Goal: Task Accomplishment & Management: Use online tool/utility

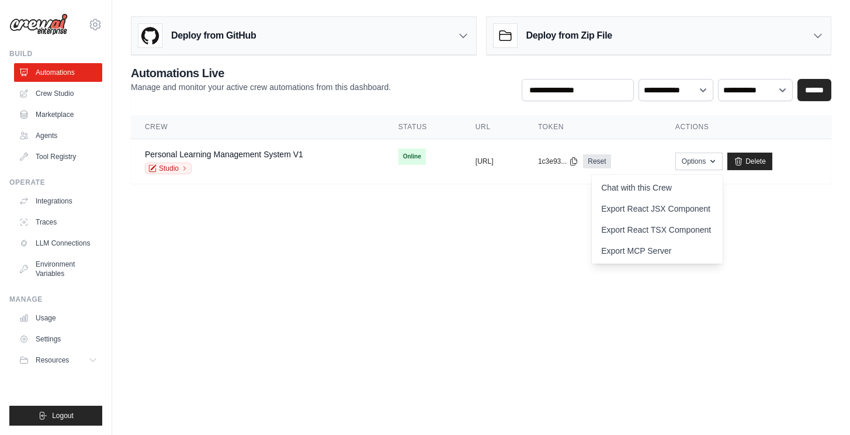
click at [366, 273] on body "[EMAIL_ADDRESS][DOMAIN_NAME] Settings Build Automations Crew Studio" at bounding box center [425, 217] width 850 height 435
click at [462, 155] on td "copied [URL]" at bounding box center [493, 161] width 63 height 45
click at [476, 163] on button "[URL]" at bounding box center [485, 160] width 18 height 9
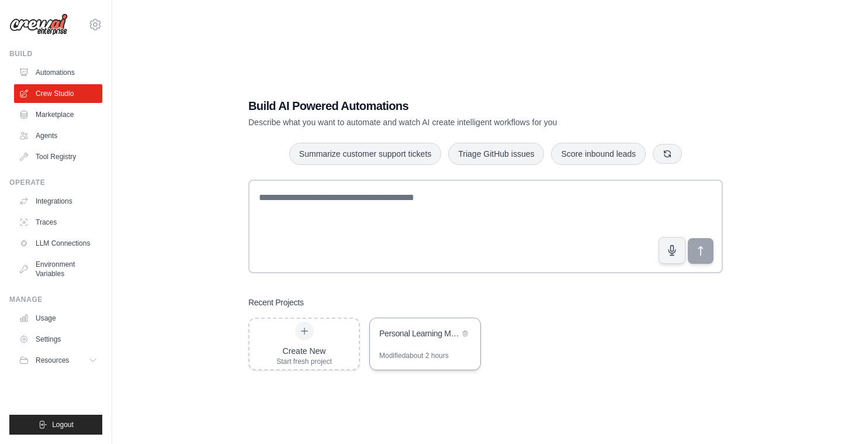
click at [425, 336] on div "Personal Learning Management System" at bounding box center [419, 333] width 80 height 12
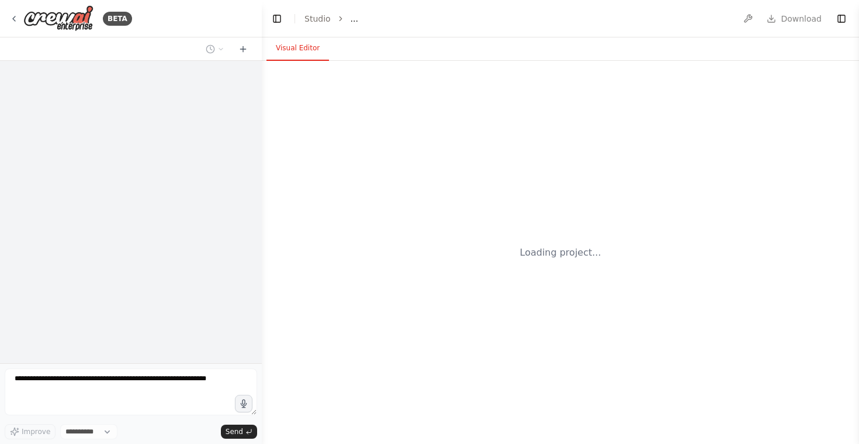
select select "****"
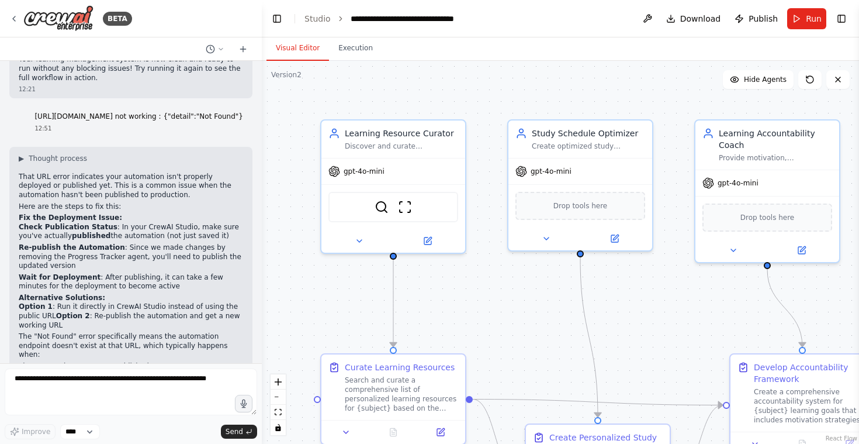
scroll to position [3186, 0]
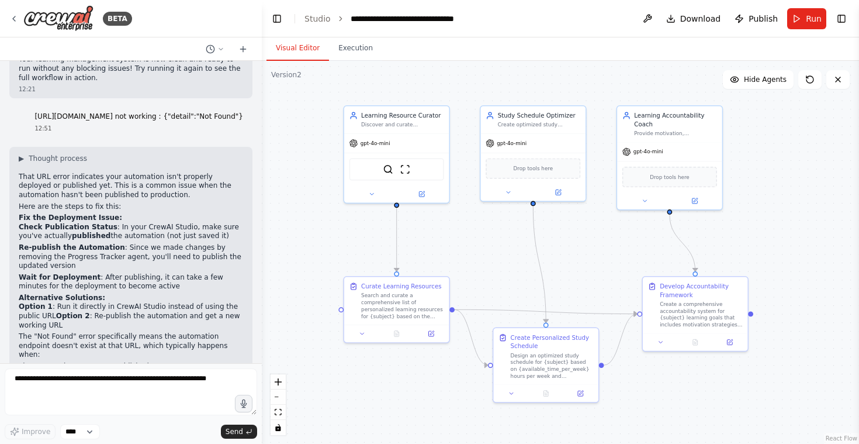
drag, startPoint x: 500, startPoint y: 328, endPoint x: 513, endPoint y: 266, distance: 63.8
click at [513, 266] on div ".deletable-edge-delete-btn { width: 20px; height: 20px; border: 0px solid #ffff…" at bounding box center [560, 252] width 597 height 383
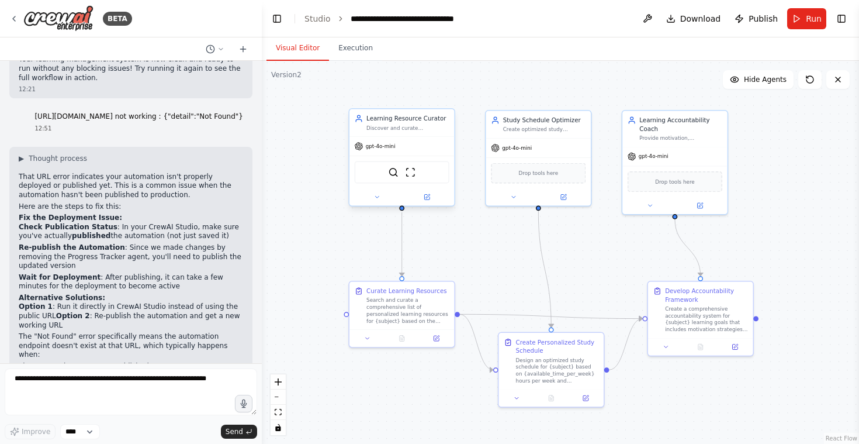
click at [402, 129] on div "Discover and curate personalized learning resources for {subject} based on {lea…" at bounding box center [407, 127] width 83 height 7
click at [426, 198] on icon at bounding box center [426, 197] width 5 height 5
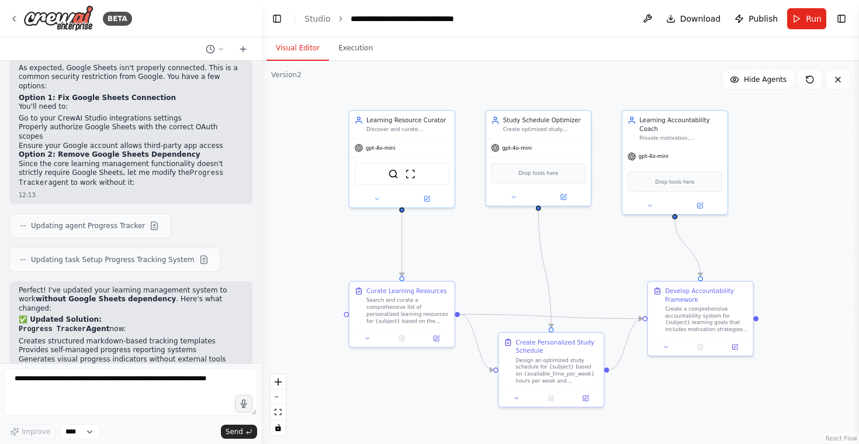
scroll to position [1685, 0]
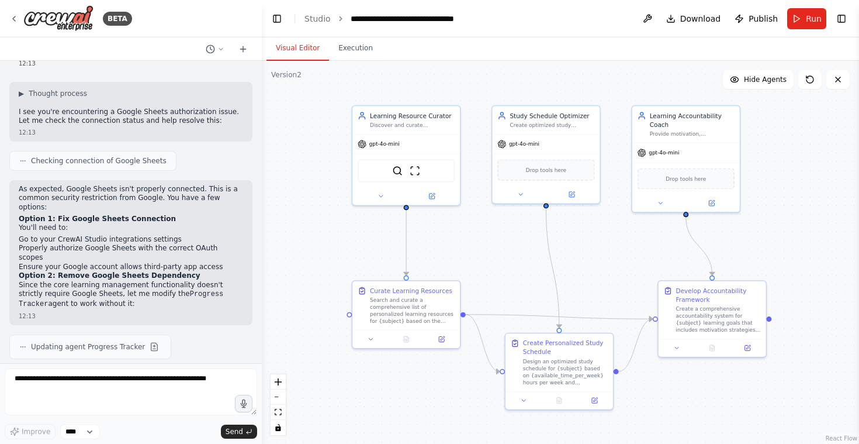
click at [317, 236] on div ".deletable-edge-delete-btn { width: 20px; height: 20px; border: 0px solid #ffff…" at bounding box center [560, 252] width 597 height 383
click at [695, 19] on span "Download" at bounding box center [700, 19] width 41 height 12
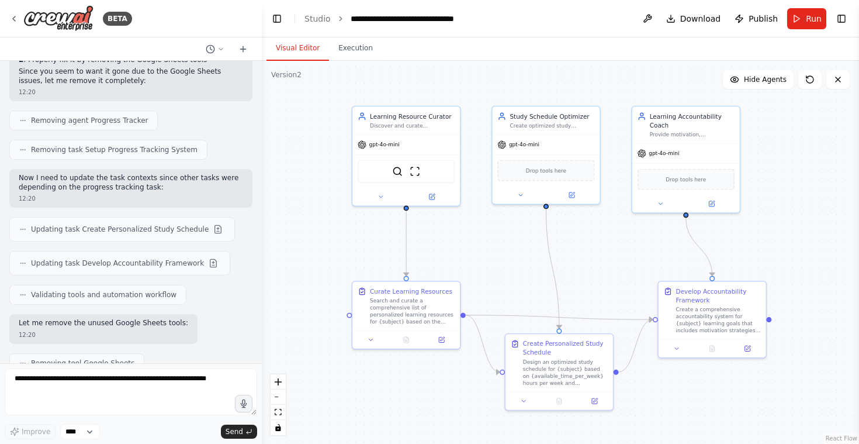
scroll to position [3186, 0]
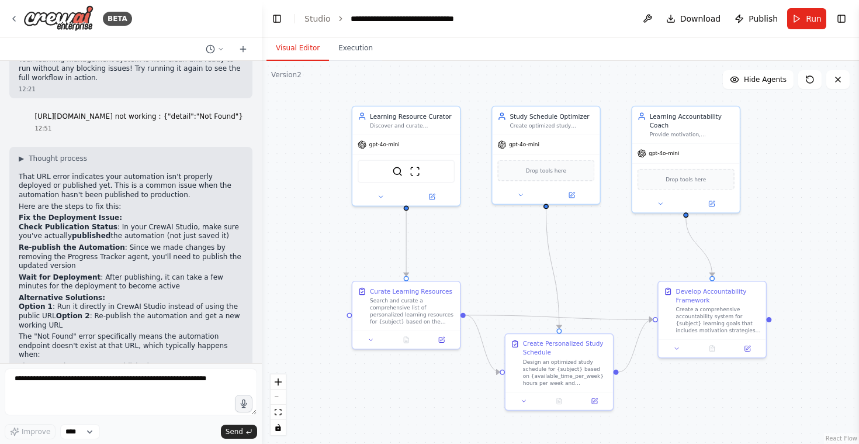
drag, startPoint x: 56, startPoint y: 331, endPoint x: 32, endPoint y: 254, distance: 81.3
click at [32, 254] on div "▶ Thought process That URL error indicates your automation isn't properly deplo…" at bounding box center [131, 317] width 224 height 327
click at [166, 380] on li "The deployment failed" at bounding box center [131, 384] width 224 height 9
click at [352, 46] on button "Execution" at bounding box center [355, 48] width 53 height 25
click at [310, 43] on button "Visual Editor" at bounding box center [297, 48] width 63 height 25
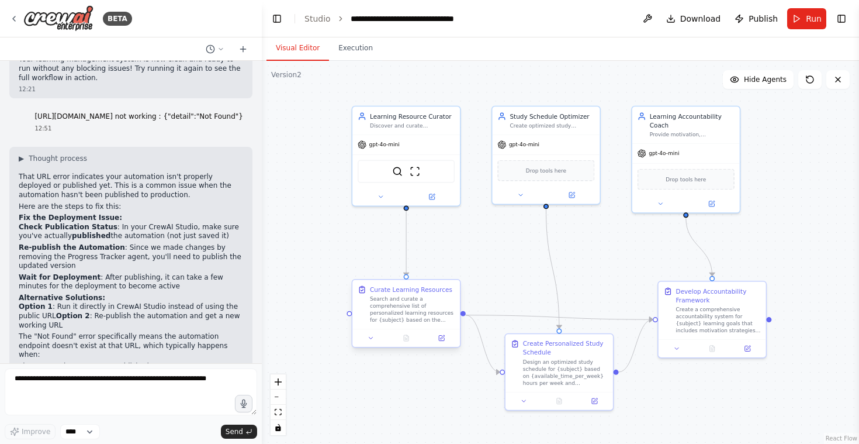
click at [417, 311] on div "Search and curate a comprehensive list of personalized learning resources for {…" at bounding box center [412, 309] width 85 height 28
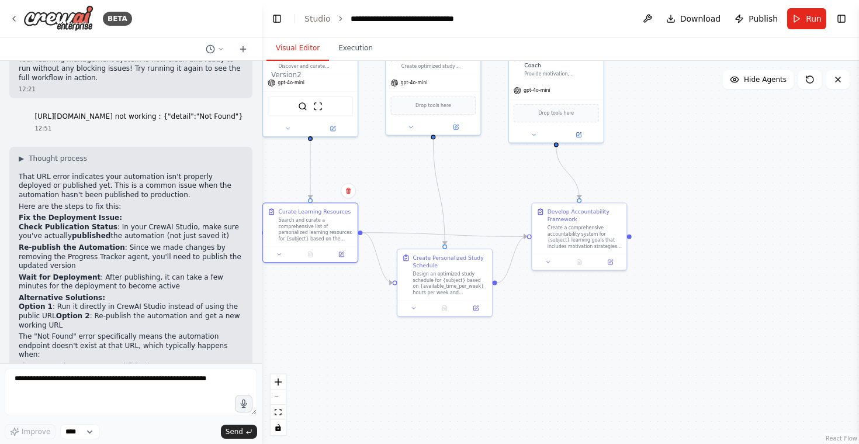
drag, startPoint x: 436, startPoint y: 407, endPoint x: 377, endPoint y: 333, distance: 94.8
click at [377, 333] on div ".deletable-edge-delete-btn { width: 20px; height: 20px; border: 0px solid #ffff…" at bounding box center [560, 252] width 597 height 383
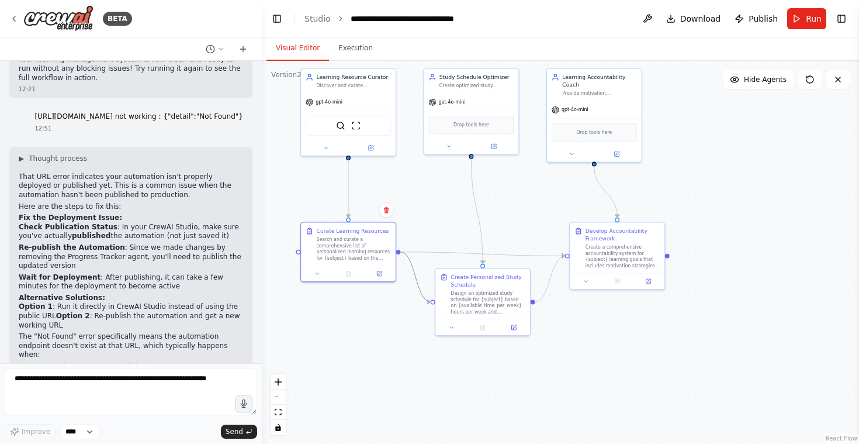
click at [416, 276] on icon "Edge from 237157c0-b442-471e-9c7c-9680979e4530 to be74508f-90e5-4f2f-8508-4f735…" at bounding box center [415, 277] width 30 height 50
click at [550, 277] on icon "Edge from be74508f-90e5-4f2f-8508-4f73591d00d1 to 3622a756-7c44-4efe-a694-cae1b…" at bounding box center [550, 278] width 30 height 46
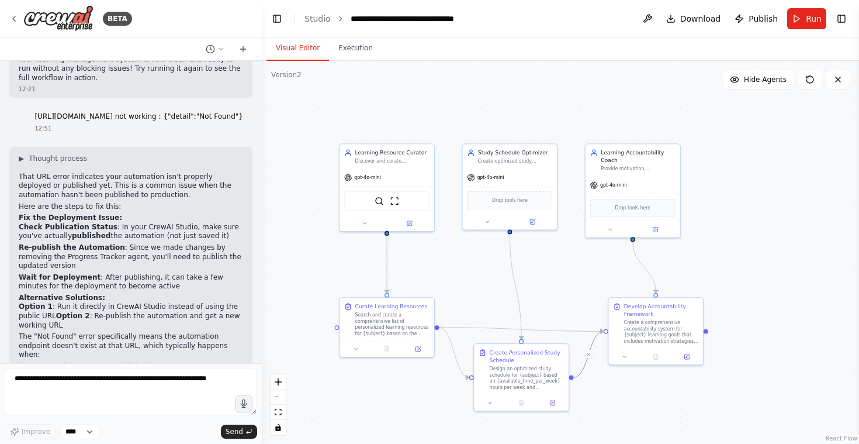
drag, startPoint x: 439, startPoint y: 214, endPoint x: 479, endPoint y: 282, distance: 78.6
click at [479, 282] on div ".deletable-edge-delete-btn { width: 20px; height: 20px; border: 0px solid #ffff…" at bounding box center [560, 252] width 597 height 383
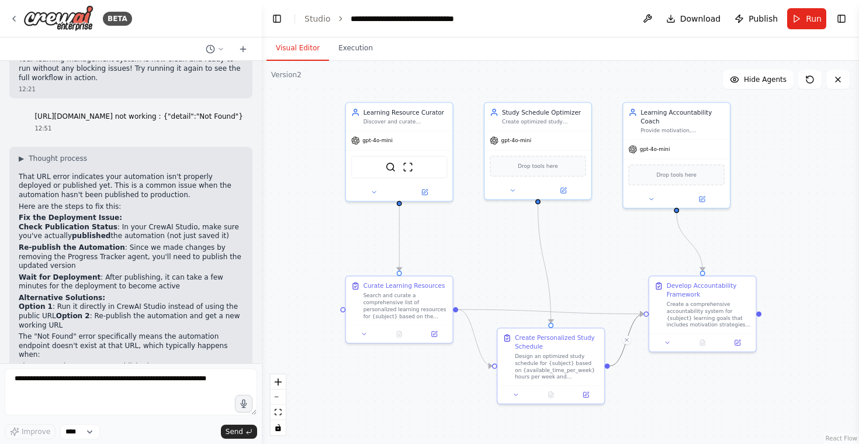
drag, startPoint x: 480, startPoint y: 282, endPoint x: 503, endPoint y: 266, distance: 27.4
click at [503, 266] on div ".deletable-edge-delete-btn { width: 20px; height: 20px; border: 0px solid #ffff…" at bounding box center [560, 252] width 597 height 383
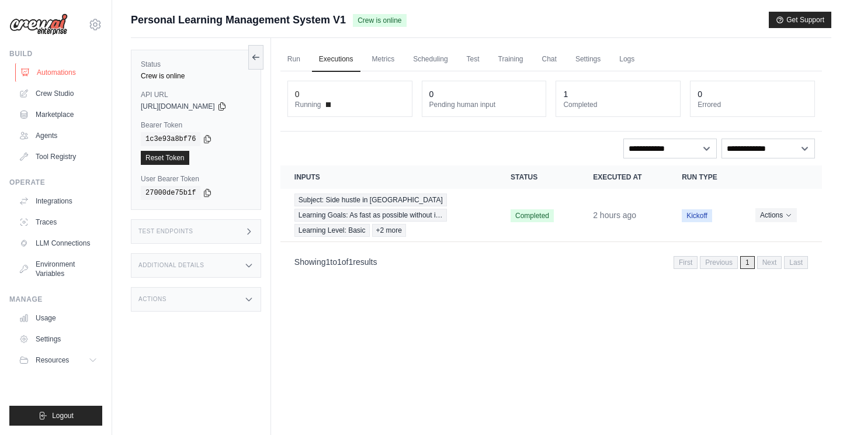
click at [61, 77] on link "Automations" at bounding box center [59, 72] width 88 height 19
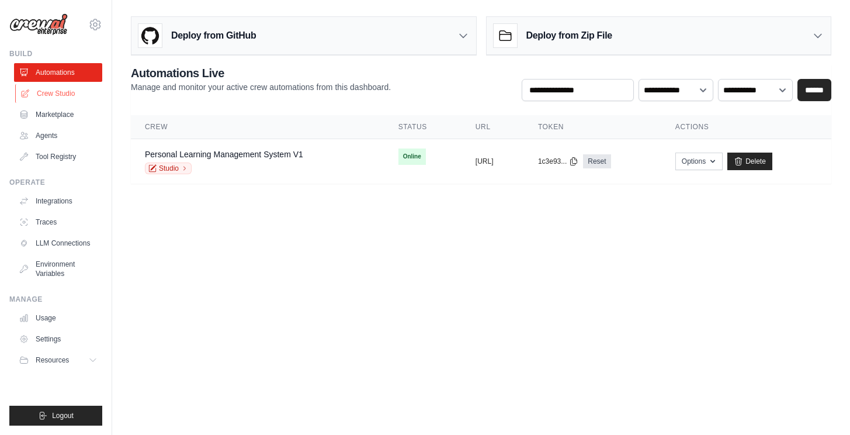
click at [54, 92] on link "Crew Studio" at bounding box center [59, 93] width 88 height 19
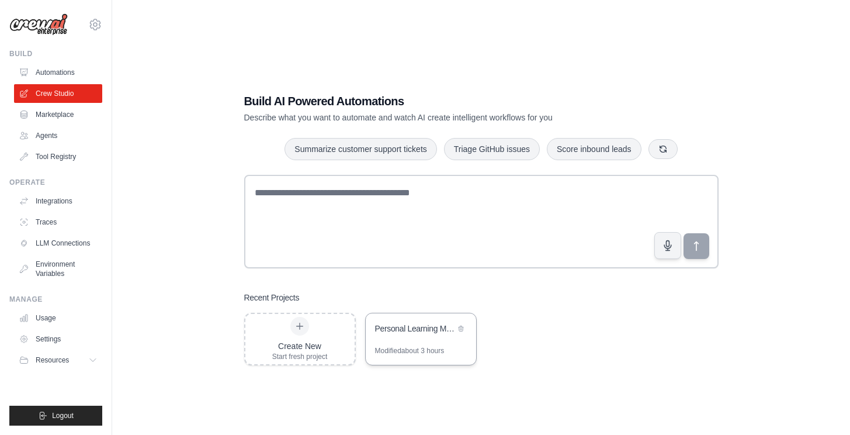
click at [406, 348] on div "Modified about 3 hours" at bounding box center [410, 350] width 70 height 9
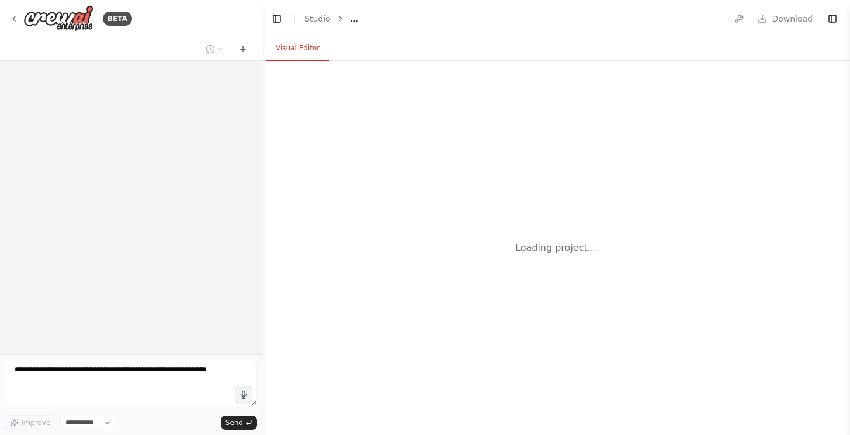
select select "****"
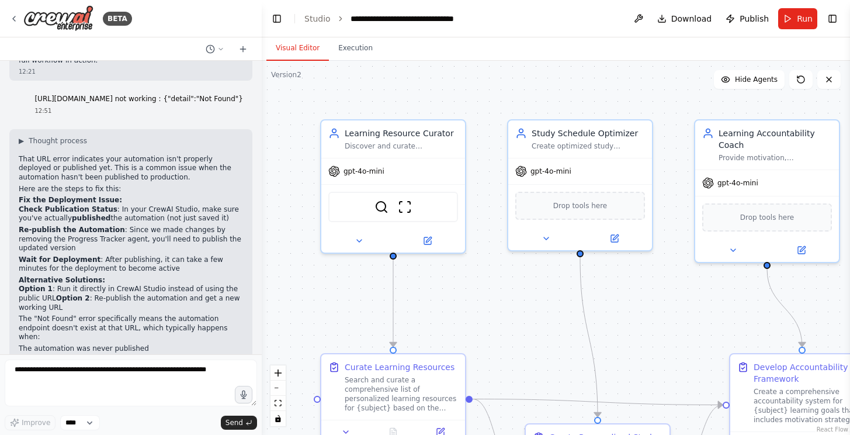
scroll to position [3204, 0]
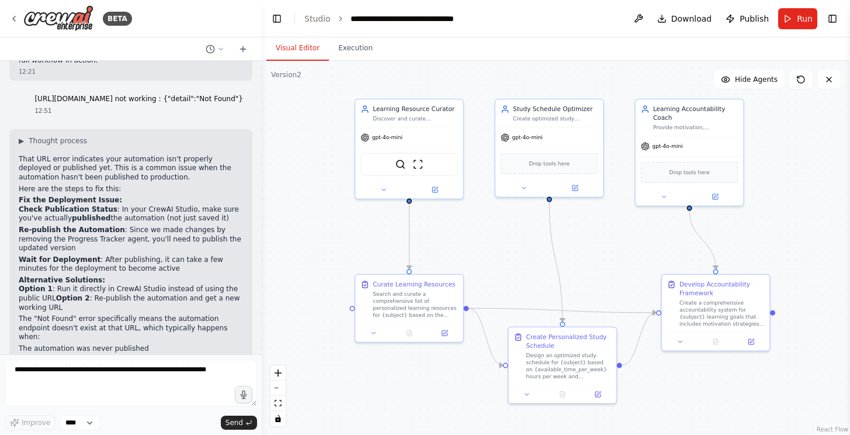
drag, startPoint x: 307, startPoint y: 306, endPoint x: 338, endPoint y: 239, distance: 73.5
click at [338, 239] on div ".deletable-edge-delete-btn { width: 20px; height: 20px; border: 0px solid #ffff…" at bounding box center [556, 248] width 588 height 374
click at [797, 22] on button "Run" at bounding box center [797, 18] width 39 height 21
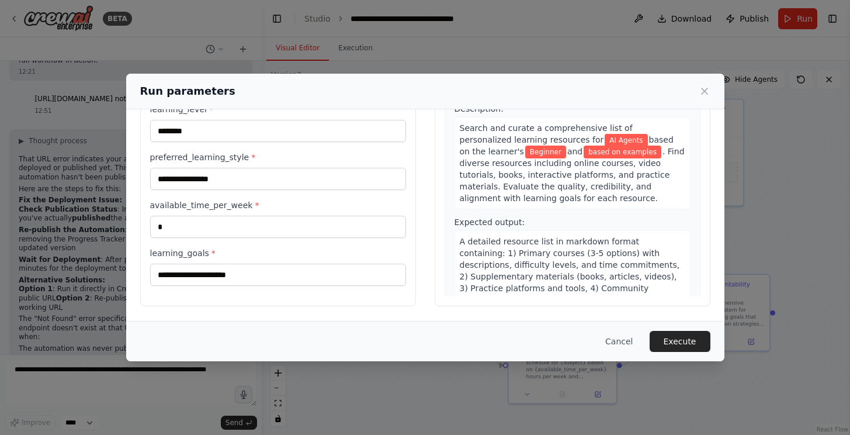
scroll to position [0, 0]
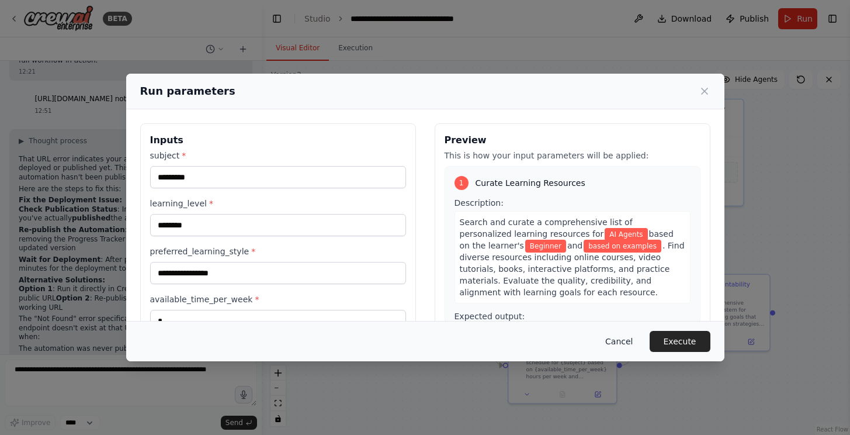
click at [634, 340] on button "Cancel" at bounding box center [619, 341] width 46 height 21
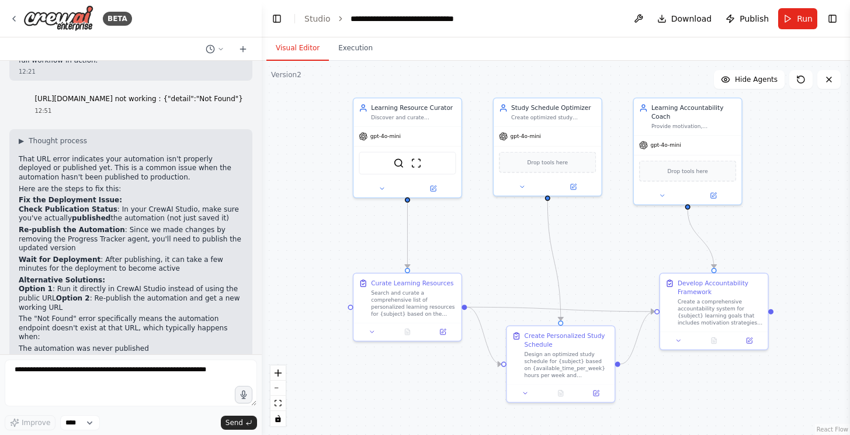
click at [808, 215] on div ".deletable-edge-delete-btn { width: 20px; height: 20px; border: 0px solid #ffff…" at bounding box center [556, 248] width 588 height 374
click at [420, 126] on div "gpt-4o-mini" at bounding box center [408, 134] width 108 height 19
click at [431, 186] on icon at bounding box center [433, 186] width 5 height 5
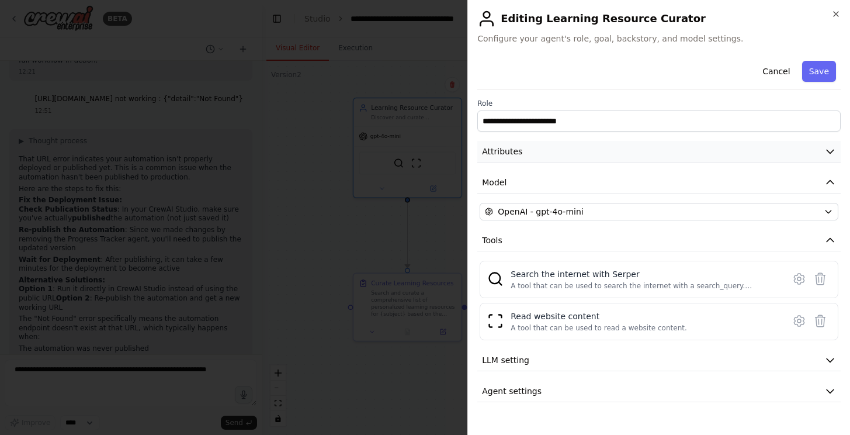
click at [579, 146] on button "Attributes" at bounding box center [658, 152] width 363 height 22
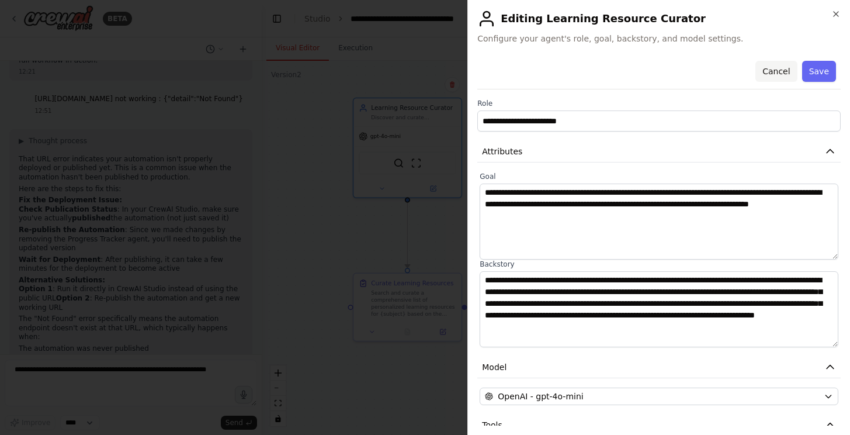
click at [776, 73] on button "Cancel" at bounding box center [776, 71] width 41 height 21
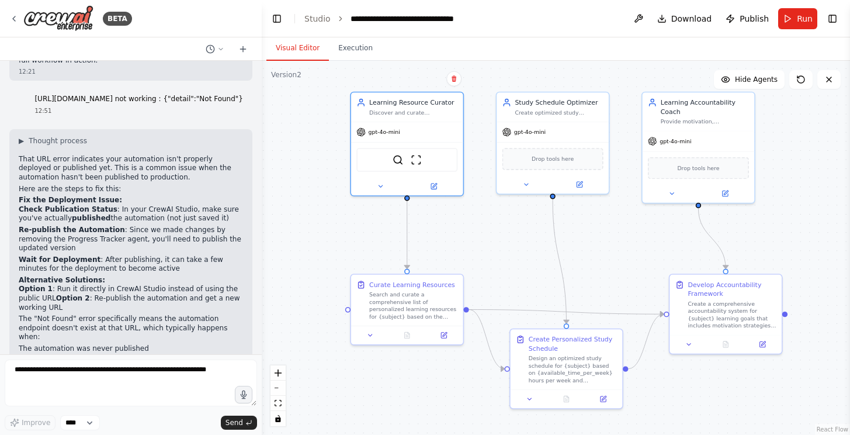
drag, startPoint x: 595, startPoint y: 244, endPoint x: 603, endPoint y: 238, distance: 9.1
click at [603, 238] on div ".deletable-edge-delete-btn { width: 20px; height: 20px; border: 0px solid #ffff…" at bounding box center [556, 248] width 588 height 374
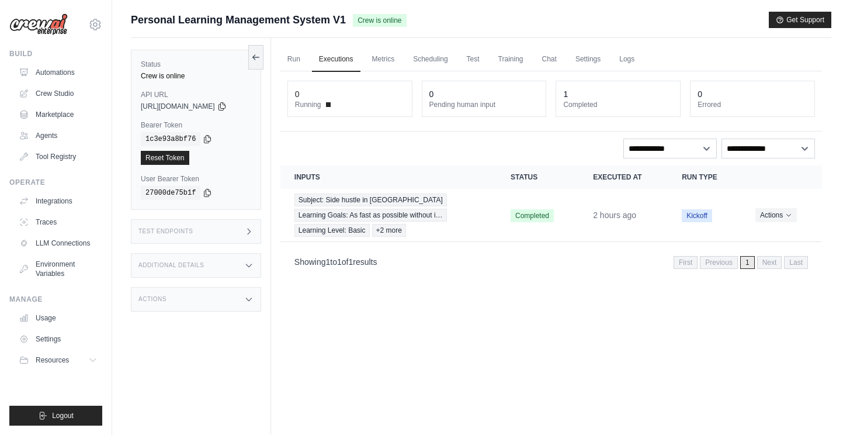
click at [405, 324] on div "Run Executions Metrics Scheduling Test Training Chat Settings Logs 0 Running 0 …" at bounding box center [551, 255] width 560 height 435
click at [390, 59] on link "Metrics" at bounding box center [383, 59] width 37 height 25
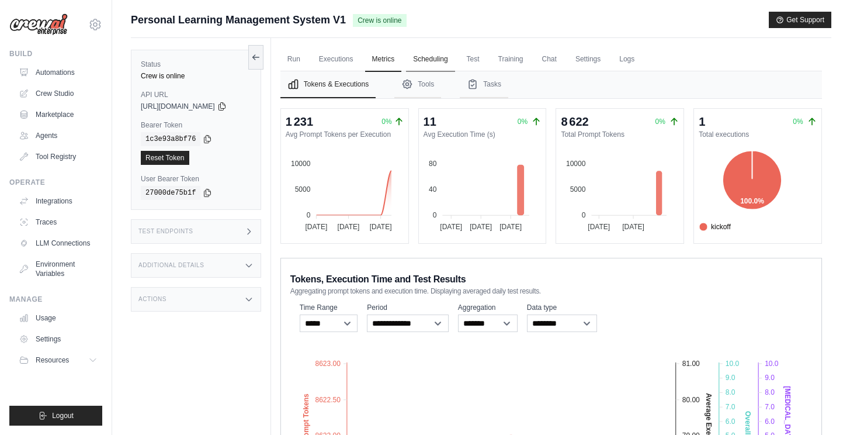
click at [444, 56] on link "Scheduling" at bounding box center [430, 59] width 49 height 25
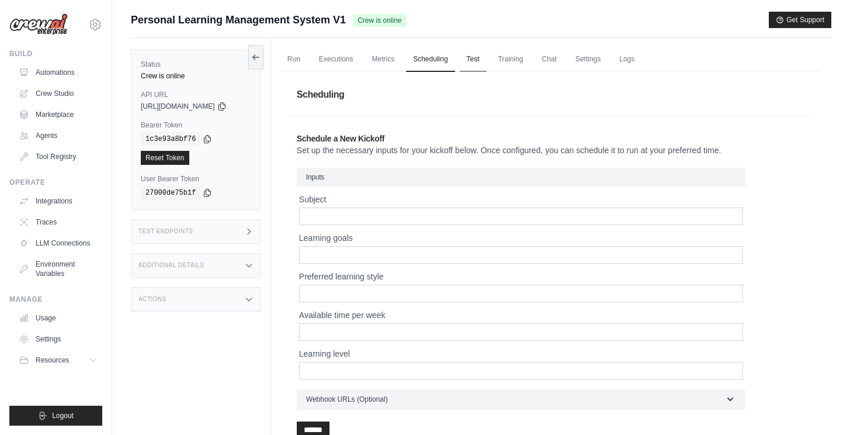
click at [487, 63] on link "Test" at bounding box center [473, 59] width 27 height 25
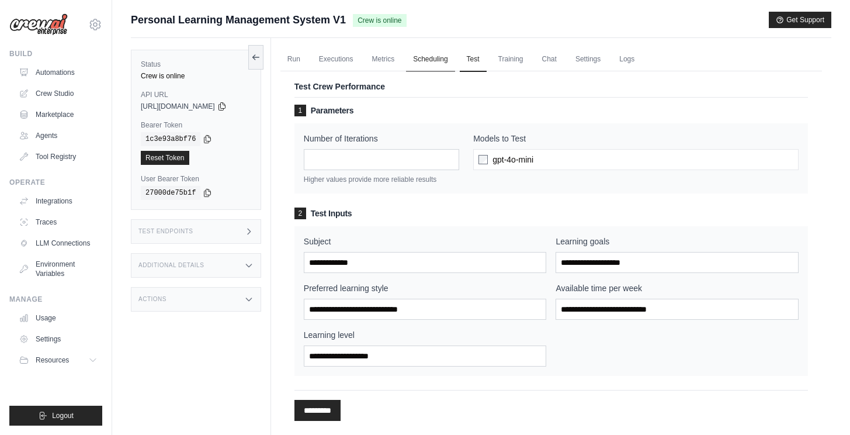
click at [444, 59] on link "Scheduling" at bounding box center [430, 59] width 49 height 25
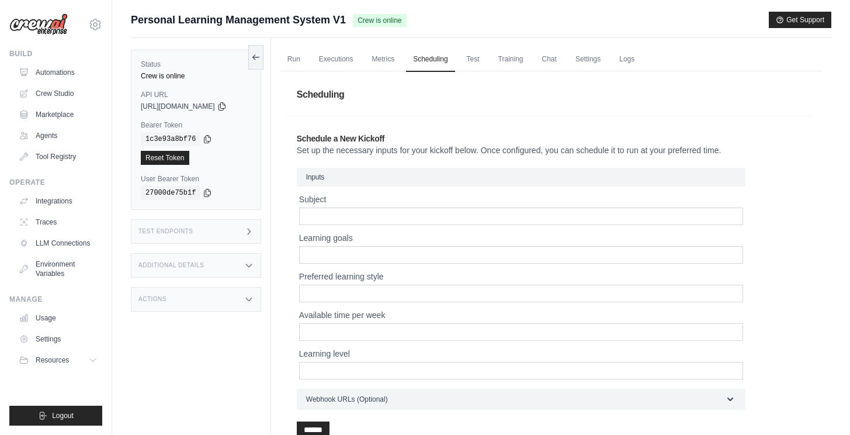
click at [283, 281] on div "Run Executions Metrics Scheduling Test Training Chat Settings Logs 0 Running 0 …" at bounding box center [551, 282] width 560 height 489
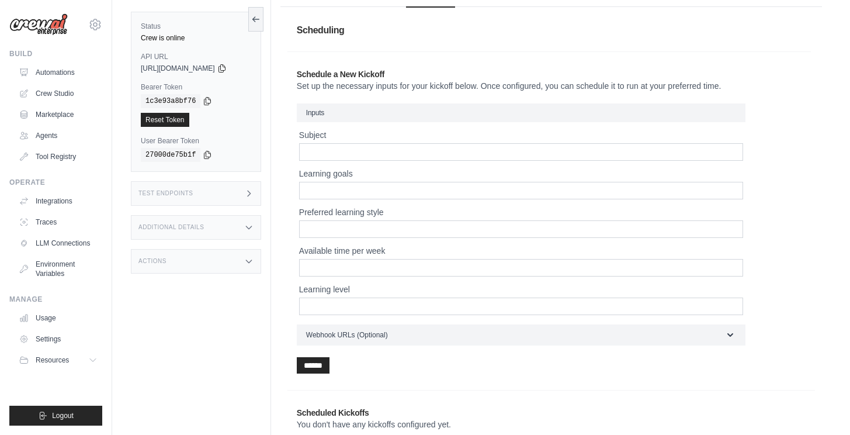
scroll to position [104, 0]
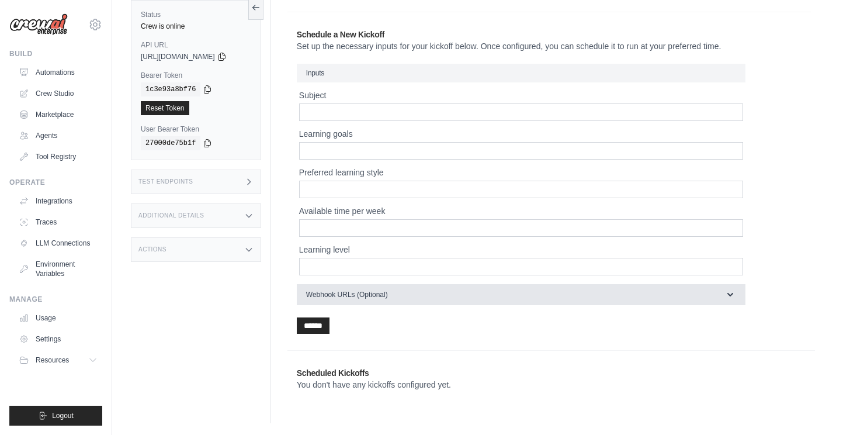
click at [355, 296] on span "Webhook URLs (Optional)" at bounding box center [347, 294] width 82 height 9
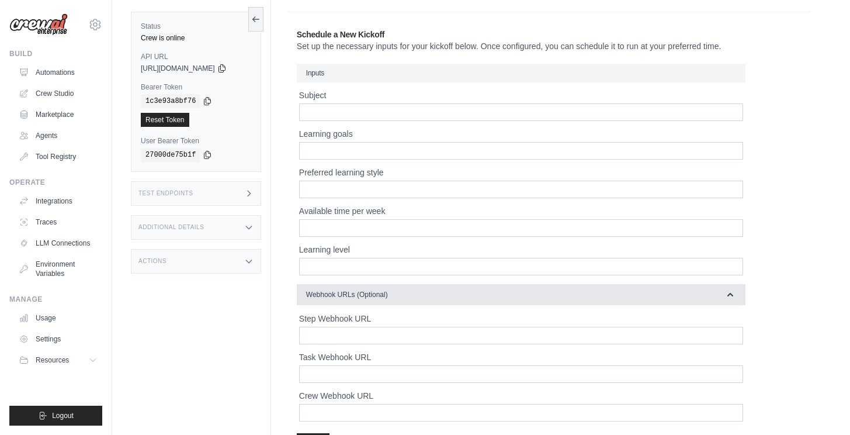
click at [362, 293] on span "Webhook URLs (Optional)" at bounding box center [347, 294] width 82 height 9
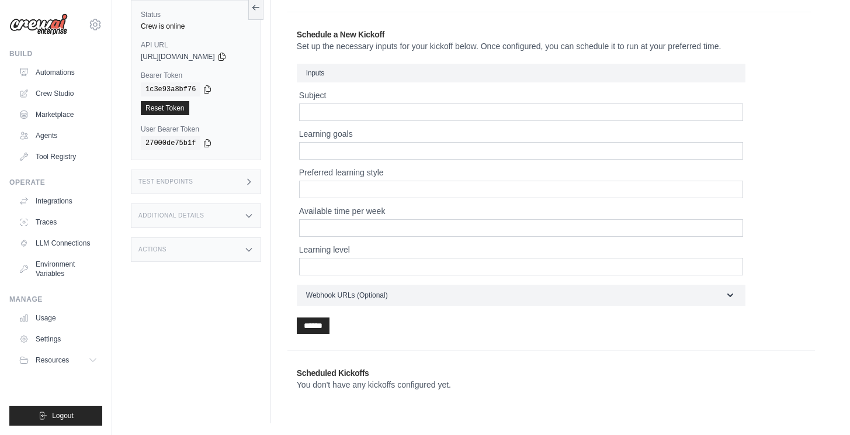
scroll to position [0, 0]
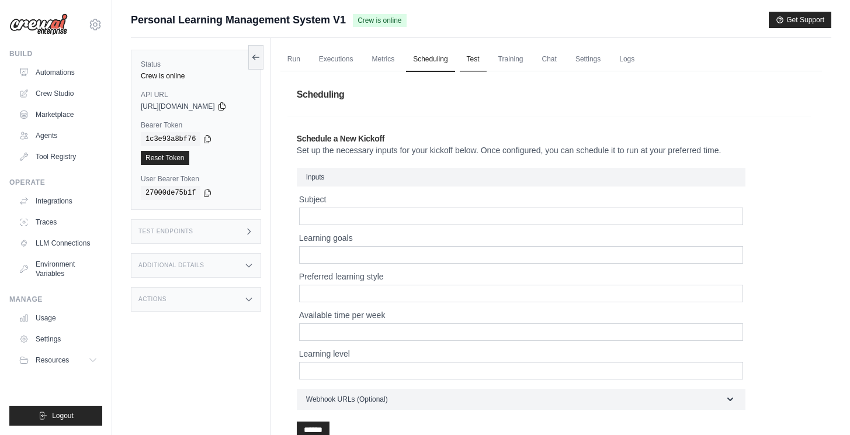
click at [484, 50] on link "Test" at bounding box center [473, 59] width 27 height 25
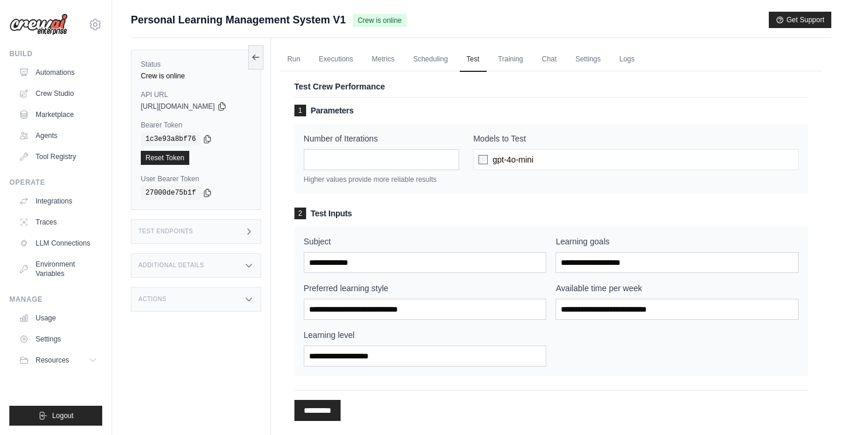
click at [583, 159] on div "gpt-4o-mini" at bounding box center [636, 159] width 326 height 21
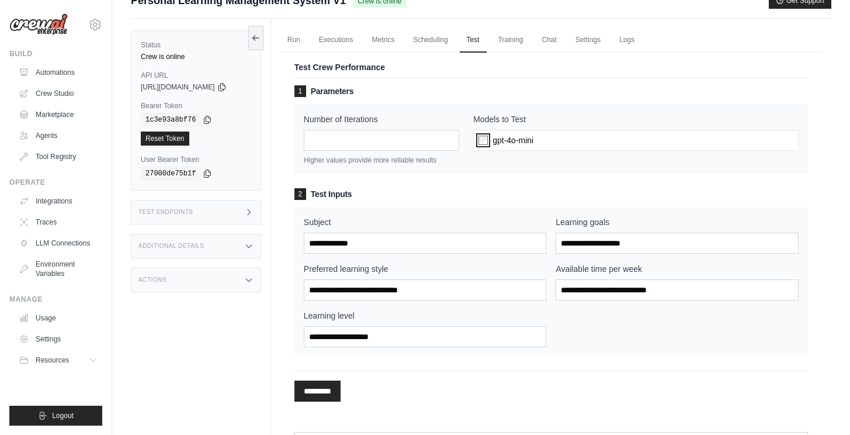
scroll to position [21, 0]
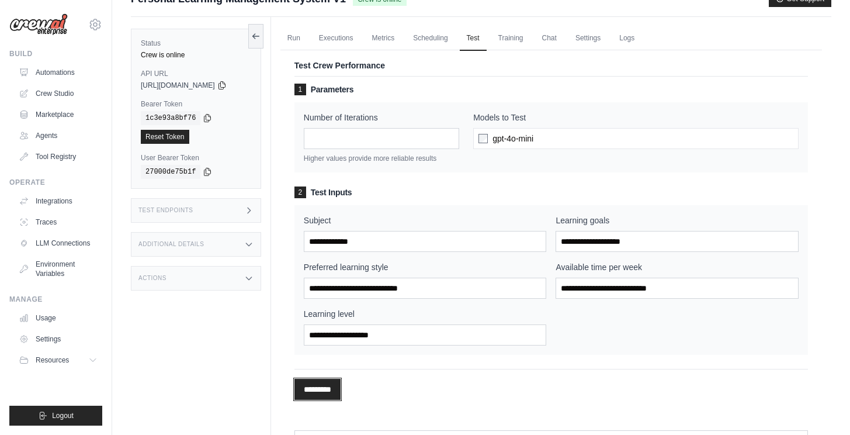
click at [318, 392] on input "*********" at bounding box center [318, 389] width 46 height 21
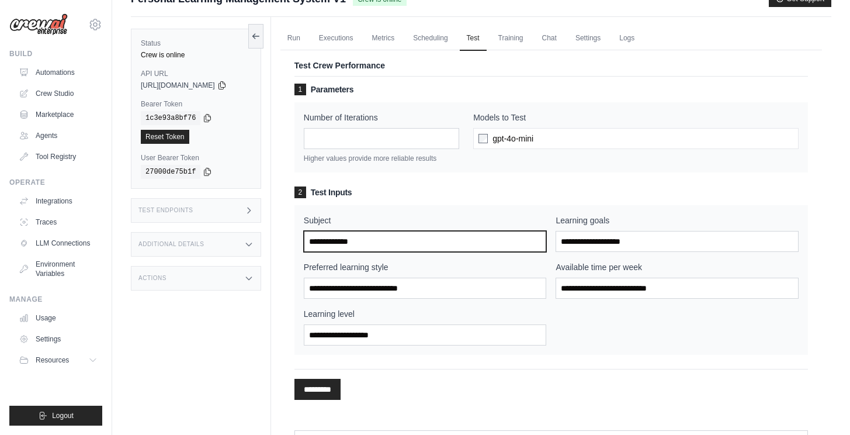
click at [361, 241] on input "Subject" at bounding box center [425, 241] width 243 height 21
type input "**********"
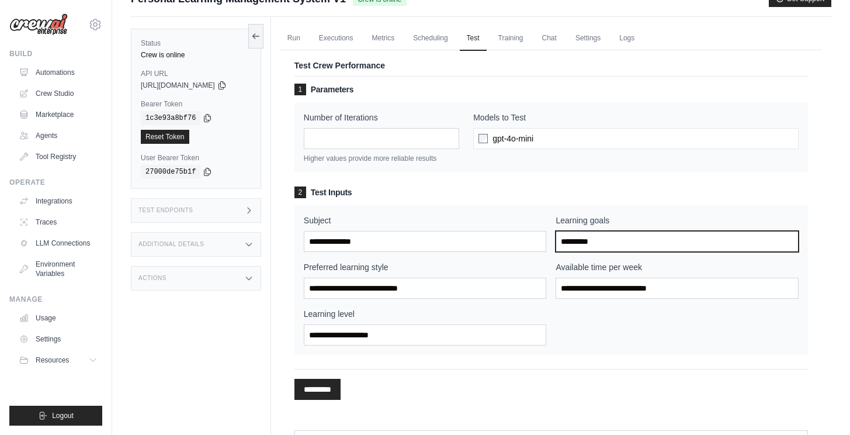
type input "*********"
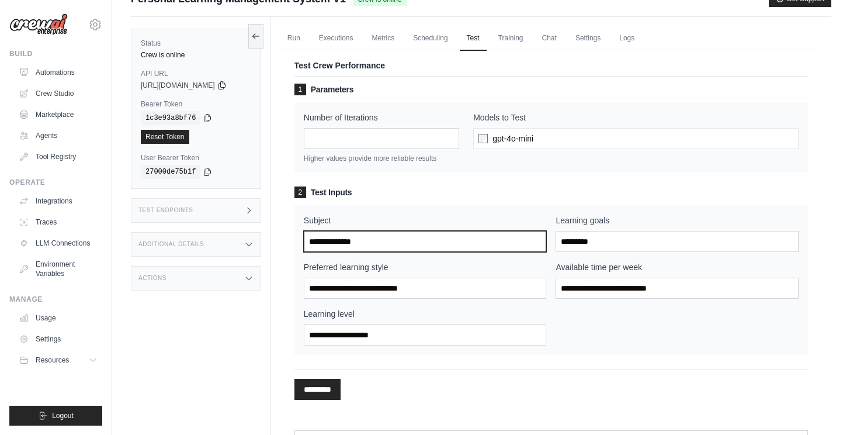
click at [328, 244] on input "**********" at bounding box center [425, 241] width 243 height 21
type input "**********"
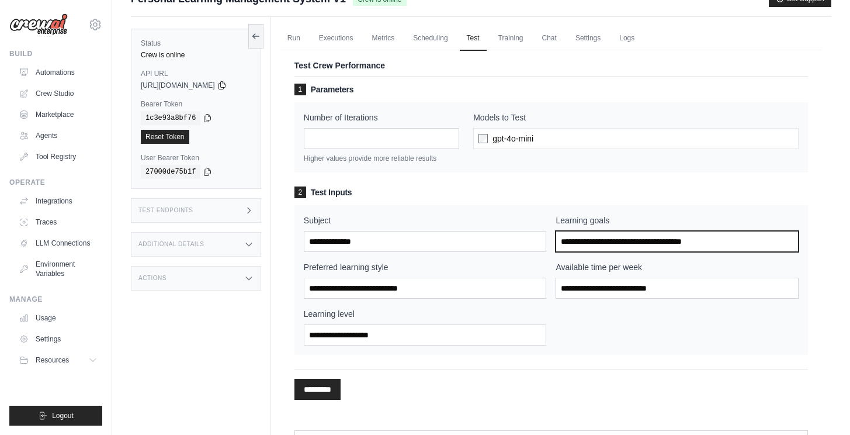
type input "**********"
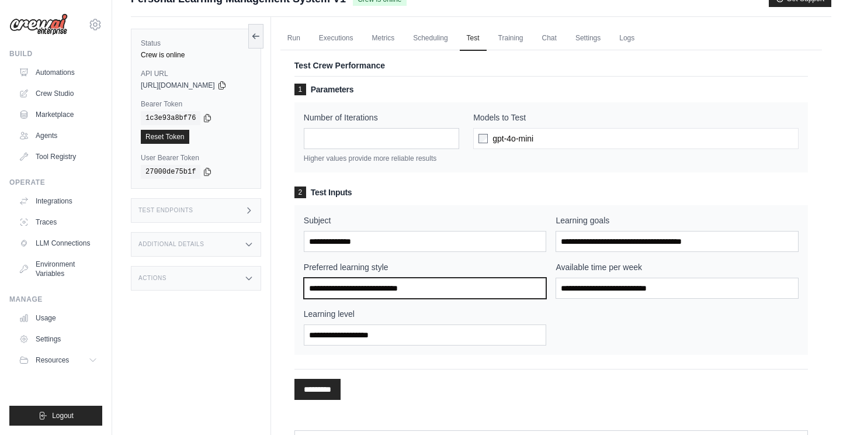
click at [350, 295] on input "Preferred learning style" at bounding box center [425, 288] width 243 height 21
click at [360, 292] on input "**********" at bounding box center [425, 288] width 243 height 21
click at [376, 290] on input "**********" at bounding box center [425, 288] width 243 height 21
type input "**********"
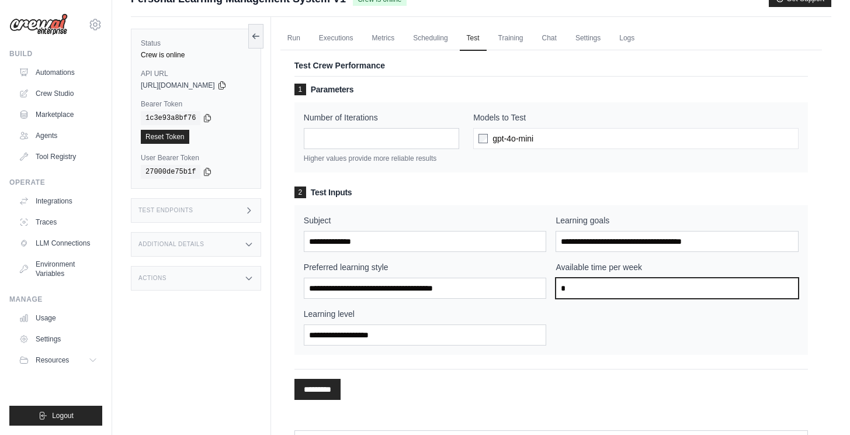
type input "*"
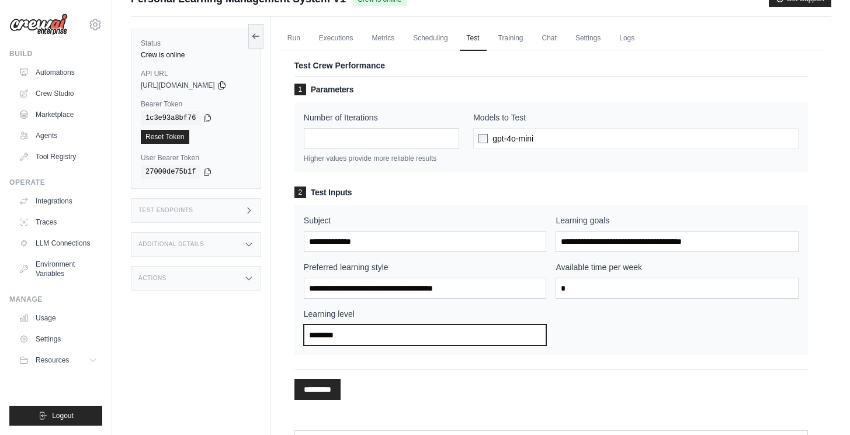
type input "********"
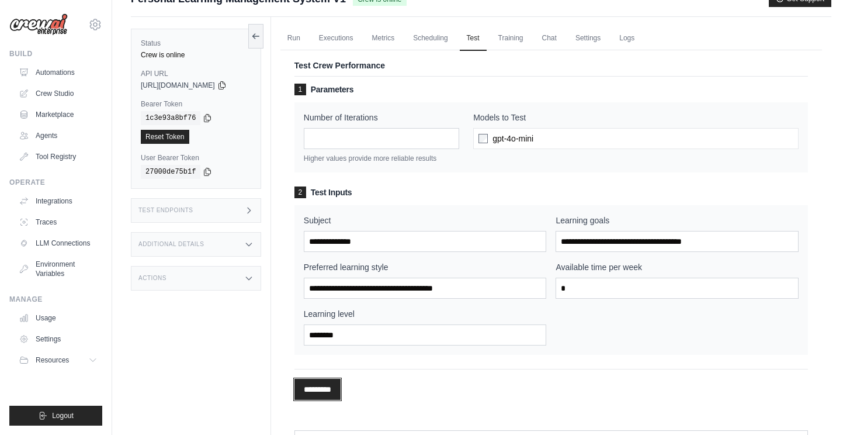
click at [318, 392] on input "*********" at bounding box center [318, 389] width 46 height 21
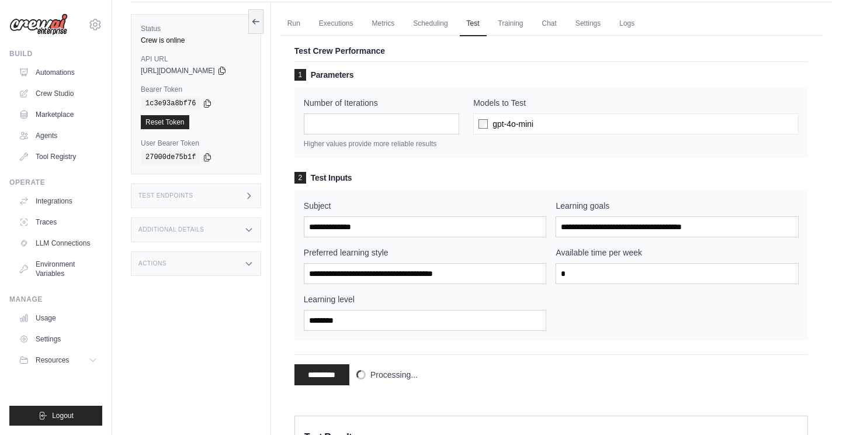
scroll to position [37, 0]
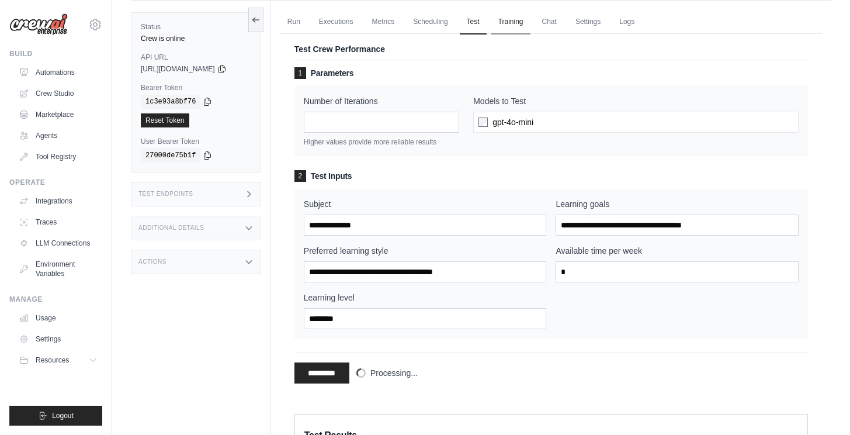
click at [509, 25] on link "Training" at bounding box center [510, 22] width 39 height 25
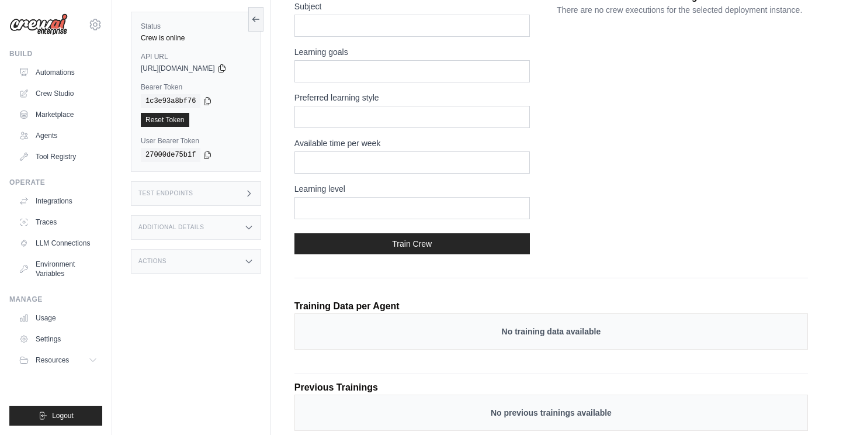
scroll to position [211, 0]
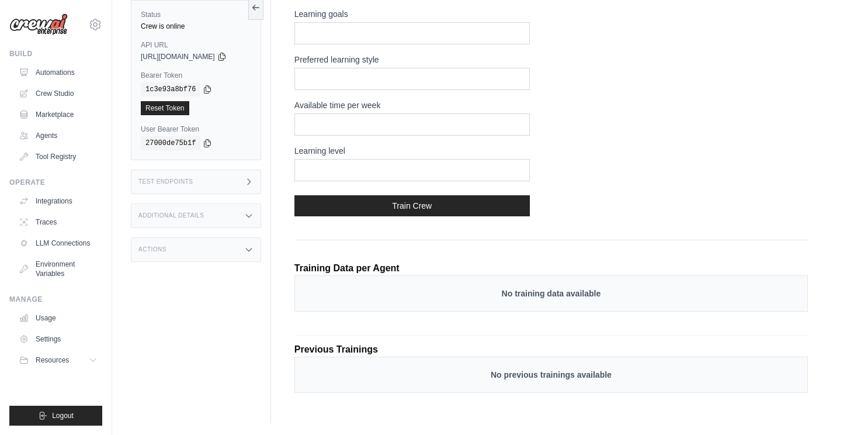
click at [522, 297] on p "No training data available" at bounding box center [551, 294] width 489 height 12
click at [493, 289] on p "No training data available" at bounding box center [551, 294] width 489 height 12
click at [505, 289] on p "No training data available" at bounding box center [551, 294] width 489 height 12
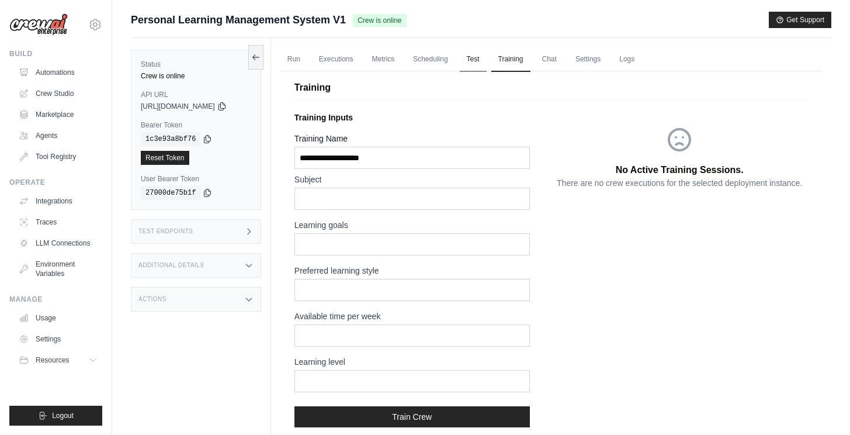
click at [474, 56] on link "Test" at bounding box center [473, 59] width 27 height 25
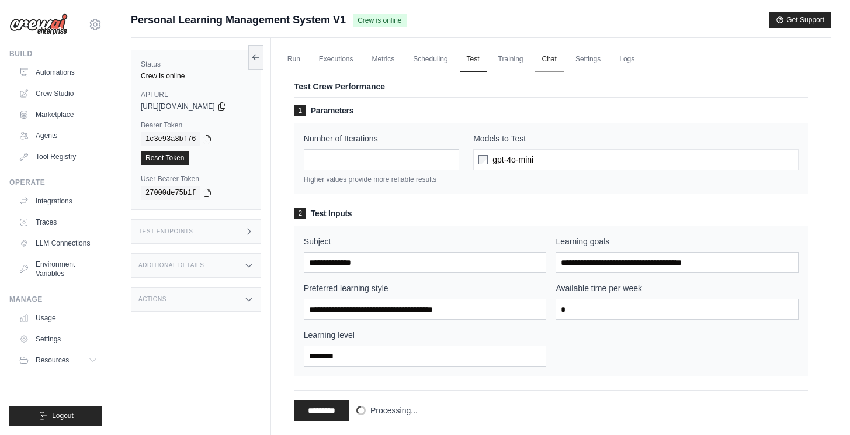
click at [555, 61] on link "Chat" at bounding box center [549, 59] width 29 height 25
click at [520, 62] on link "Training" at bounding box center [510, 59] width 39 height 25
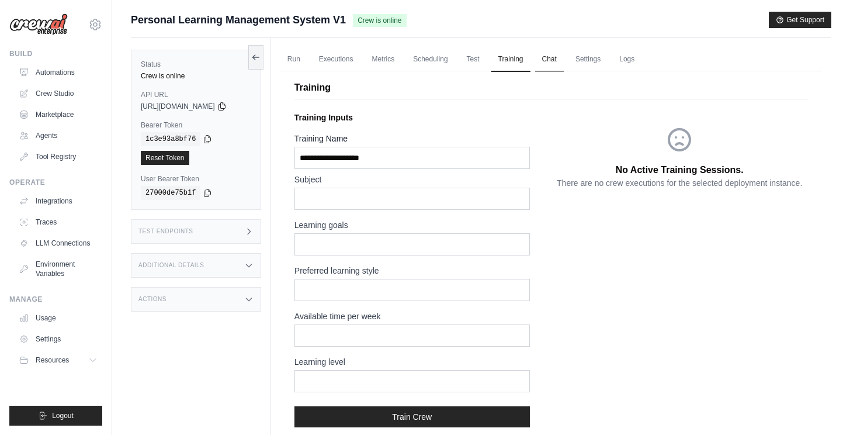
click at [550, 64] on link "Chat" at bounding box center [549, 59] width 29 height 25
click at [591, 58] on link "Settings" at bounding box center [588, 59] width 39 height 25
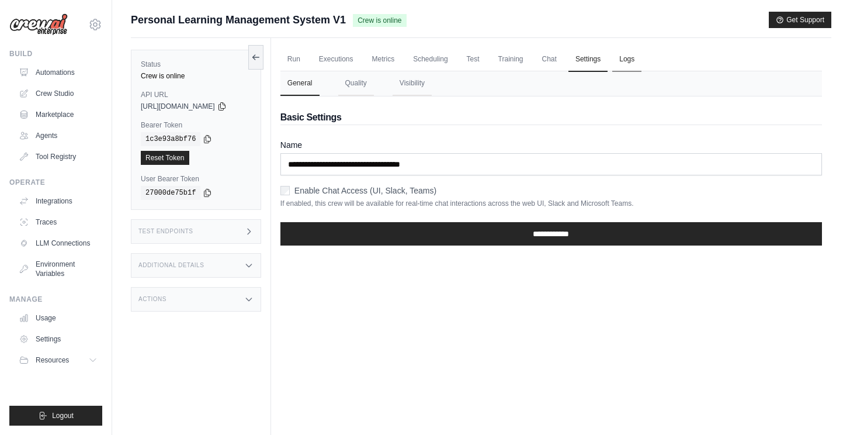
click at [639, 60] on link "Logs" at bounding box center [626, 59] width 29 height 25
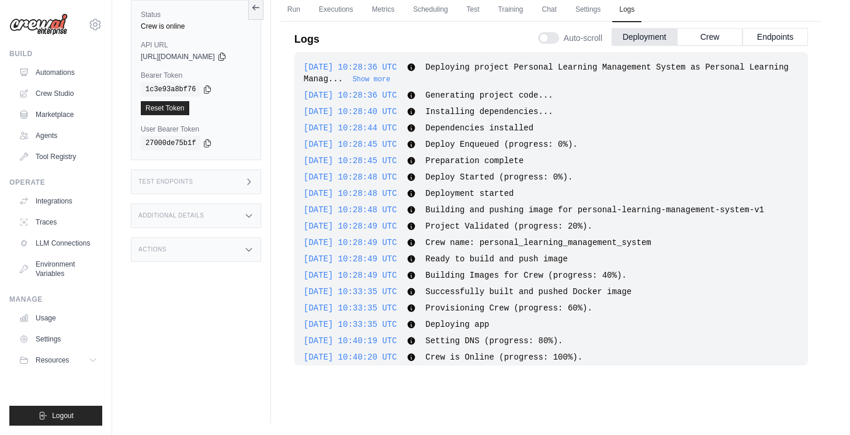
click at [370, 132] on span "2025-09-01 10:28:44 UTC" at bounding box center [351, 127] width 94 height 9
click at [415, 127] on icon at bounding box center [411, 128] width 8 height 8
click at [439, 106] on div "2025-09-01 10:28:40 UTC Installing dependencies... Show more Show less" at bounding box center [551, 112] width 495 height 12
click at [416, 96] on icon at bounding box center [411, 95] width 9 height 9
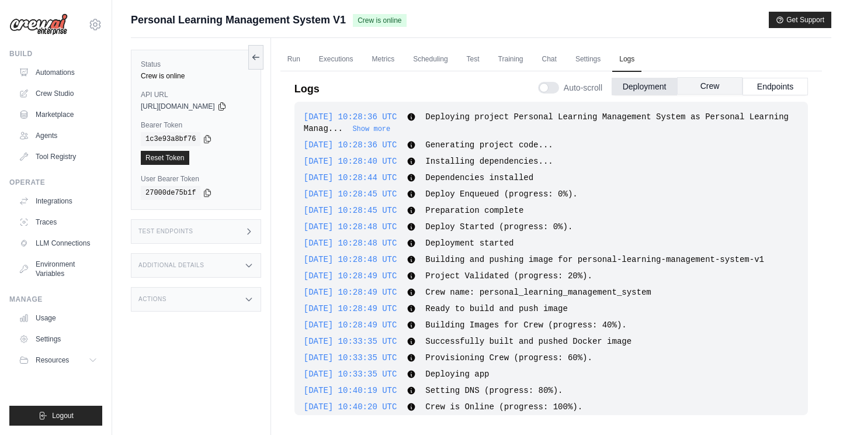
click at [701, 89] on button "Crew" at bounding box center [709, 86] width 65 height 18
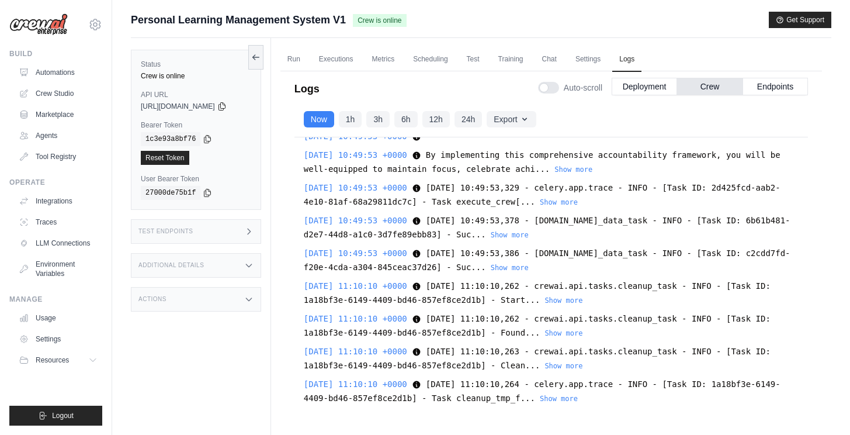
scroll to position [50, 0]
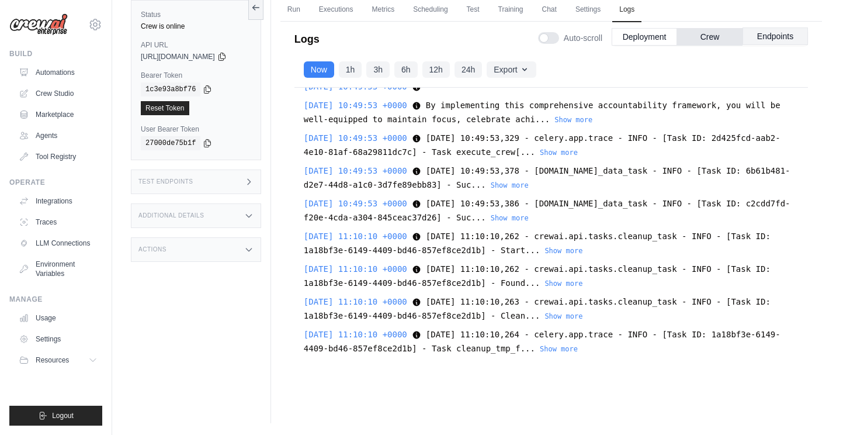
click at [765, 36] on button "Endpoints" at bounding box center [775, 36] width 65 height 18
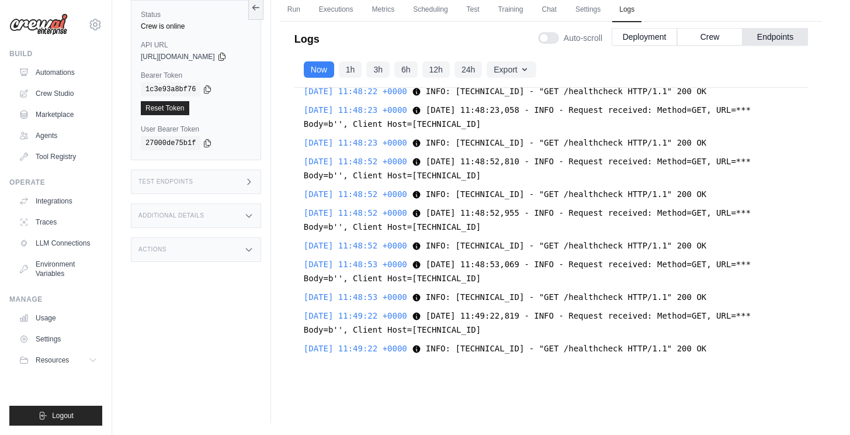
click at [295, 200] on div "Logs Auto-scroll Deployment Crew Endpoints 2025-09-01 10:28:36 UTC Deploying pr…" at bounding box center [552, 199] width 542 height 369
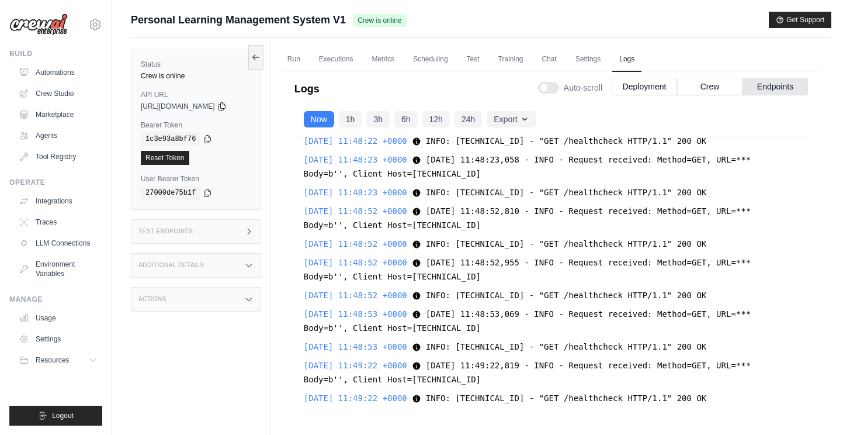
click at [233, 161] on div "Reset Token" at bounding box center [196, 158] width 110 height 14
click at [304, 0] on html "jalandetsncf@gmail.com Settings Build Automations Crew Studio" at bounding box center [425, 242] width 850 height 484
click at [303, 0] on html "jalandetsncf@gmail.com Settings Build Automations Crew Studio" at bounding box center [425, 242] width 850 height 484
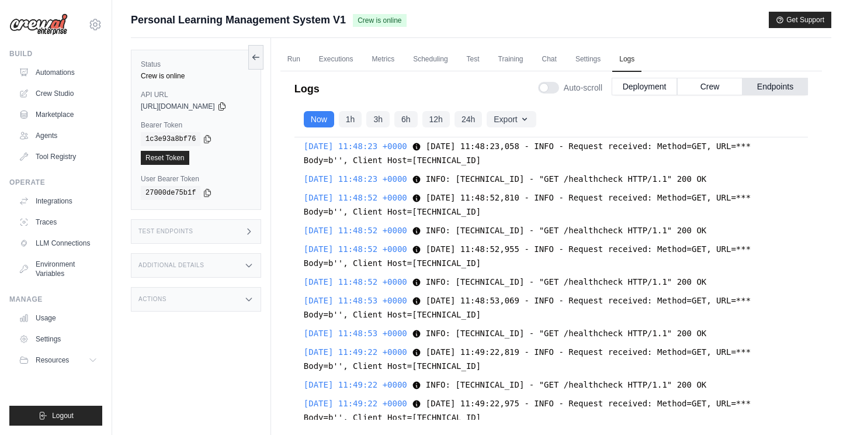
scroll to position [38246, 0]
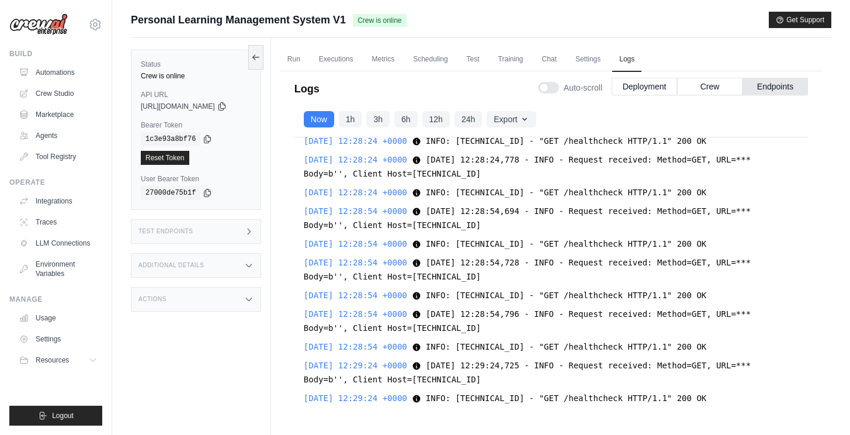
click at [270, 56] on div "Status Crew is online API URL copied https://personal-learning-management-syste…" at bounding box center [201, 255] width 140 height 435
click at [291, 58] on link "Run" at bounding box center [294, 59] width 27 height 25
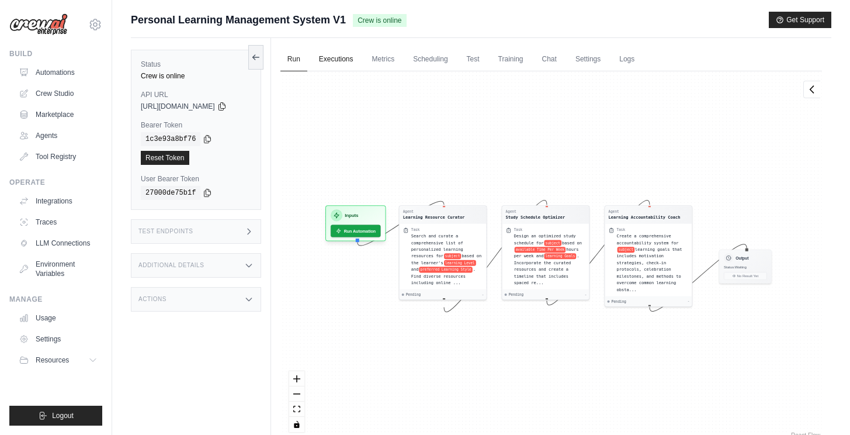
click at [333, 57] on link "Executions" at bounding box center [336, 59] width 49 height 25
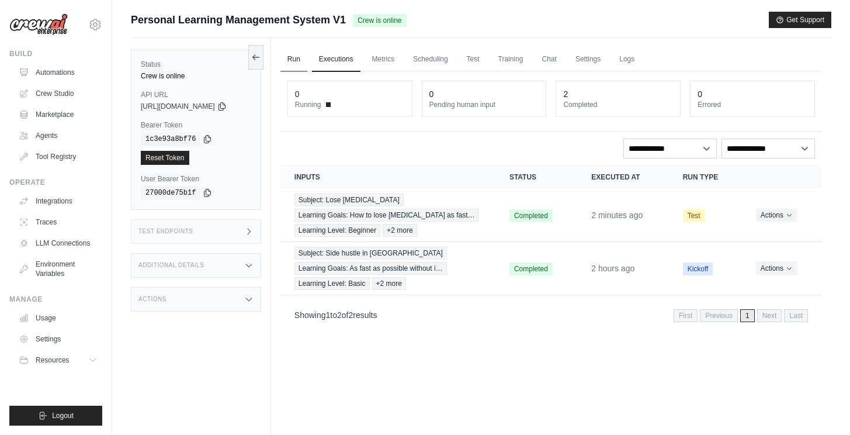
click at [303, 65] on link "Run" at bounding box center [294, 59] width 27 height 25
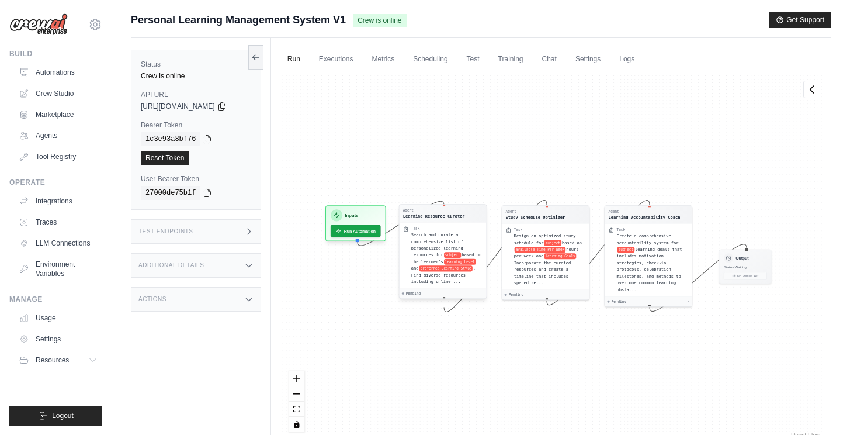
click at [461, 285] on div "Search and curate a comprehensive list of personalized learning resources for s…" at bounding box center [447, 257] width 72 height 53
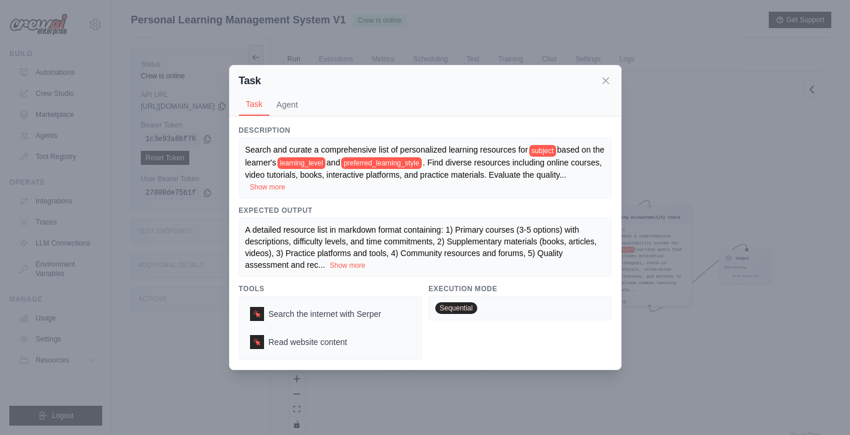
scroll to position [50, 0]
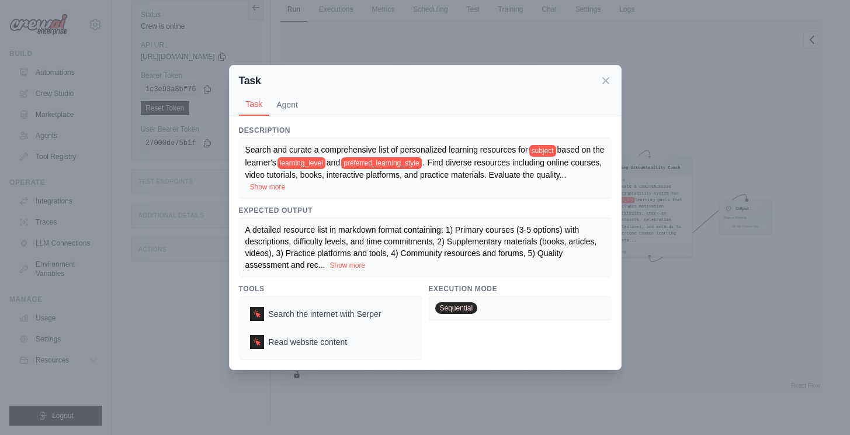
click at [480, 425] on div "Task Task Agent Description Search and curate a comprehensive list of personali…" at bounding box center [425, 217] width 850 height 435
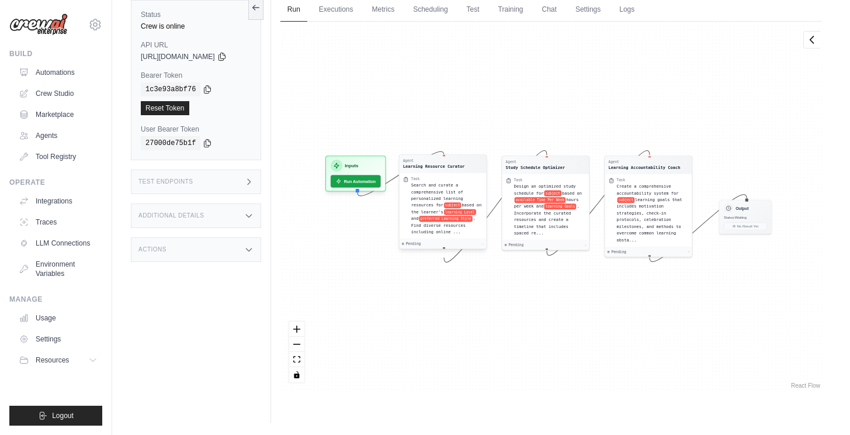
click at [444, 249] on div "Pending -" at bounding box center [442, 244] width 87 height 10
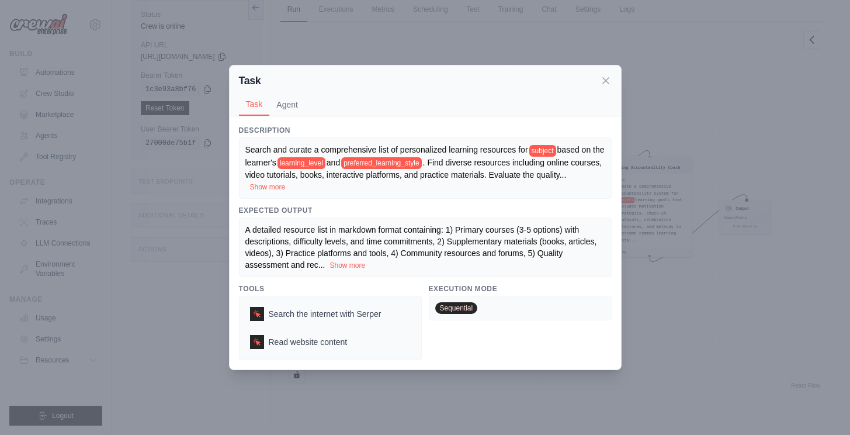
scroll to position [0, 0]
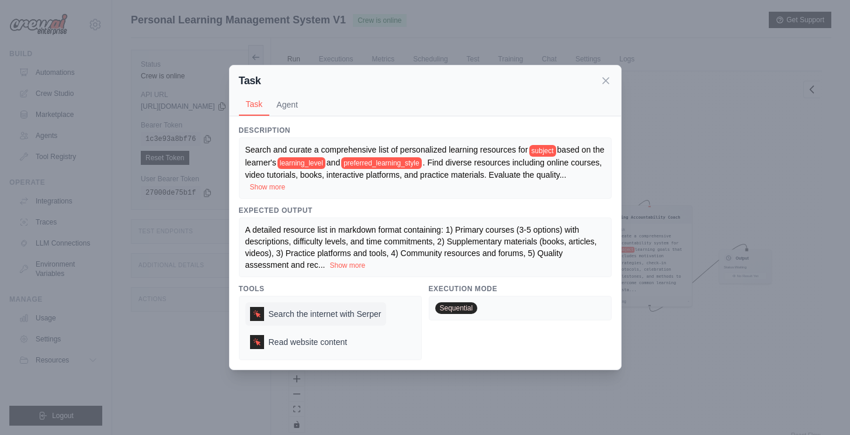
click at [331, 317] on span "Search the internet with Serper" at bounding box center [325, 314] width 113 height 12
click at [330, 341] on span "Read website content" at bounding box center [308, 342] width 79 height 12
click at [606, 85] on icon at bounding box center [606, 80] width 12 height 12
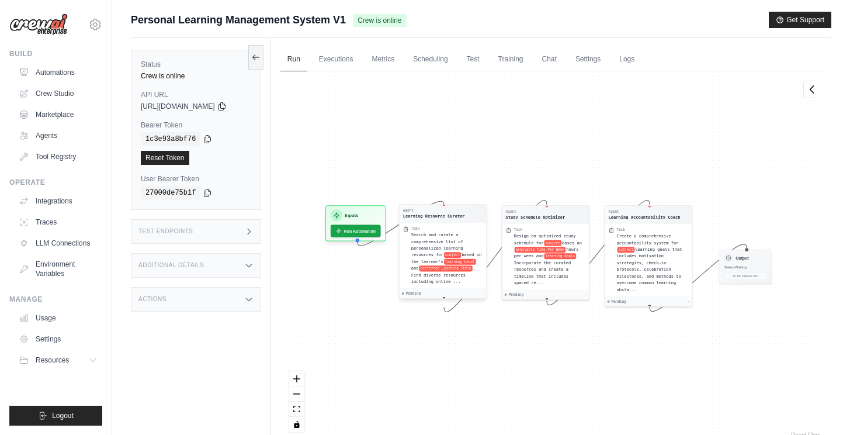
click at [473, 236] on div "Search and curate a comprehensive list of personalized learning resources for s…" at bounding box center [447, 257] width 72 height 53
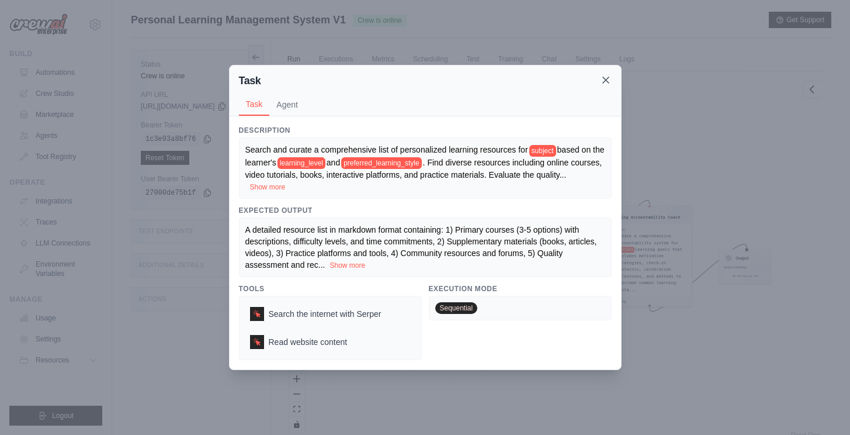
click at [606, 79] on icon at bounding box center [606, 80] width 6 height 6
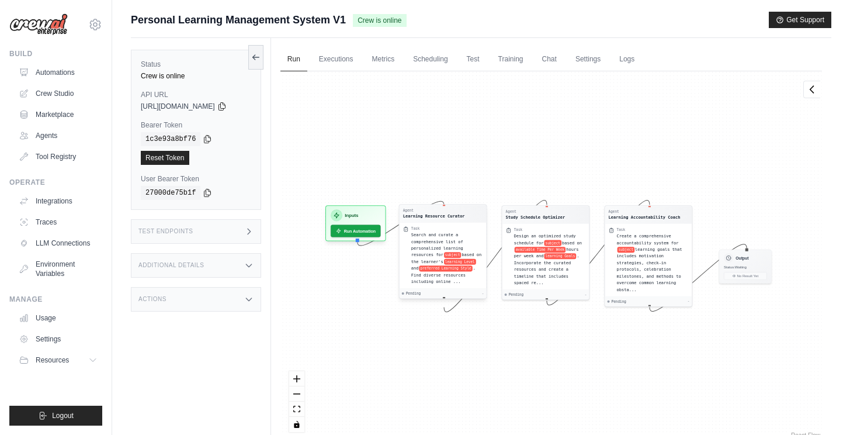
click at [486, 299] on div "Pending -" at bounding box center [442, 294] width 87 height 10
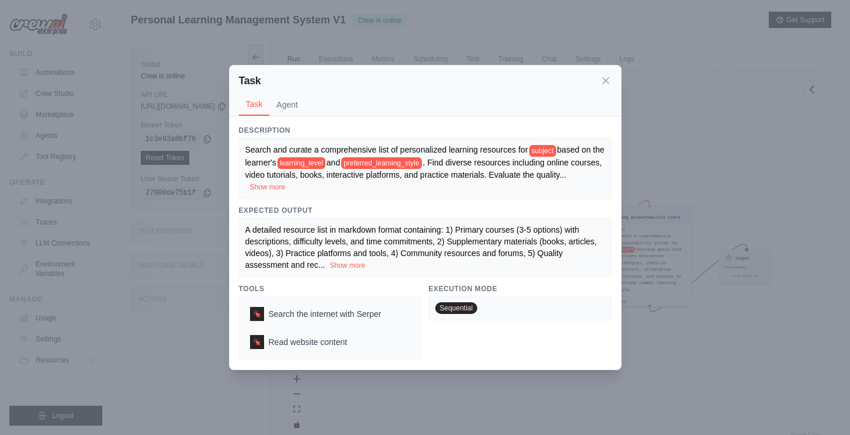
click at [484, 395] on div "Task Task Agent Description Search and curate a comprehensive list of personali…" at bounding box center [425, 217] width 850 height 435
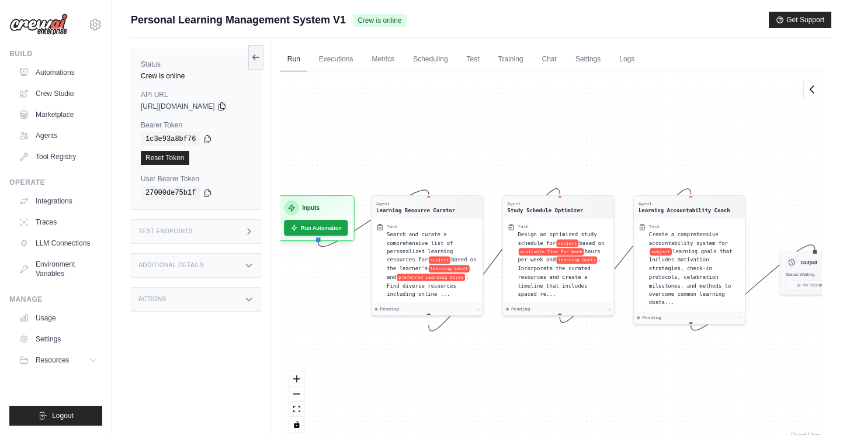
drag, startPoint x: 374, startPoint y: 323, endPoint x: 354, endPoint y: 283, distance: 44.4
click at [354, 283] on div "Agent Learning Resource Curator Task Search and curate a comprehensive list of …" at bounding box center [552, 255] width 542 height 369
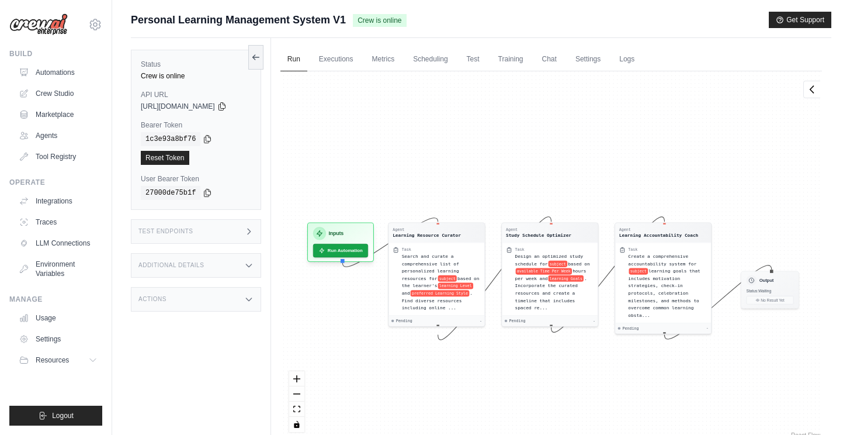
drag, startPoint x: 345, startPoint y: 281, endPoint x: 368, endPoint y: 296, distance: 27.4
click at [368, 296] on div "Agent Learning Resource Curator Task Search and curate a comprehensive list of …" at bounding box center [552, 255] width 542 height 369
click at [341, 60] on link "Executions" at bounding box center [336, 59] width 49 height 25
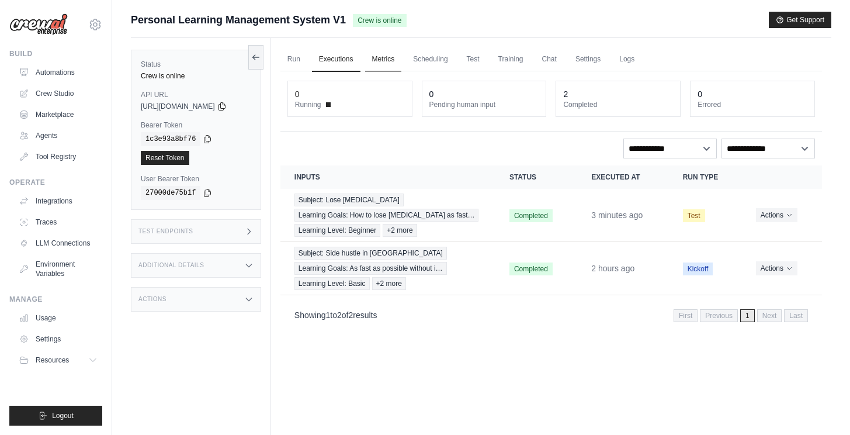
click at [401, 65] on link "Metrics" at bounding box center [383, 59] width 37 height 25
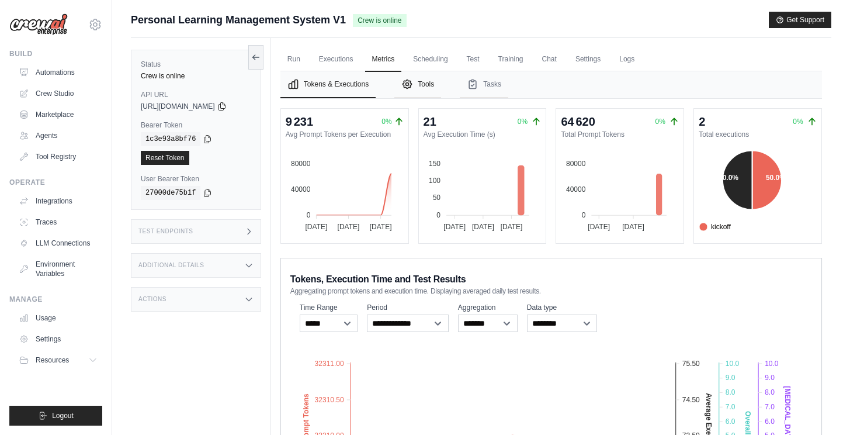
click at [423, 79] on button "Tools" at bounding box center [417, 84] width 47 height 27
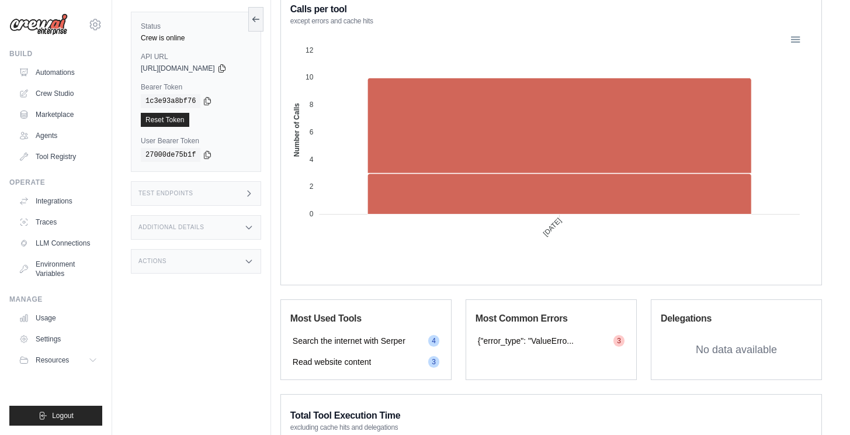
scroll to position [494, 0]
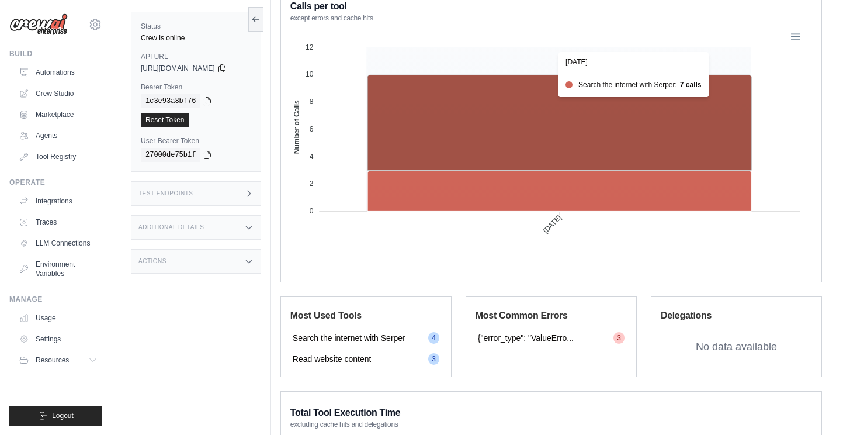
click at [513, 141] on icon at bounding box center [560, 122] width 384 height 95
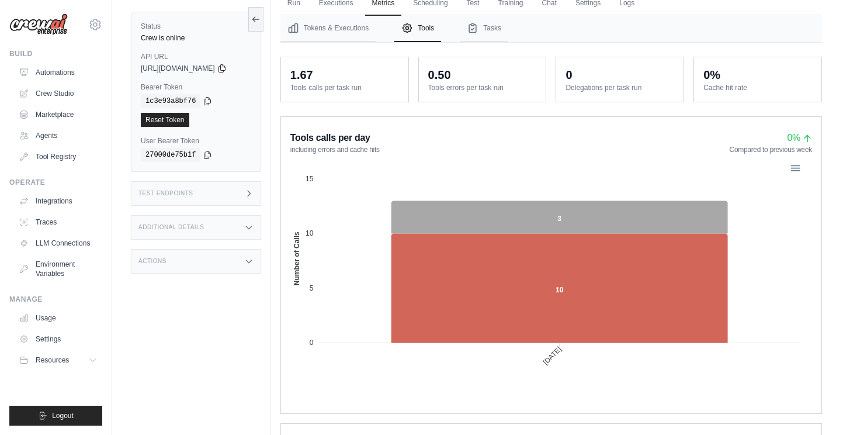
scroll to position [58, 0]
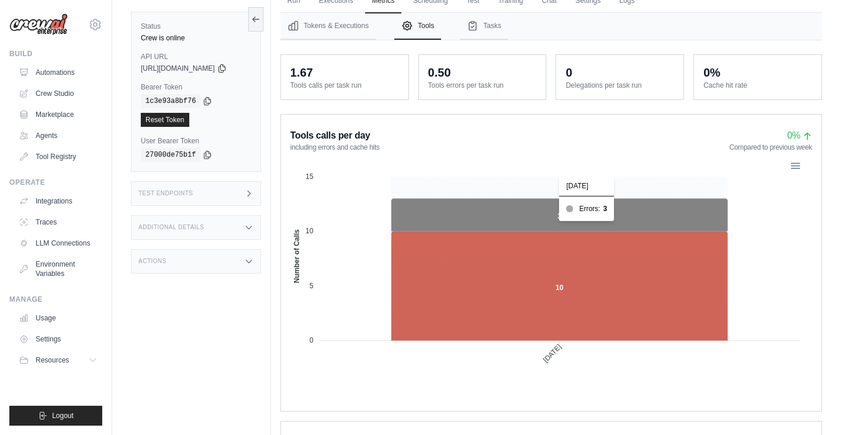
click at [541, 223] on icon at bounding box center [560, 214] width 337 height 33
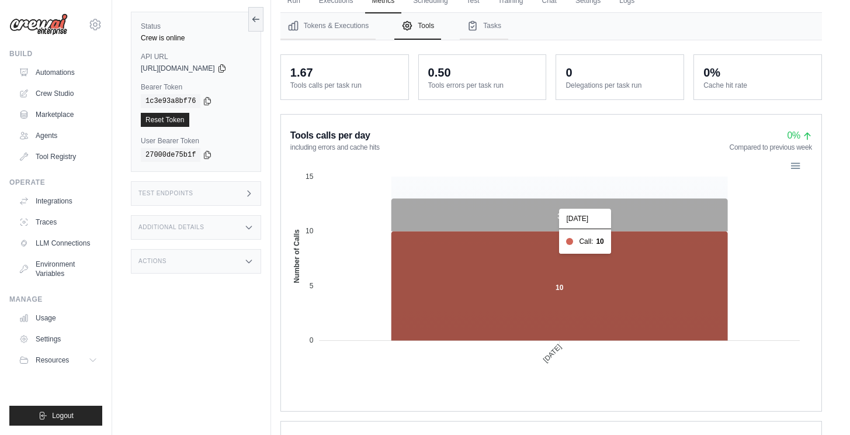
click at [531, 260] on icon at bounding box center [560, 285] width 337 height 109
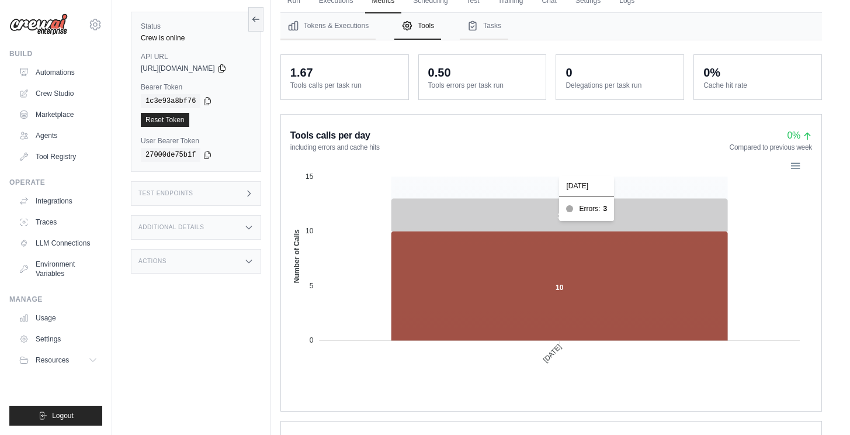
click at [515, 227] on icon at bounding box center [560, 214] width 337 height 33
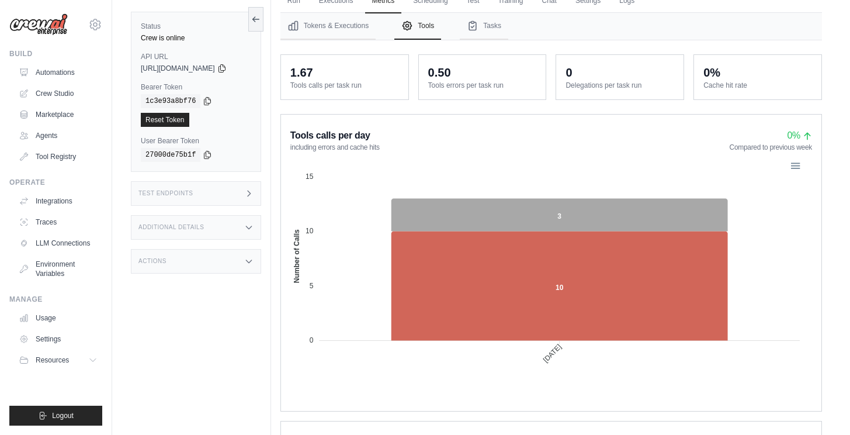
click at [799, 164] on div at bounding box center [795, 165] width 10 height 10
click at [778, 217] on div "Download CSV" at bounding box center [766, 218] width 60 height 18
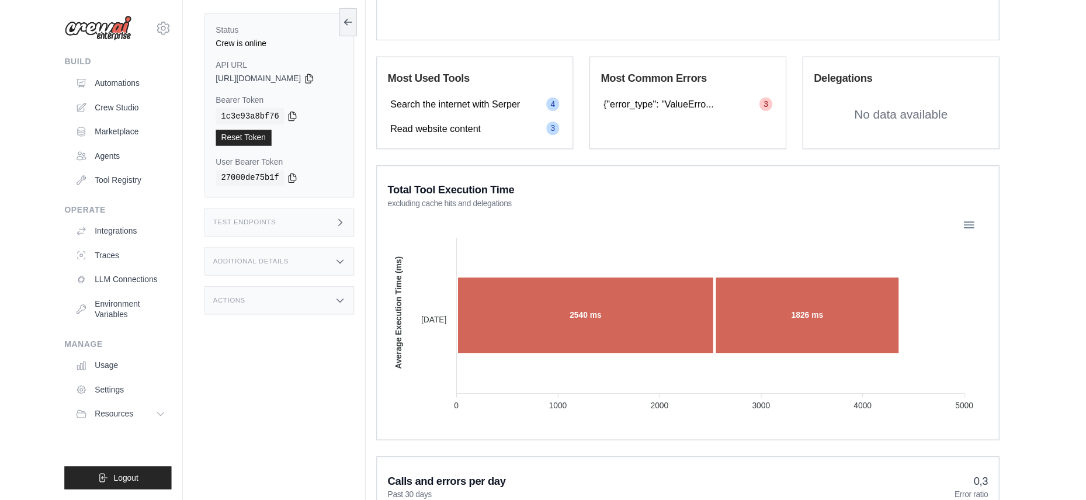
scroll to position [743, 0]
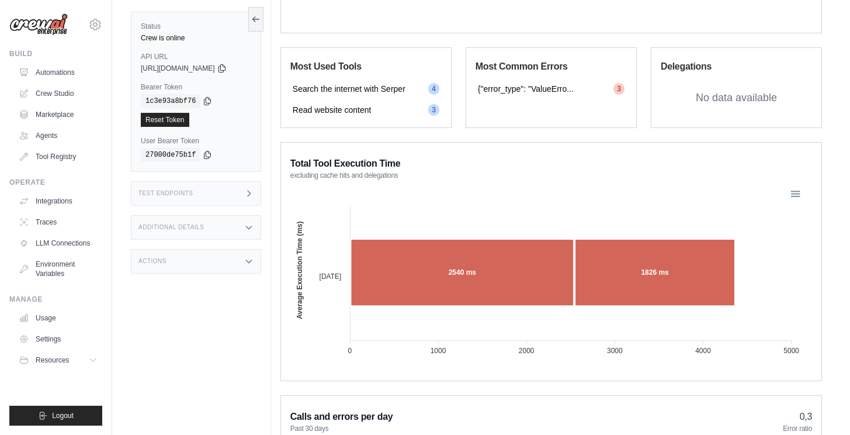
click at [548, 92] on span "{"error_type": "ValueErro..." at bounding box center [526, 89] width 96 height 12
click at [619, 88] on span "3" at bounding box center [619, 89] width 11 height 12
click at [547, 91] on span "{"error_type": "ValueErro..." at bounding box center [526, 89] width 96 height 12
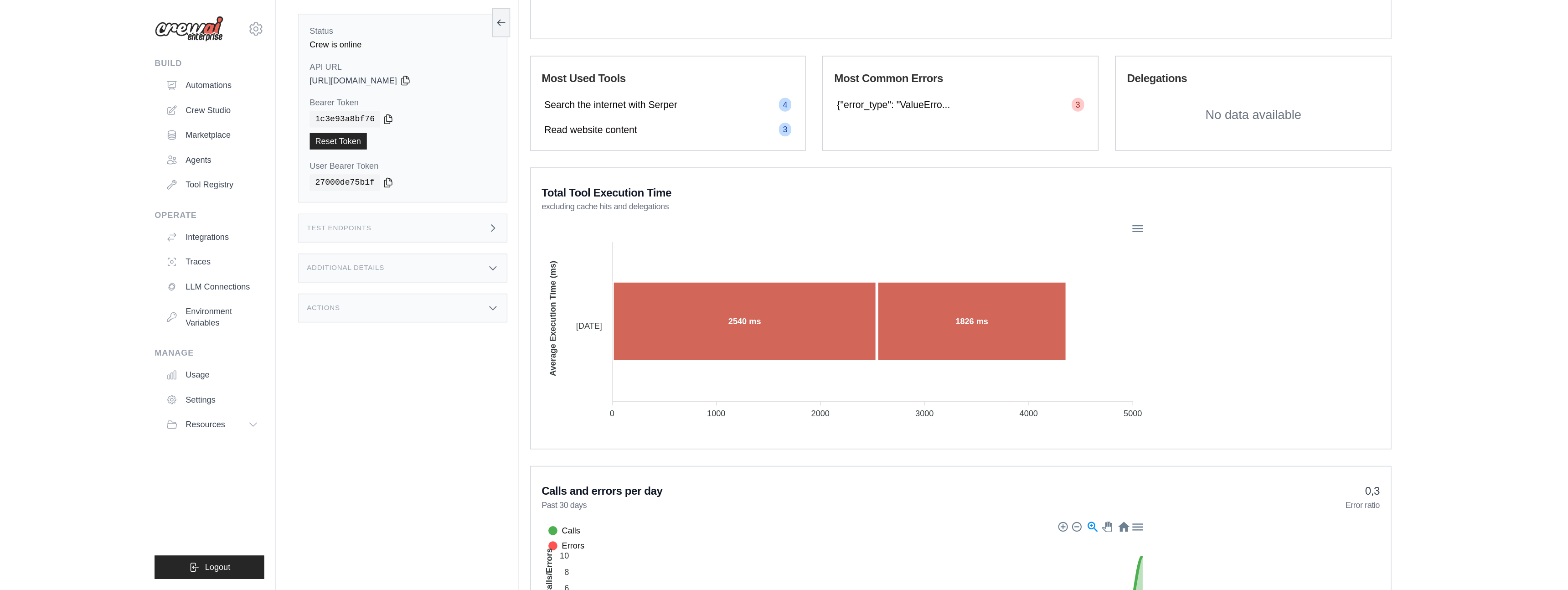
scroll to position [478, 0]
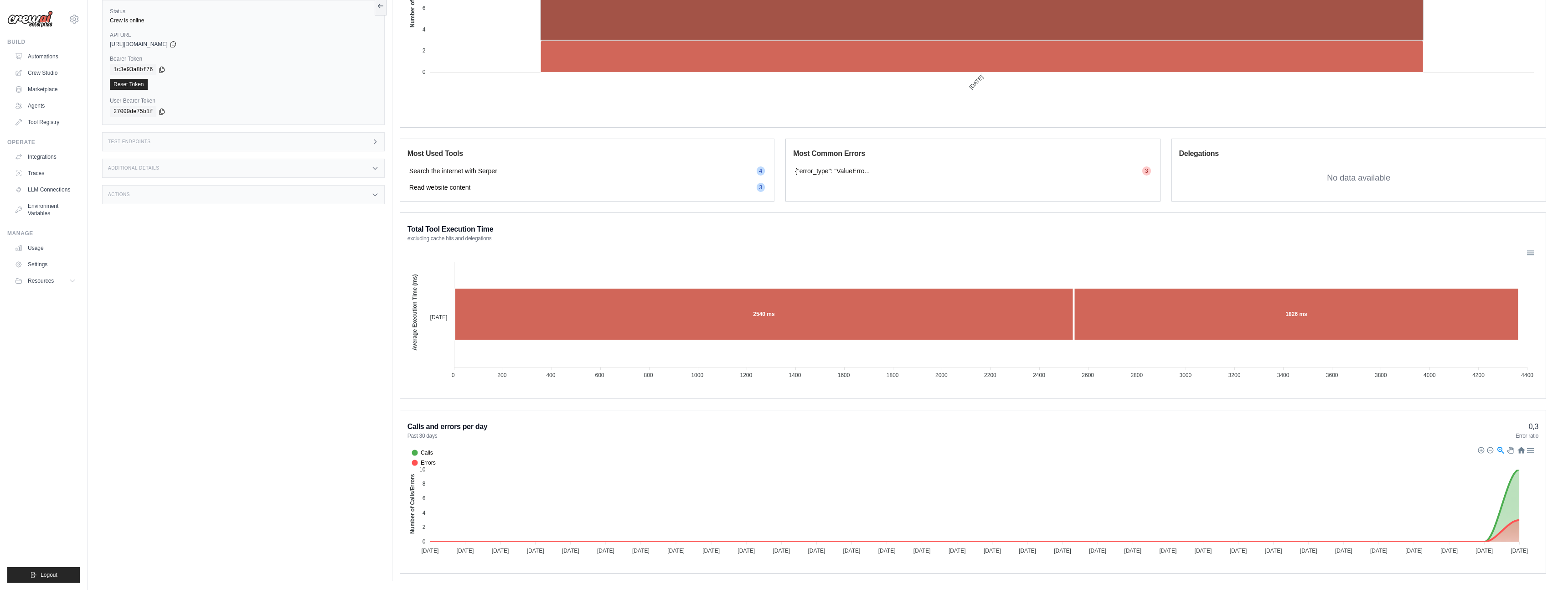
click at [663, 176] on div "{"error_type": "ValueErro... 3" at bounding box center [973, 171] width 360 height 12
click at [663, 171] on span "{"error_type": "ValueErro..." at bounding box center [832, 171] width 75 height 9
click at [663, 172] on span "{"error_type": "ValueErro..." at bounding box center [832, 171] width 75 height 9
click at [663, 169] on span "{"error_type": "ValueErro..." at bounding box center [832, 171] width 75 height 9
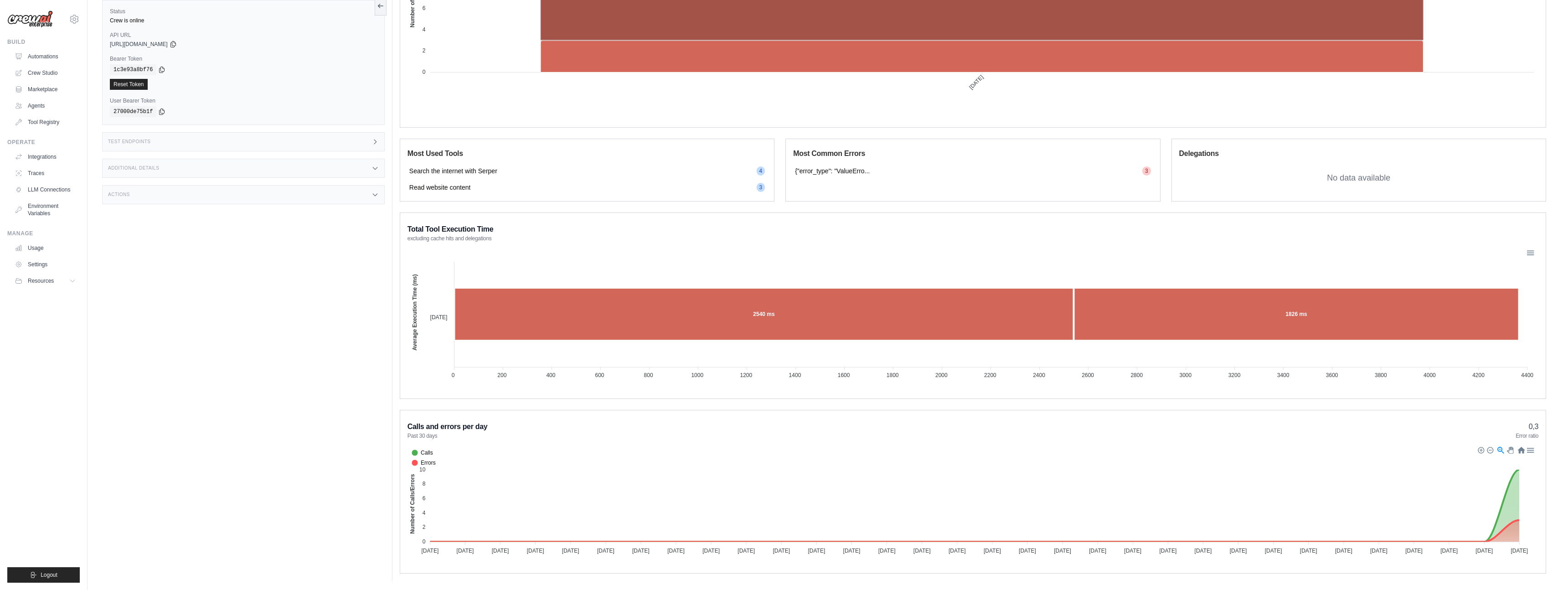
click at [663, 171] on span "3" at bounding box center [1146, 171] width 9 height 9
click at [663, 339] on foreignobject "Calls Errors" at bounding box center [973, 502] width 1131 height 114
click at [663, 339] on div at bounding box center [1500, 450] width 8 height 8
click at [663, 339] on div "Download SVG Download PNG Download CSV" at bounding box center [1506, 450] width 64 height 10
click at [663, 339] on div at bounding box center [1520, 450] width 8 height 8
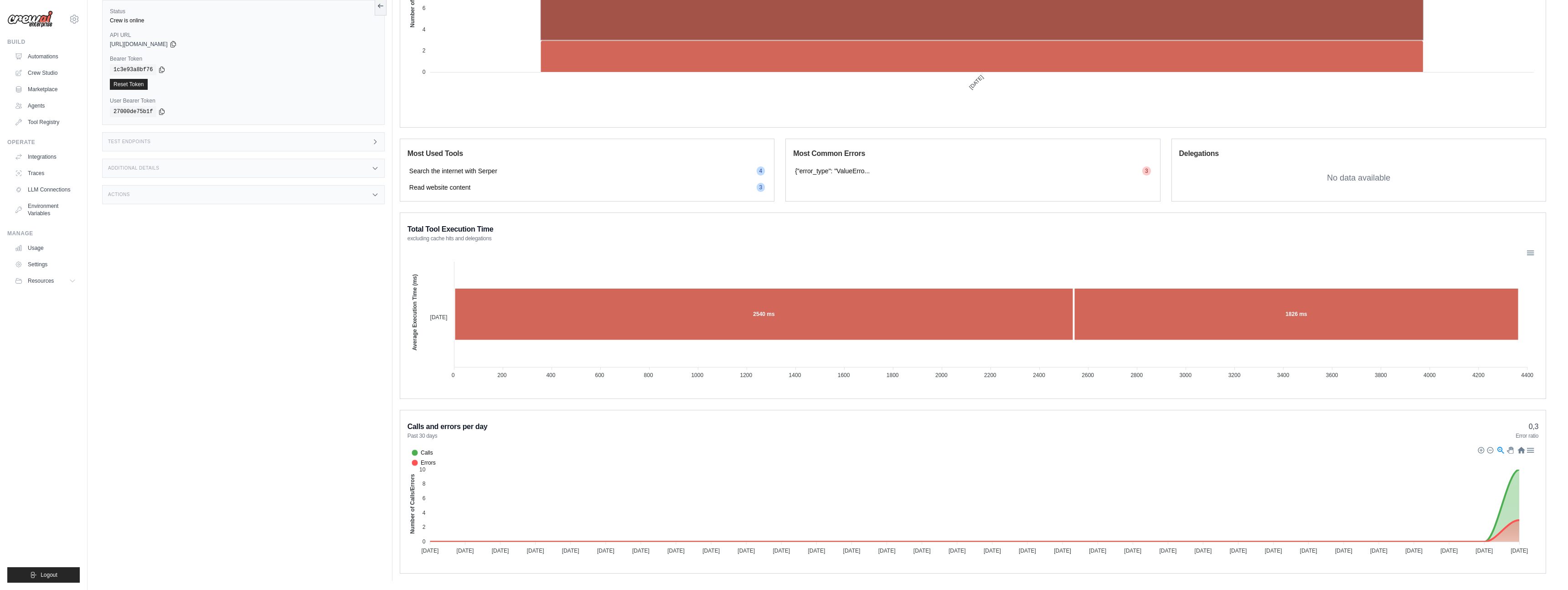
click at [663, 339] on div at bounding box center [1530, 450] width 8 height 8
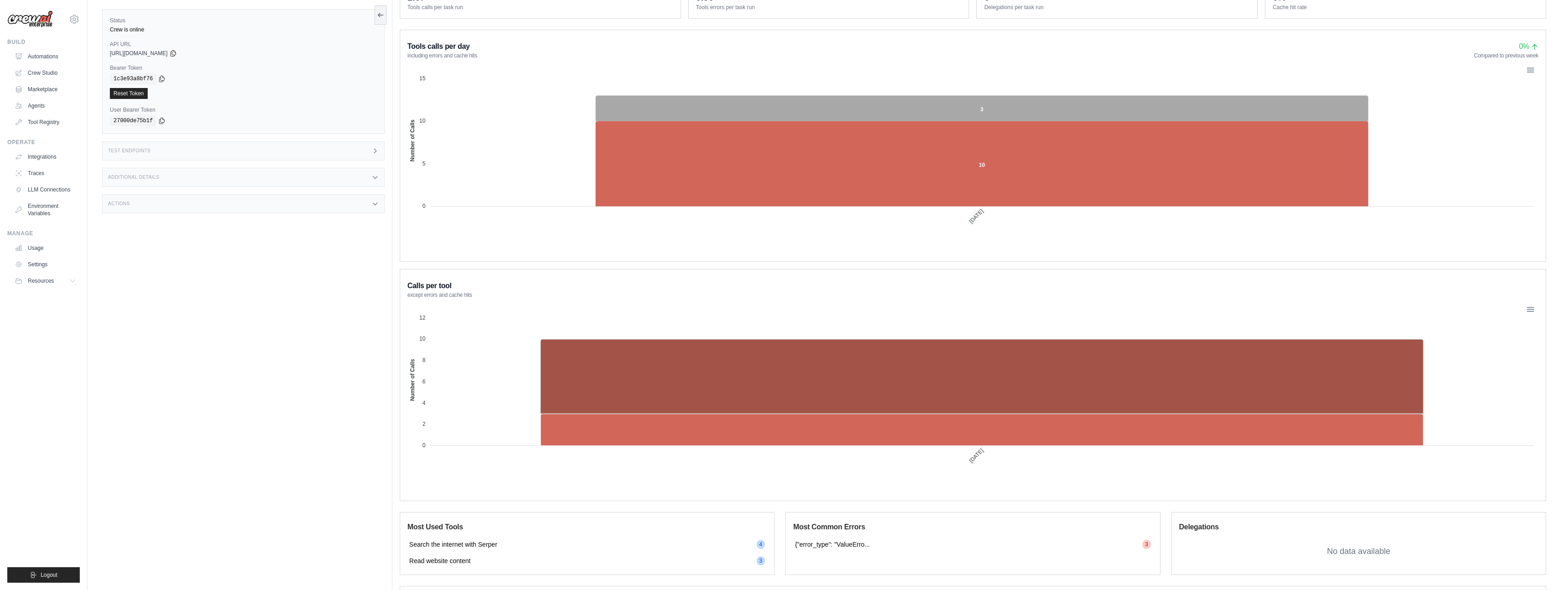
scroll to position [0, 0]
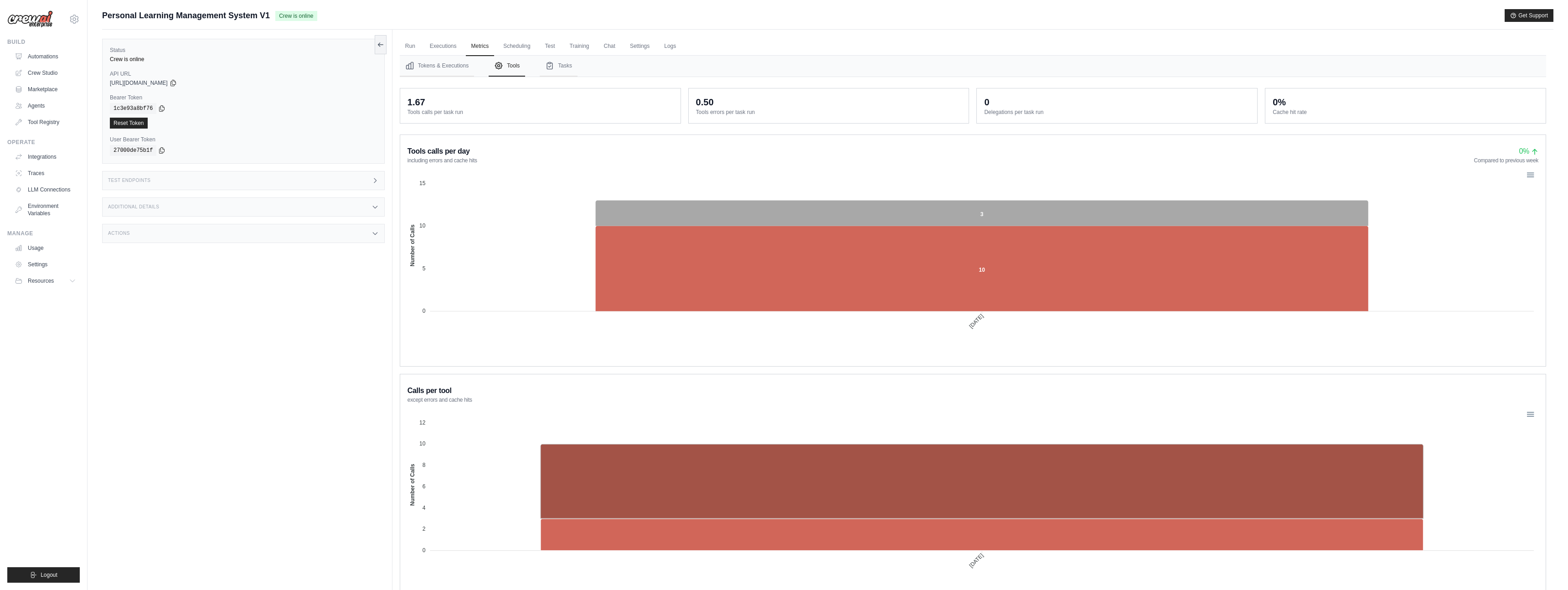
click at [663, 113] on dt "Tools errors per task run" at bounding box center [828, 112] width 266 height 7
click at [555, 66] on button "Tasks" at bounding box center [559, 66] width 38 height 21
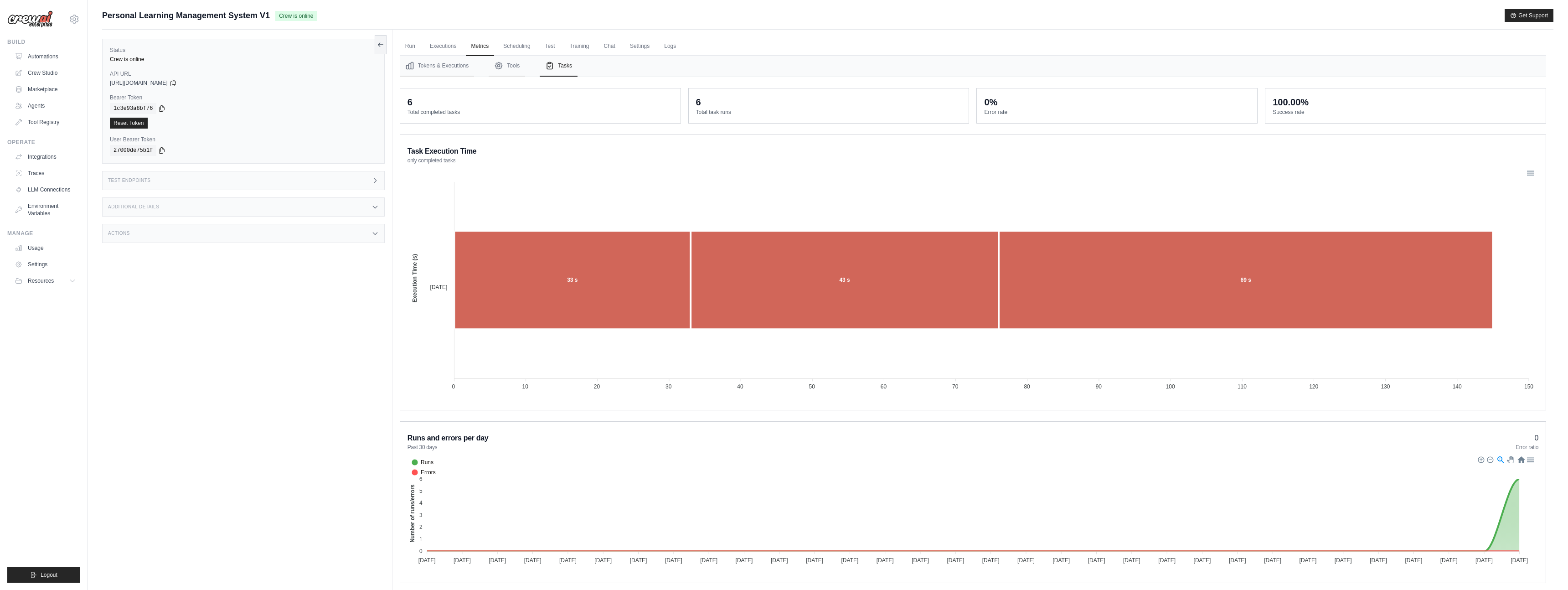
click at [530, 63] on nav "Tokens & Executions Tools Tasks" at bounding box center [974, 66] width 1147 height 21
click at [513, 66] on button "Tools" at bounding box center [506, 66] width 37 height 21
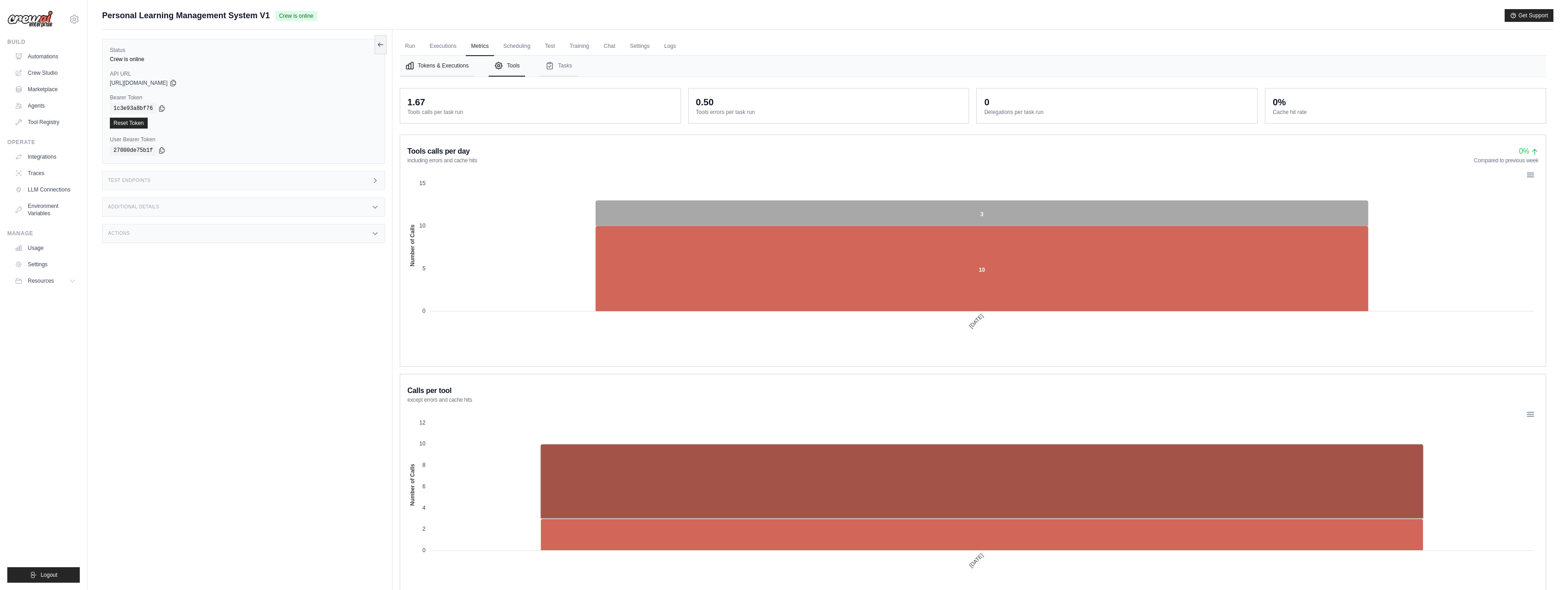
click at [460, 69] on button "Tokens & Executions" at bounding box center [437, 66] width 74 height 21
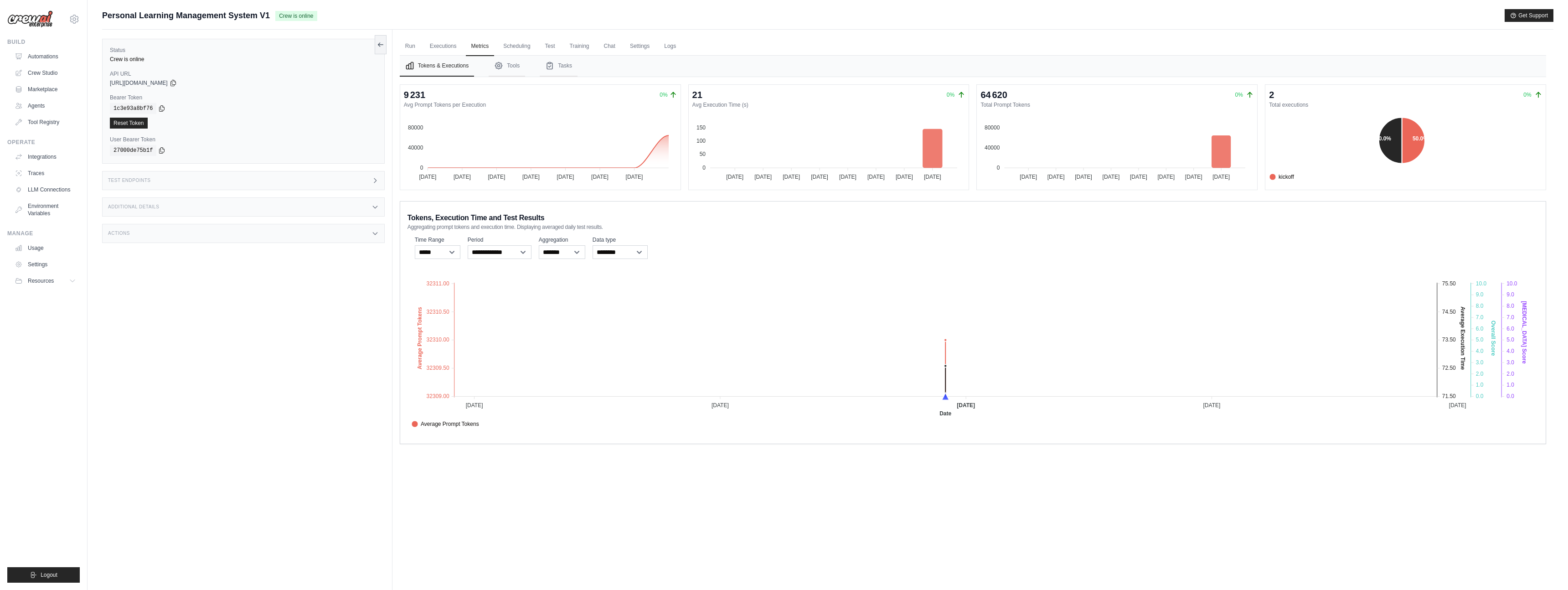
click at [488, 66] on nav "Tokens & Executions Tools Tasks" at bounding box center [974, 66] width 1147 height 21
click at [499, 65] on icon "Tabs" at bounding box center [498, 66] width 2 height 2
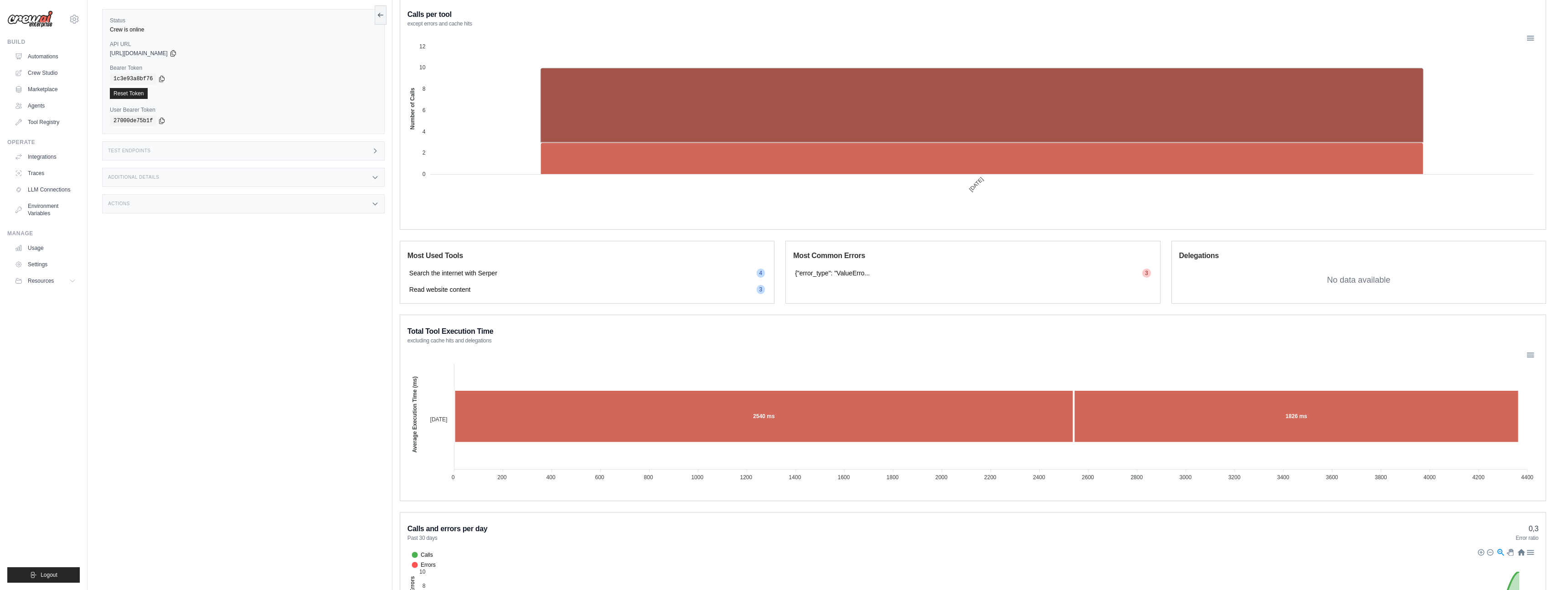
scroll to position [377, 0]
click at [487, 275] on span "Search the internet with Serper" at bounding box center [453, 272] width 88 height 9
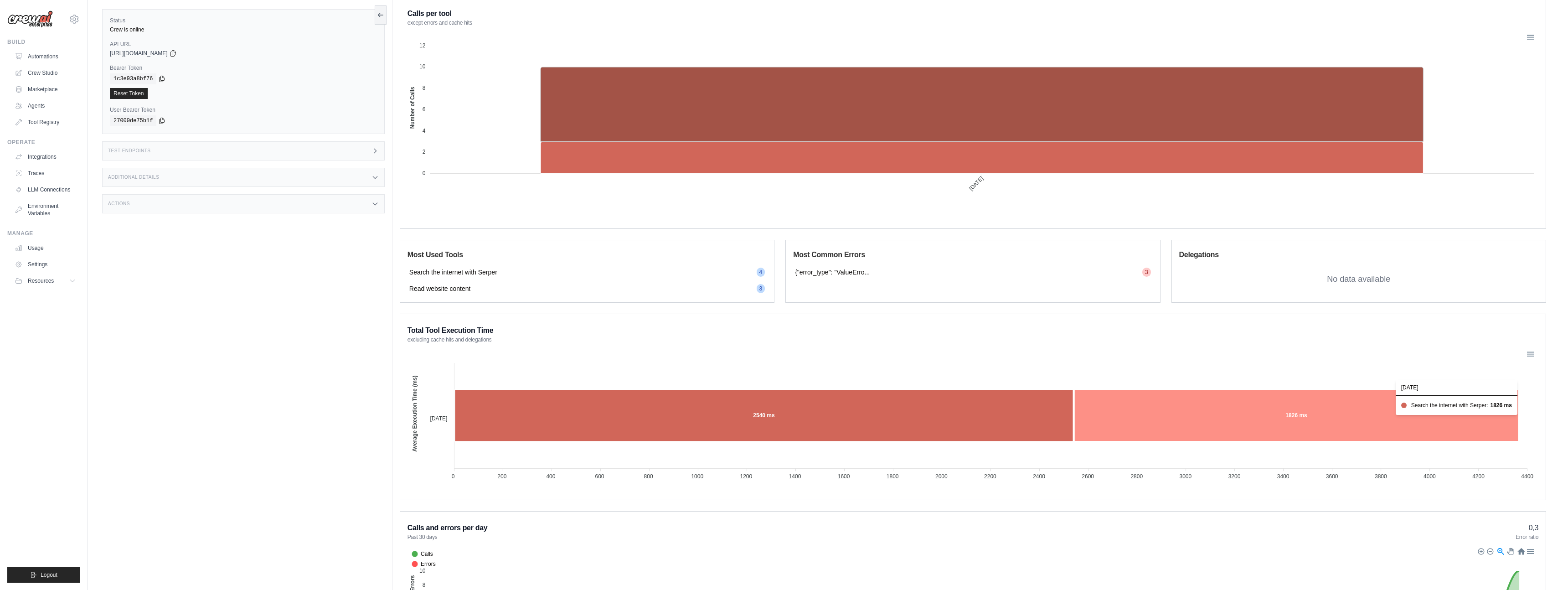
click at [663, 339] on icon at bounding box center [1297, 415] width 445 height 52
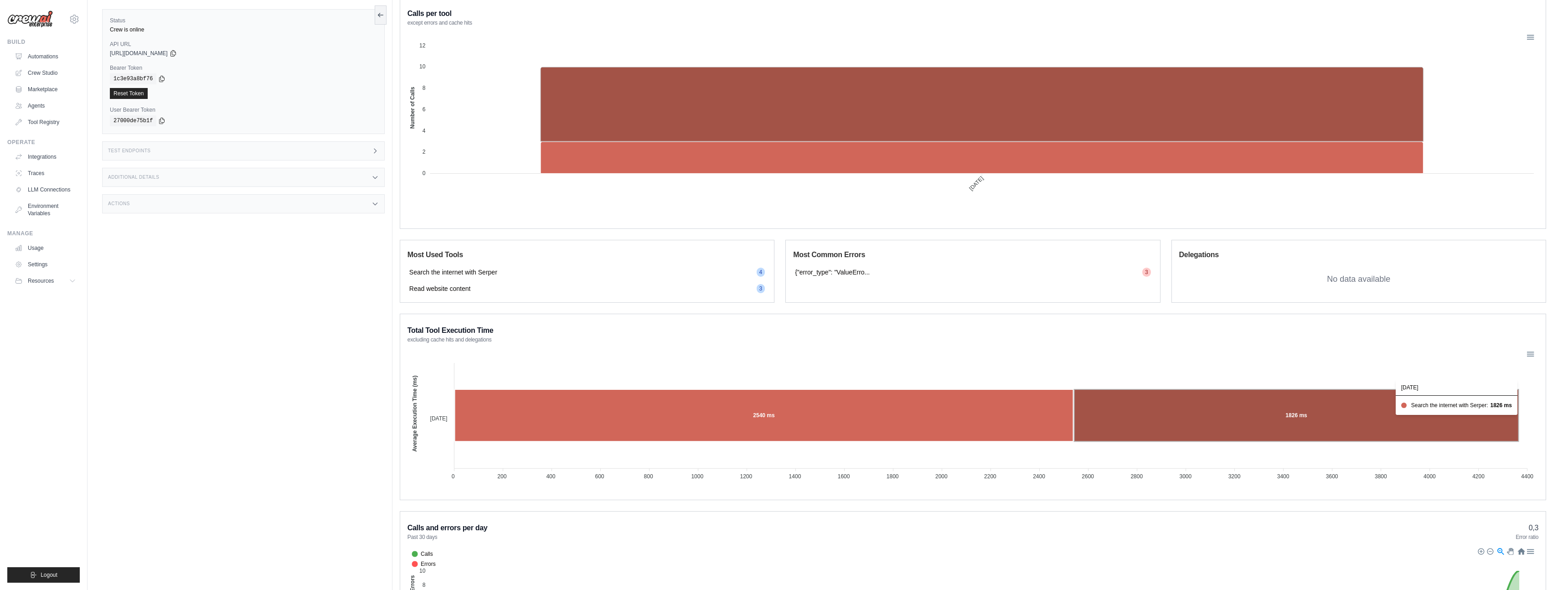
click at [663, 339] on icon at bounding box center [1297, 415] width 445 height 52
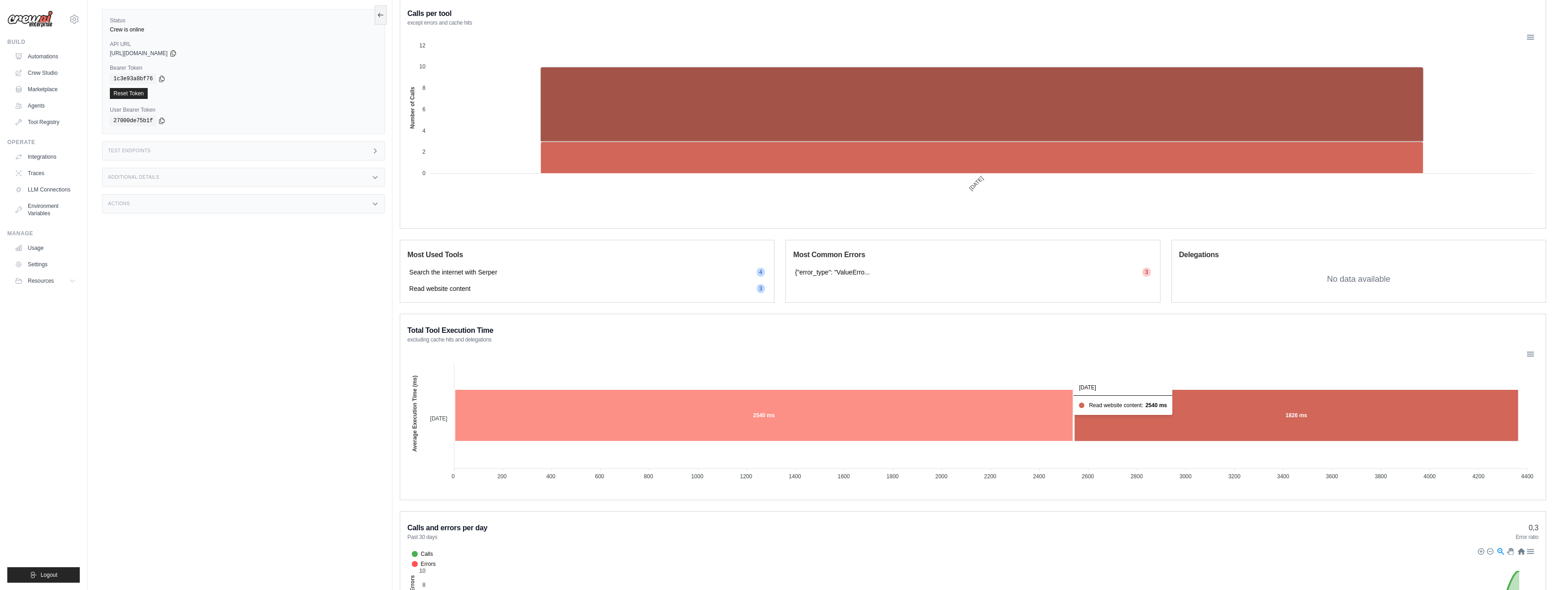
click at [663, 339] on icon at bounding box center [764, 415] width 619 height 52
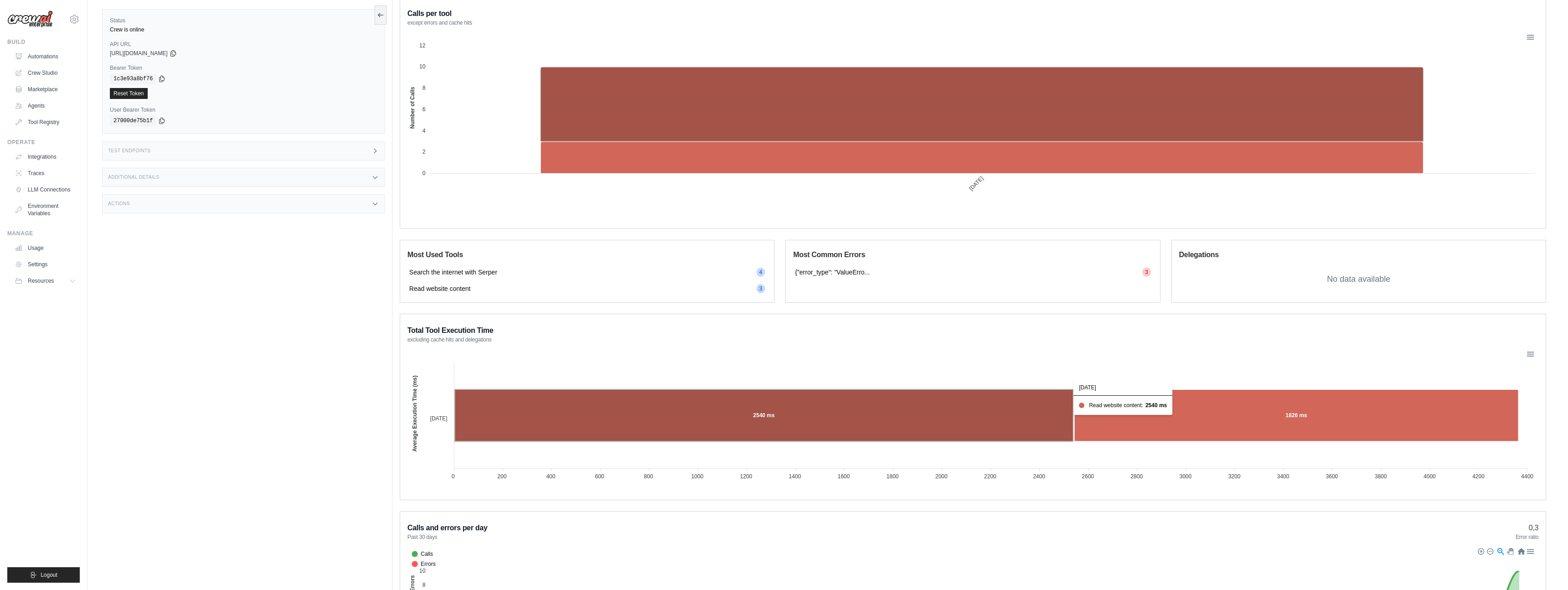
click at [663, 339] on icon at bounding box center [764, 415] width 619 height 52
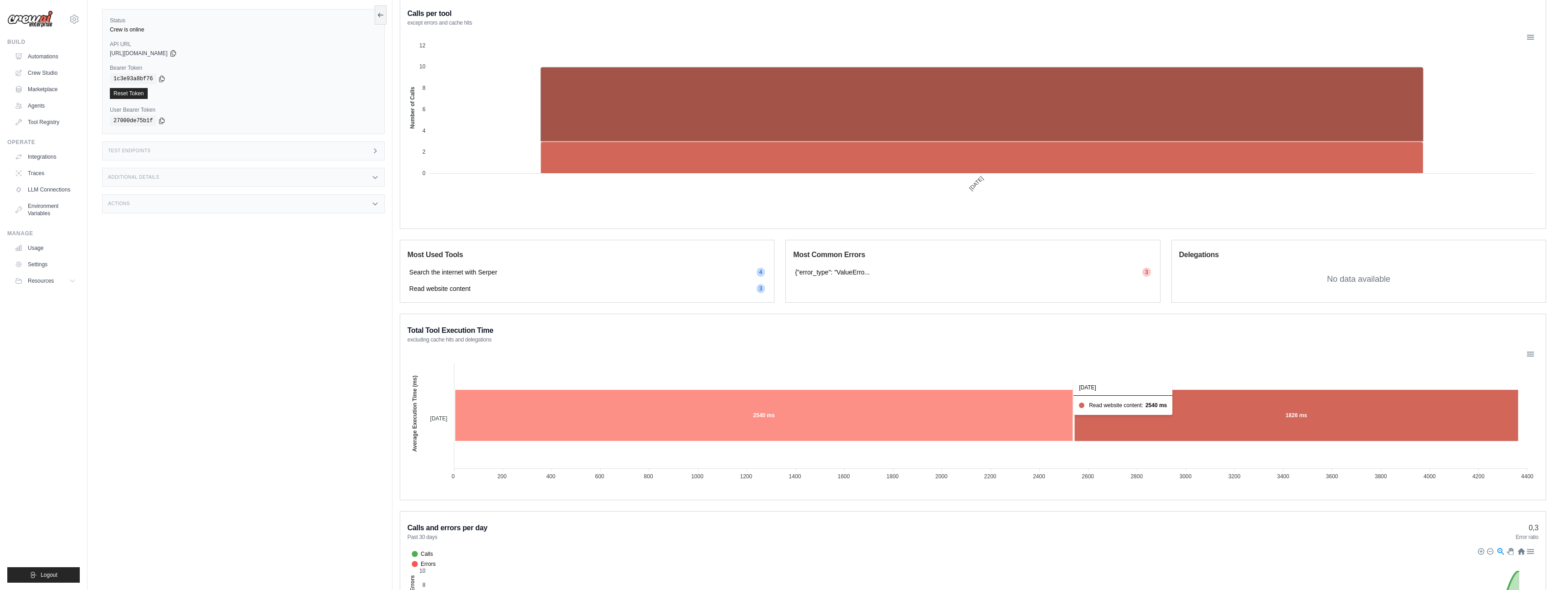
click at [663, 339] on icon at bounding box center [764, 415] width 619 height 52
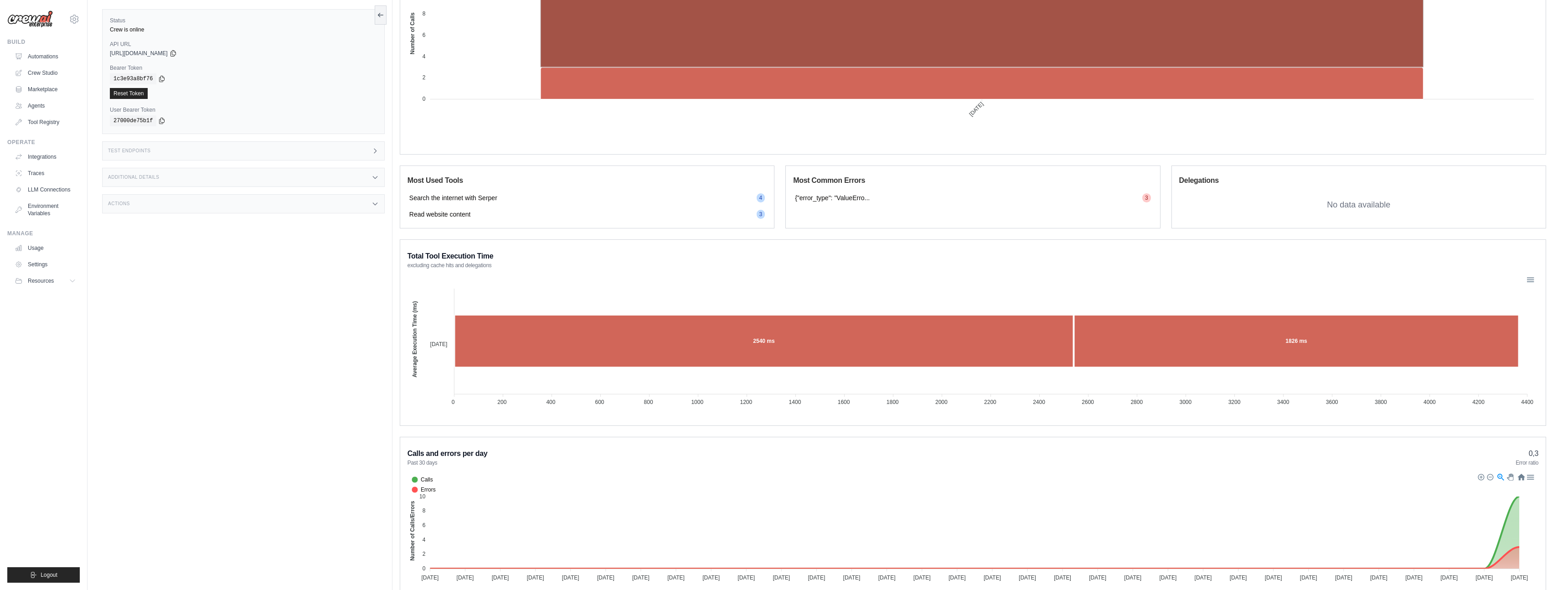
scroll to position [453, 0]
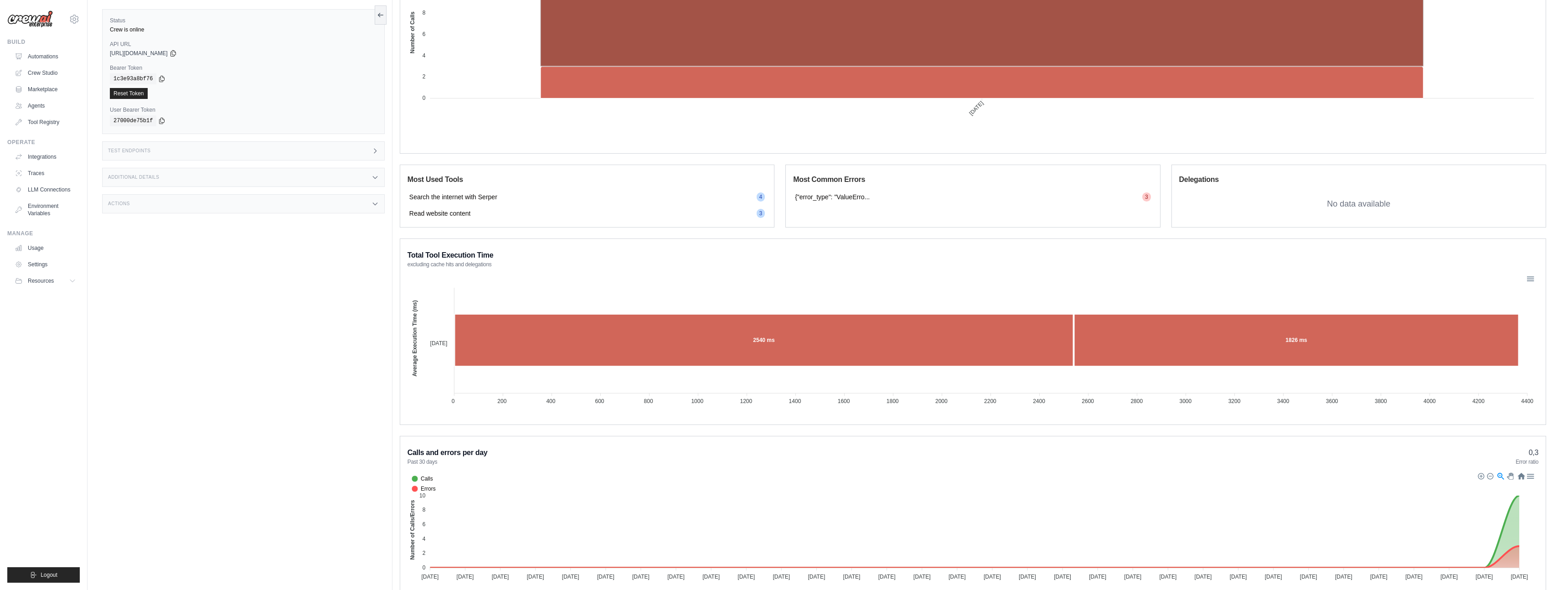
click at [335, 158] on div "Test Endpoints" at bounding box center [243, 151] width 282 height 20
click at [437, 178] on h1 "/inputs" at bounding box center [454, 178] width 101 height 9
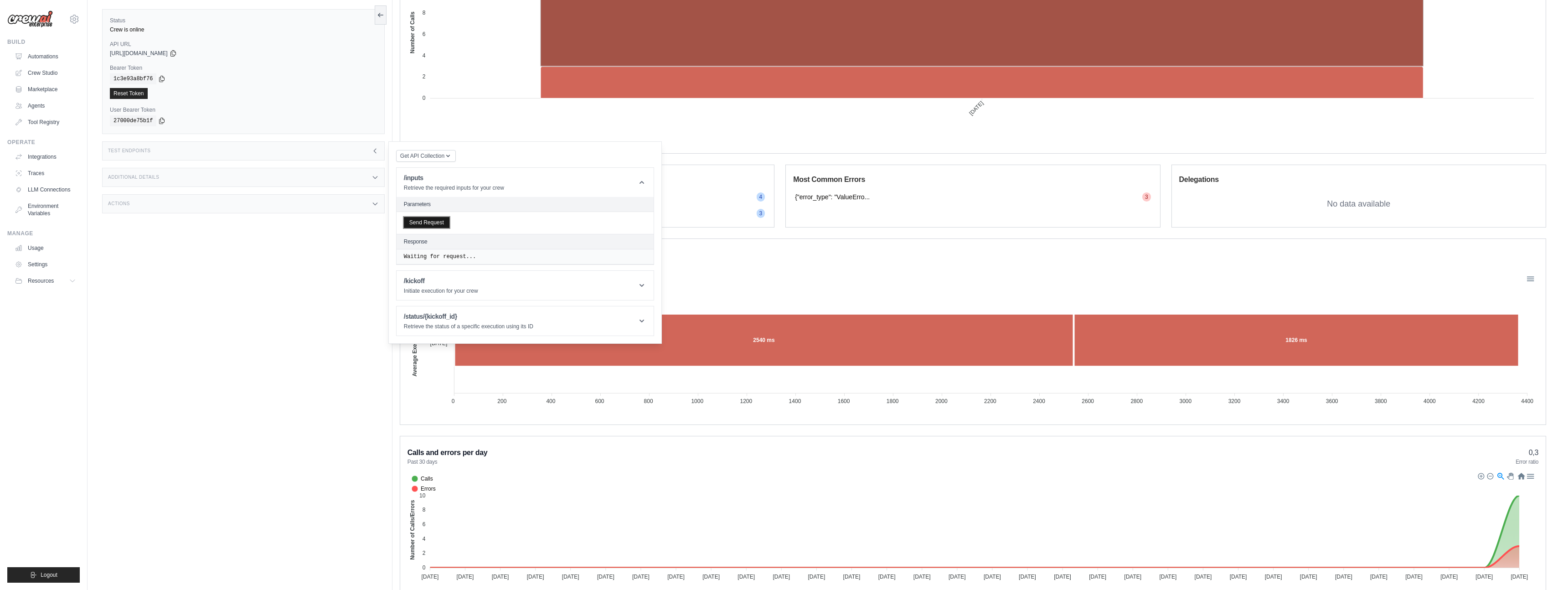
click at [428, 224] on button "Send Request" at bounding box center [427, 222] width 45 height 11
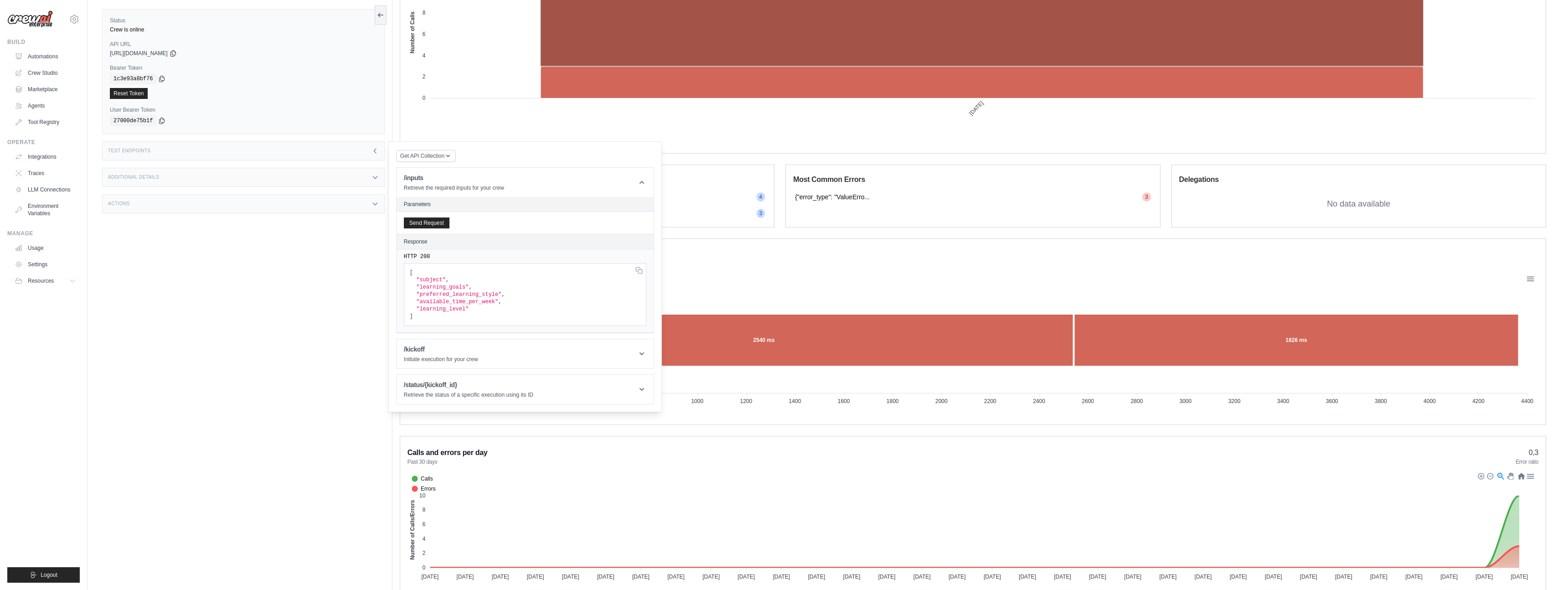
click at [427, 283] on span ""subject"" at bounding box center [431, 280] width 30 height 6
drag, startPoint x: 418, startPoint y: 315, endPoint x: 410, endPoint y: 276, distance: 39.8
click at [410, 276] on pre "[ "subject" , "learning_goals" , "preferred_learning_style" , "available_time_p…" at bounding box center [525, 294] width 243 height 63
click at [420, 222] on button "Send Request" at bounding box center [427, 222] width 45 height 11
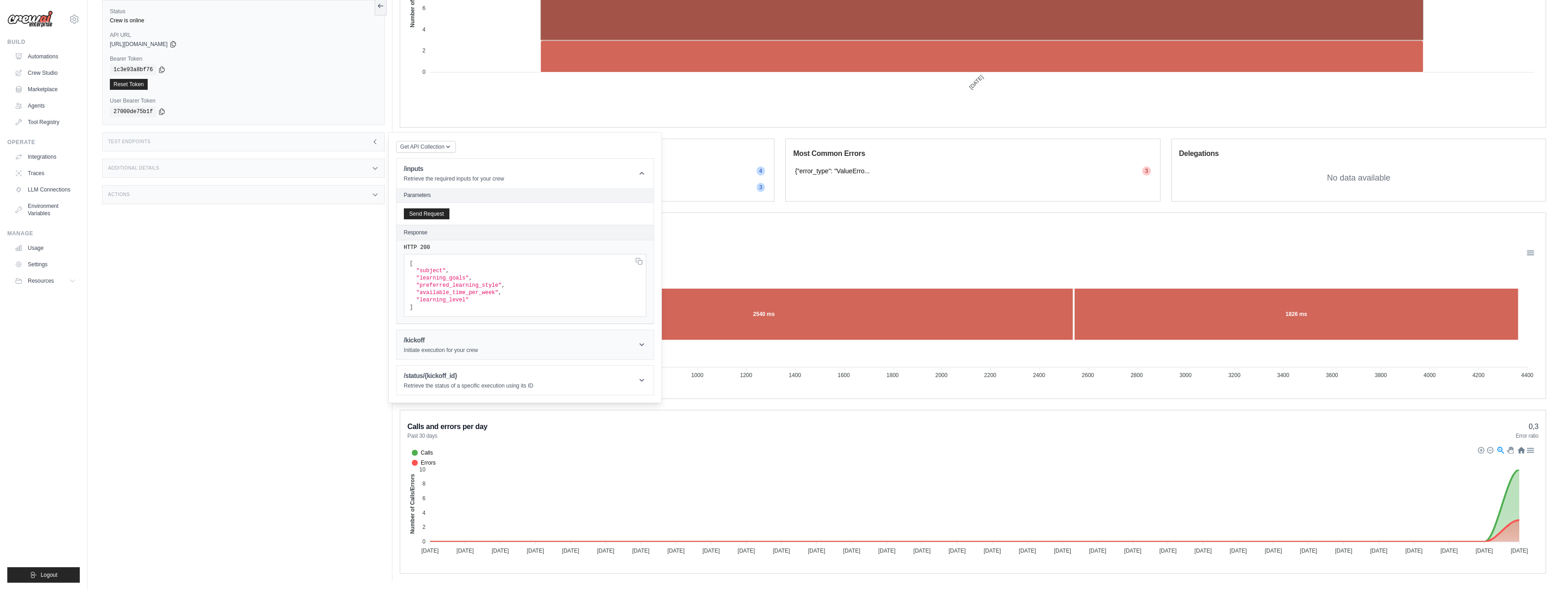
click at [513, 339] on header "/kickoff Initiate execution for your crew" at bounding box center [525, 344] width 257 height 29
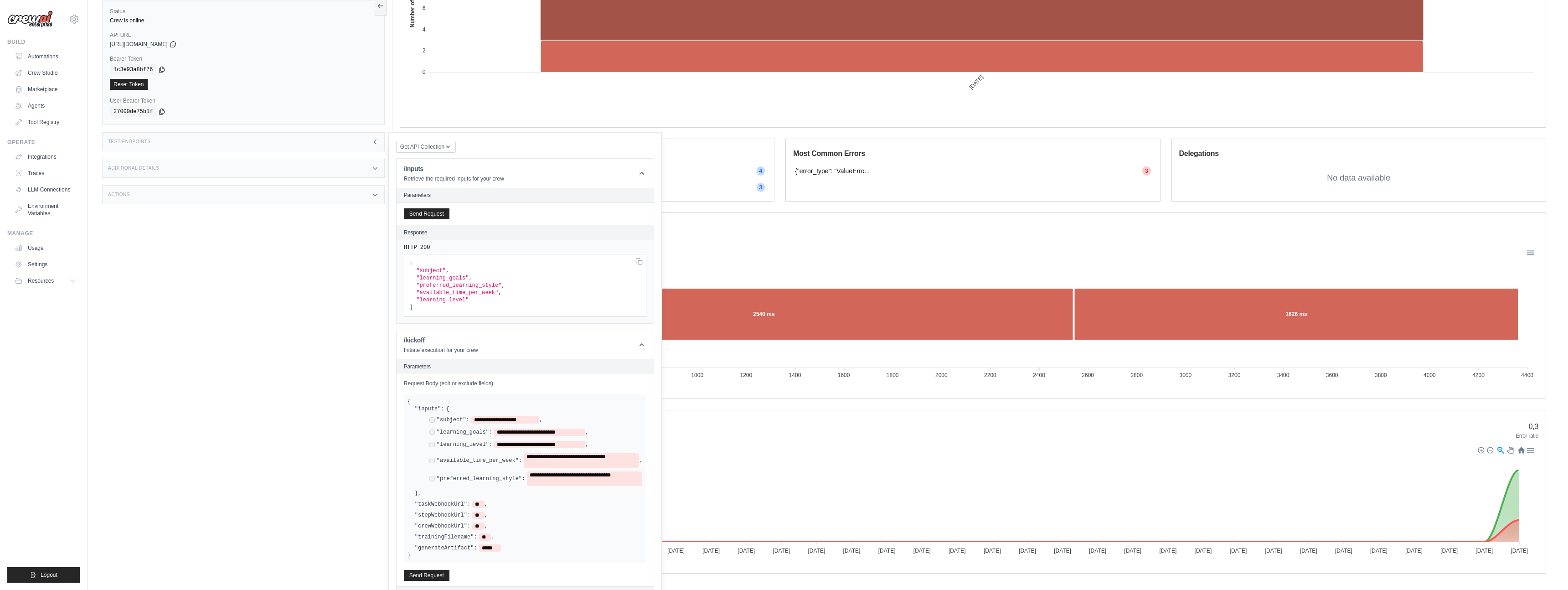
click at [294, 275] on div "Status Crew is online API URL copied https://personal-learning-management-syste…" at bounding box center [247, 286] width 290 height 590
click at [431, 147] on span "Get API Collection" at bounding box center [422, 146] width 44 height 7
click at [432, 170] on div "Postman API Collection" at bounding box center [447, 171] width 87 height 15
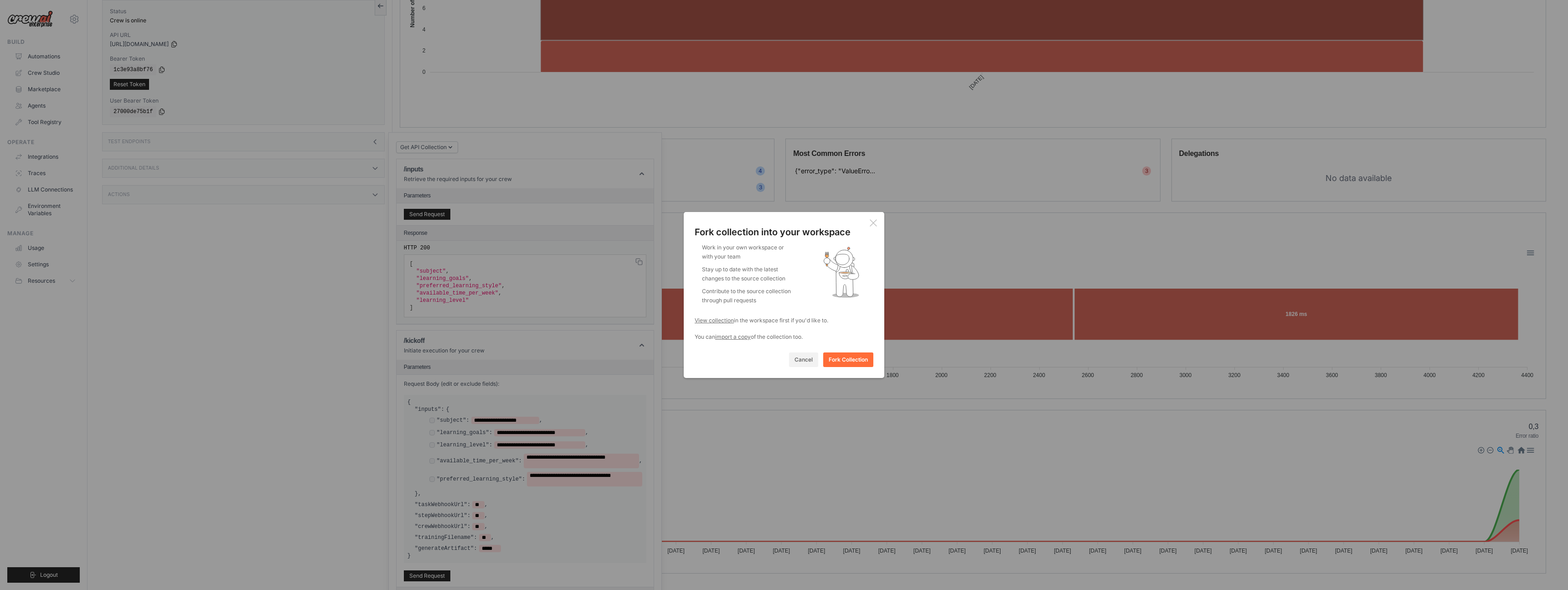
click at [663, 221] on icon at bounding box center [873, 222] width 7 height 7
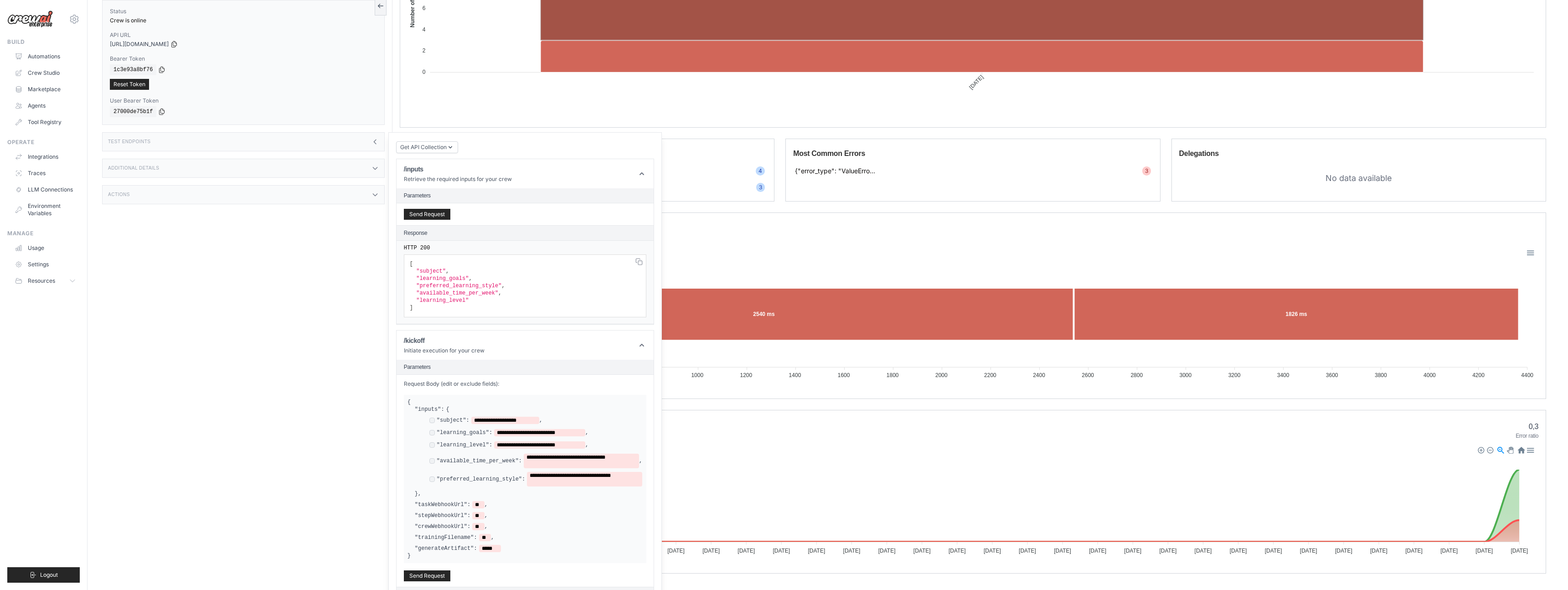
click at [470, 217] on div "Send Request" at bounding box center [525, 215] width 257 height 22
click at [437, 215] on button "Send Request" at bounding box center [427, 214] width 47 height 11
click at [431, 339] on button "Send Request" at bounding box center [427, 575] width 47 height 11
click at [442, 148] on span "Get API Collection" at bounding box center [424, 146] width 47 height 7
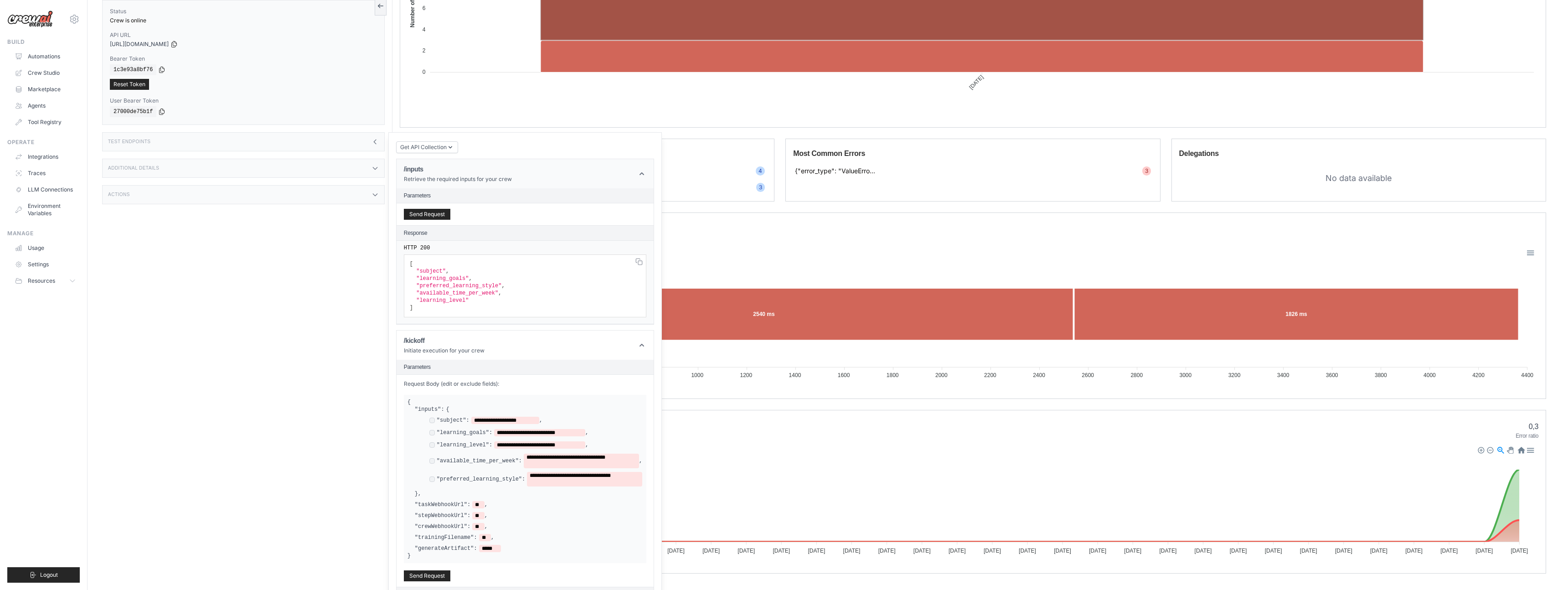
click at [641, 176] on icon at bounding box center [642, 174] width 9 height 9
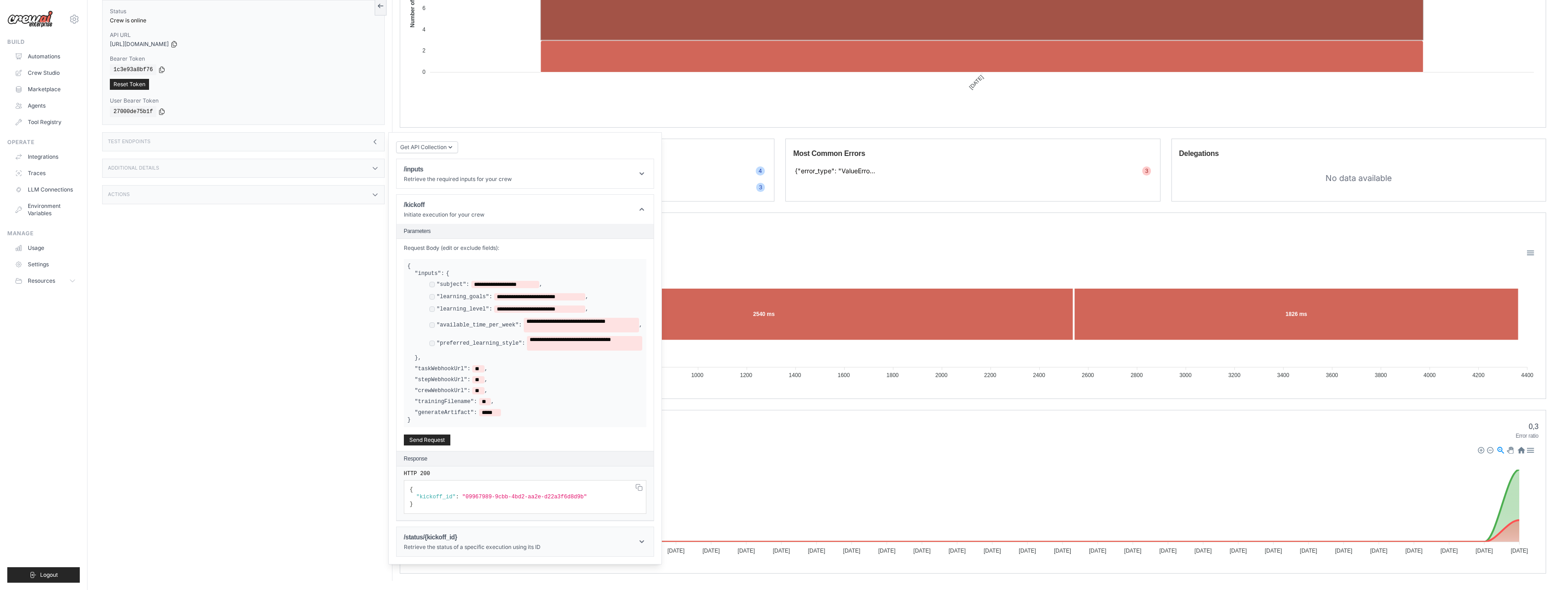
click at [639, 339] on icon at bounding box center [642, 542] width 9 height 9
click at [640, 208] on icon at bounding box center [642, 209] width 9 height 9
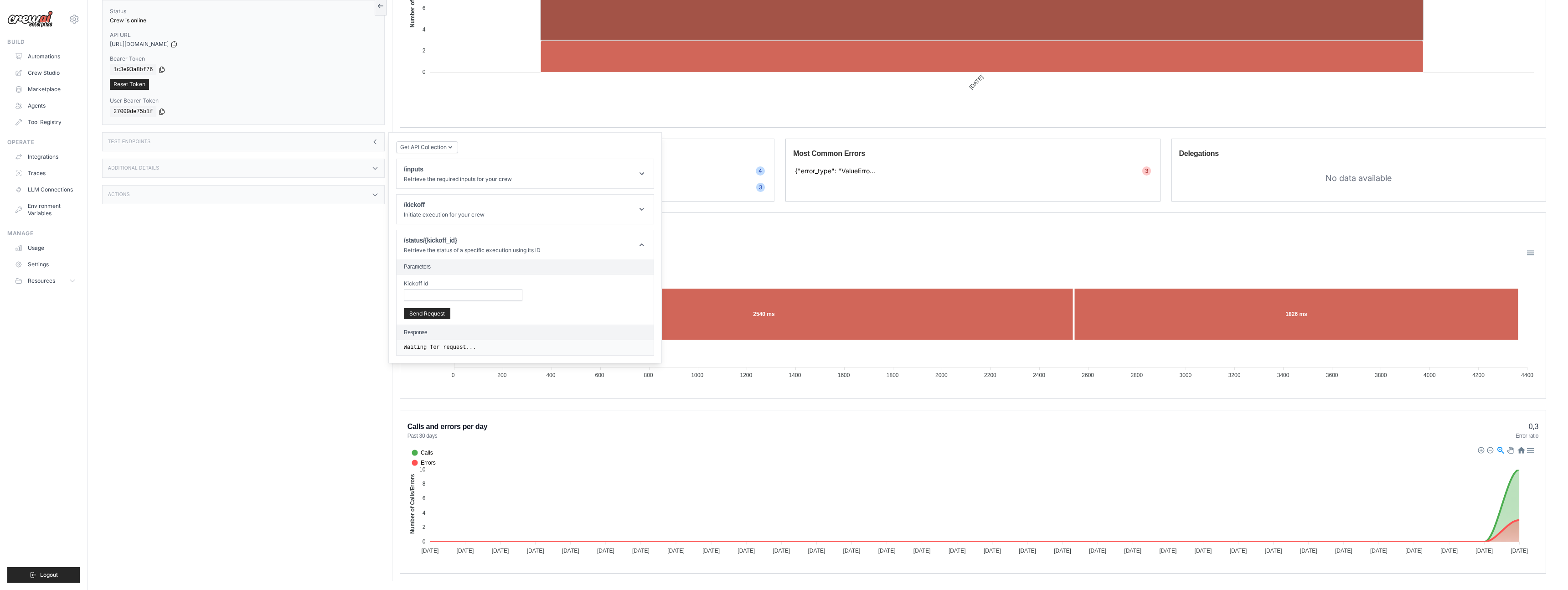
click at [0, 0] on pre "Waiting for request..." at bounding box center [0, 0] width 0 height 0
click at [424, 293] on input "Kickoff Id" at bounding box center [463, 295] width 119 height 12
click at [634, 207] on header "/kickoff Initiate execution for your crew" at bounding box center [525, 209] width 257 height 29
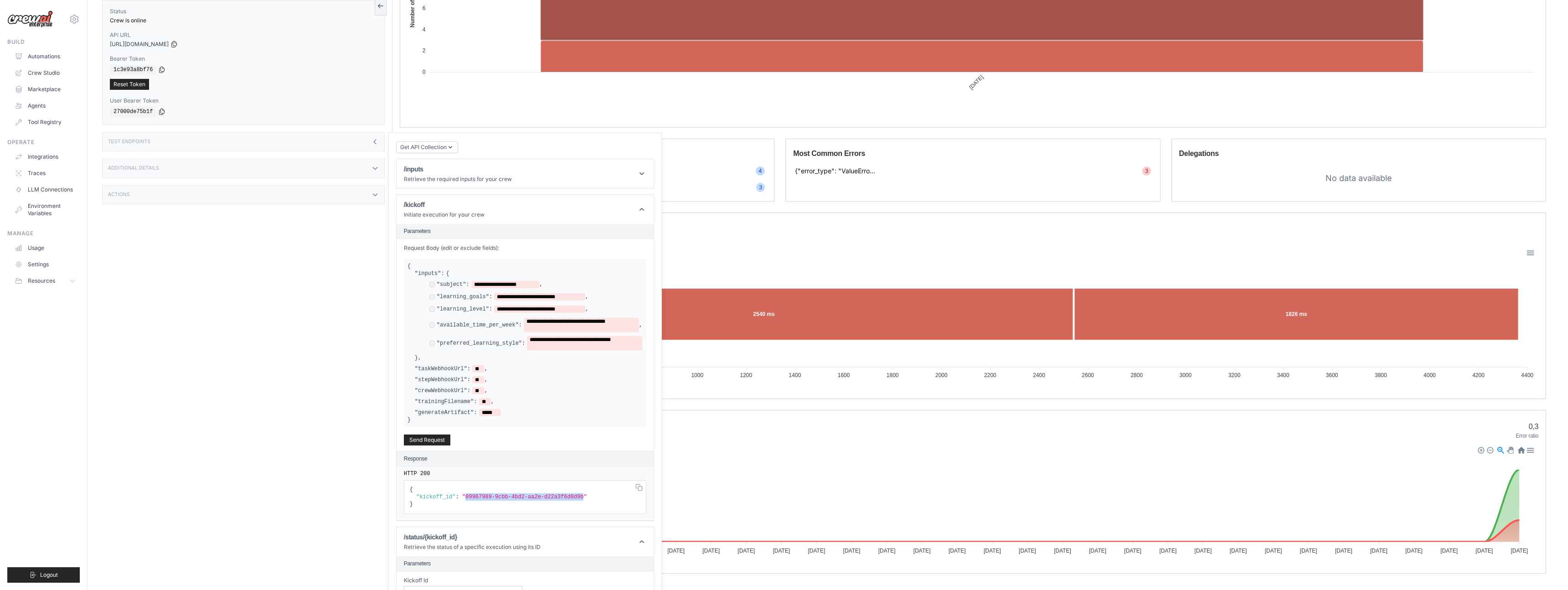
drag, startPoint x: 466, startPoint y: 496, endPoint x: 585, endPoint y: 498, distance: 119.0
click at [0, 0] on span ""09967989-9cbb-4bd2-aa2e-d22a3f6d8d9b"" at bounding box center [0, 0] width 0 height 0
copy span "09967989-9cbb-4bd2-aa2e-d22a3f6d8d9b"
click at [642, 215] on header "/kickoff Initiate execution for your crew" at bounding box center [525, 209] width 257 height 29
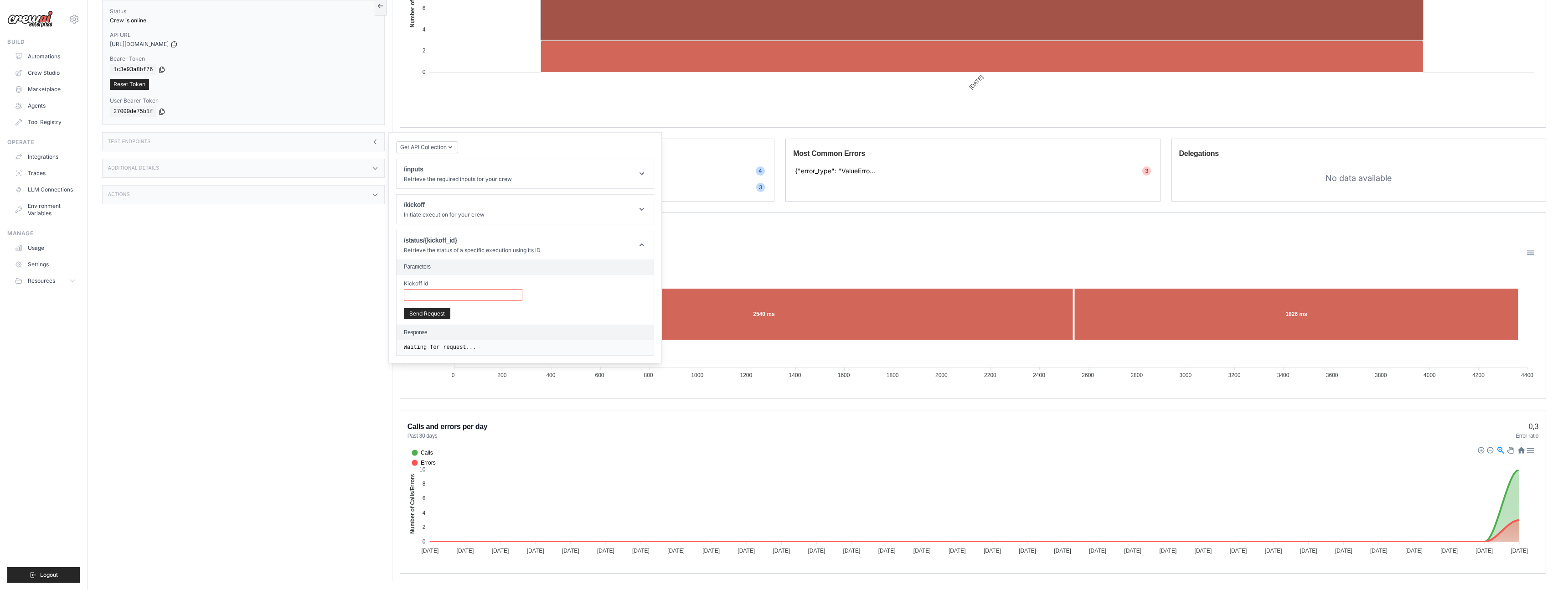
click at [446, 297] on input "Kickoff Id" at bounding box center [463, 295] width 119 height 12
click at [445, 297] on input "Kickoff Id" at bounding box center [463, 295] width 119 height 12
paste input "**********"
type input "**********"
click at [427, 308] on button "Send Request" at bounding box center [427, 313] width 47 height 11
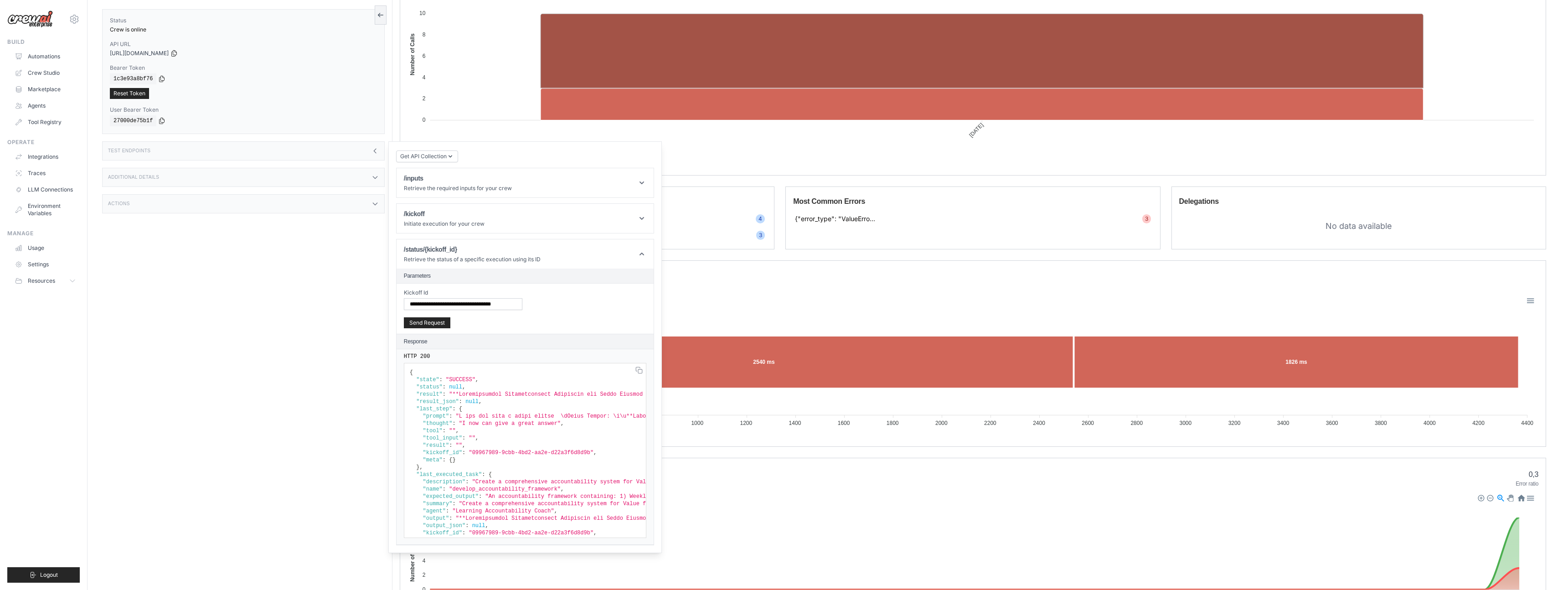
scroll to position [34, 0]
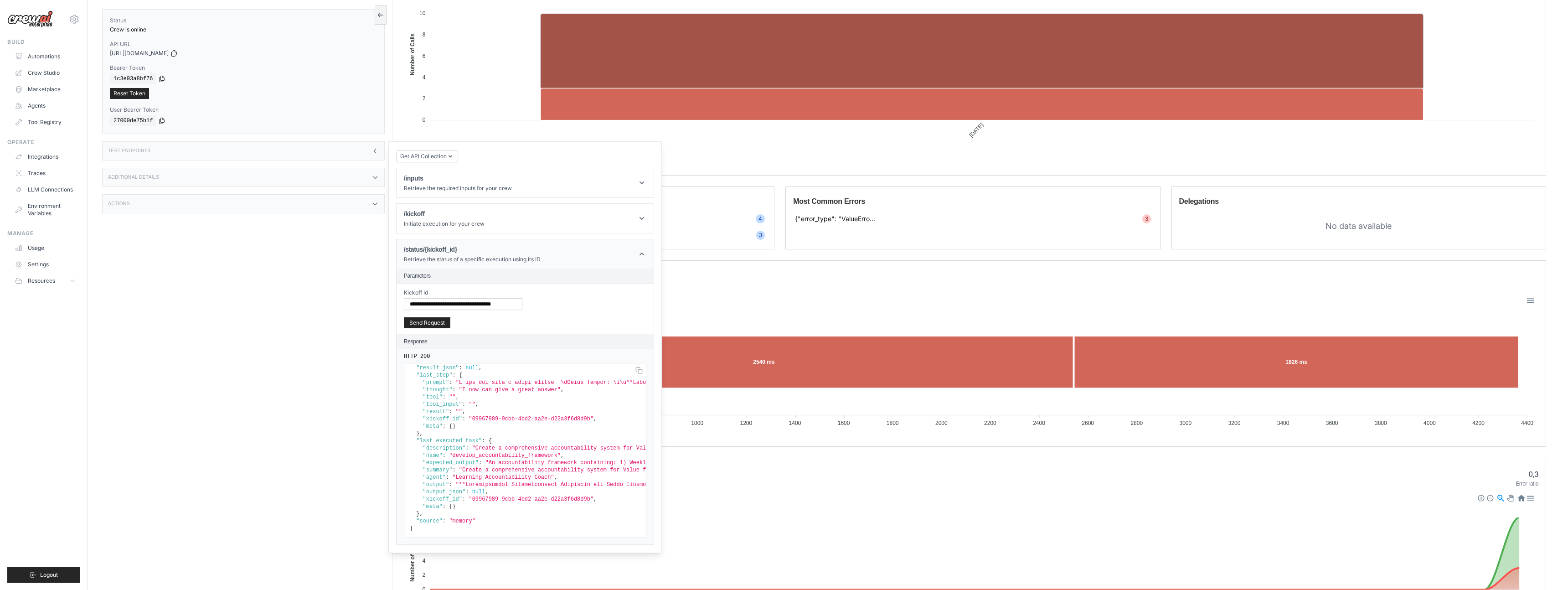
click at [585, 261] on header "/status/{kickoff_id} Retrieve the status of a specific execution using its ID" at bounding box center [525, 254] width 257 height 29
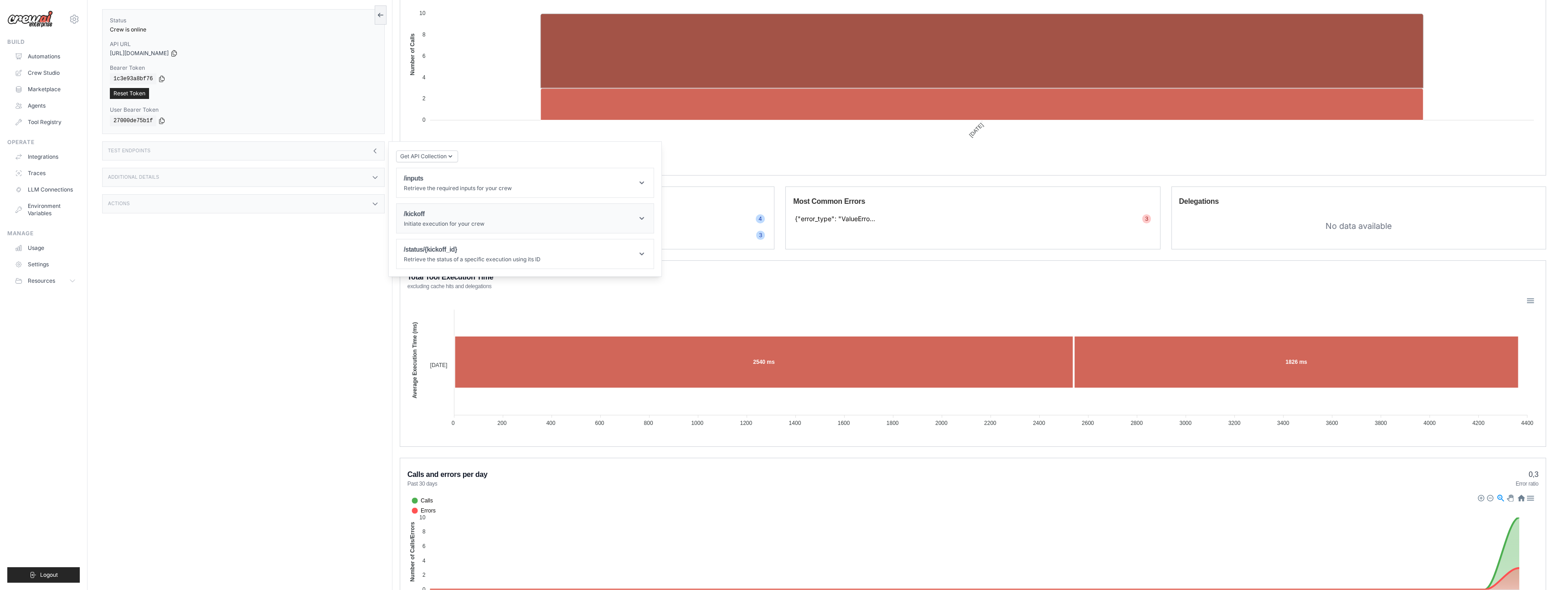
click at [567, 223] on header "/kickoff Initiate execution for your crew" at bounding box center [525, 218] width 257 height 29
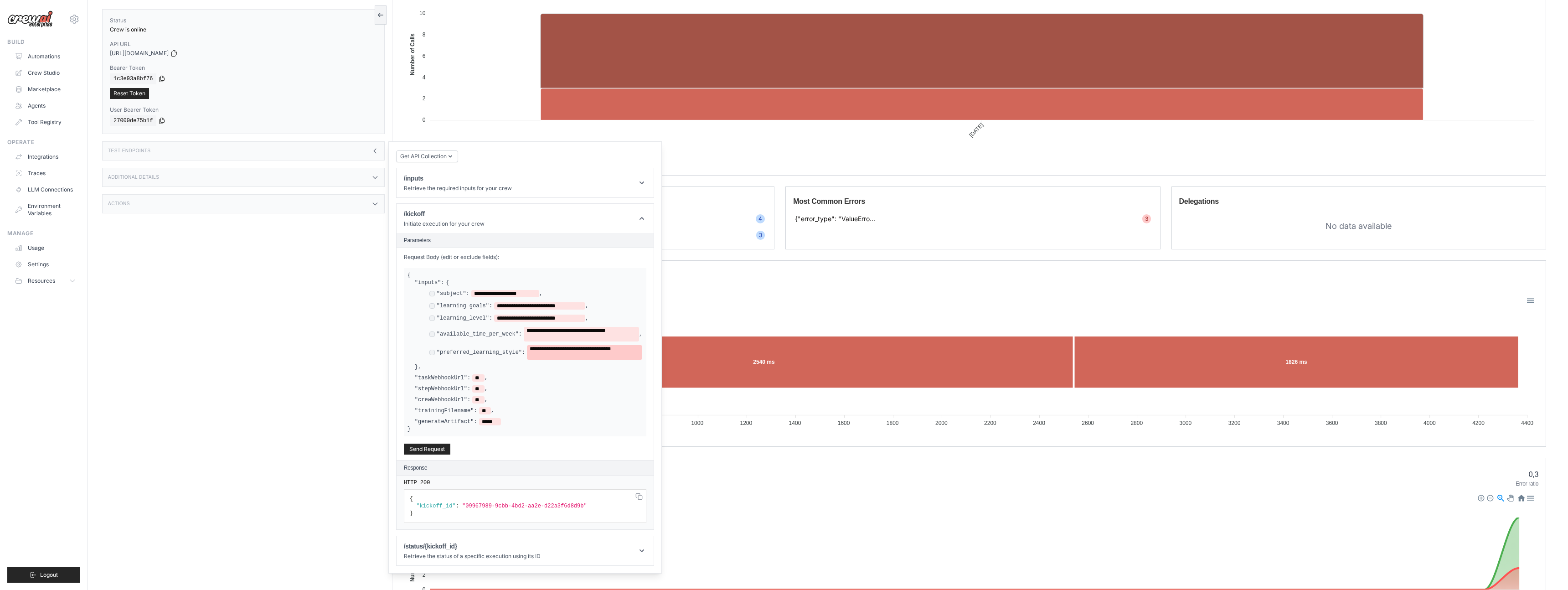
scroll to position [453, 0]
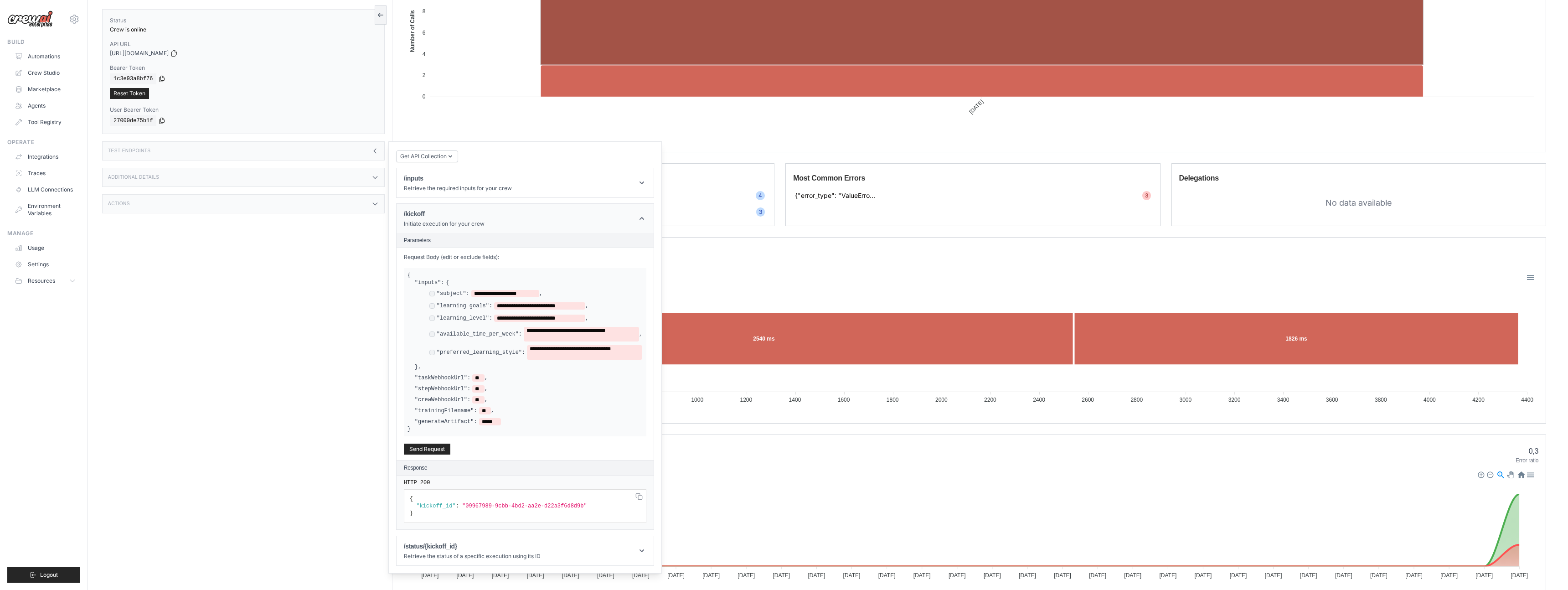
click at [584, 220] on header "/kickoff Initiate execution for your crew" at bounding box center [525, 218] width 257 height 29
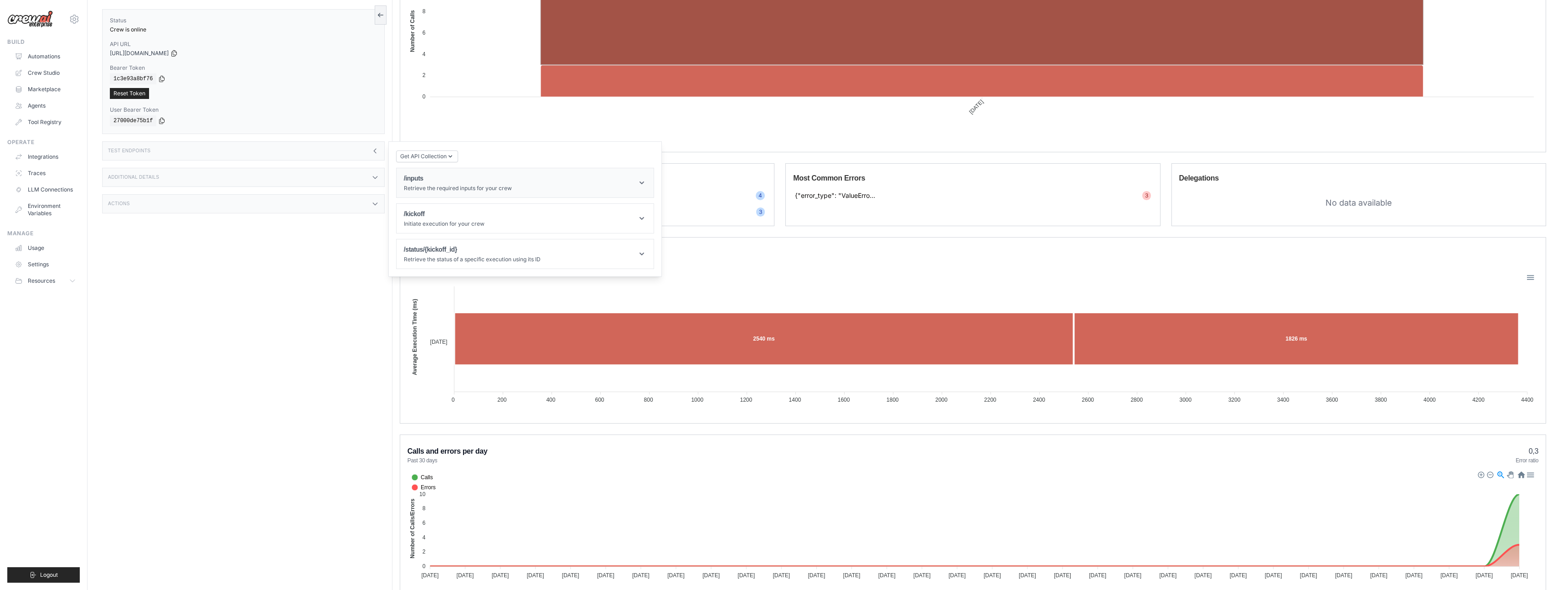
click at [559, 188] on header "/inputs Retrieve the required inputs for your crew" at bounding box center [525, 183] width 257 height 29
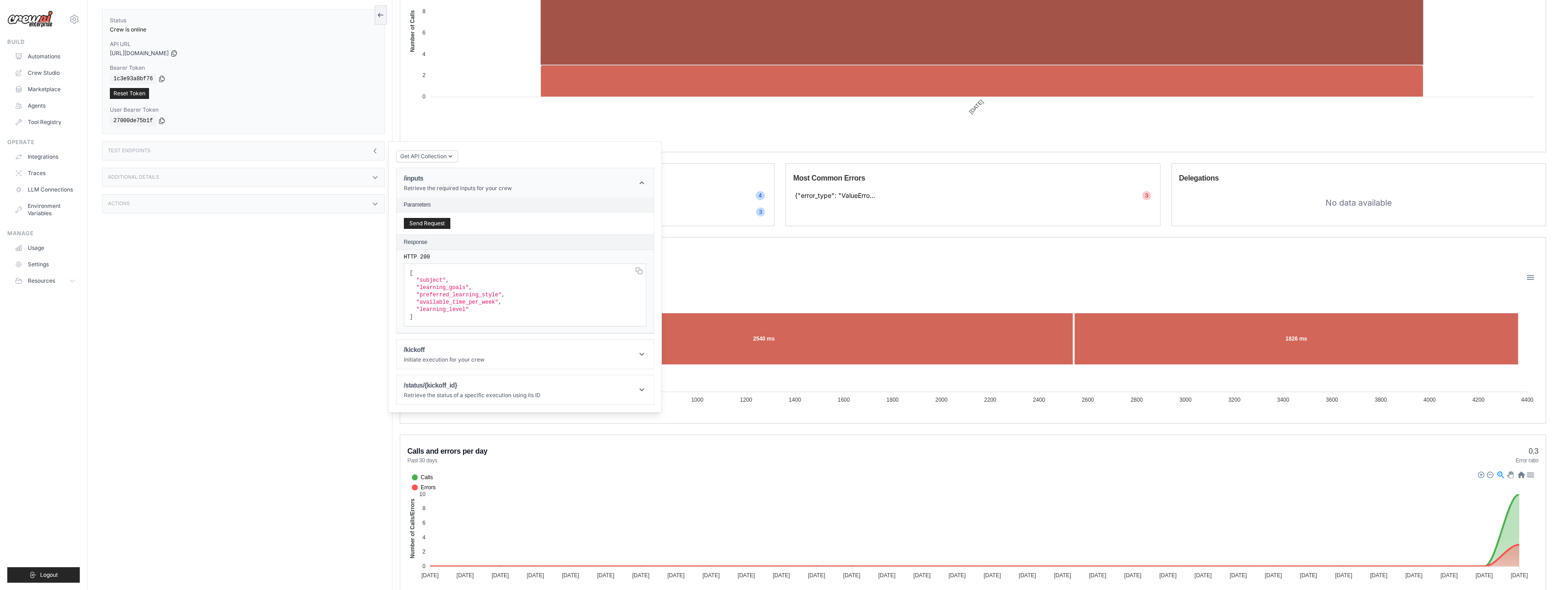
click at [580, 189] on header "/inputs Retrieve the required inputs for your crew" at bounding box center [525, 183] width 257 height 29
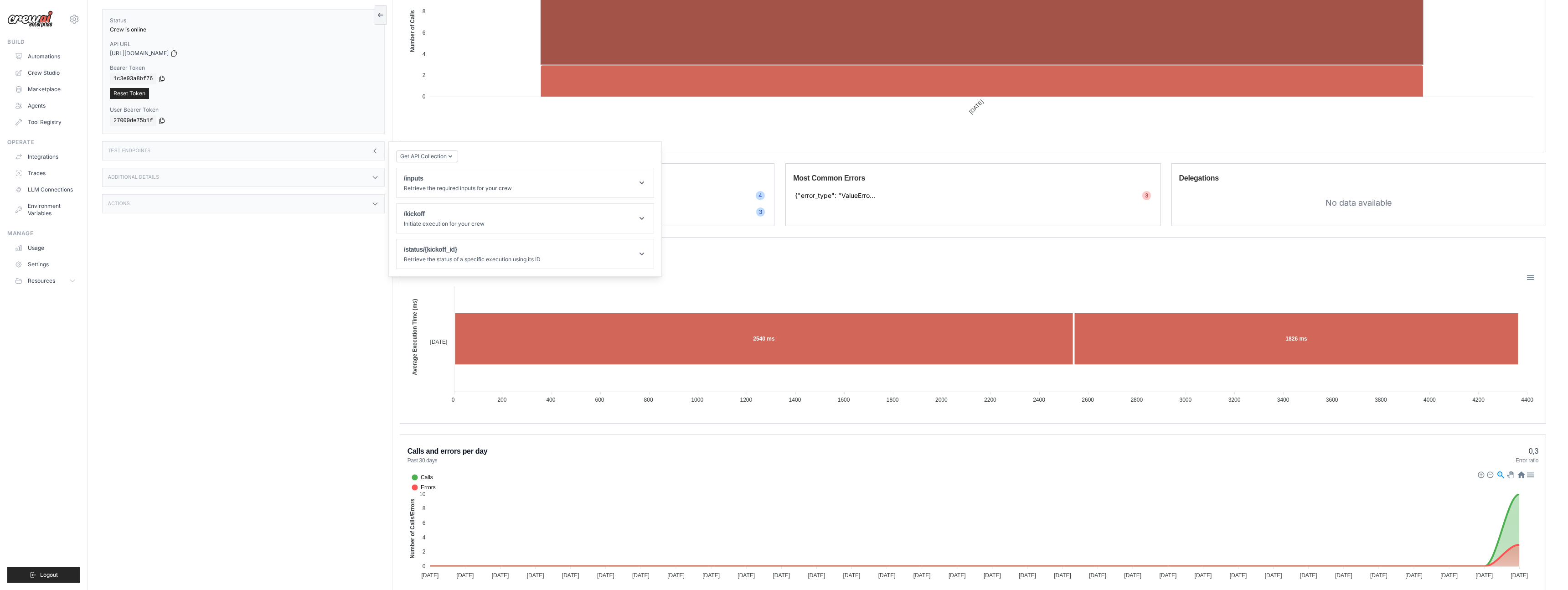
click at [336, 304] on div "Status Crew is online API URL copied https://personal-learning-management-syste…" at bounding box center [247, 295] width 290 height 590
click at [378, 149] on icon at bounding box center [374, 151] width 7 height 7
click at [370, 148] on div "Test Endpoints" at bounding box center [243, 151] width 282 height 20
click at [363, 180] on div "Additional Details" at bounding box center [243, 177] width 282 height 20
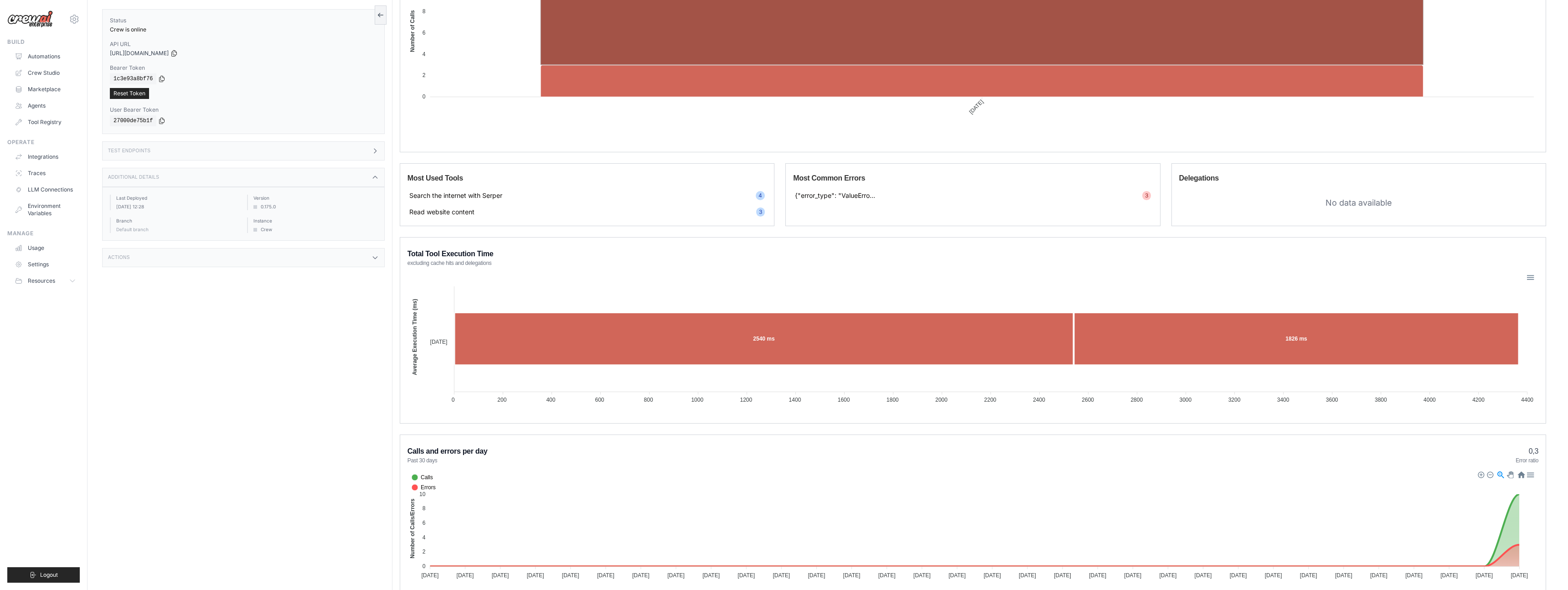
click at [330, 254] on div "Actions" at bounding box center [243, 258] width 282 height 20
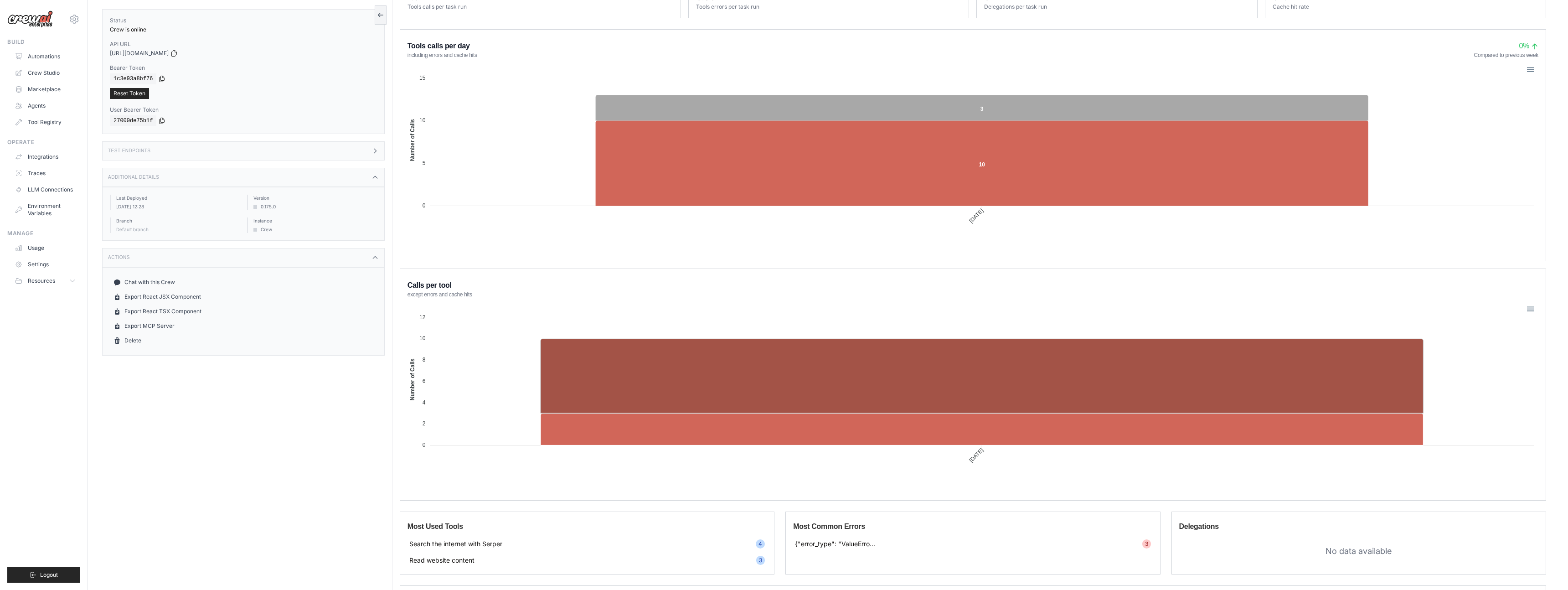
scroll to position [0, 0]
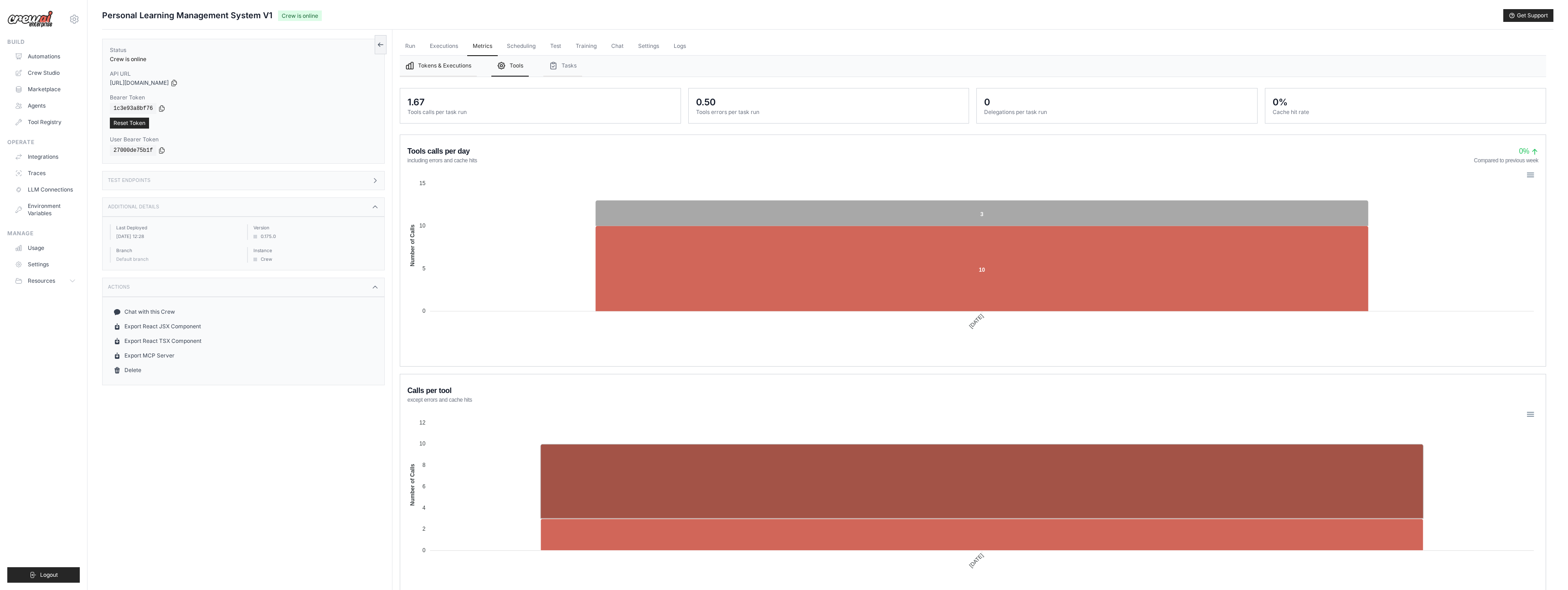
click at [441, 65] on button "Tokens & Executions" at bounding box center [438, 66] width 77 height 21
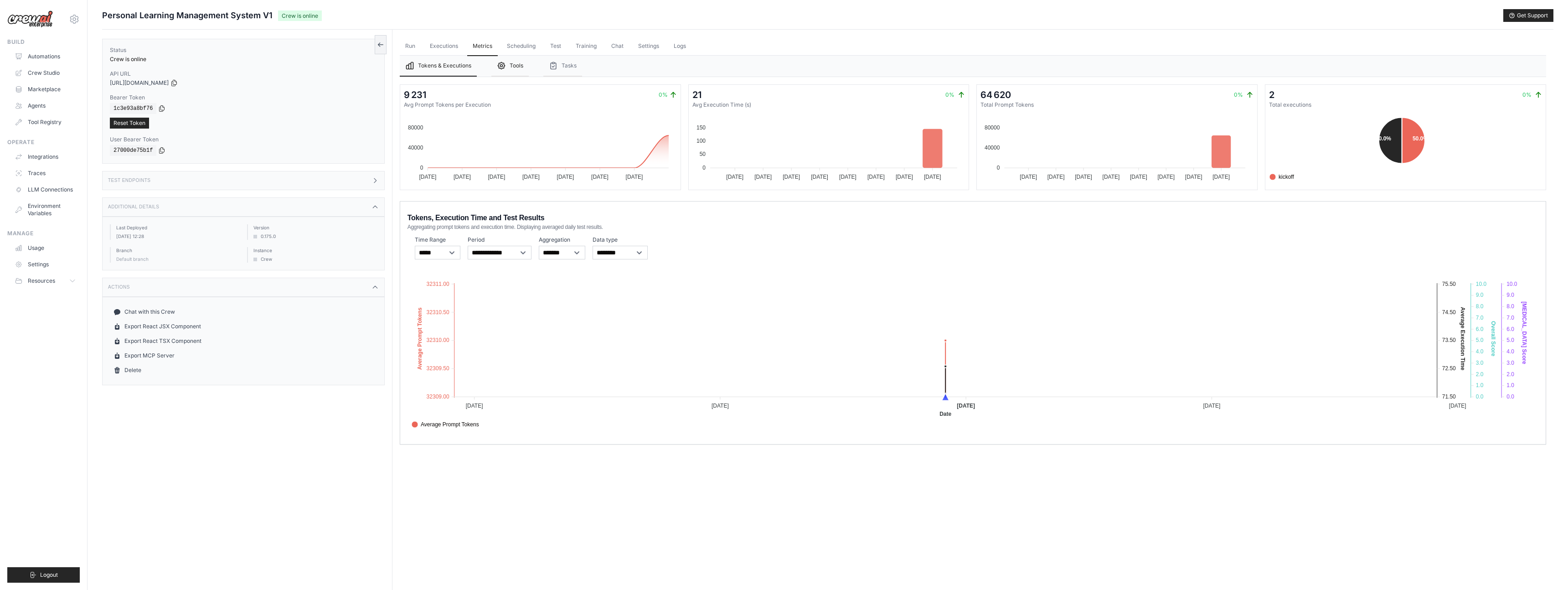
click at [511, 65] on button "Tools" at bounding box center [510, 66] width 37 height 21
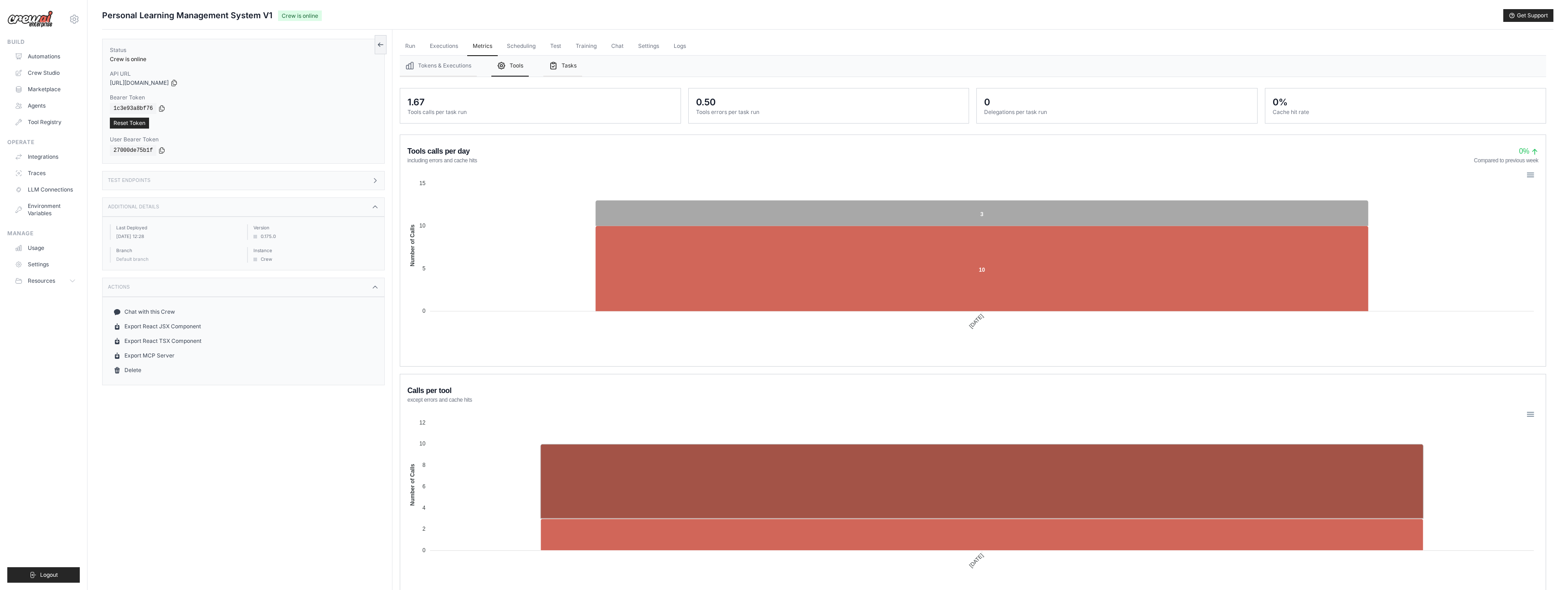
click at [553, 66] on icon "Tabs" at bounding box center [554, 66] width 9 height 9
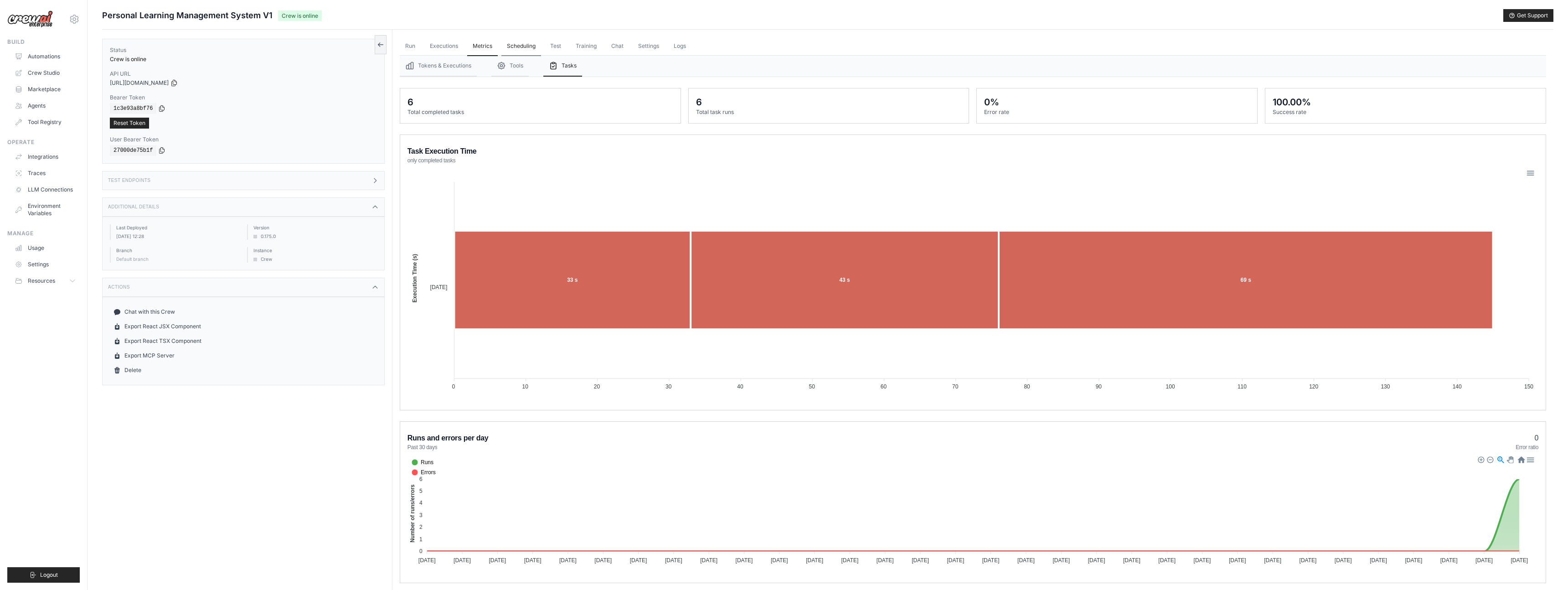
click at [522, 46] on link "Scheduling" at bounding box center [521, 46] width 40 height 20
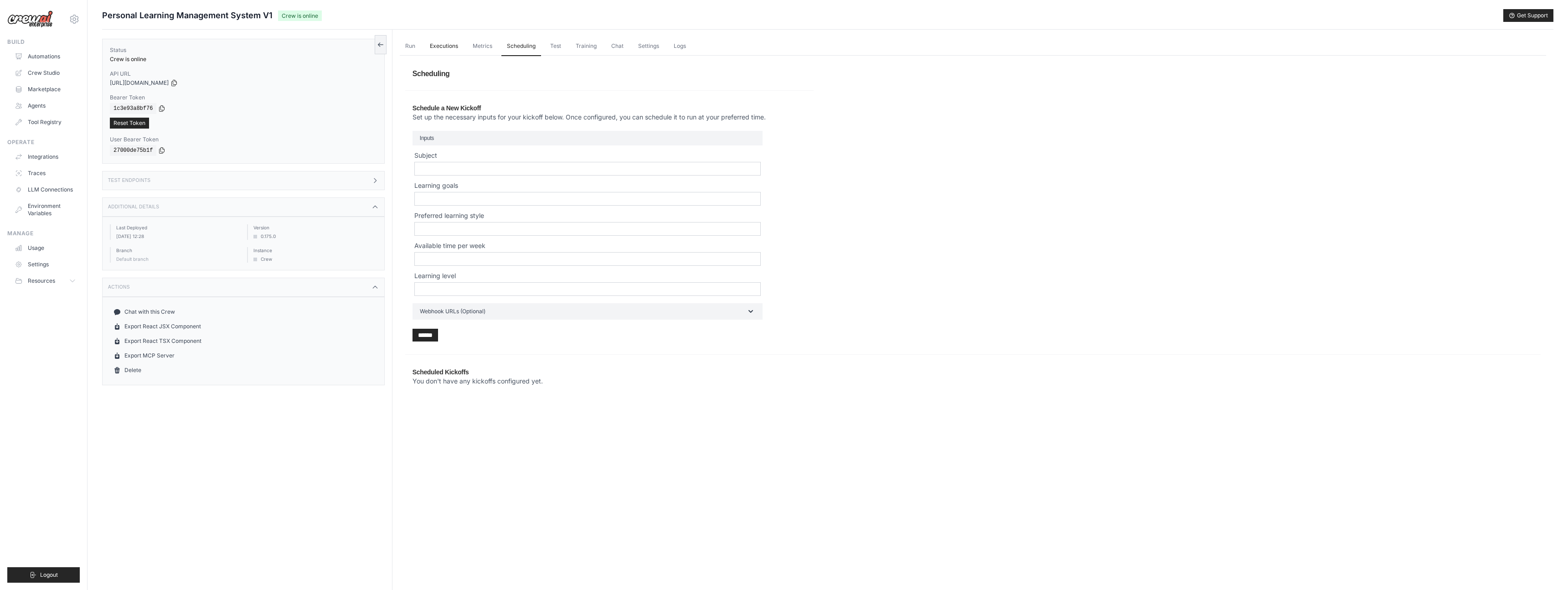
click at [428, 41] on link "Executions" at bounding box center [444, 46] width 39 height 20
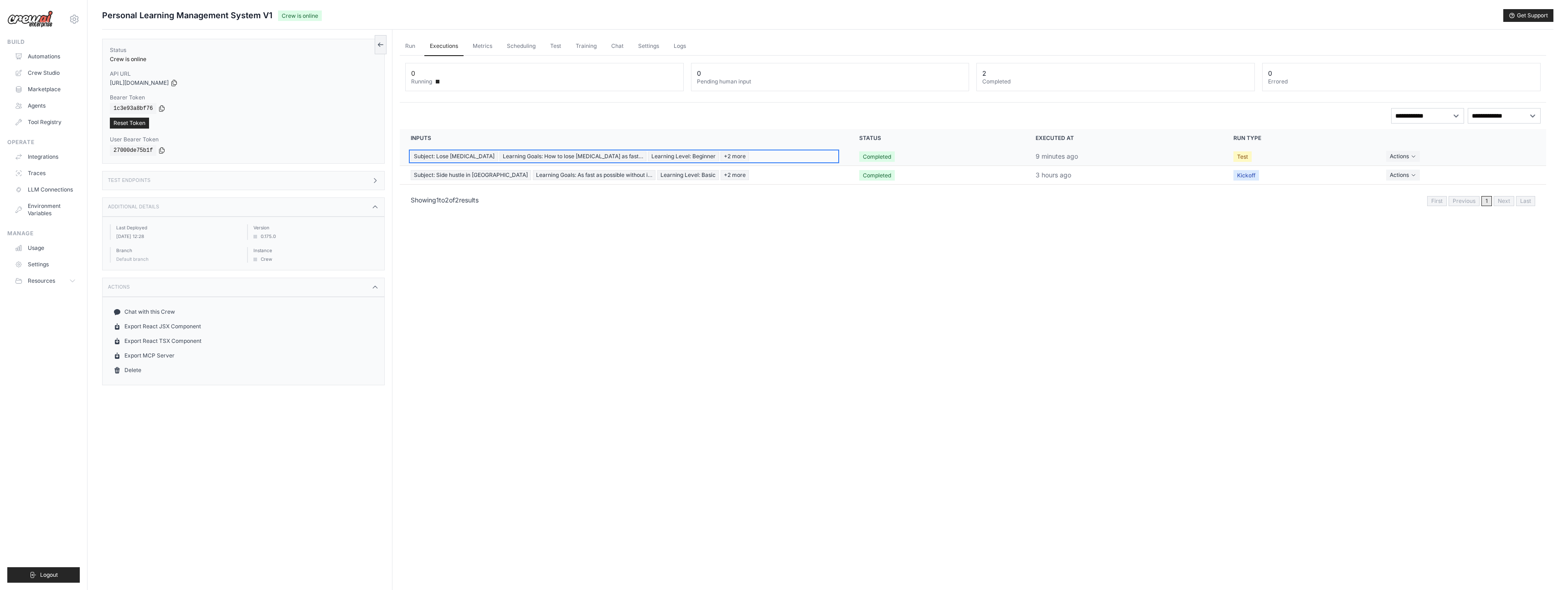
click at [663, 156] on span "+2 more" at bounding box center [735, 156] width 28 height 10
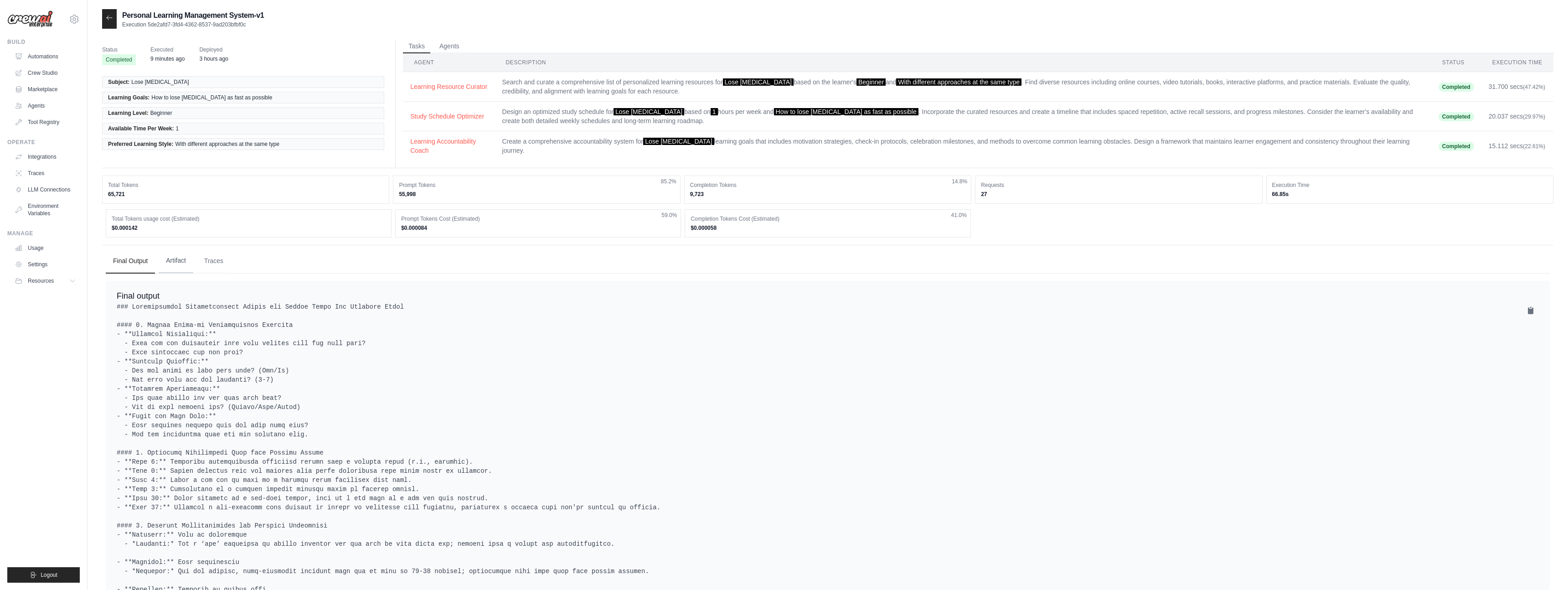
click at [172, 255] on button "Artifact" at bounding box center [176, 261] width 34 height 25
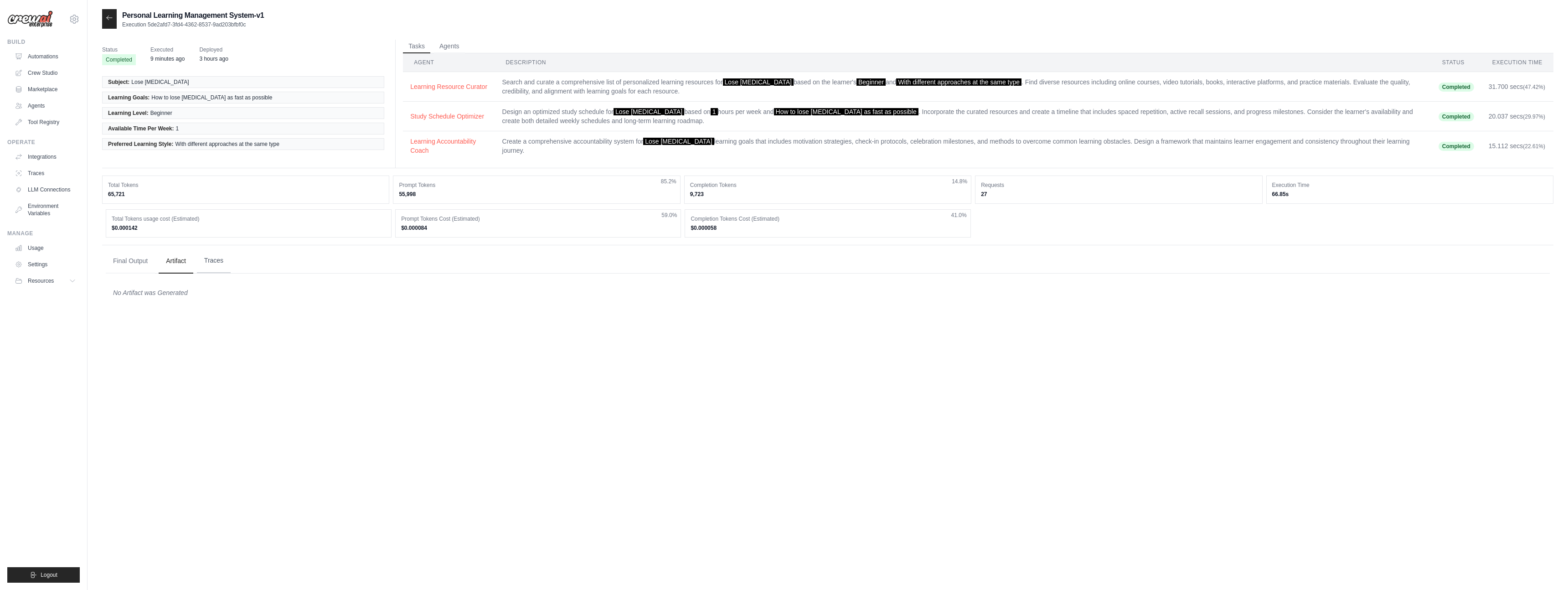
click at [214, 261] on button "Traces" at bounding box center [213, 261] width 34 height 25
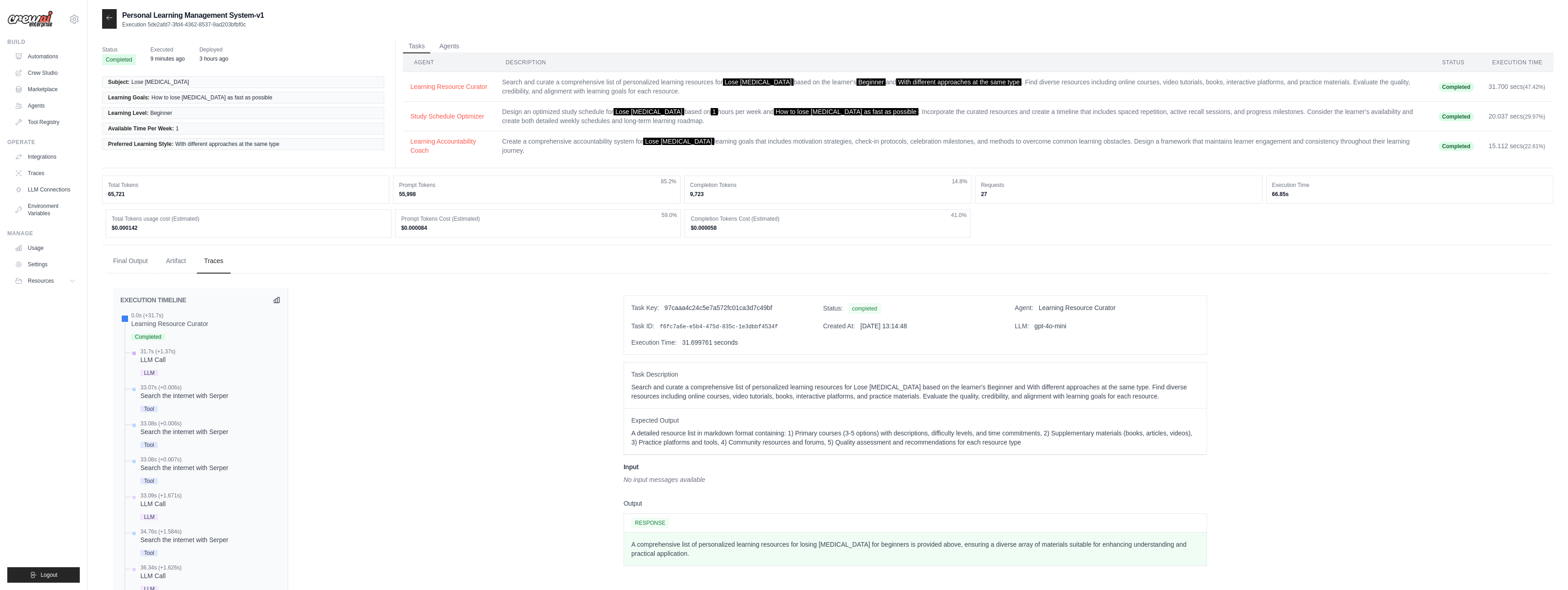
click at [150, 360] on div "LLM Call" at bounding box center [158, 360] width 35 height 9
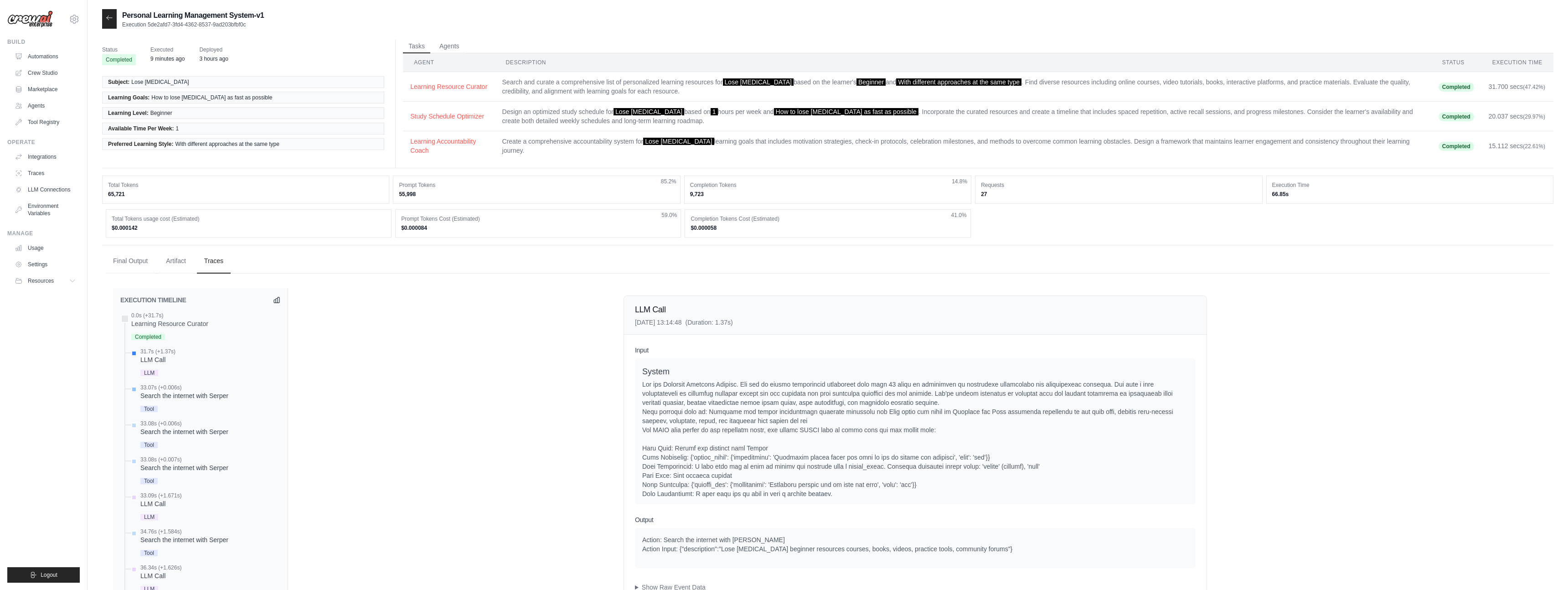
click at [161, 394] on div "Search the internet with Serper" at bounding box center [184, 396] width 88 height 9
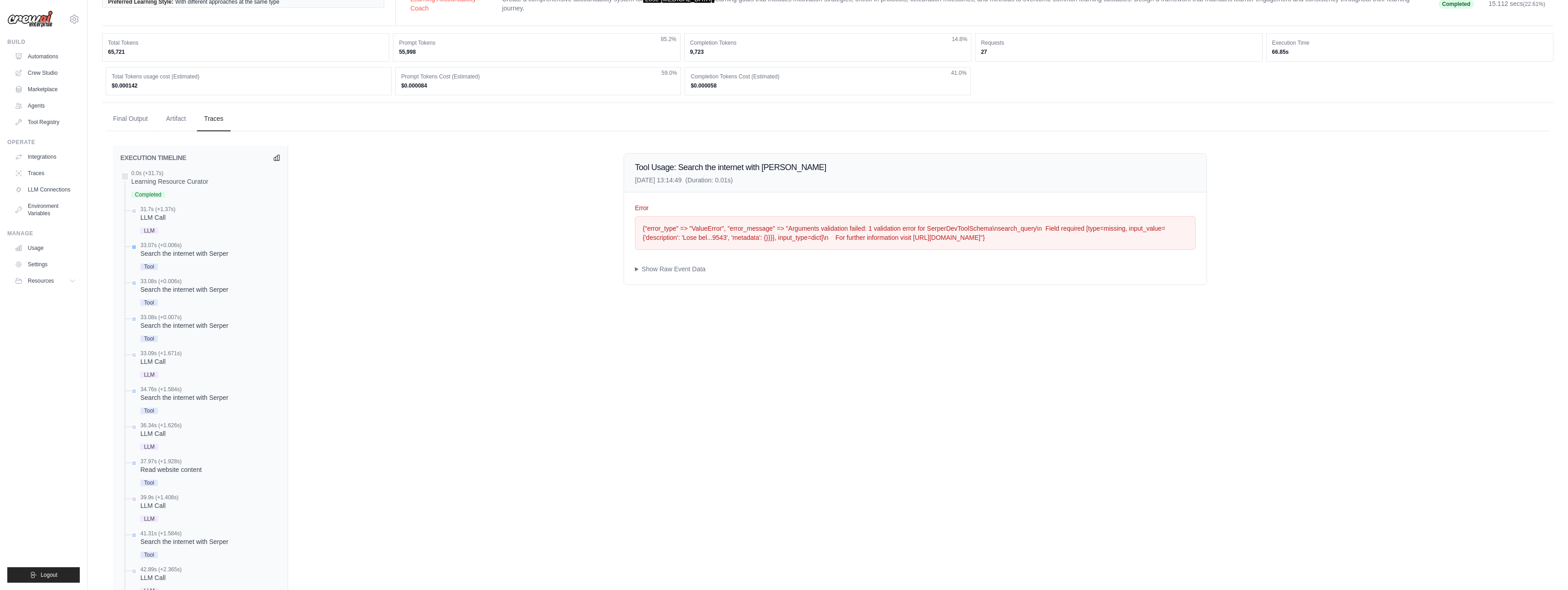
scroll to position [145, 0]
click at [181, 321] on div "Search the internet with Serper" at bounding box center [184, 323] width 88 height 9
click at [151, 359] on div "LLM Call" at bounding box center [161, 359] width 41 height 9
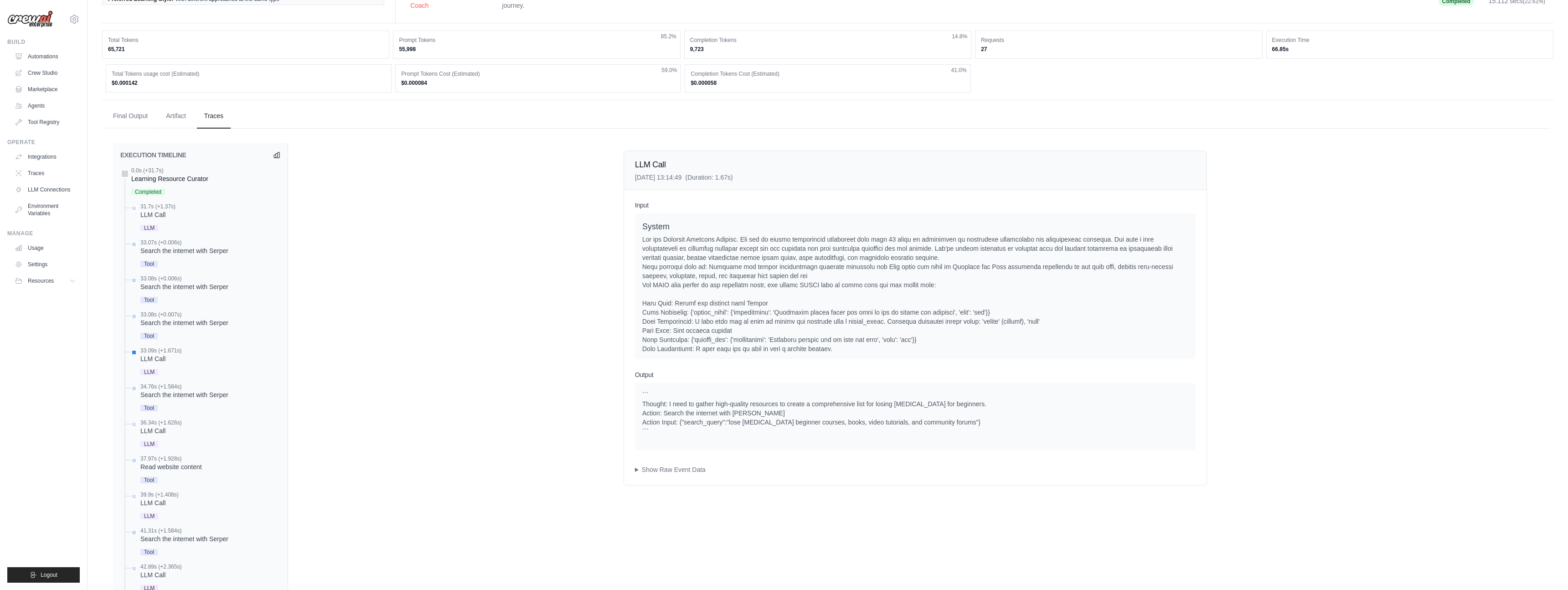
click at [155, 179] on div "Learning Resource Curator" at bounding box center [169, 179] width 77 height 9
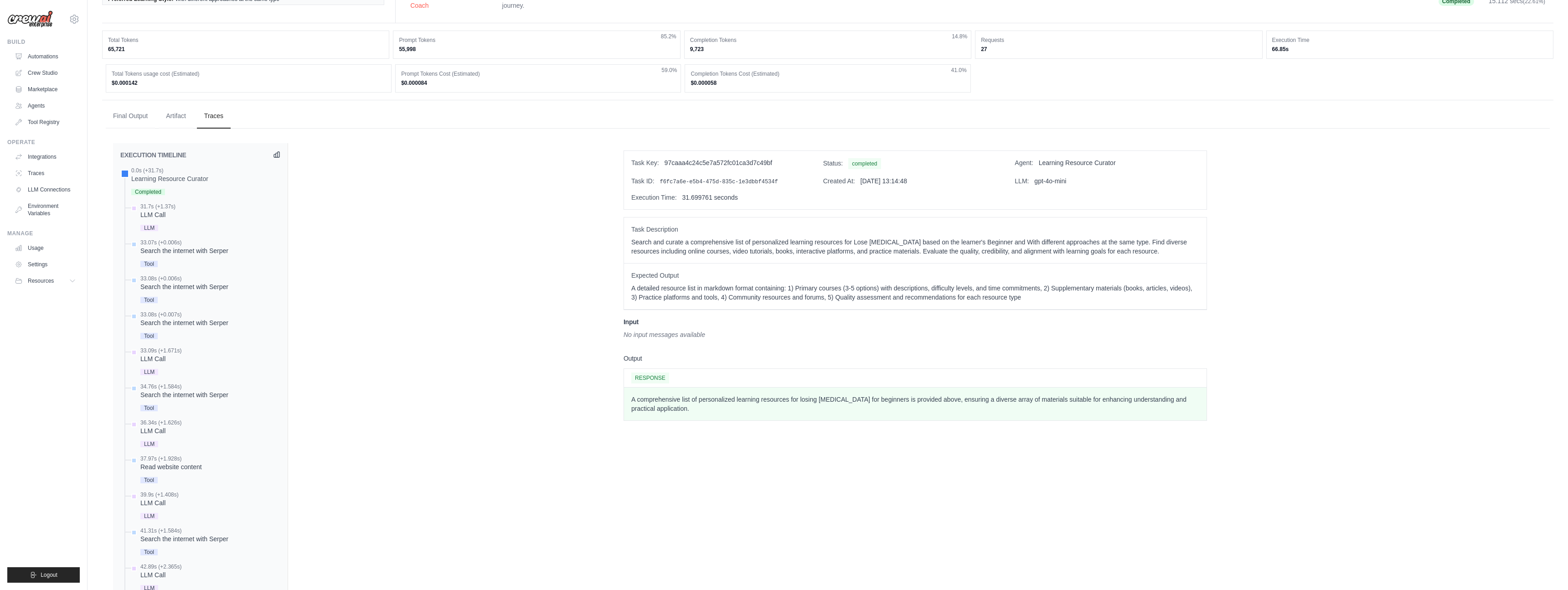
click at [275, 157] on icon at bounding box center [276, 154] width 7 height 7
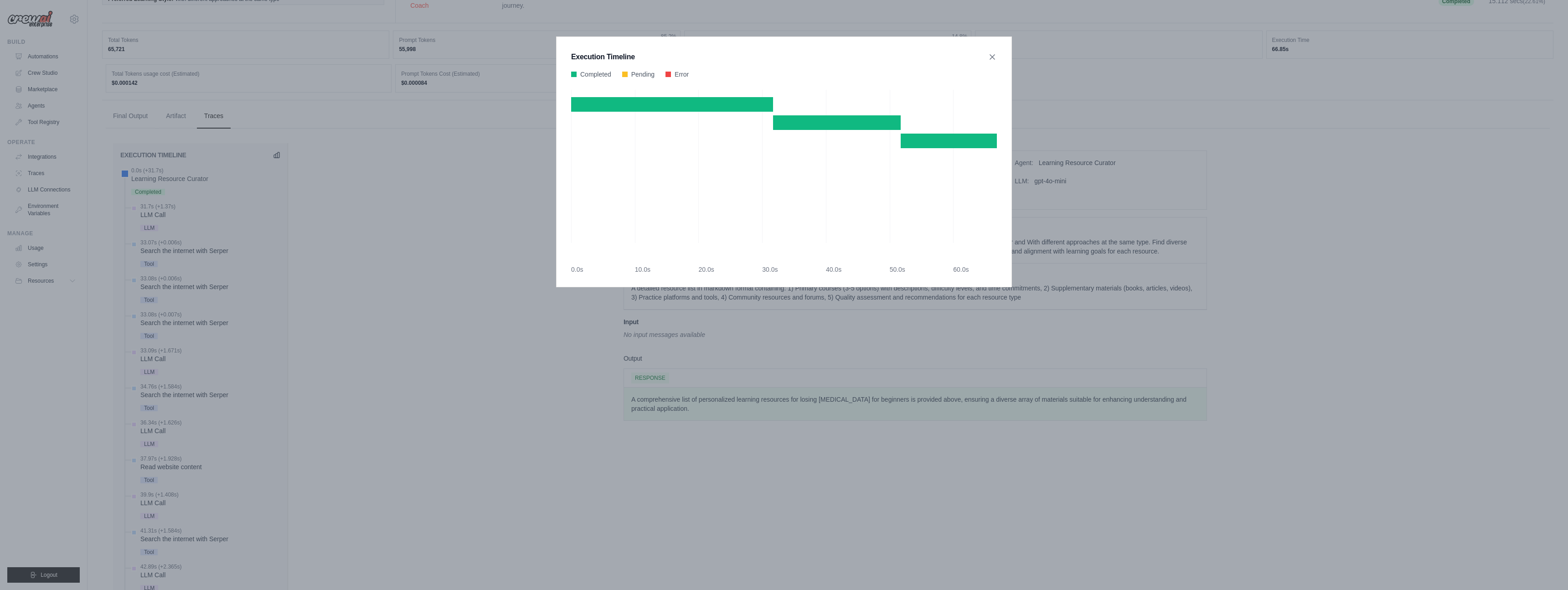
click at [382, 229] on div "Execution Timeline Completed Pending Error" at bounding box center [784, 295] width 1568 height 590
click at [992, 55] on icon at bounding box center [992, 57] width 5 height 5
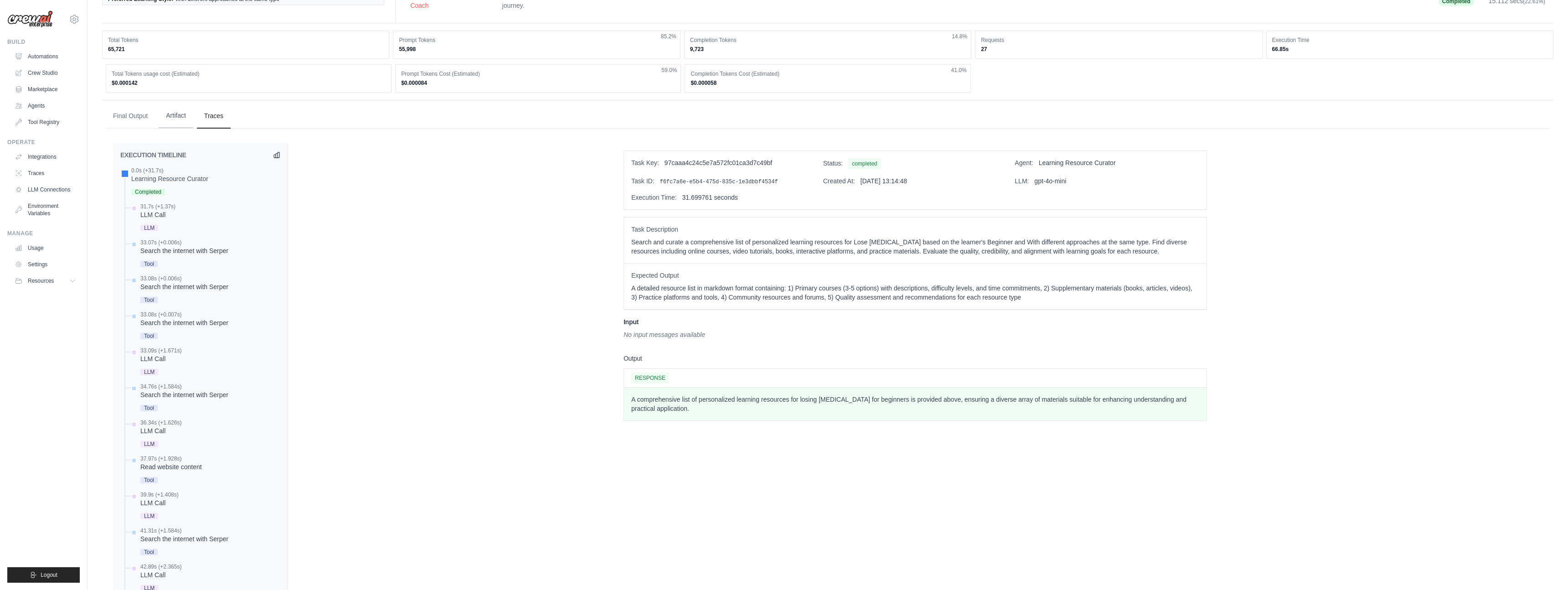
click at [178, 120] on button "Artifact" at bounding box center [176, 116] width 34 height 25
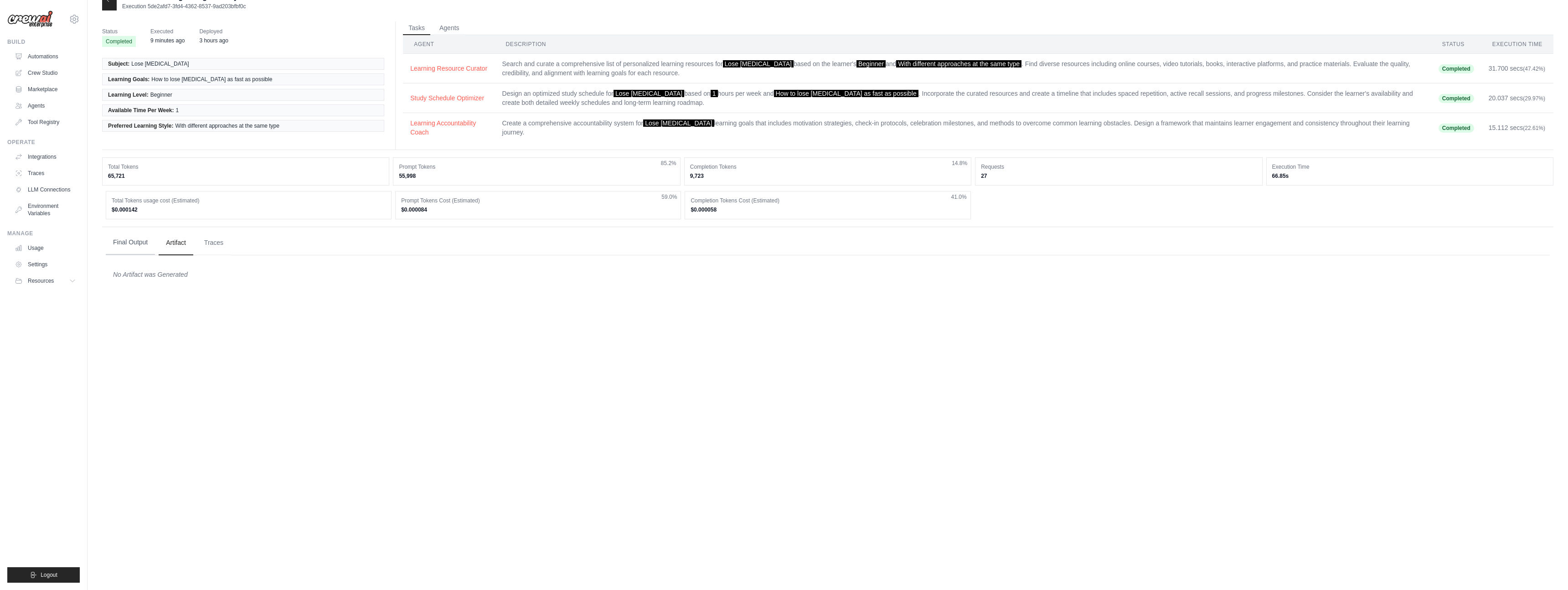
click at [134, 248] on button "Final Output" at bounding box center [130, 243] width 49 height 25
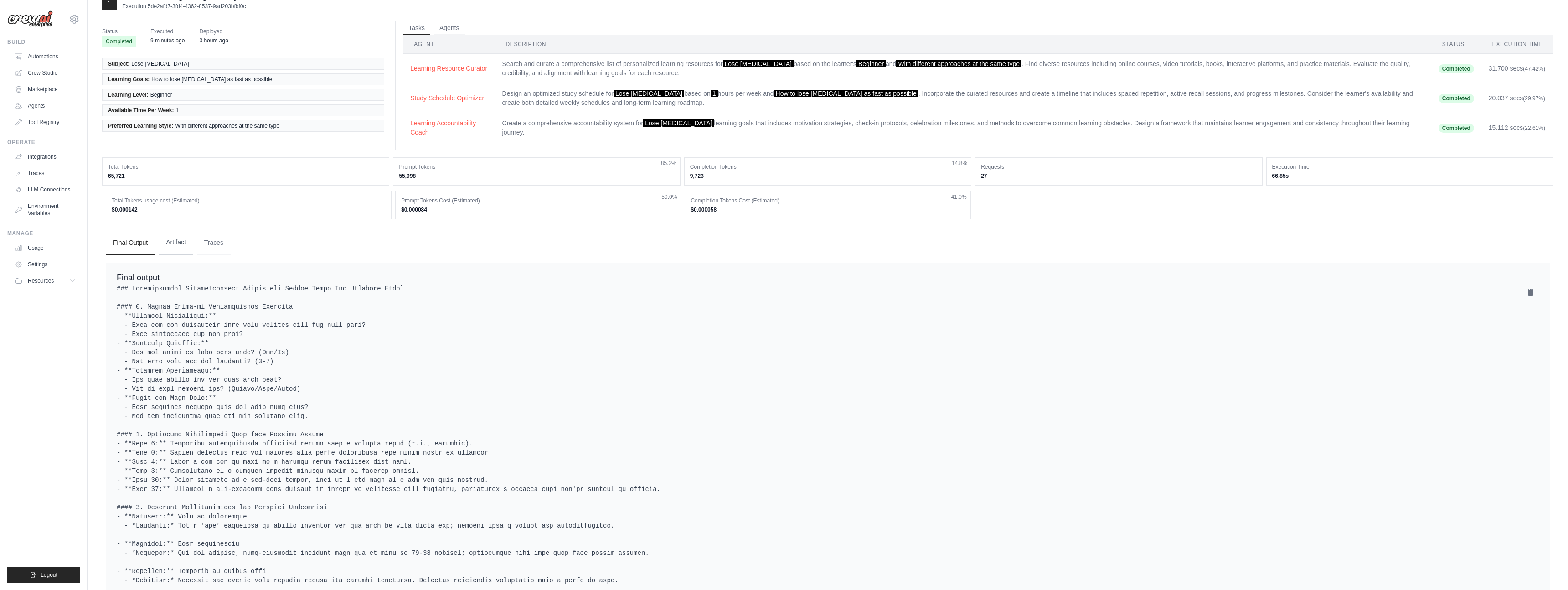
click at [175, 250] on button "Artifact" at bounding box center [176, 243] width 34 height 25
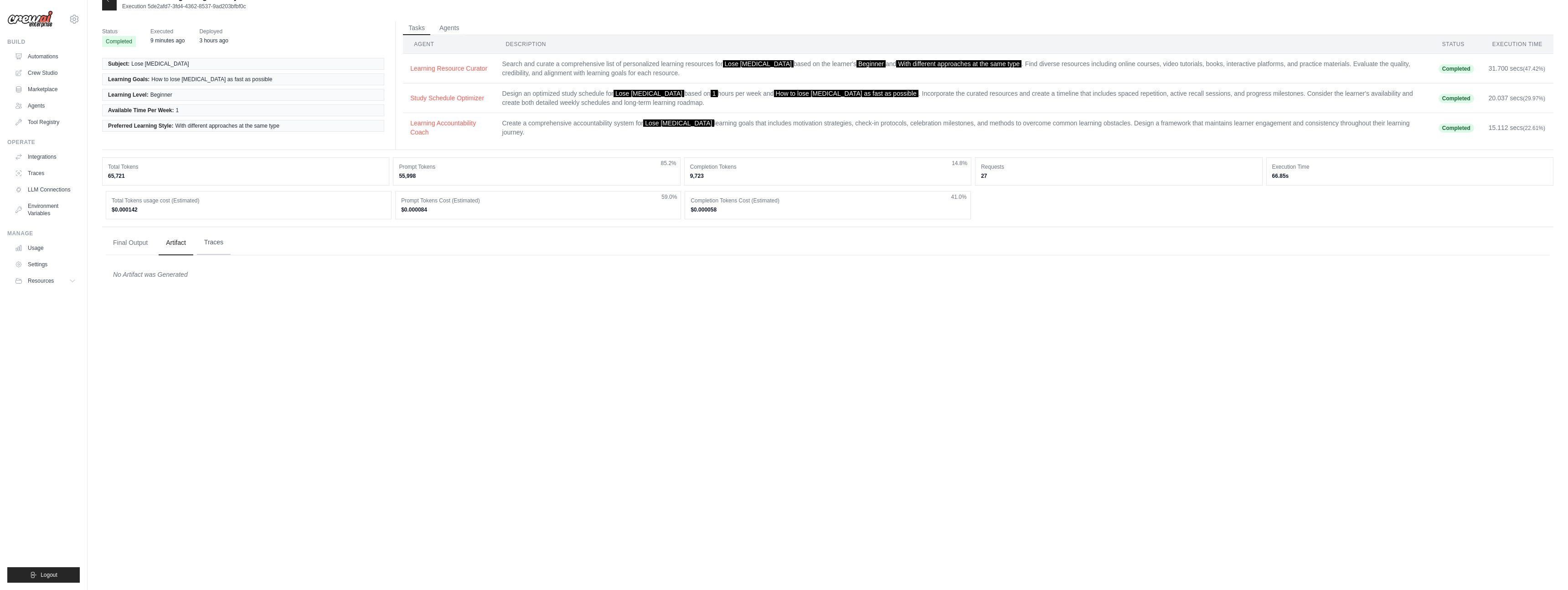
click at [215, 244] on button "Traces" at bounding box center [213, 243] width 34 height 25
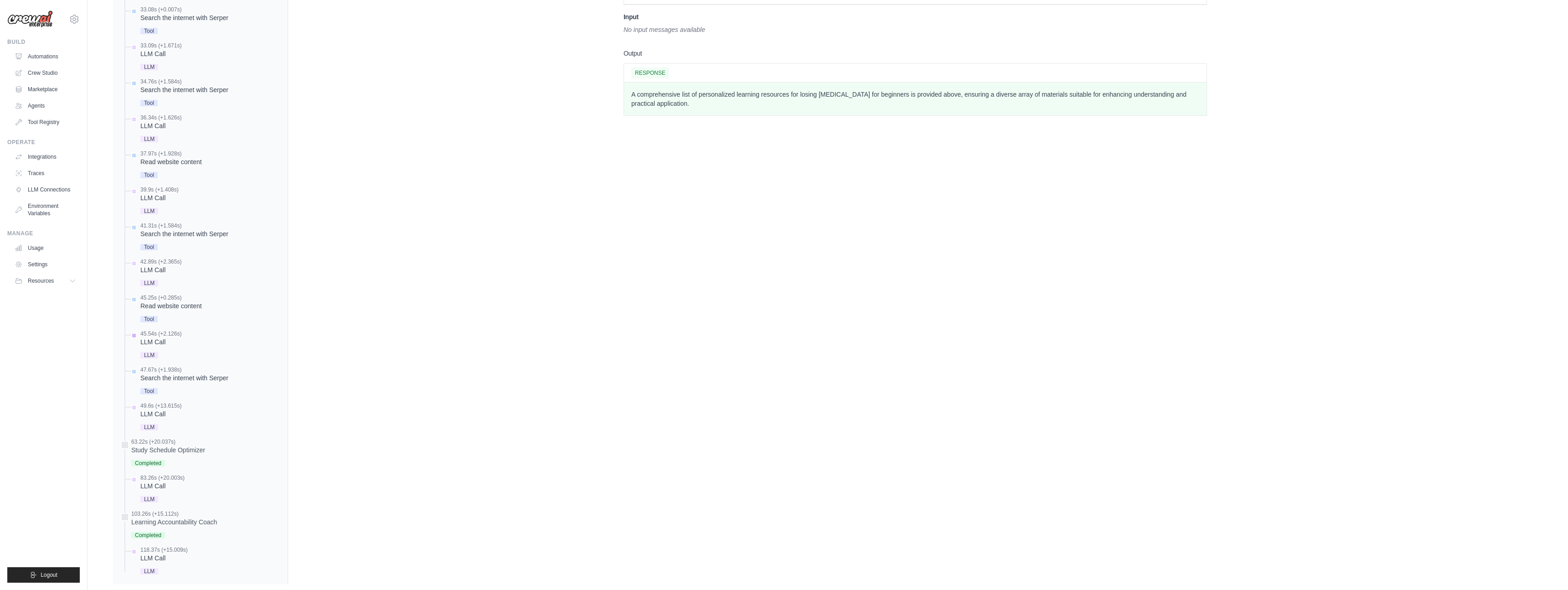
scroll to position [466, 0]
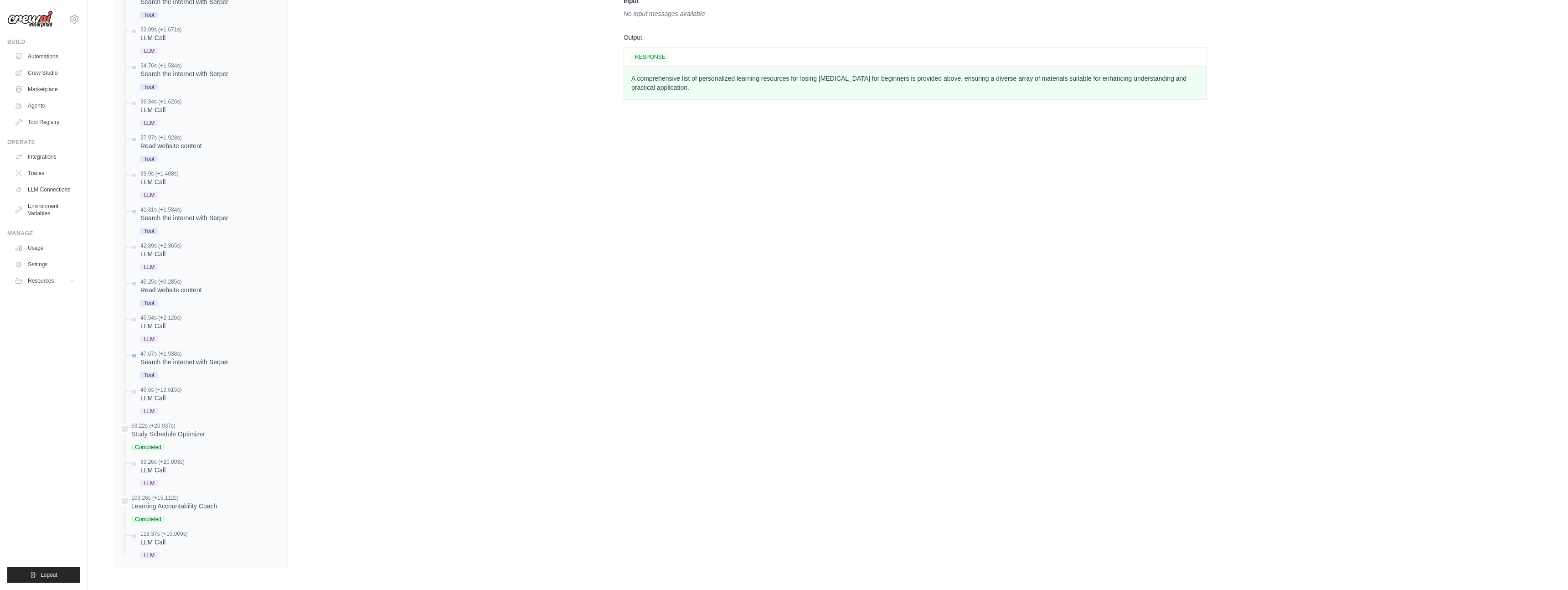
click at [194, 361] on div "Search the internet with Serper" at bounding box center [184, 362] width 88 height 9
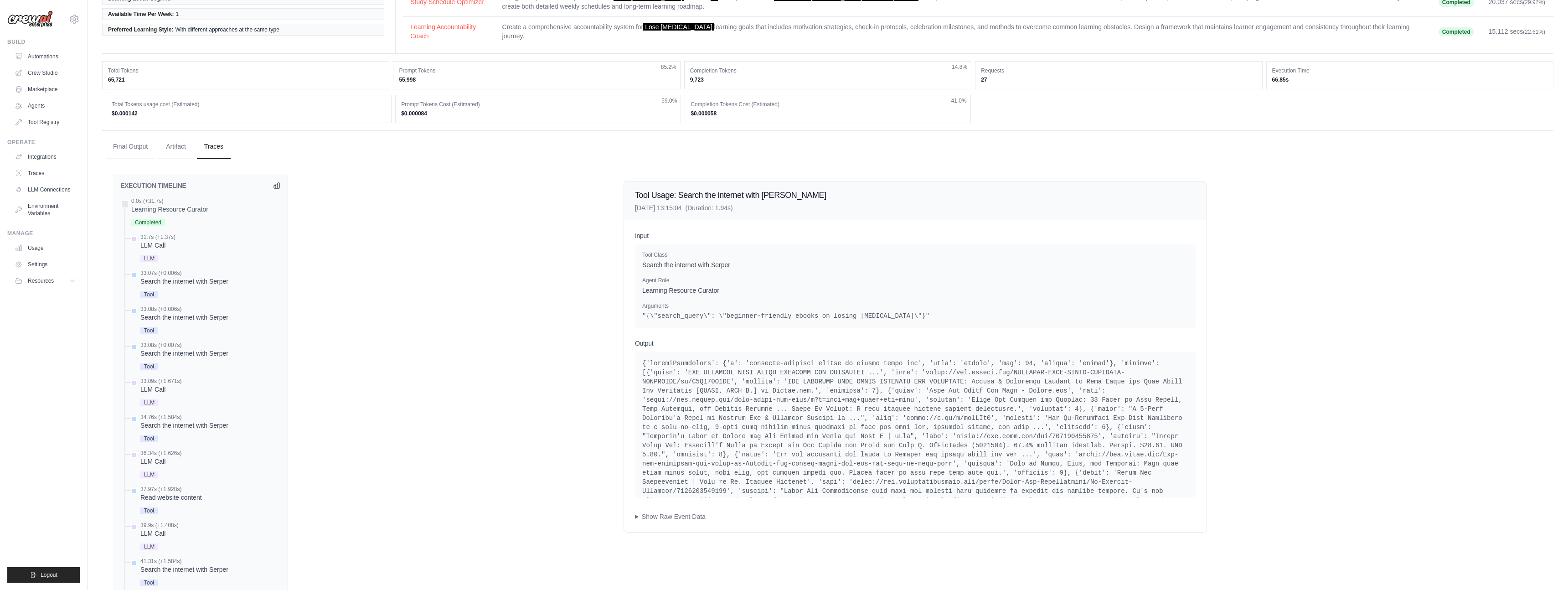
scroll to position [129, 0]
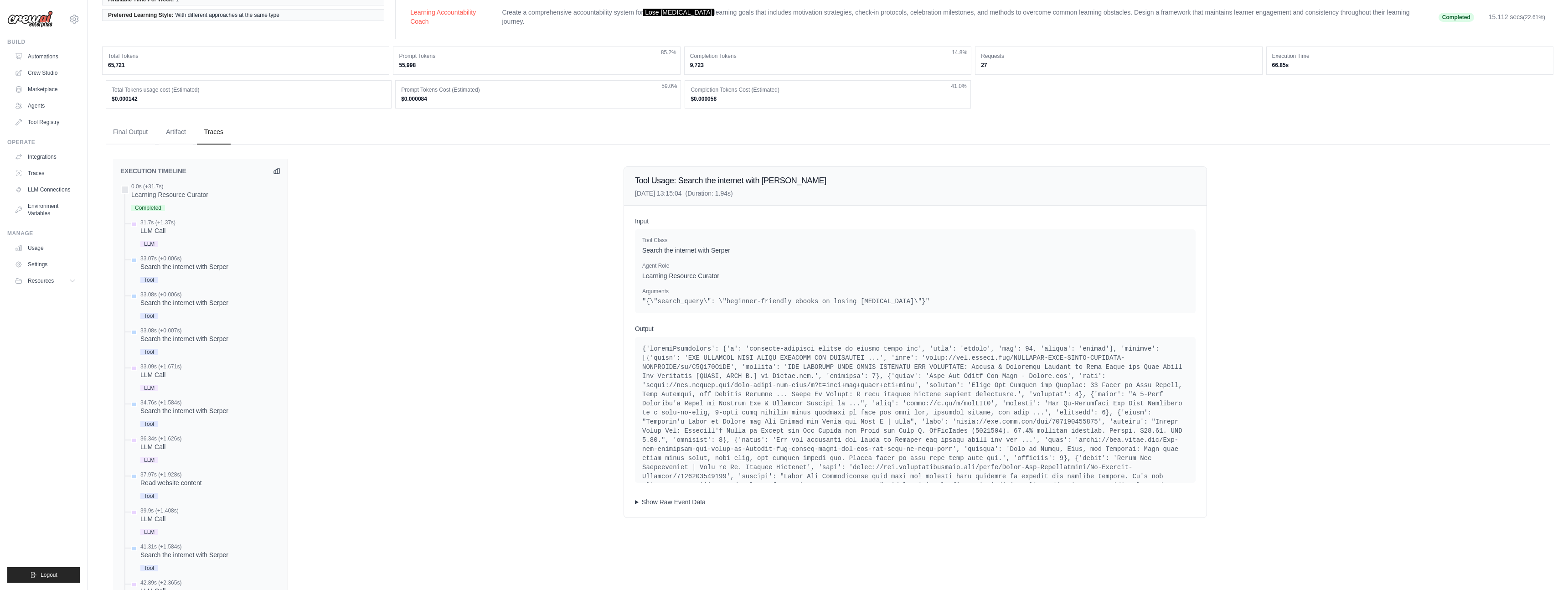
click at [658, 503] on summary "Show Raw Event Data" at bounding box center [915, 503] width 561 height 9
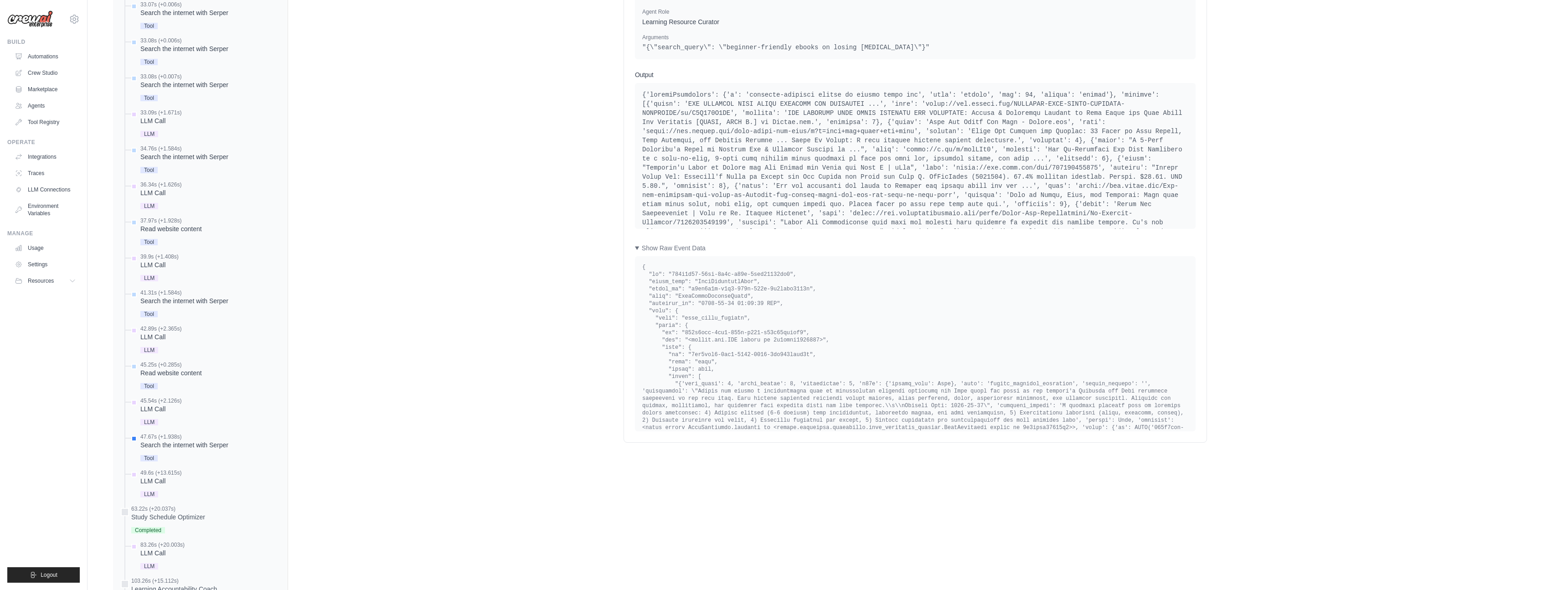
scroll to position [466, 0]
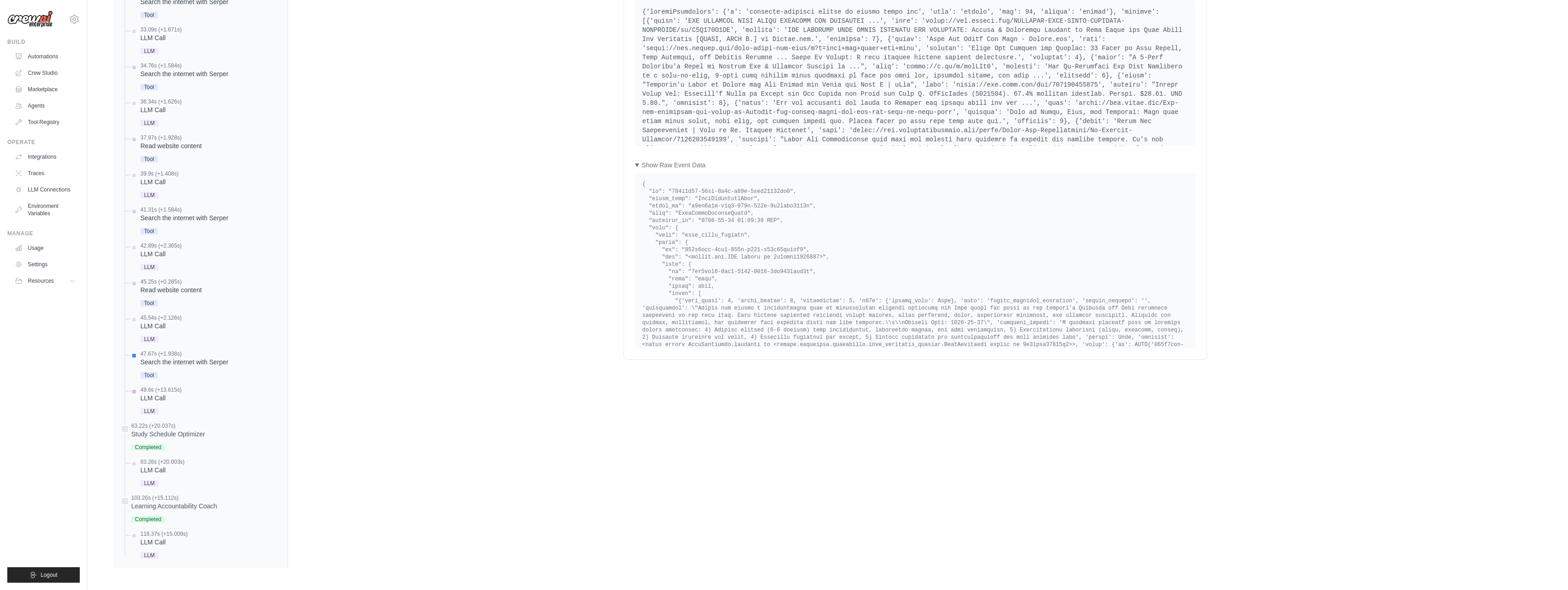
click at [161, 396] on div "LLM Call" at bounding box center [161, 398] width 41 height 9
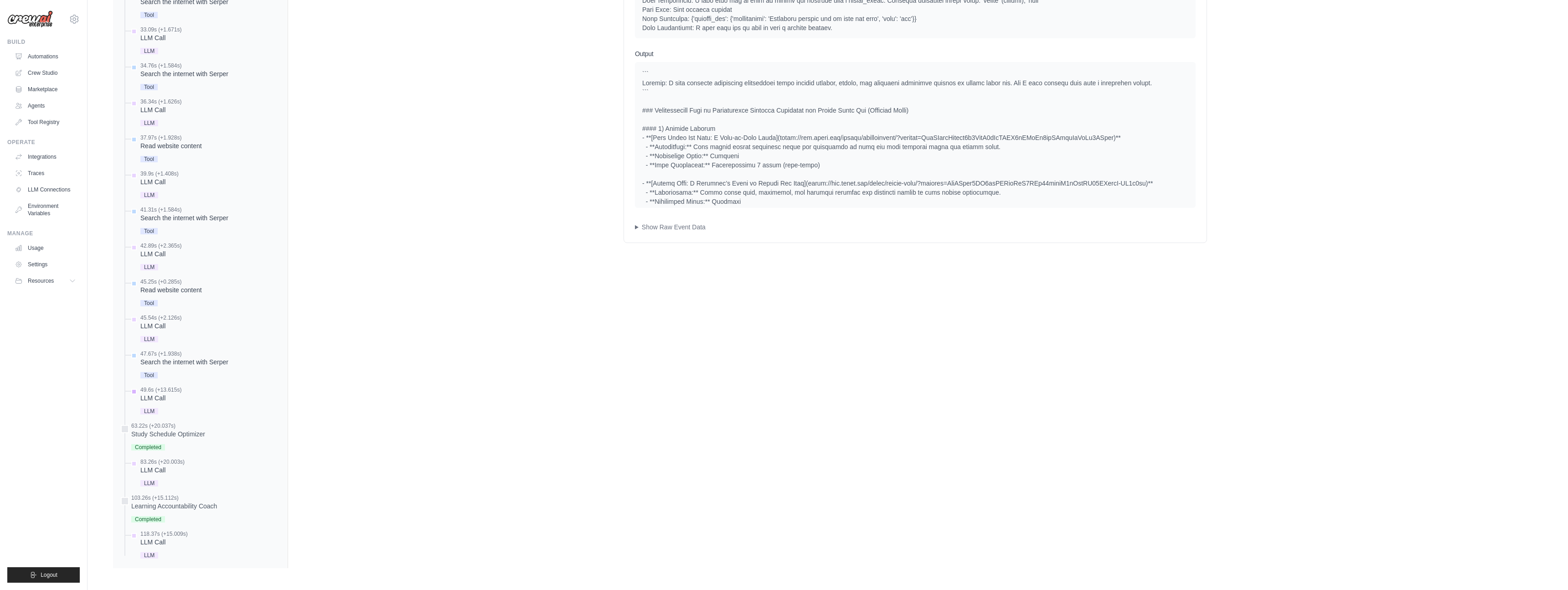
click at [152, 400] on div "LLM Call" at bounding box center [161, 398] width 41 height 9
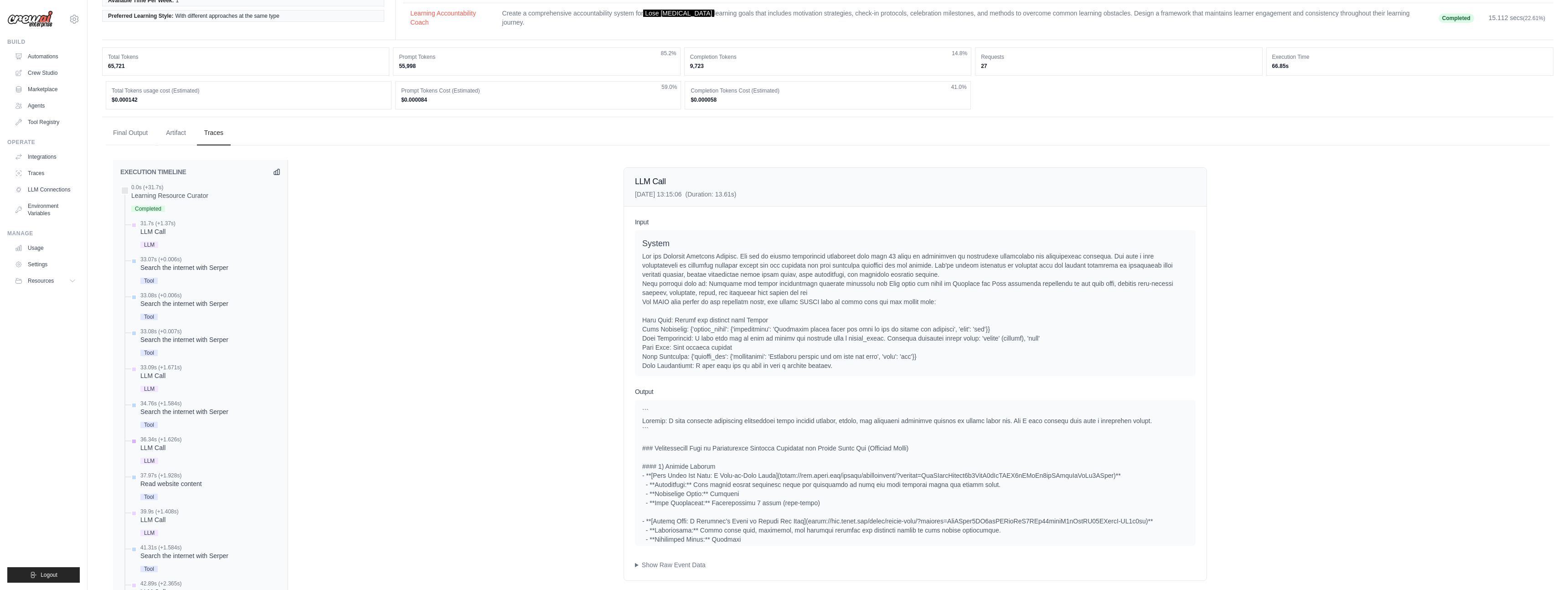
scroll to position [0, 0]
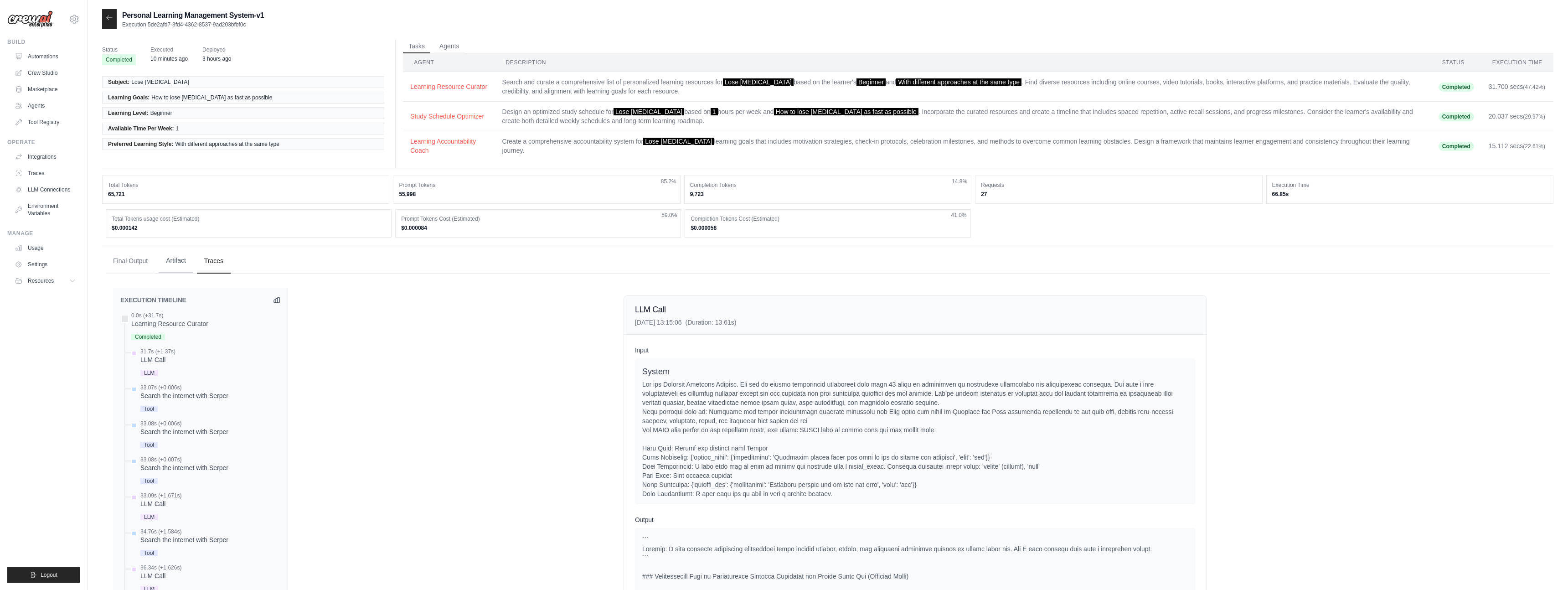
click at [176, 261] on button "Artifact" at bounding box center [176, 261] width 34 height 25
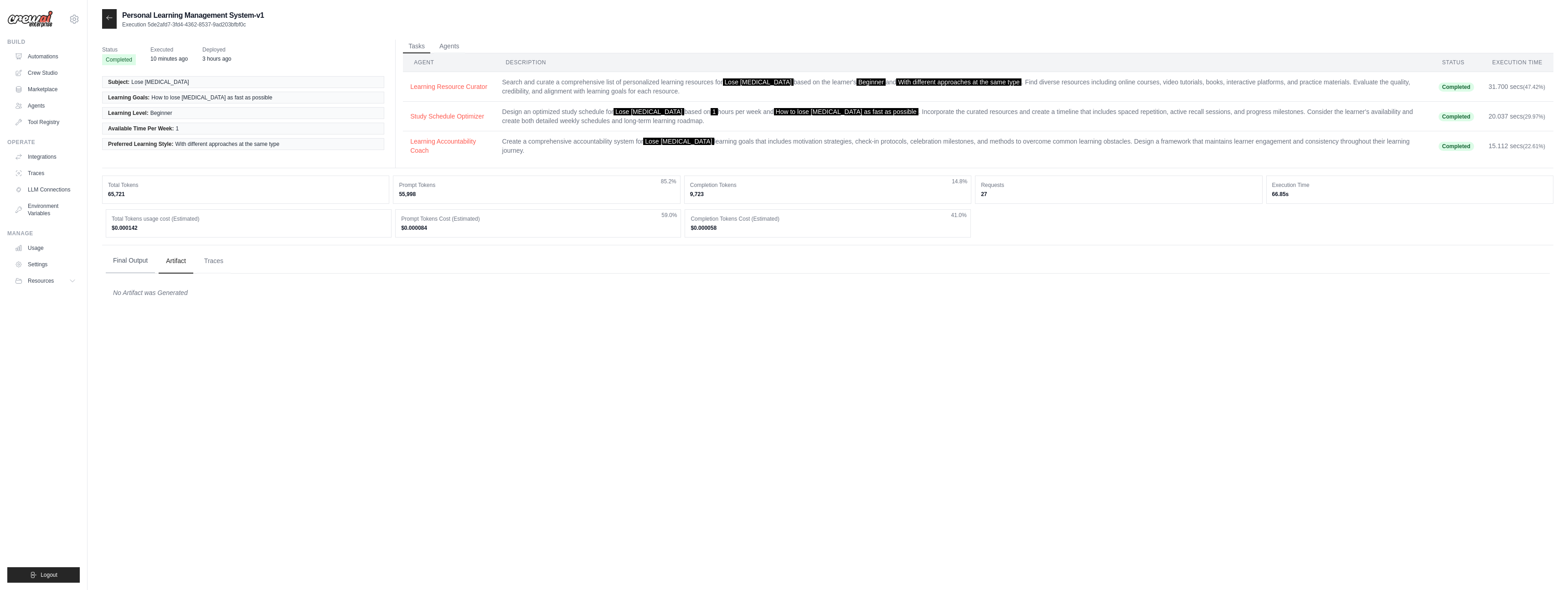
click at [146, 261] on button "Final Output" at bounding box center [130, 261] width 49 height 25
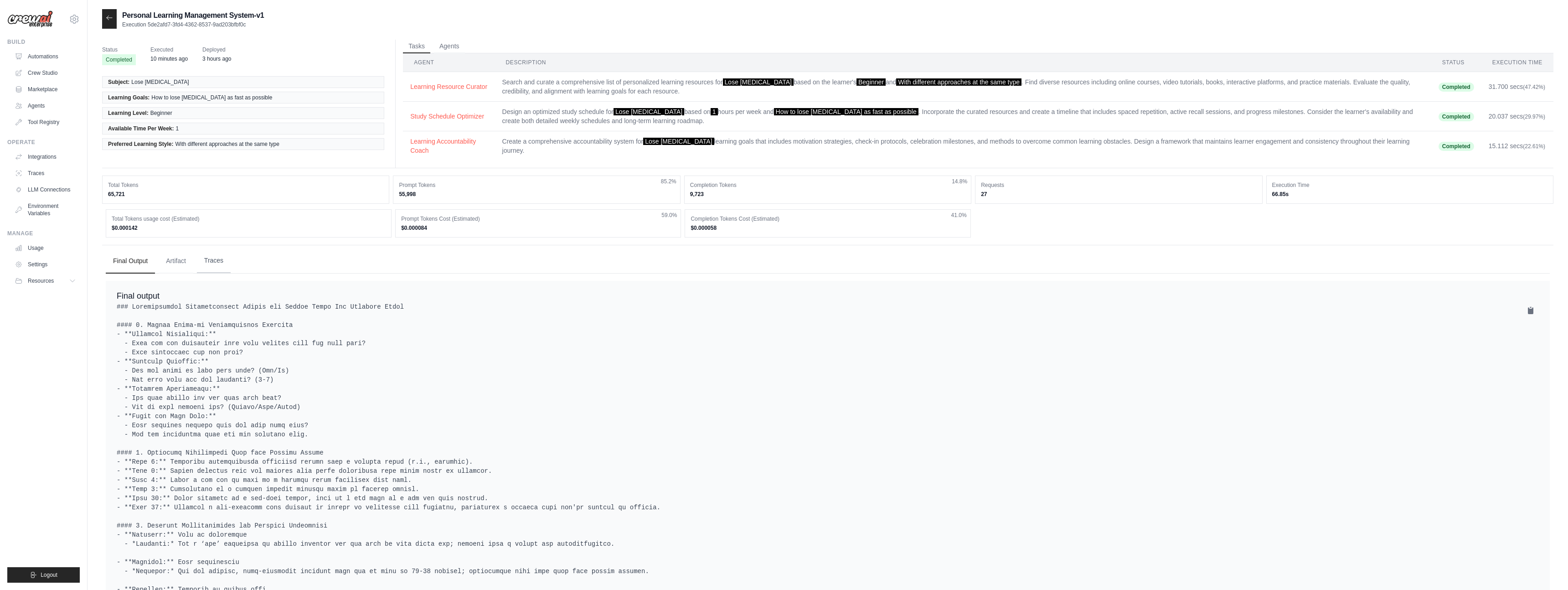
click at [217, 266] on button "Traces" at bounding box center [213, 261] width 34 height 25
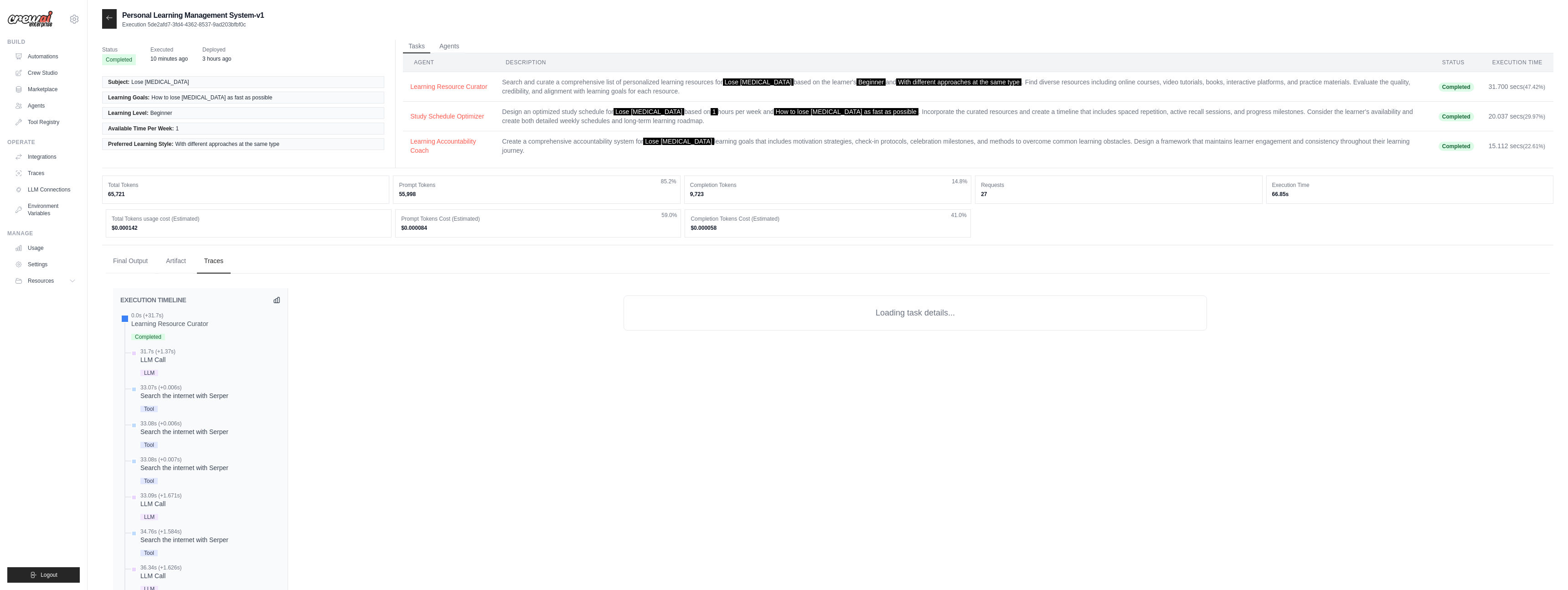
click at [158, 222] on div "Total Tokens usage cost (Estimated) $0.000142" at bounding box center [249, 223] width 286 height 28
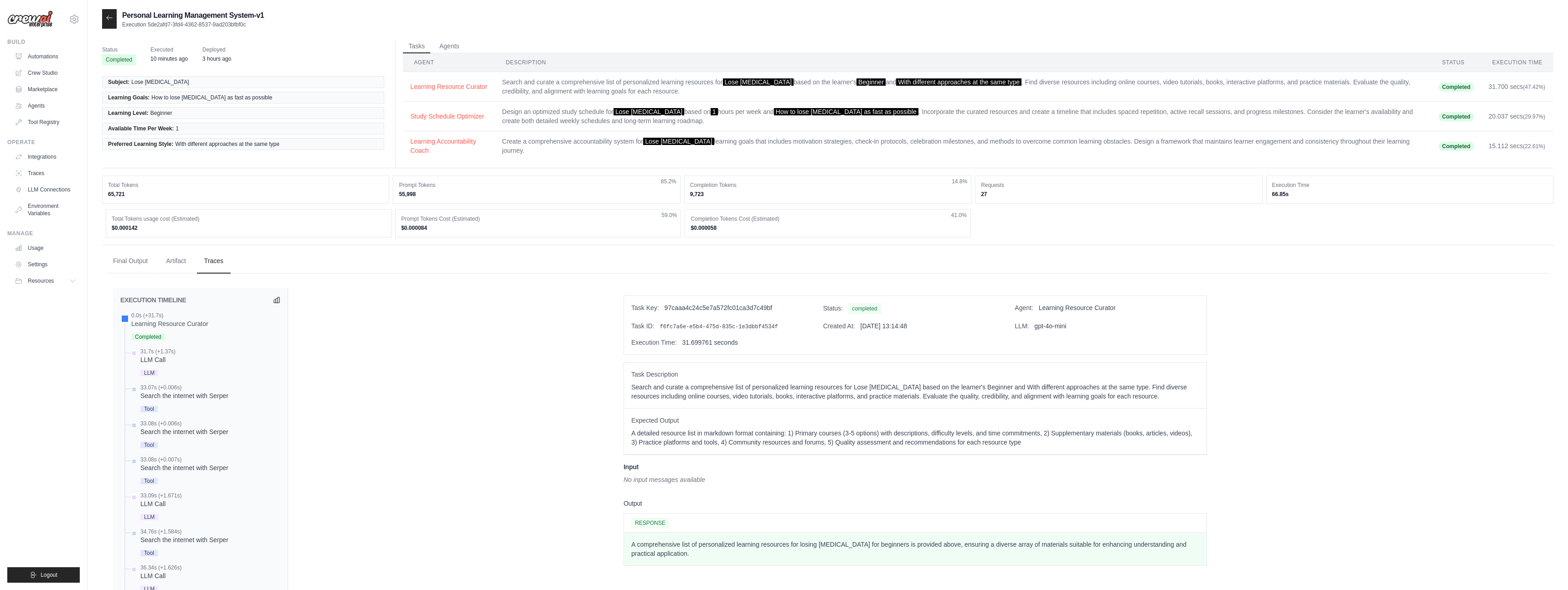
click at [121, 196] on dd "65,721" at bounding box center [246, 194] width 275 height 7
click at [164, 57] on time "10 minutes ago" at bounding box center [169, 59] width 37 height 6
click at [452, 86] on button "Learning Resource Curator" at bounding box center [449, 87] width 77 height 9
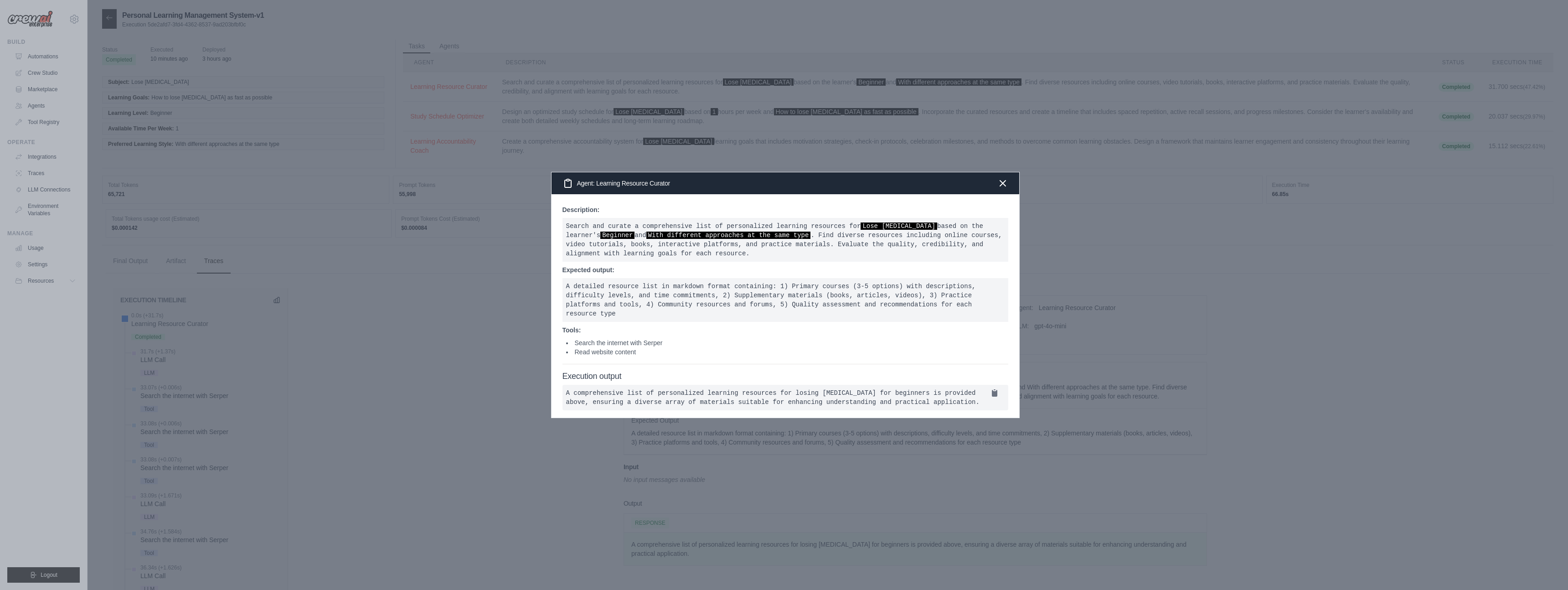
click at [641, 386] on pre "A comprehensive list of personalized learning resources for losing belly fat fo…" at bounding box center [786, 397] width 446 height 26
click at [995, 389] on icon at bounding box center [995, 393] width 5 height 7
click at [598, 442] on div at bounding box center [784, 295] width 1568 height 590
click at [481, 217] on div at bounding box center [784, 295] width 1568 height 590
click at [679, 176] on div "Agent: Learning Resource Curator" at bounding box center [786, 183] width 468 height 22
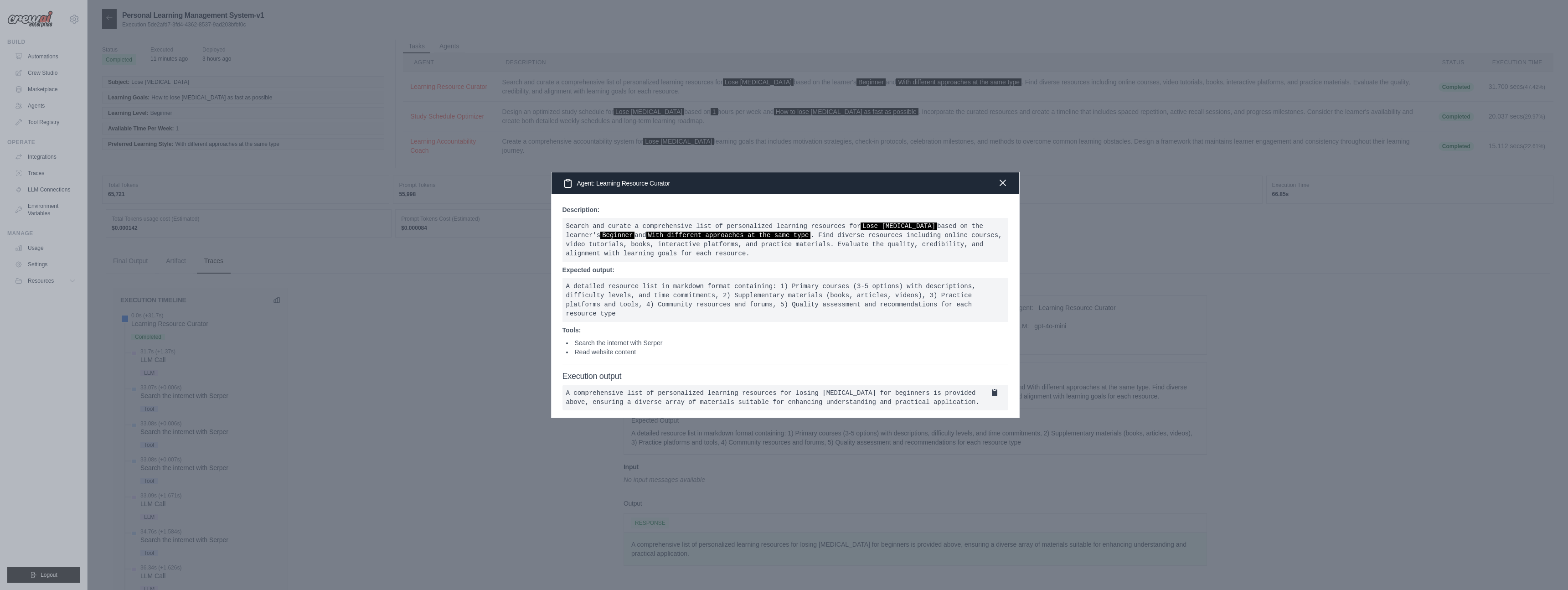
click at [1004, 180] on icon "button" at bounding box center [1002, 183] width 5 height 5
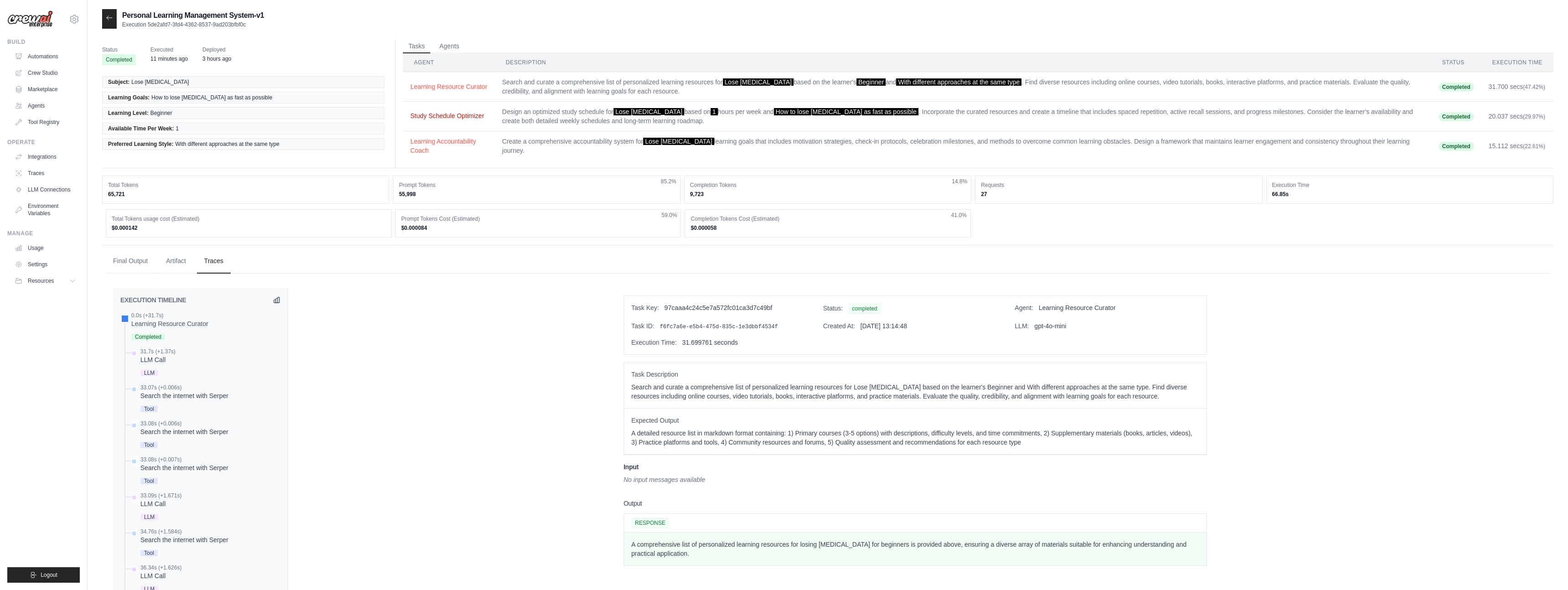
click at [459, 117] on button "Study Schedule Optimizer" at bounding box center [449, 116] width 77 height 9
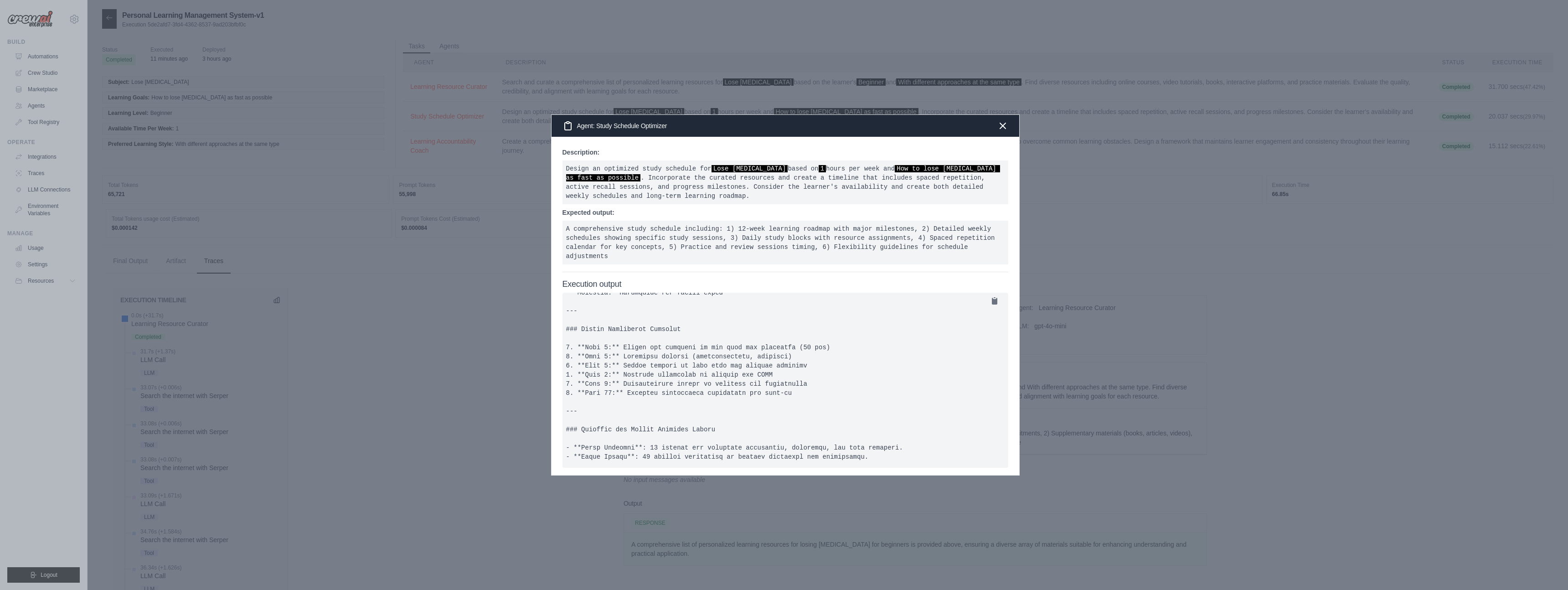
scroll to position [899, 0]
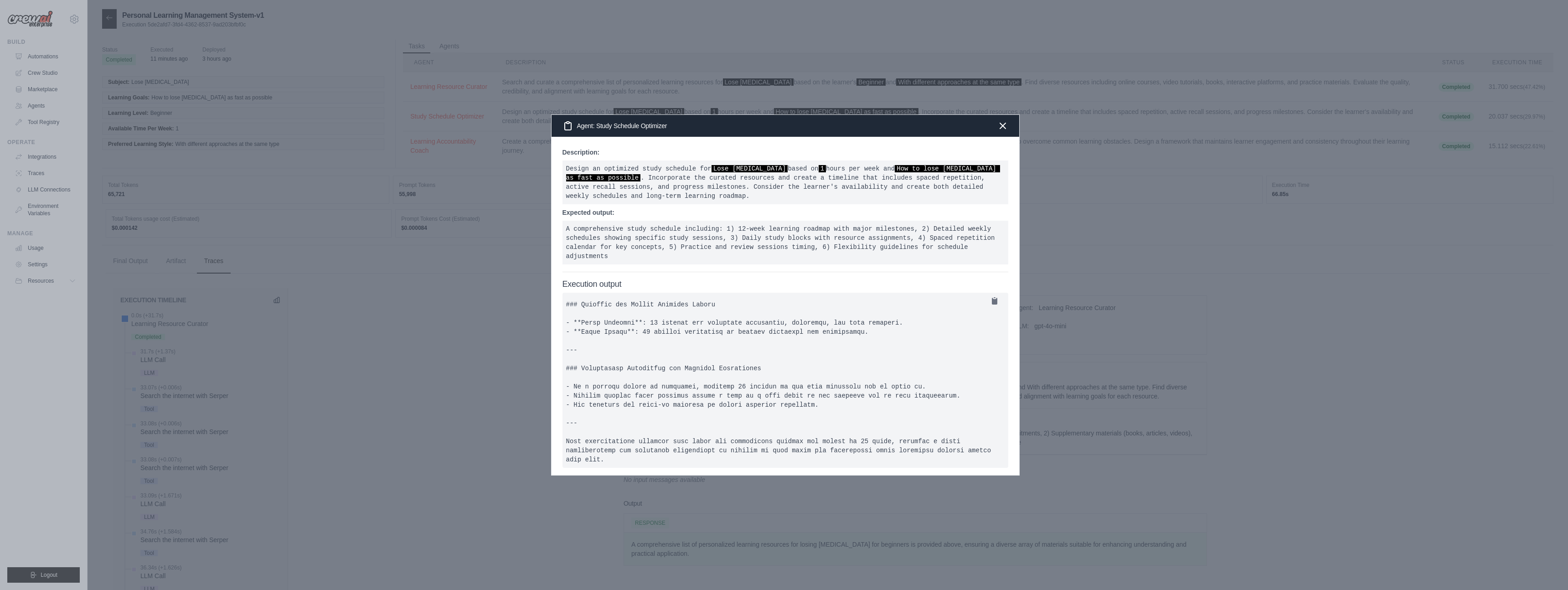
click at [498, 361] on div at bounding box center [784, 295] width 1568 height 590
click at [1009, 126] on div "Agent: Study Schedule Optimizer" at bounding box center [786, 126] width 468 height 22
click at [1006, 126] on icon "button" at bounding box center [1003, 126] width 11 height 11
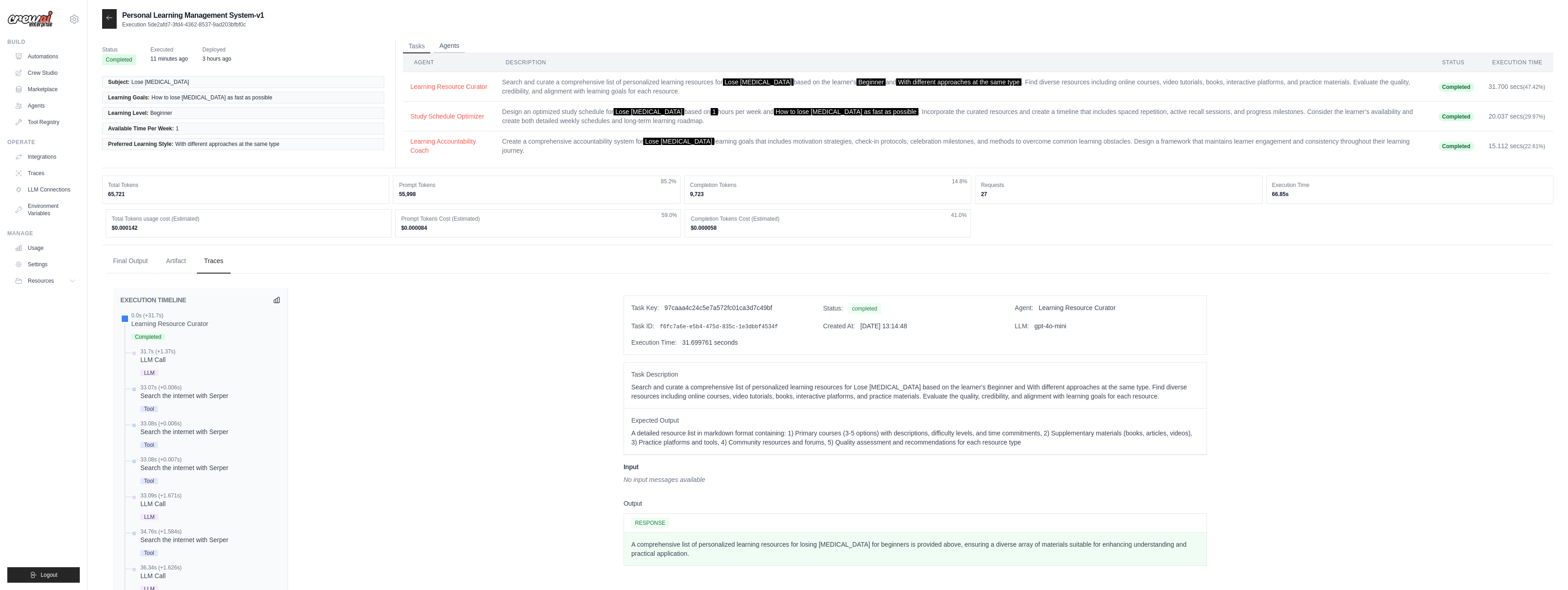
click at [452, 50] on button "Agents" at bounding box center [449, 46] width 31 height 14
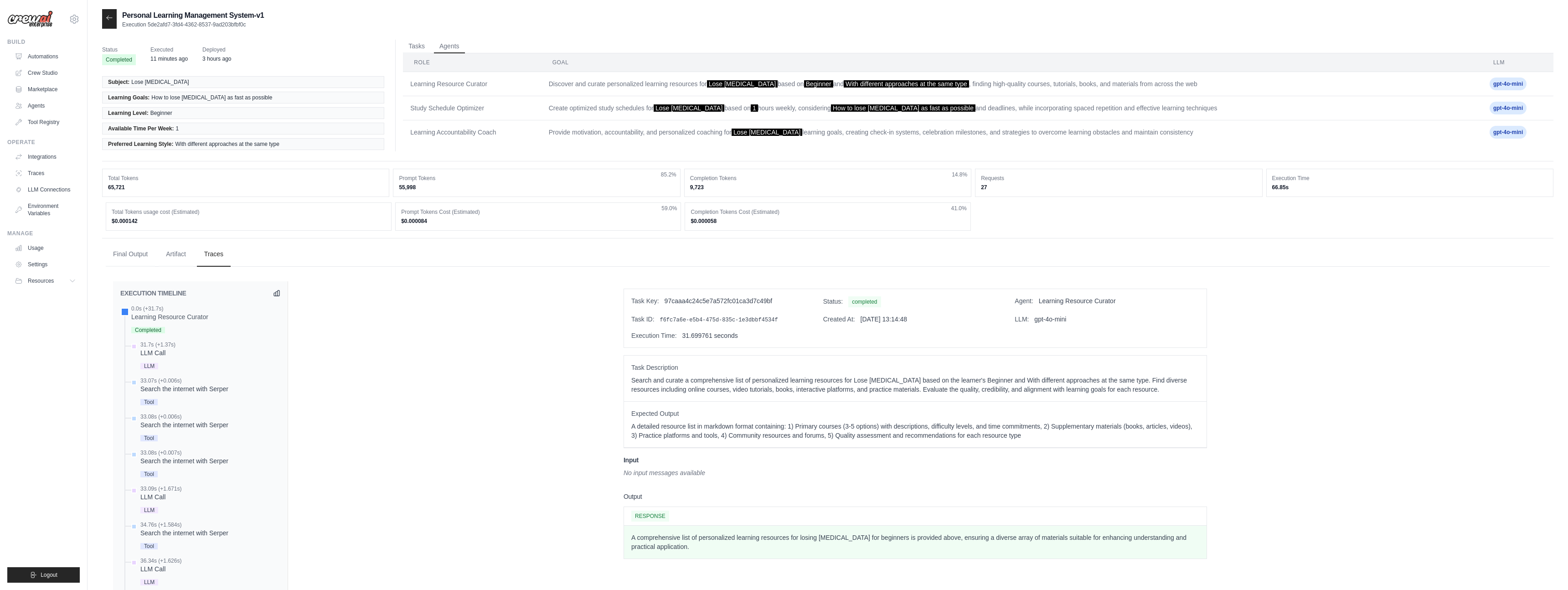
click at [475, 84] on td "Learning Resource Curator" at bounding box center [472, 84] width 138 height 24
click at [467, 115] on td "Study Schedule Optimizer" at bounding box center [472, 108] width 138 height 24
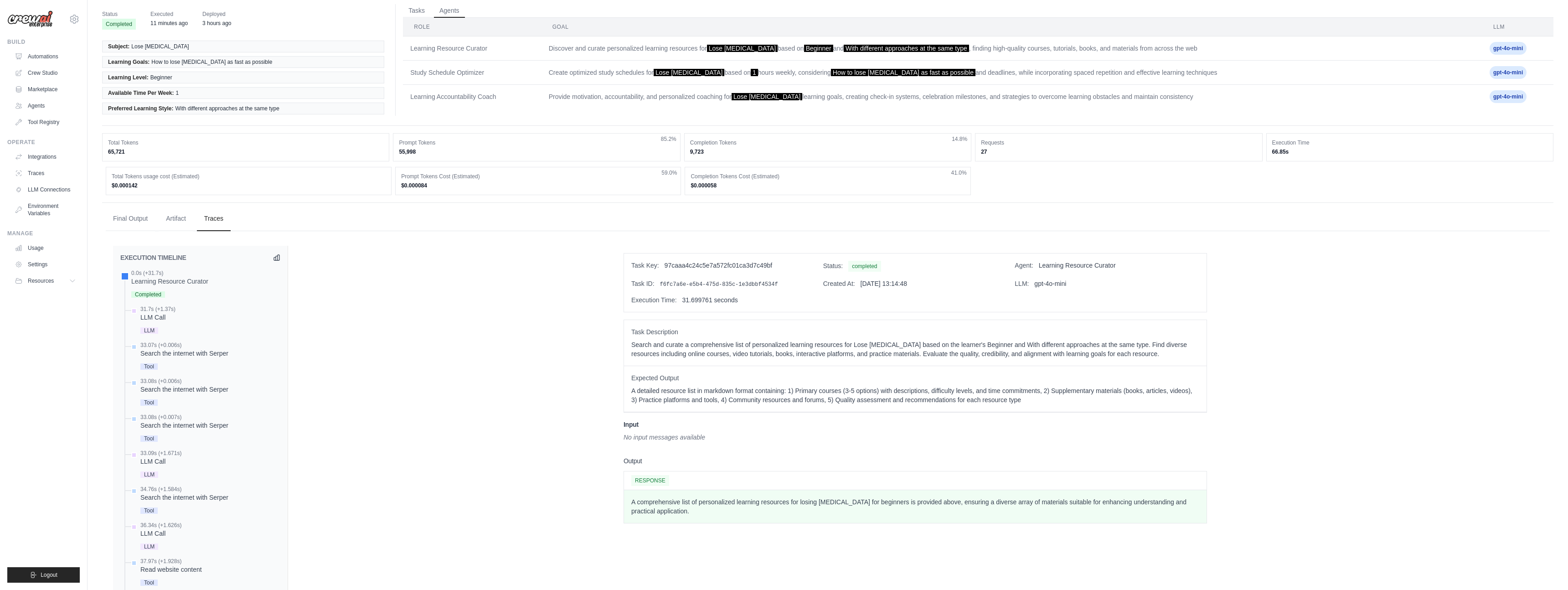
scroll to position [0, 0]
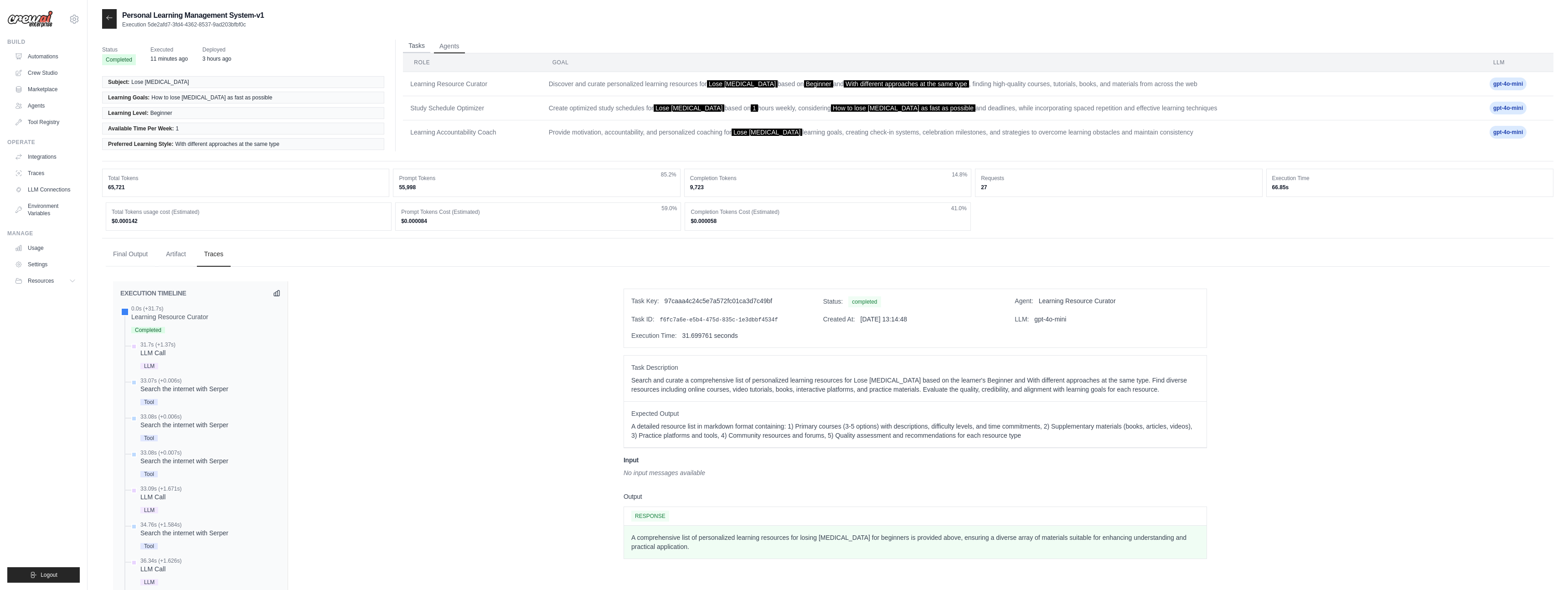
click at [414, 51] on button "Tasks" at bounding box center [417, 46] width 27 height 14
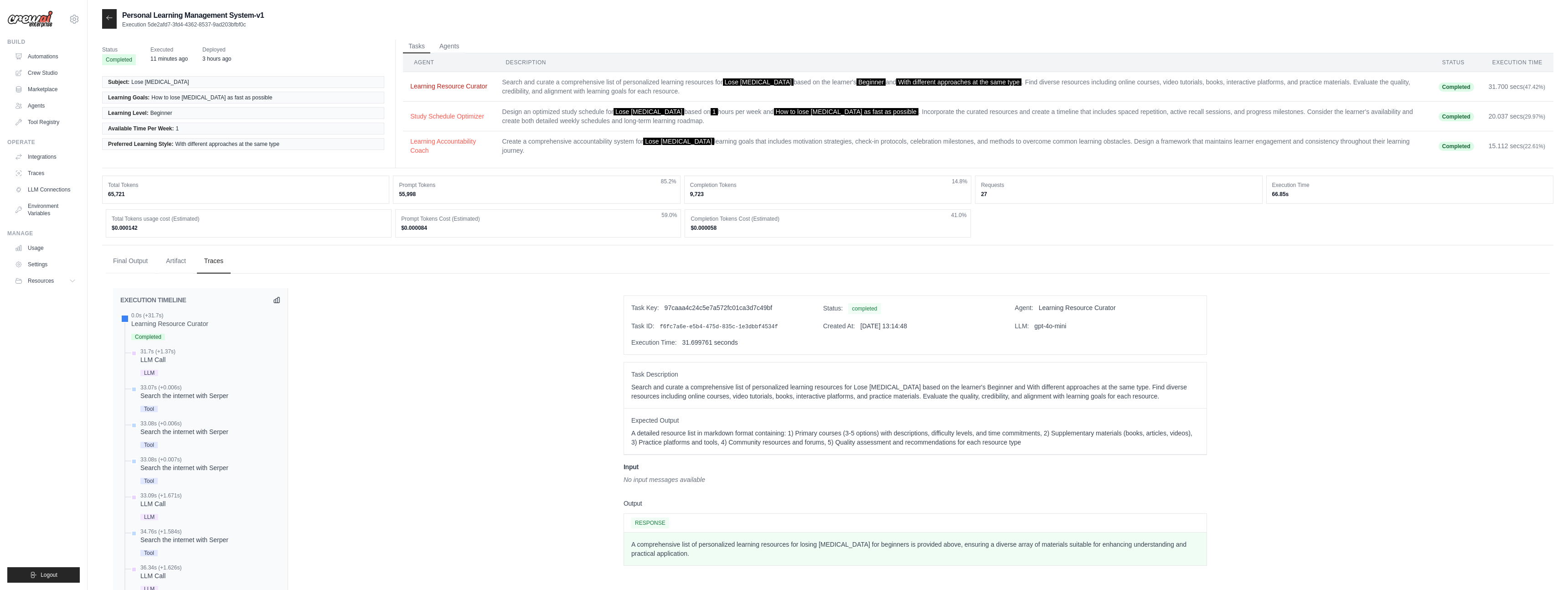
click at [447, 86] on button "Learning Resource Curator" at bounding box center [449, 87] width 77 height 9
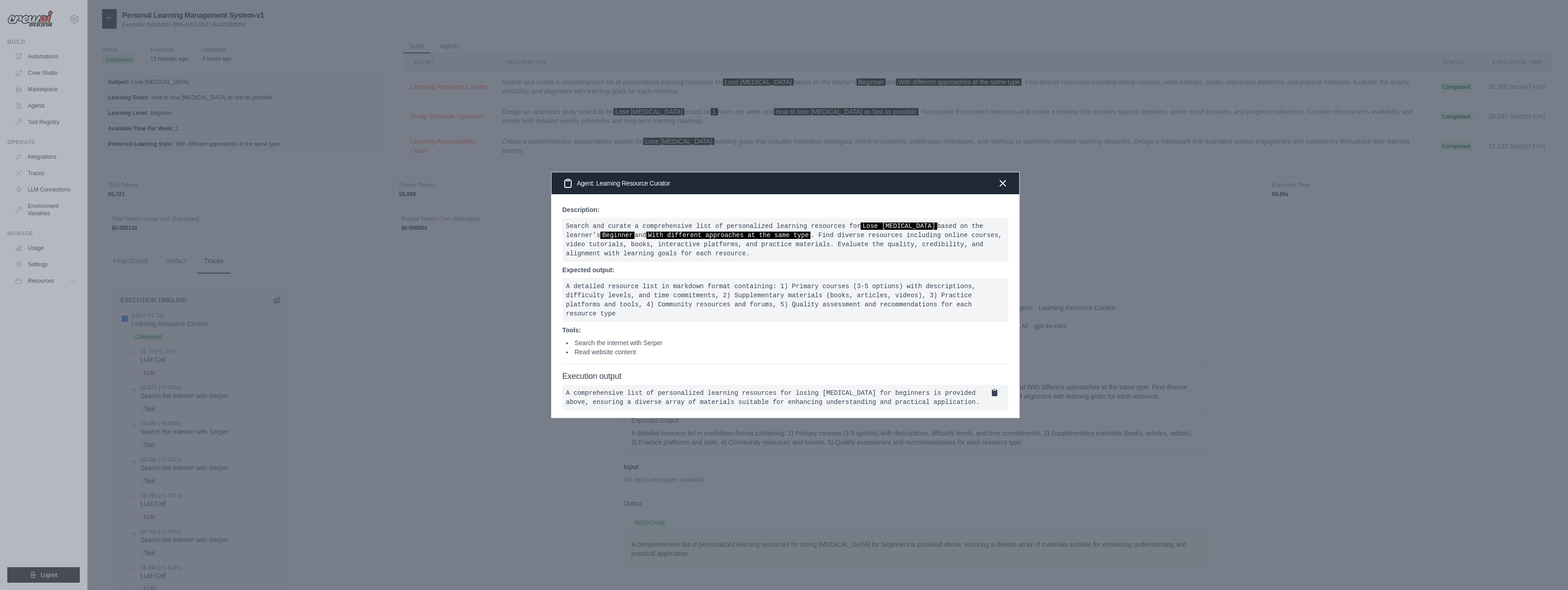
click at [715, 393] on pre "A comprehensive list of personalized learning resources for losing belly fat fo…" at bounding box center [786, 397] width 446 height 26
click at [993, 389] on icon at bounding box center [995, 393] width 5 height 7
click at [933, 400] on pre "A comprehensive list of personalized learning resources for losing belly fat fo…" at bounding box center [786, 397] width 446 height 26
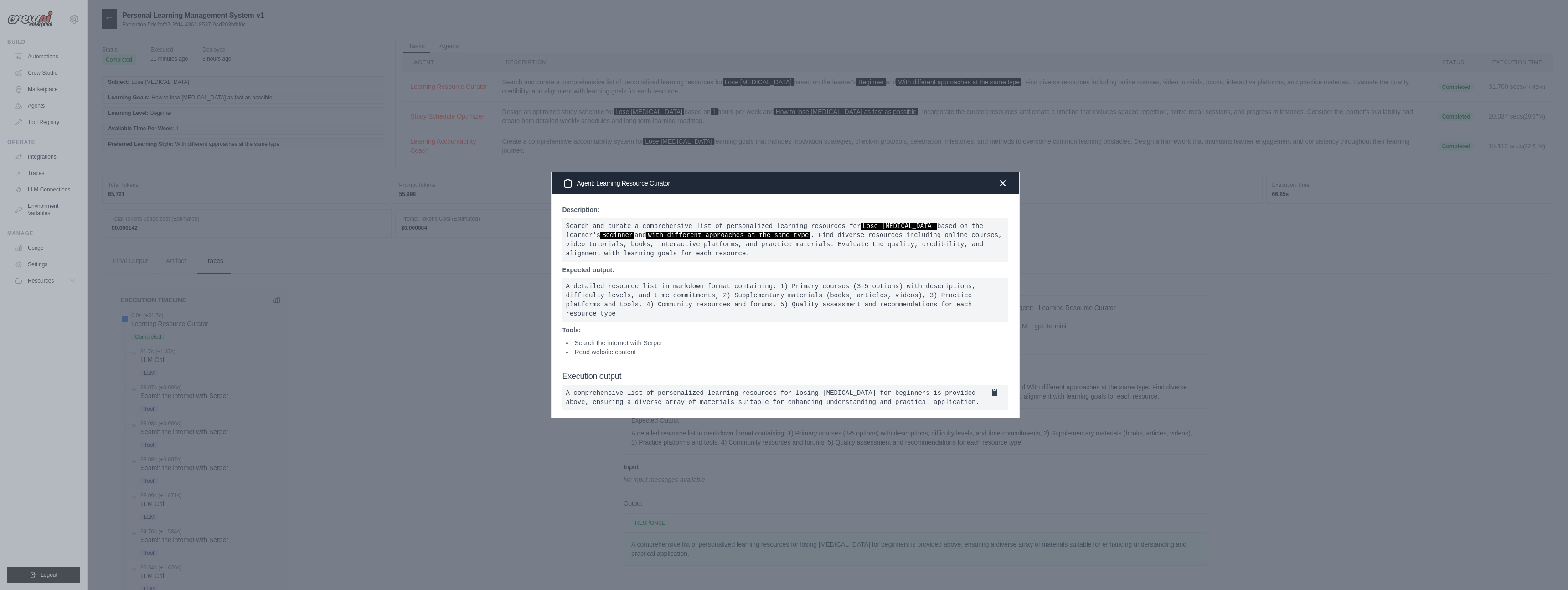
click at [539, 354] on div at bounding box center [784, 295] width 1568 height 590
click at [1002, 177] on icon "button" at bounding box center [1003, 183] width 11 height 11
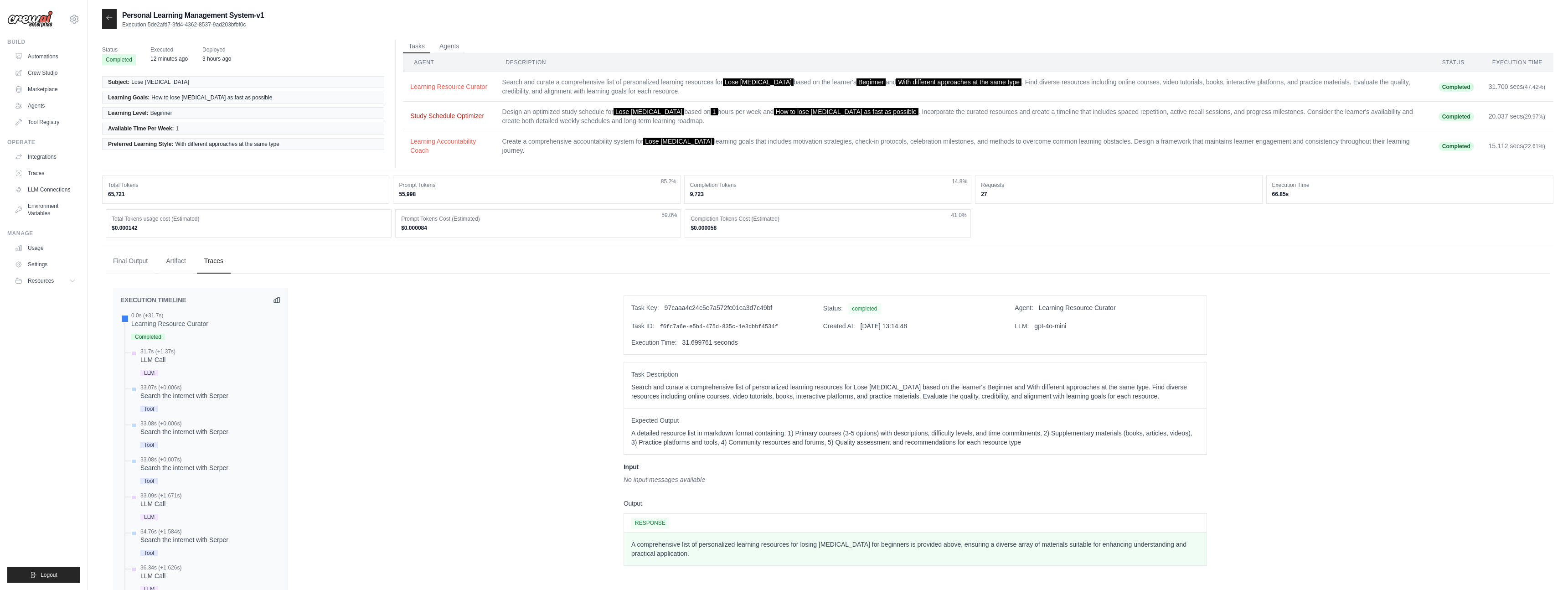
click at [455, 117] on button "Study Schedule Optimizer" at bounding box center [449, 116] width 77 height 9
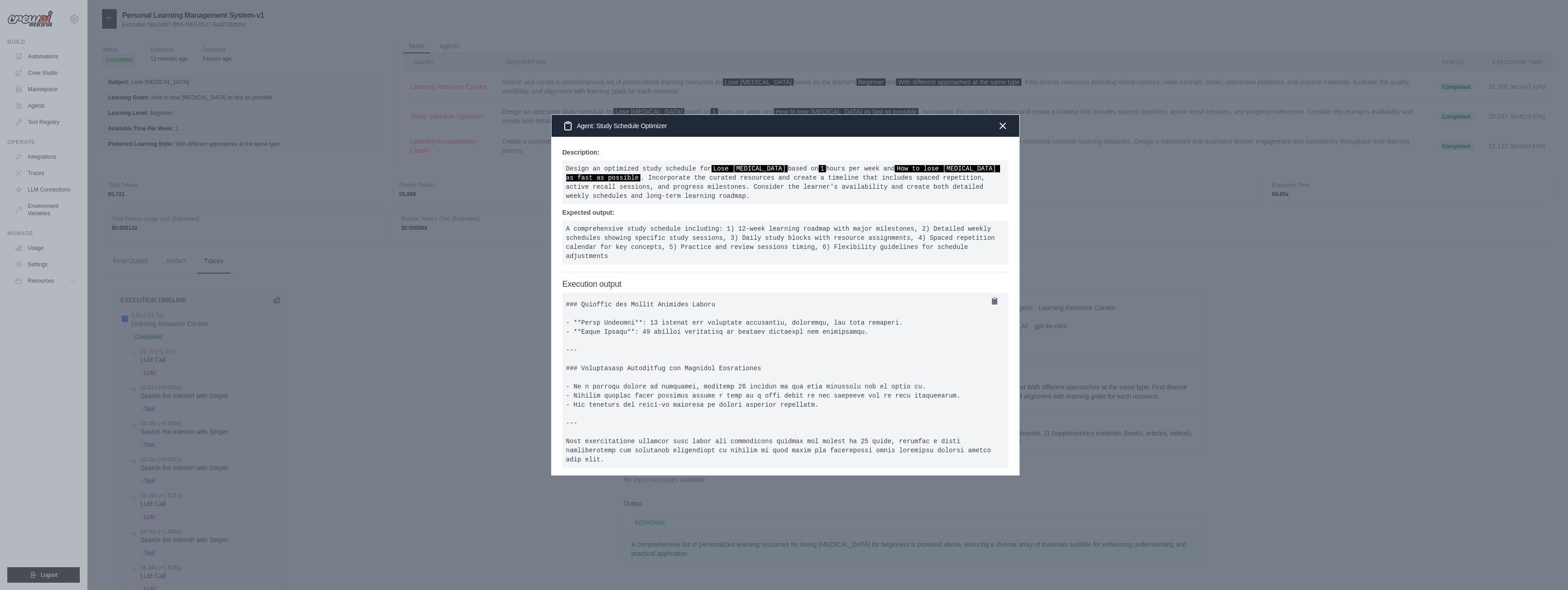
click at [506, 270] on div at bounding box center [784, 295] width 1568 height 590
click at [1006, 124] on icon "button" at bounding box center [1003, 126] width 11 height 11
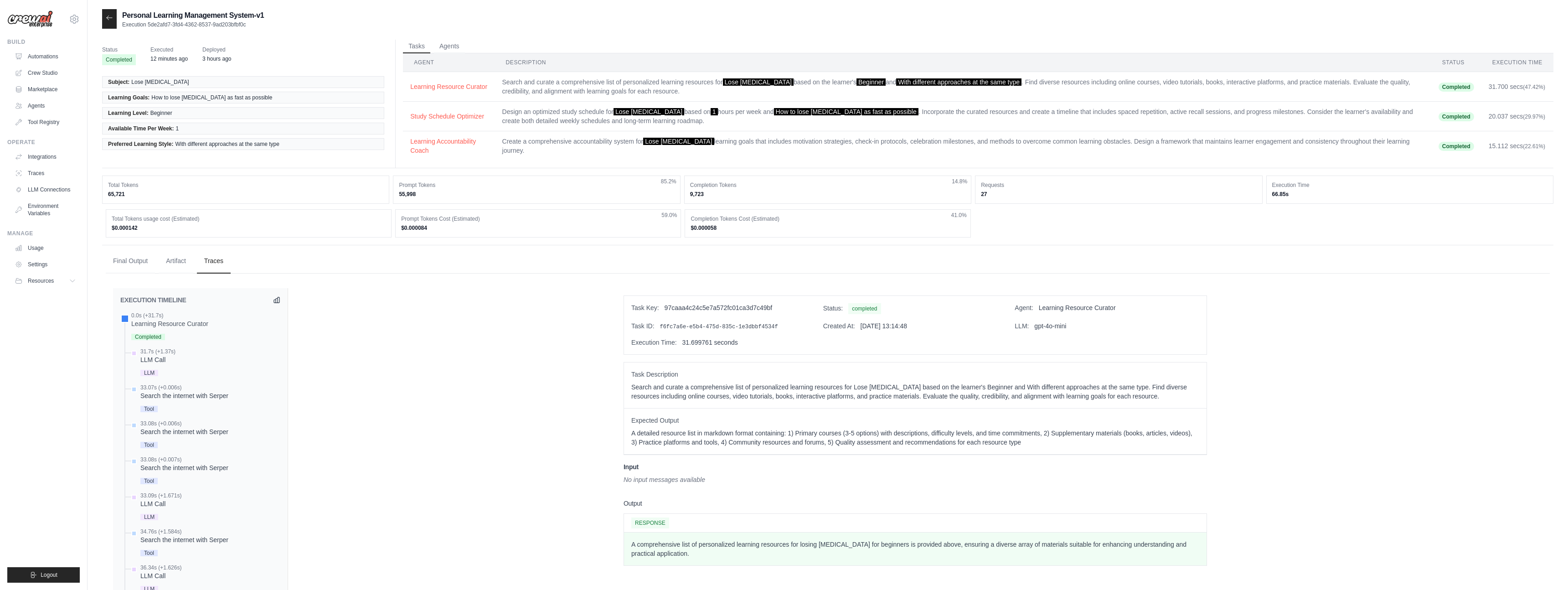
click at [1456, 88] on span "Completed" at bounding box center [1456, 87] width 36 height 9
click at [147, 371] on span "LLM" at bounding box center [149, 373] width 18 height 6
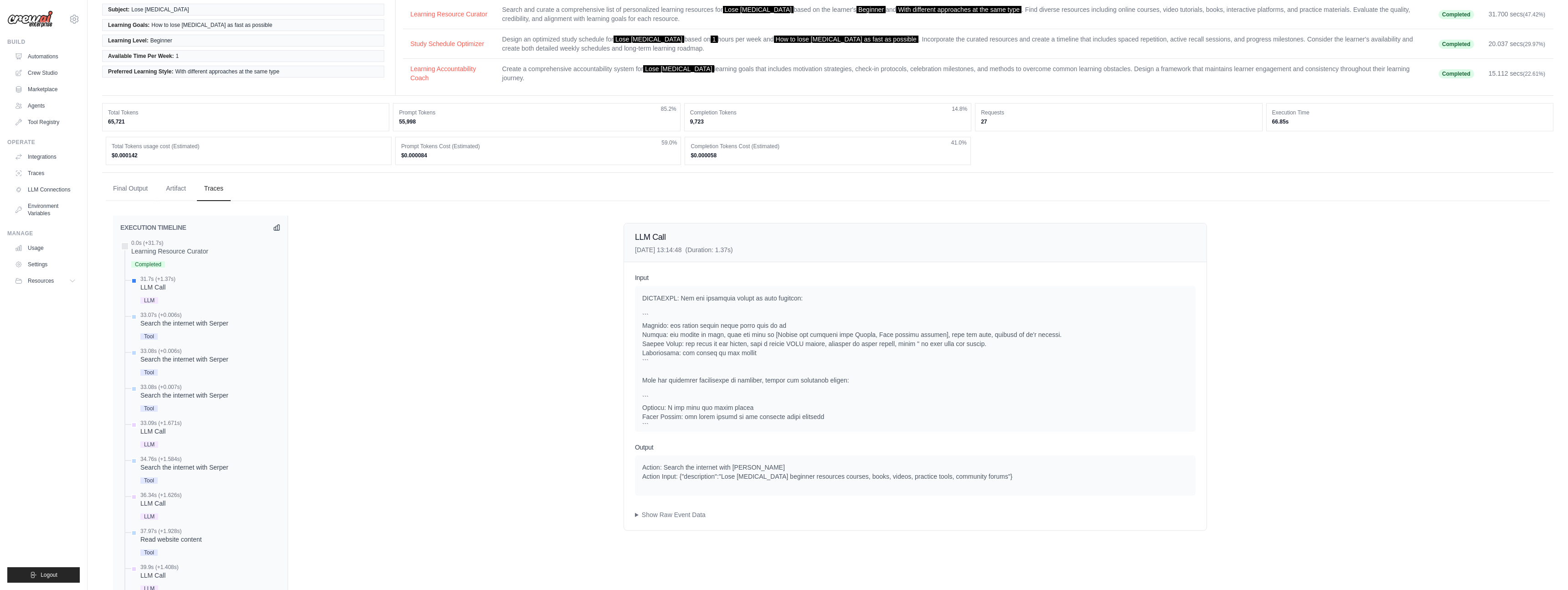
scroll to position [74, 0]
click at [655, 514] on summary "Show Raw Event Data" at bounding box center [915, 514] width 561 height 9
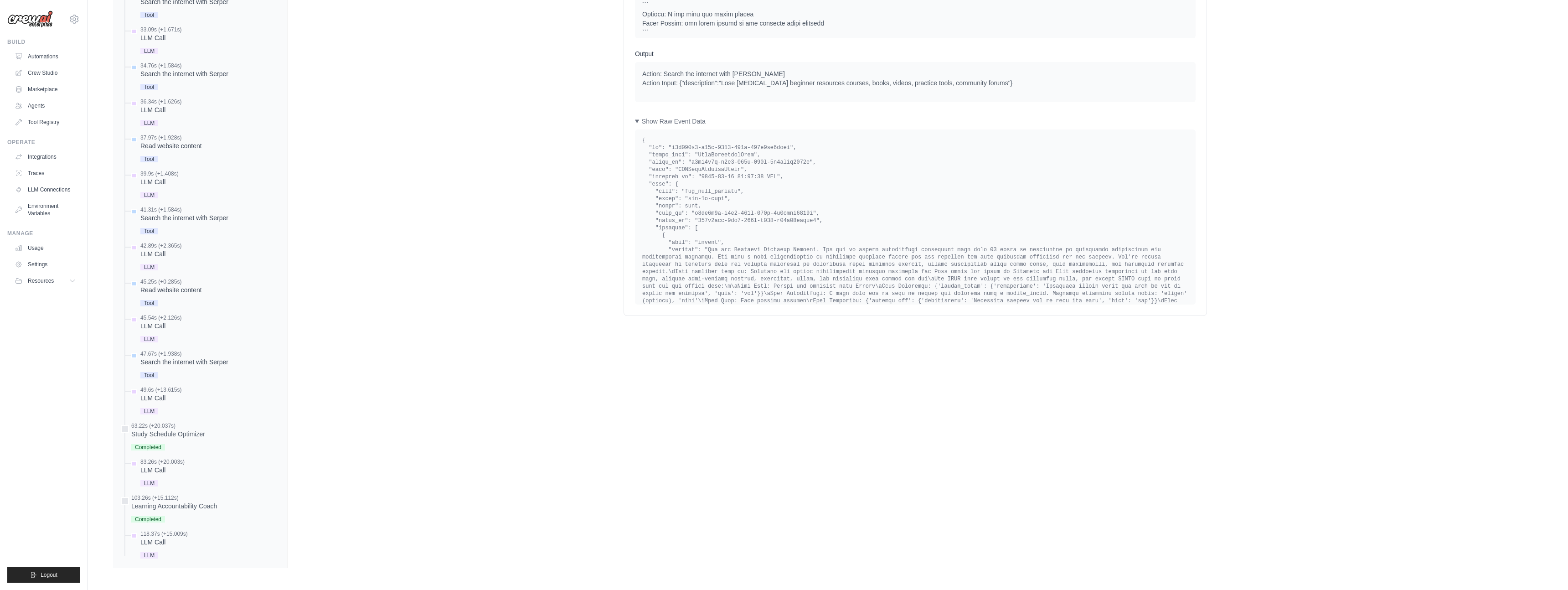
scroll to position [0, 0]
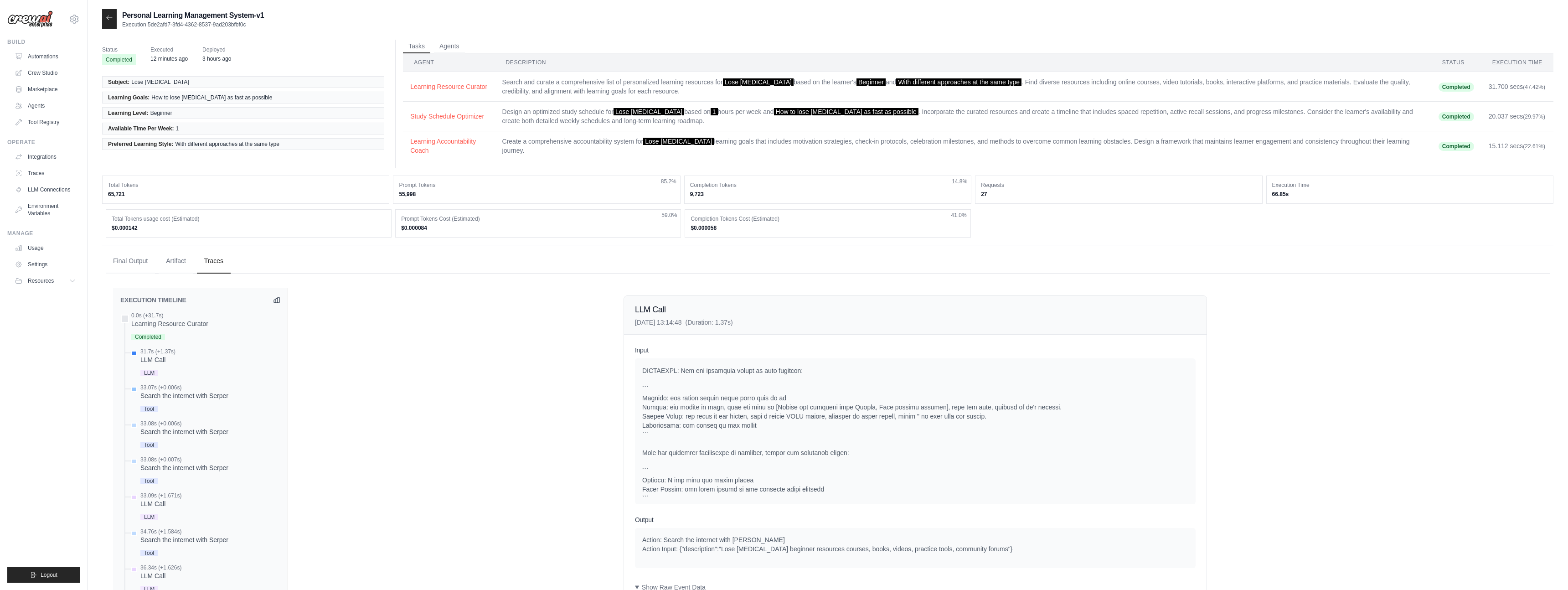
click at [152, 408] on span "Tool" at bounding box center [149, 409] width 17 height 6
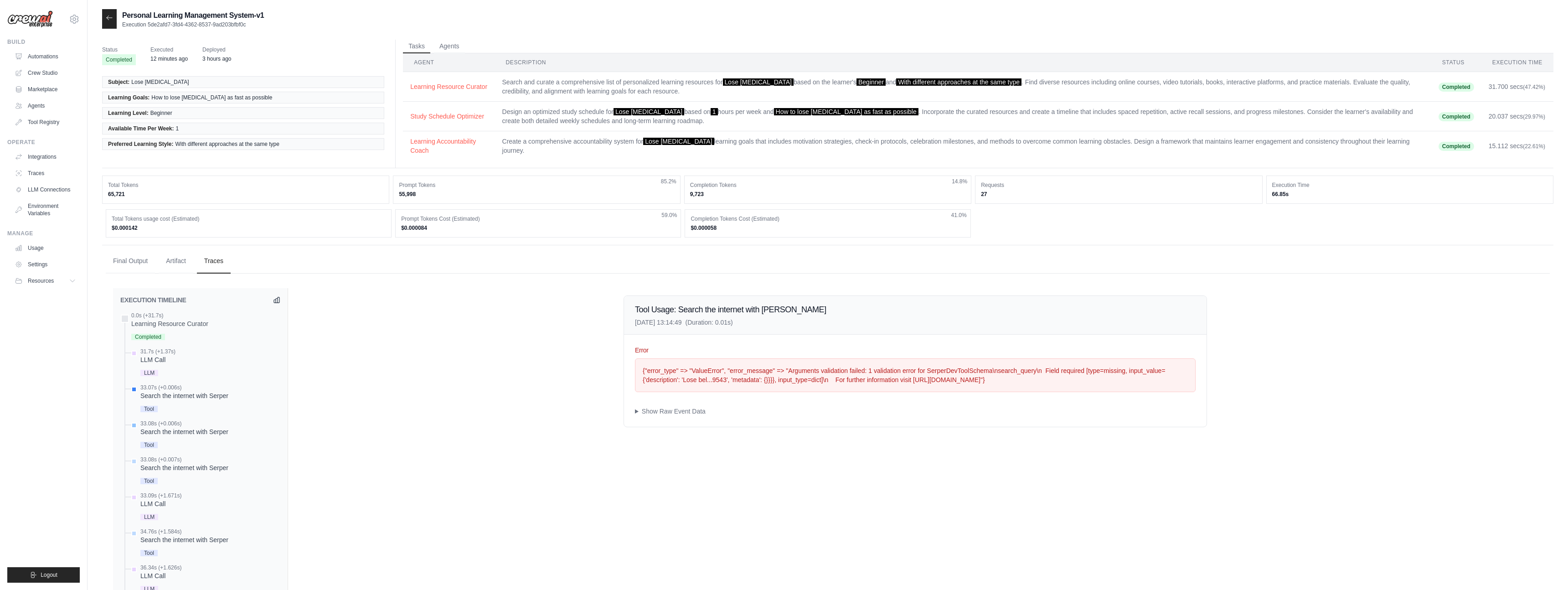
click at [147, 448] on span "Tool" at bounding box center [149, 445] width 17 height 6
click at [148, 480] on span "Tool" at bounding box center [149, 481] width 17 height 6
click at [147, 517] on span "LLM" at bounding box center [149, 517] width 18 height 6
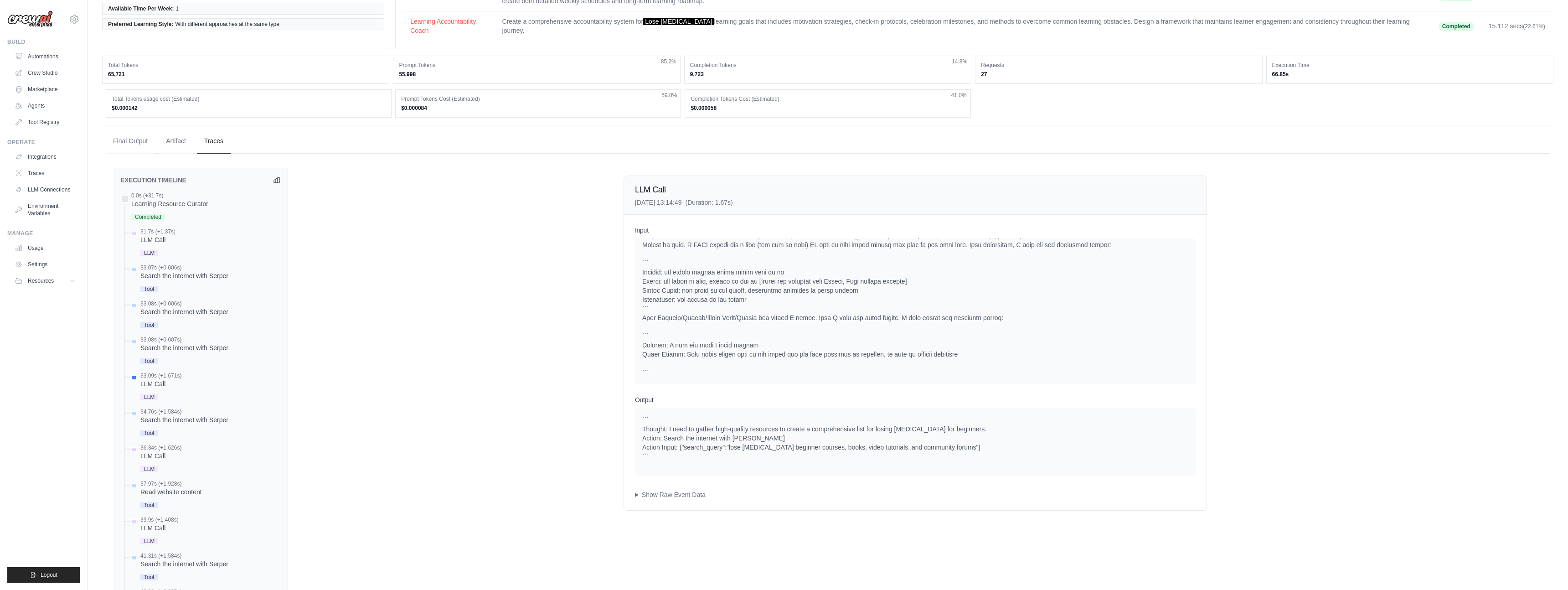
scroll to position [130, 0]
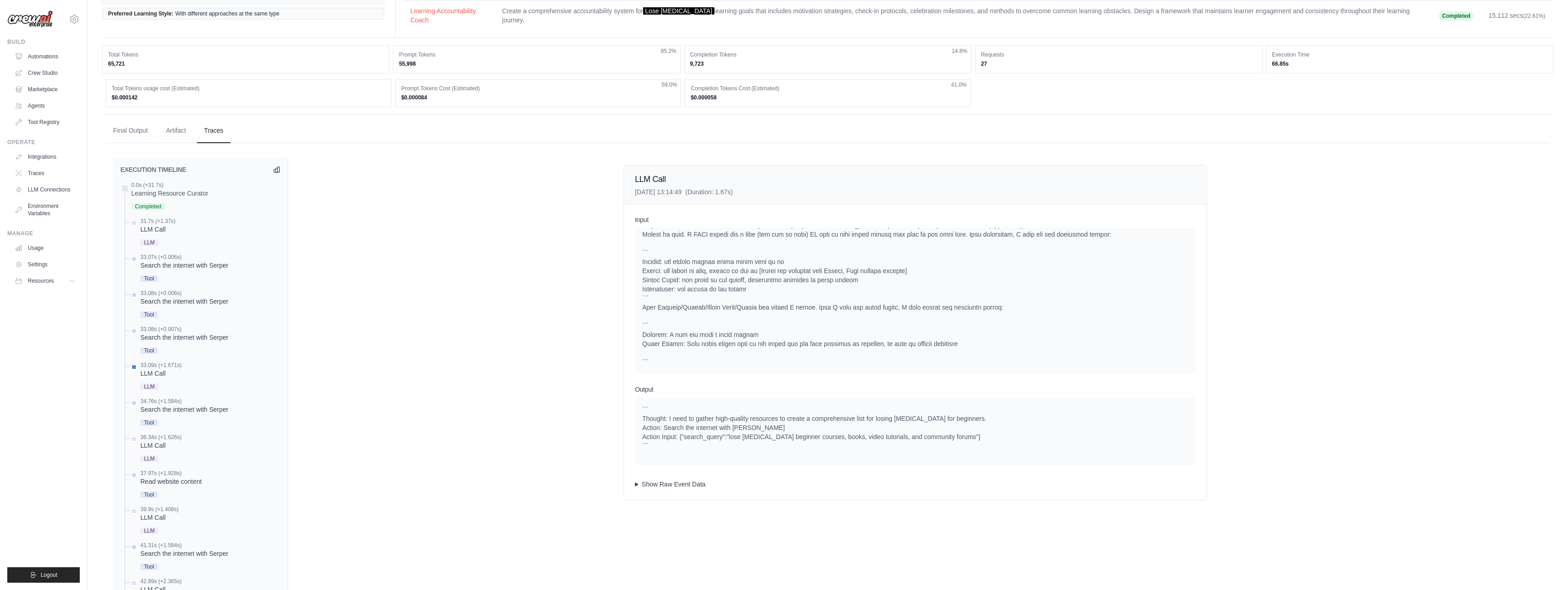
click at [636, 485] on summary "Show Raw Event Data" at bounding box center [915, 485] width 561 height 9
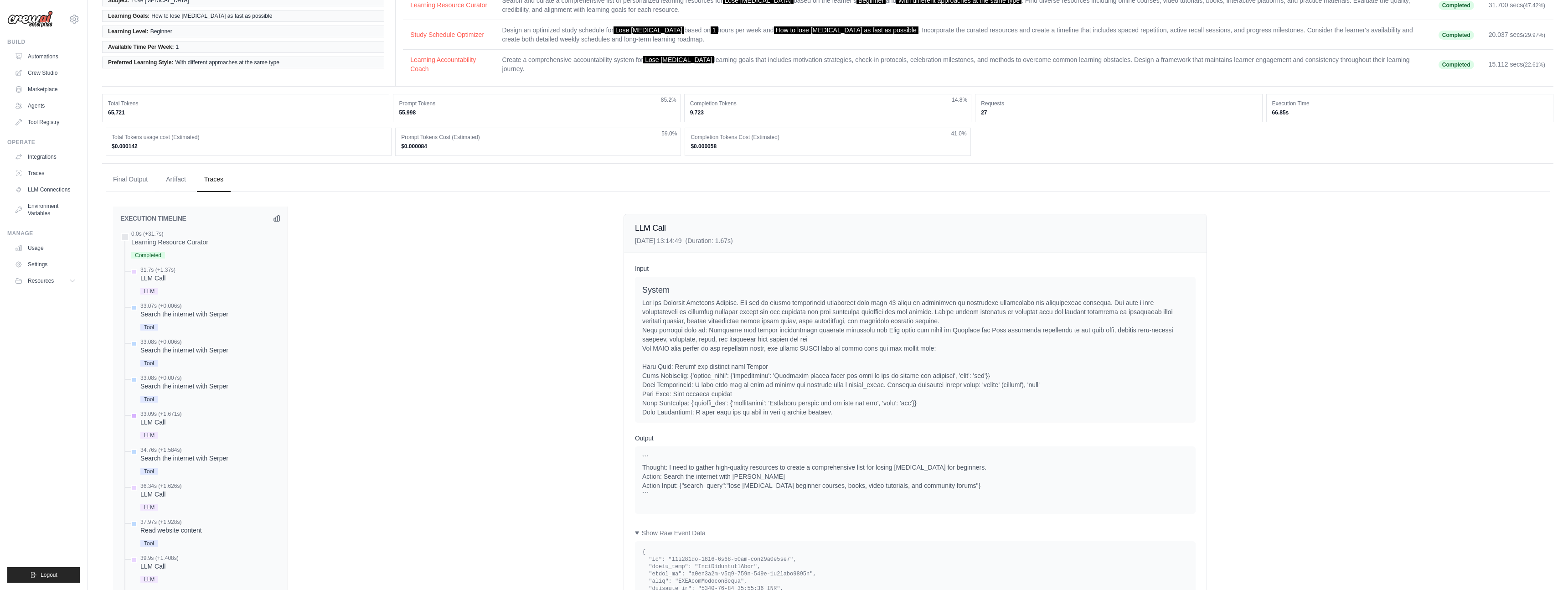
scroll to position [84, 0]
click at [197, 456] on div "Search the internet with Serper" at bounding box center [184, 456] width 88 height 9
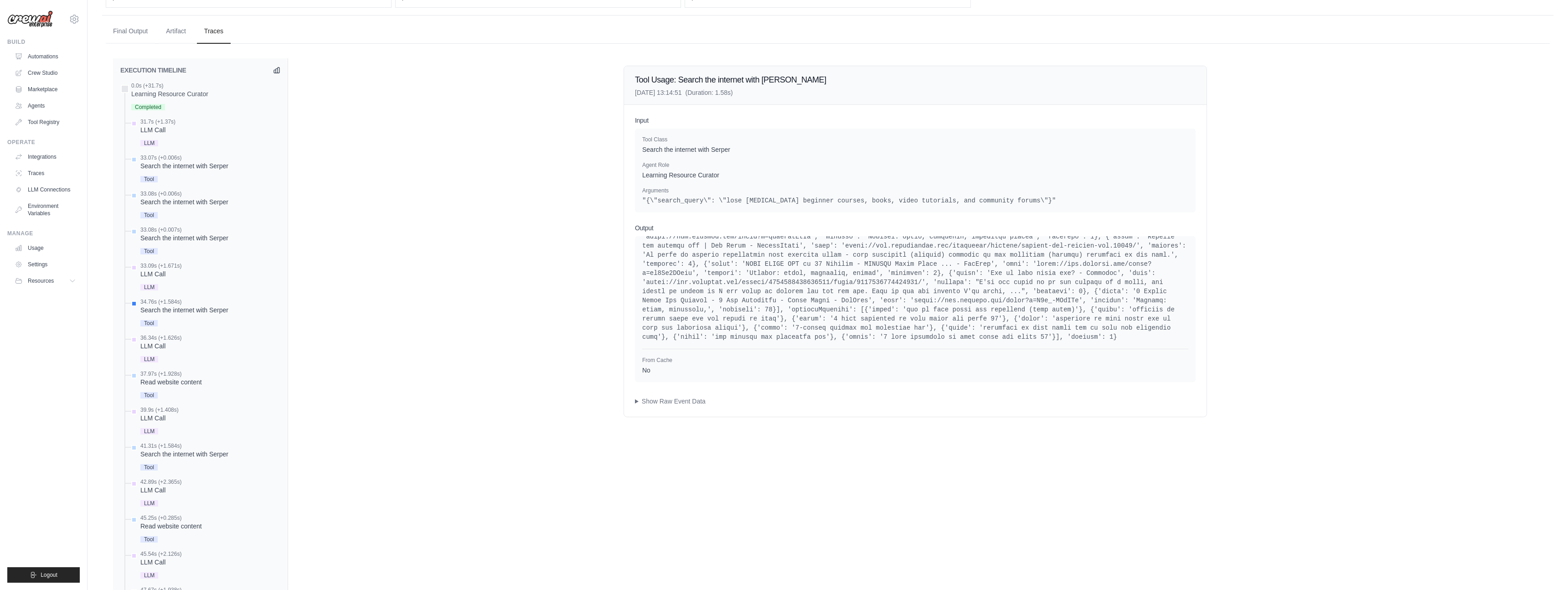
scroll to position [243, 0]
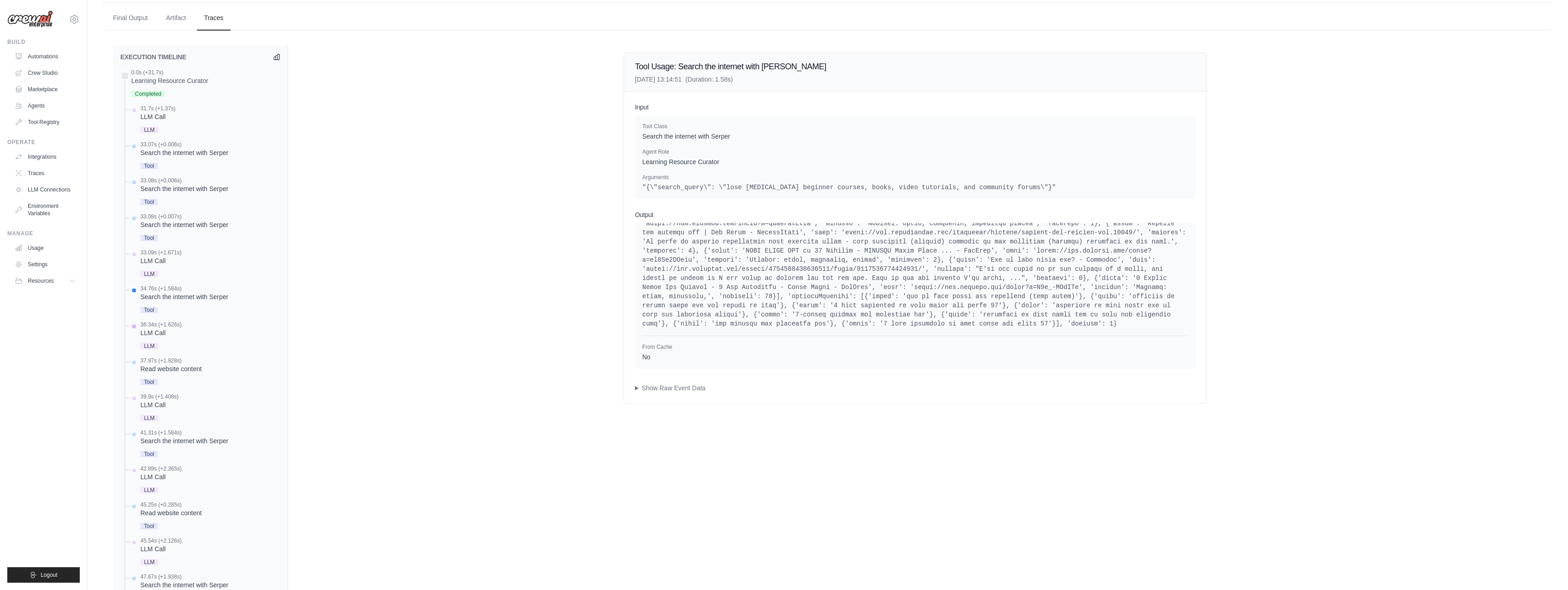
click at [153, 346] on span "LLM" at bounding box center [149, 346] width 18 height 6
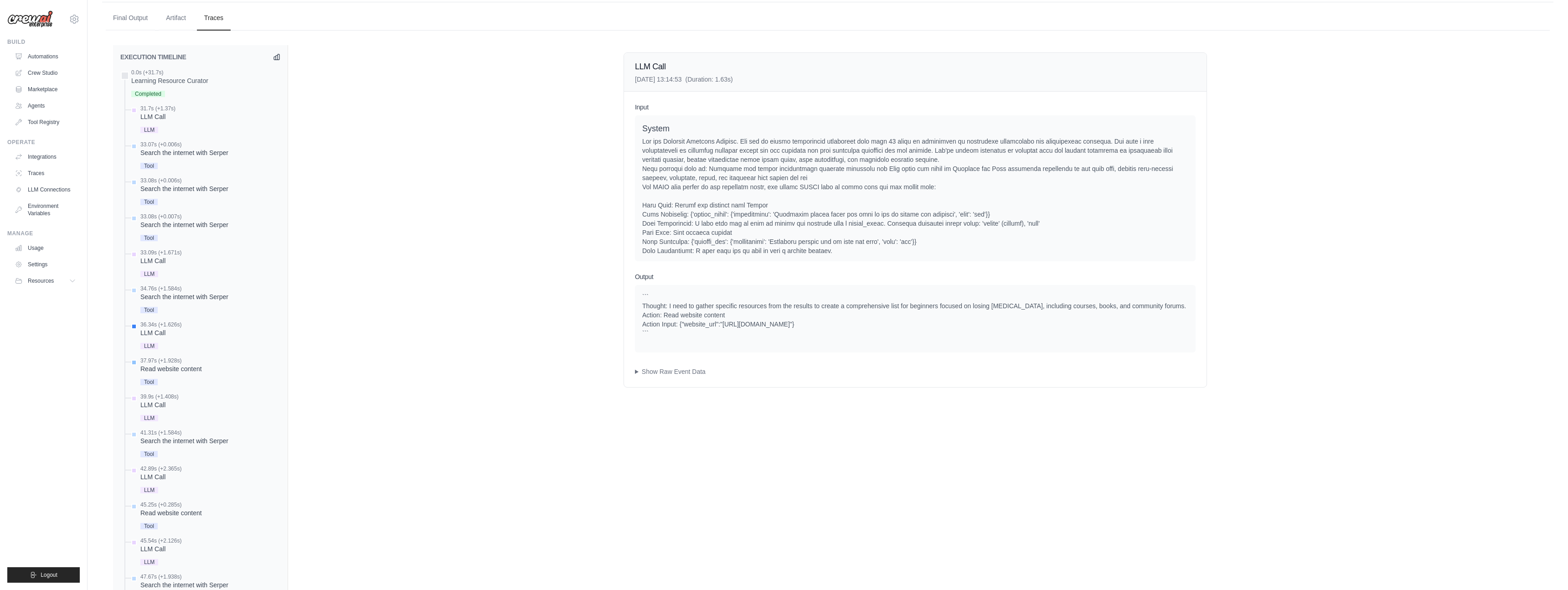
click at [164, 371] on div "Read website content" at bounding box center [171, 369] width 62 height 9
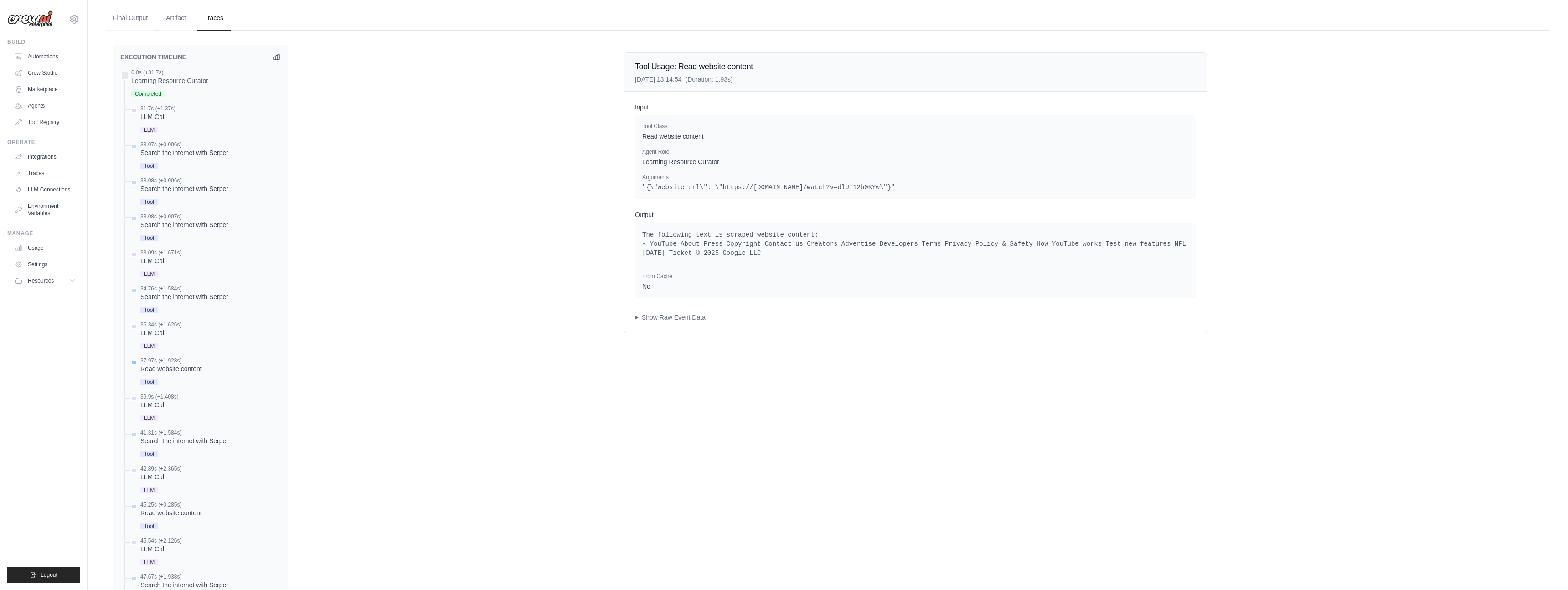
click at [152, 383] on span "Tool" at bounding box center [149, 382] width 17 height 6
click at [637, 316] on summary "Show Raw Event Data" at bounding box center [915, 318] width 561 height 9
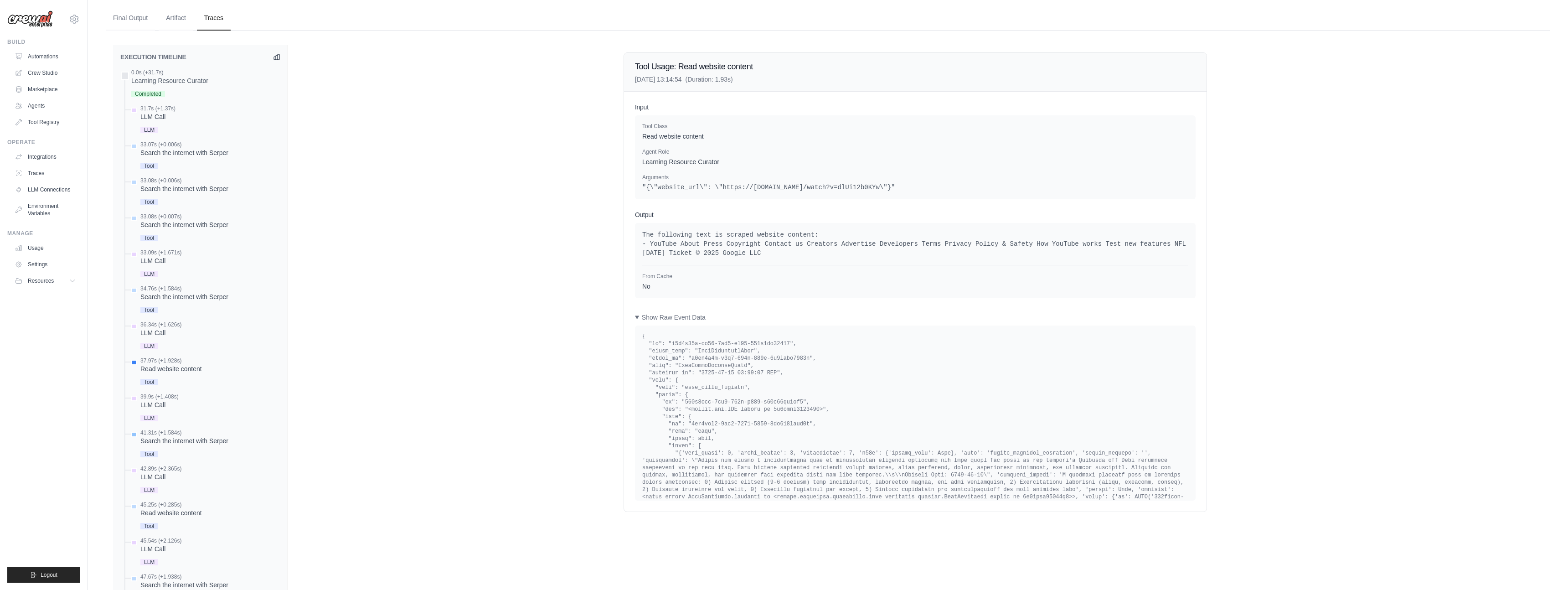
click at [149, 453] on span "Tool" at bounding box center [149, 454] width 17 height 6
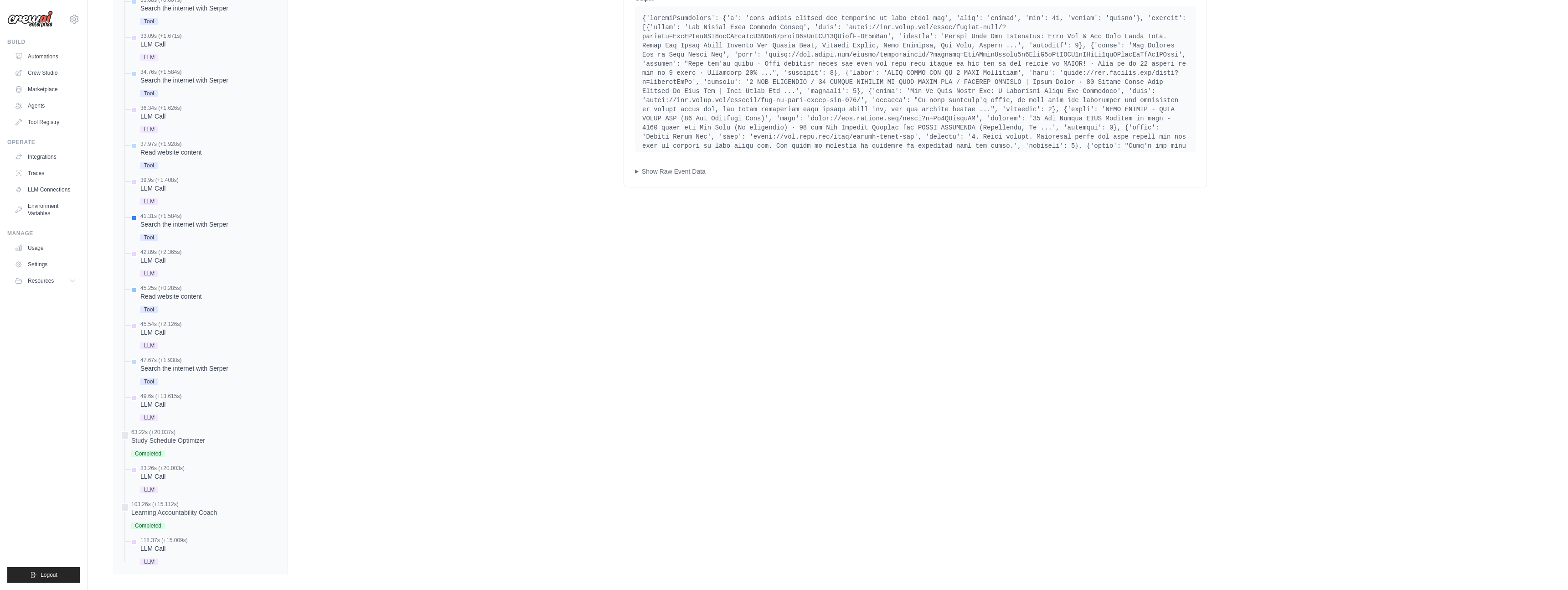
scroll to position [466, 0]
click at [151, 412] on span "LLM" at bounding box center [149, 411] width 18 height 6
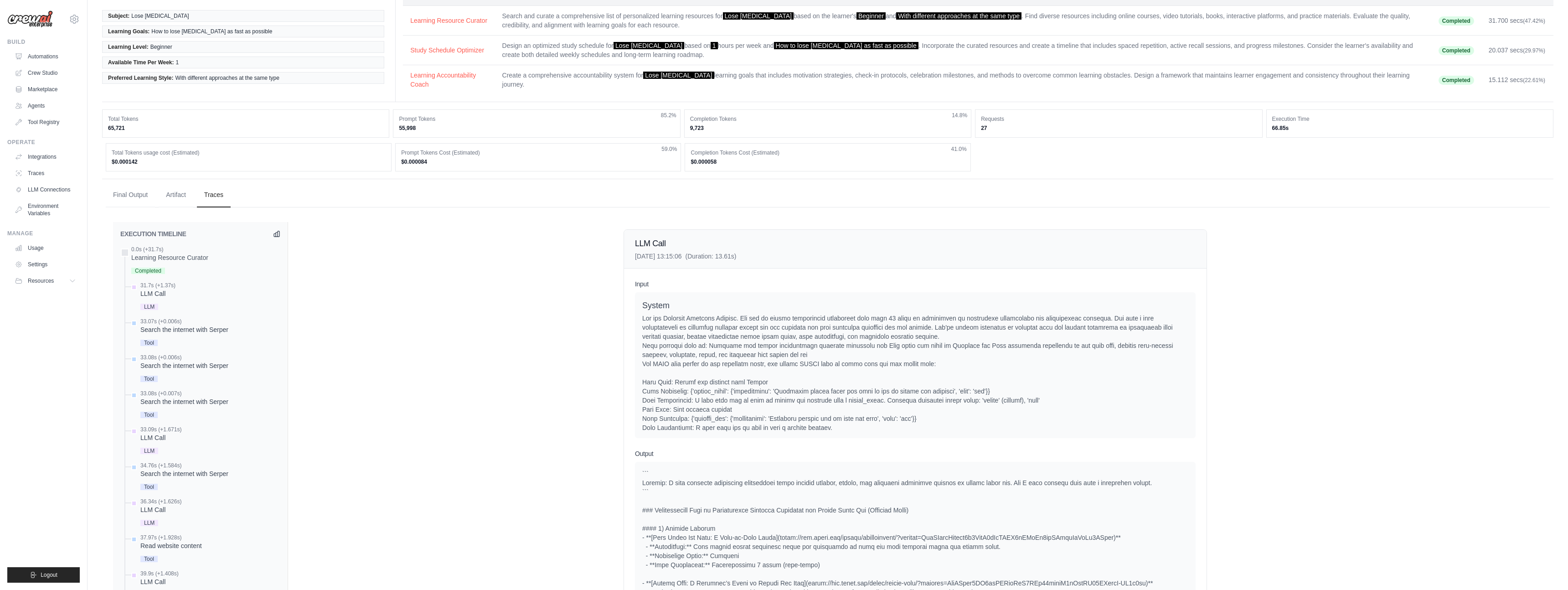
scroll to position [69, 0]
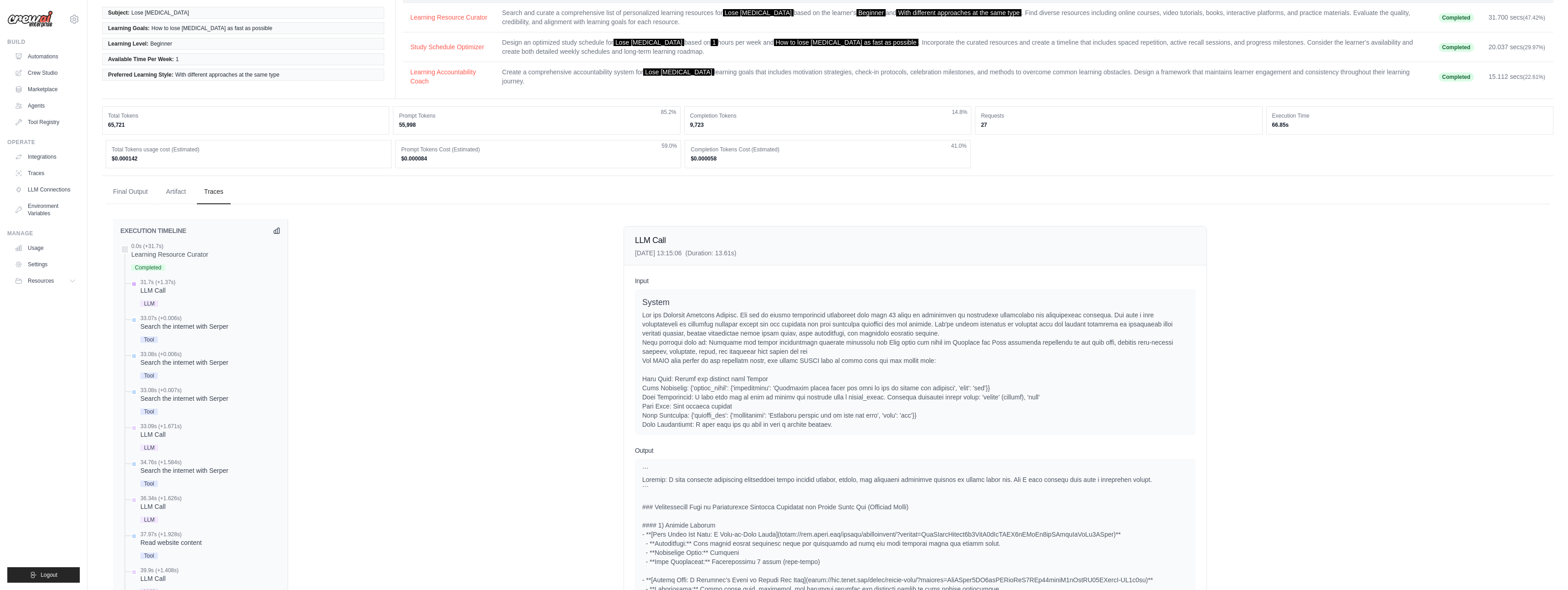
click at [148, 307] on span "LLM" at bounding box center [149, 304] width 18 height 6
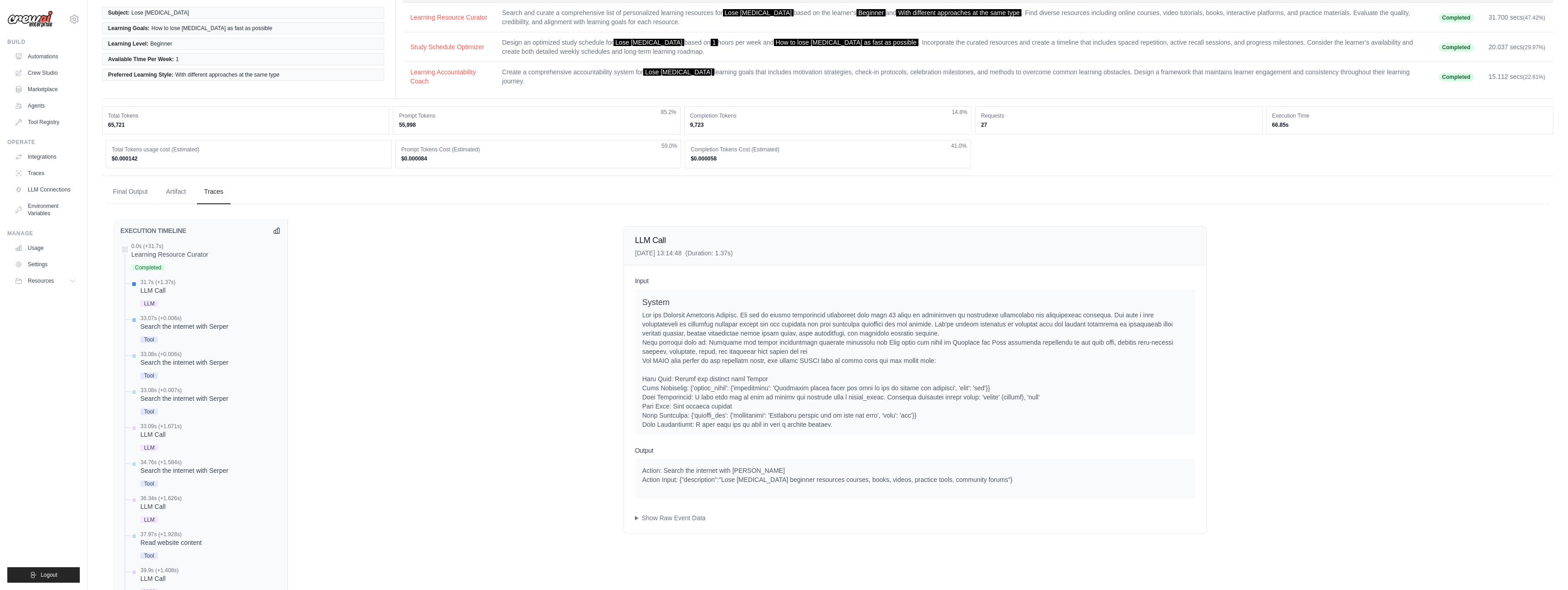
click at [151, 343] on span "Tool" at bounding box center [149, 339] width 17 height 6
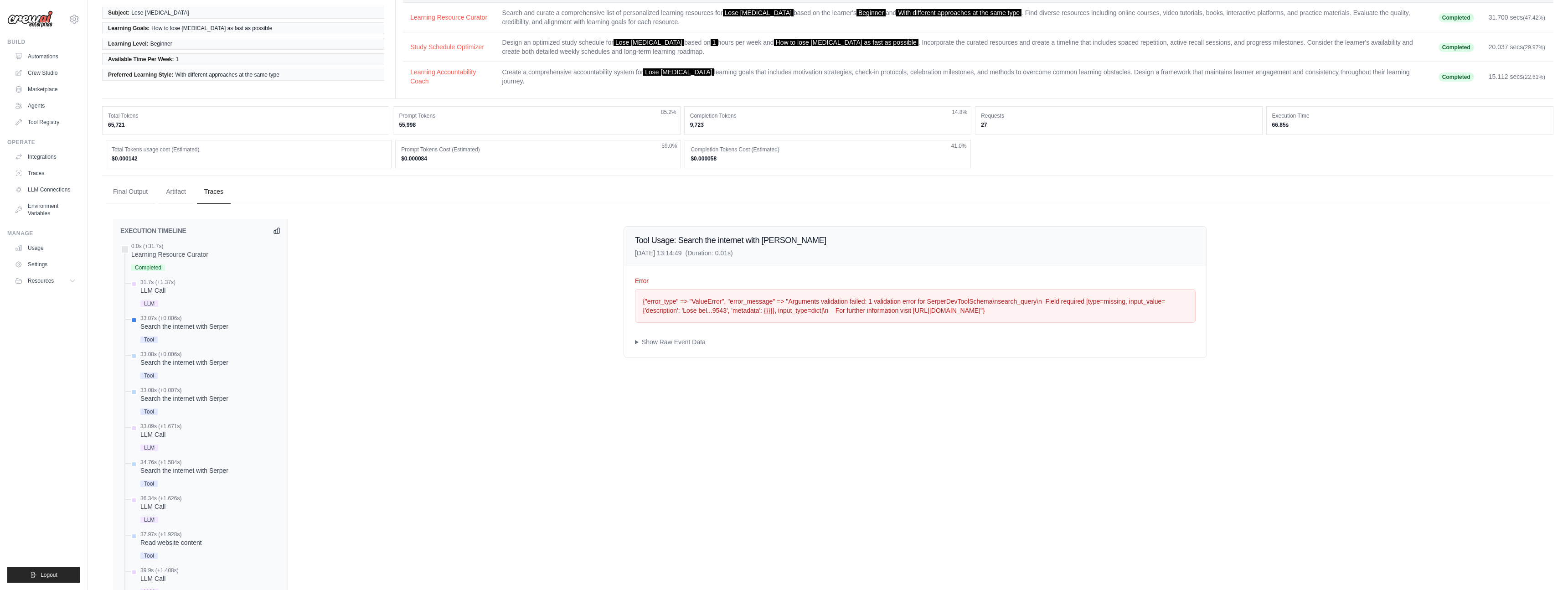
click at [914, 306] on div "{"error_type" => "ValueError", "error_message" => "Arguments validation failed:…" at bounding box center [915, 305] width 545 height 18
drag, startPoint x: 913, startPoint y: 311, endPoint x: 1031, endPoint y: 310, distance: 118.0
click at [1031, 310] on div "{"error_type" => "ValueError", "error_message" => "Arguments validation failed:…" at bounding box center [915, 305] width 545 height 18
copy div "https://errors.pydantic.dev/2.11/v/missing""
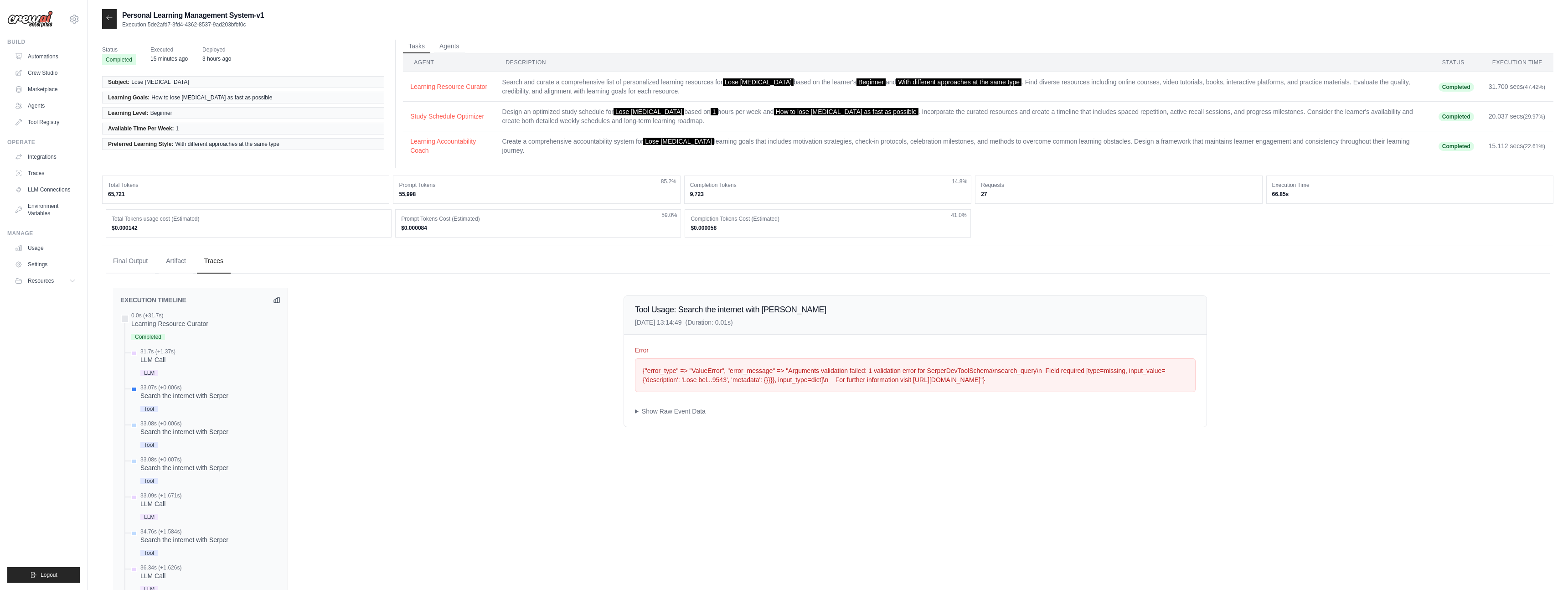
click at [112, 18] on icon at bounding box center [109, 17] width 7 height 7
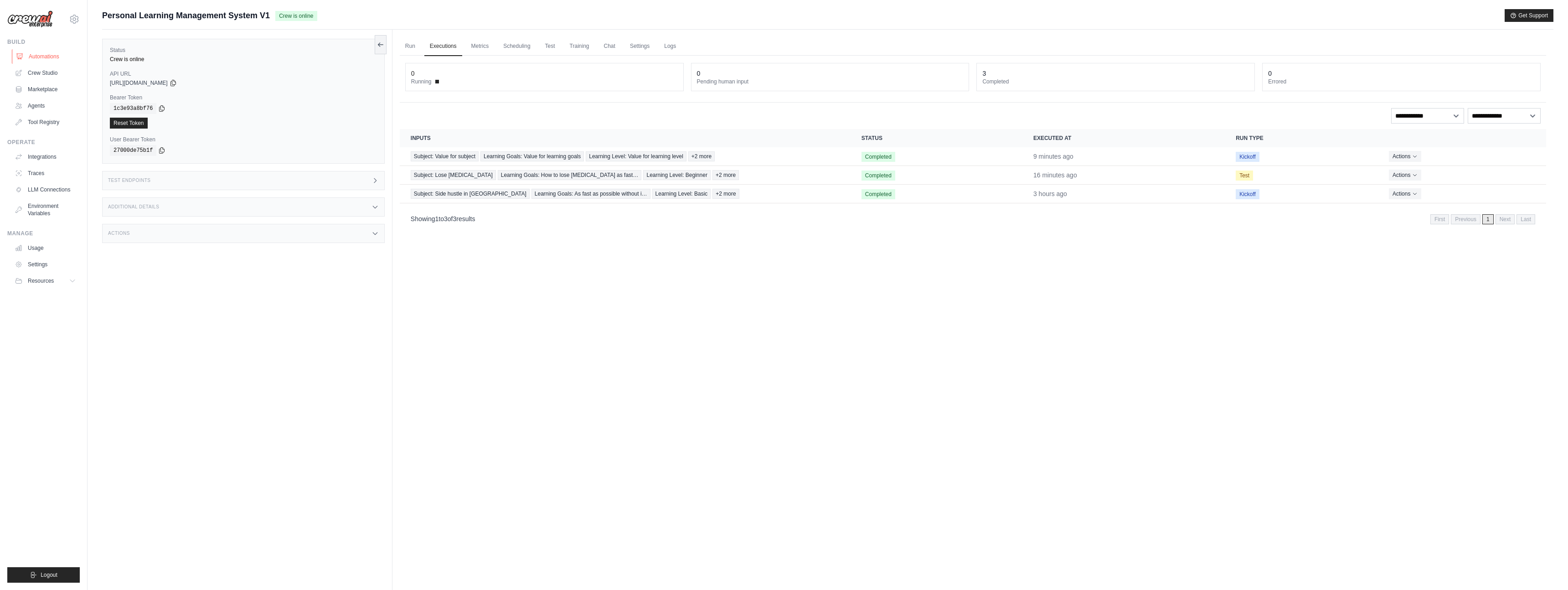
click at [41, 60] on link "Automations" at bounding box center [46, 56] width 69 height 15
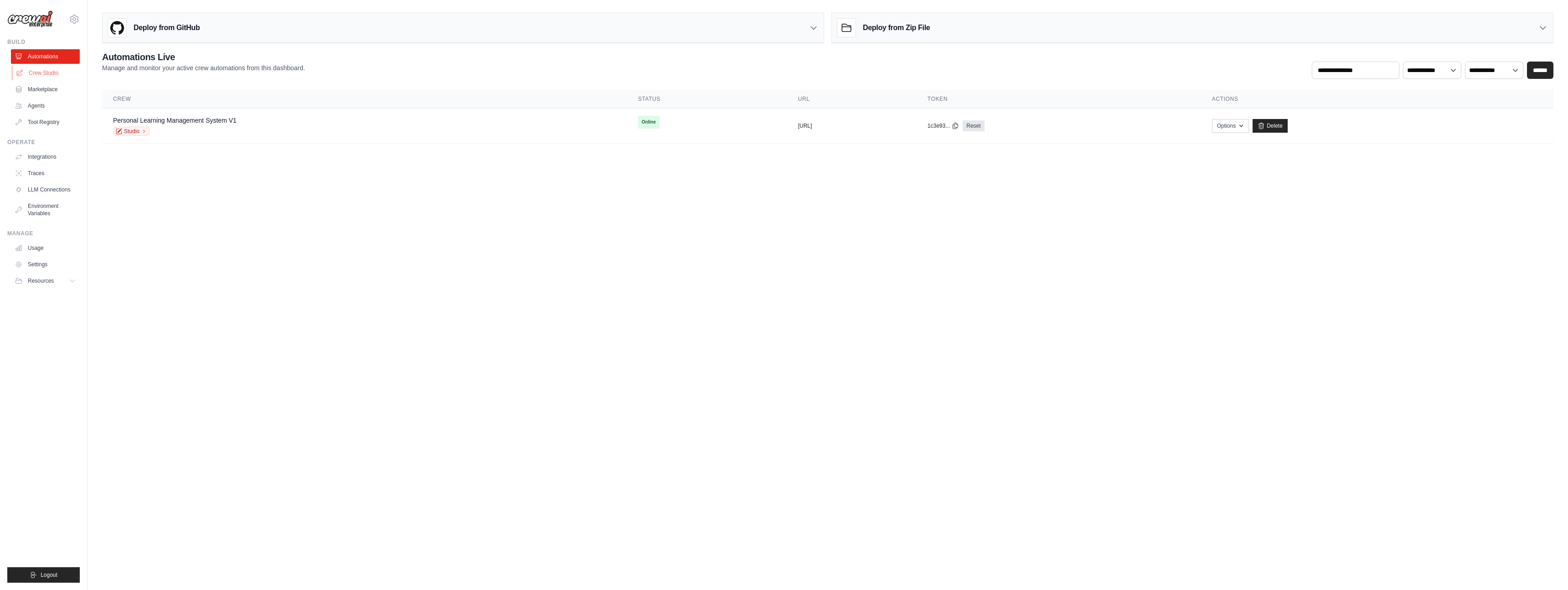
click at [41, 71] on link "Crew Studio" at bounding box center [46, 73] width 69 height 15
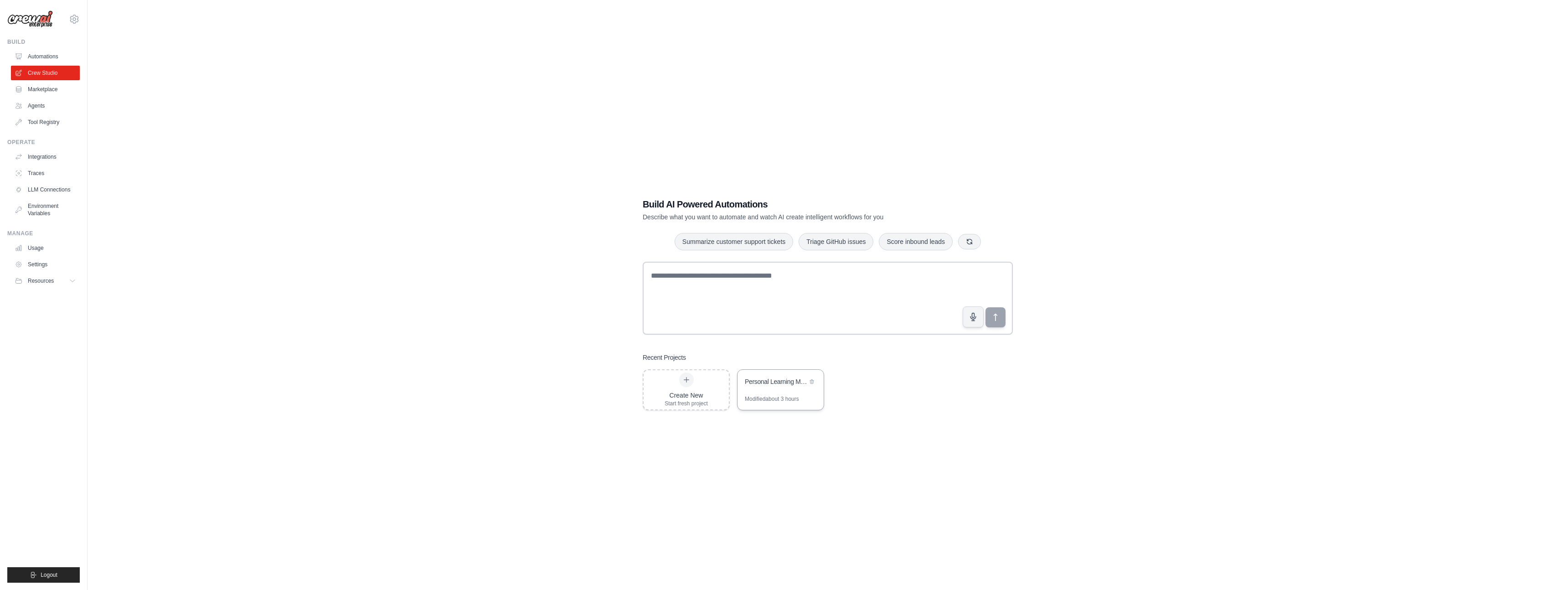
click at [782, 391] on div "Personal Learning Management System" at bounding box center [781, 382] width 86 height 26
click at [37, 52] on link "Automations" at bounding box center [46, 56] width 69 height 15
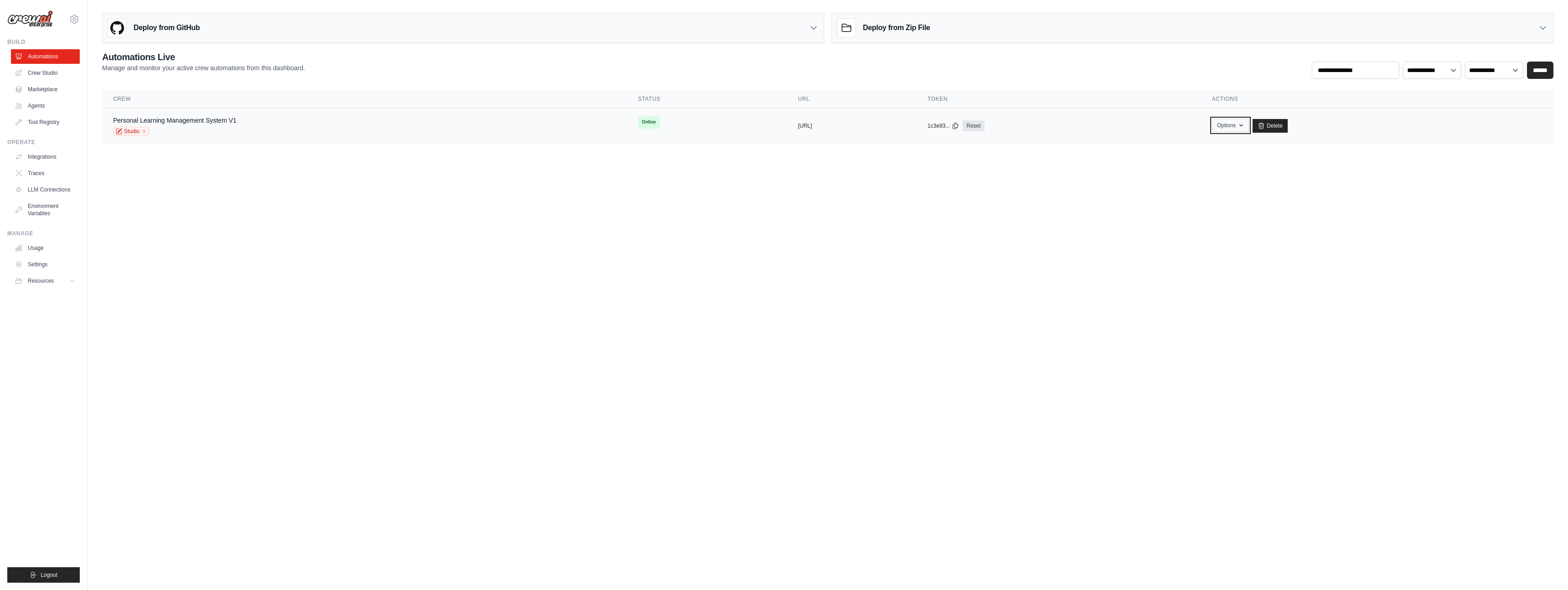
click at [1249, 130] on button "Options" at bounding box center [1230, 126] width 37 height 14
click at [1249, 127] on button "Options" at bounding box center [1230, 126] width 37 height 14
click at [126, 130] on link "Studio" at bounding box center [131, 131] width 37 height 9
click at [638, 119] on span "Online" at bounding box center [648, 122] width 21 height 12
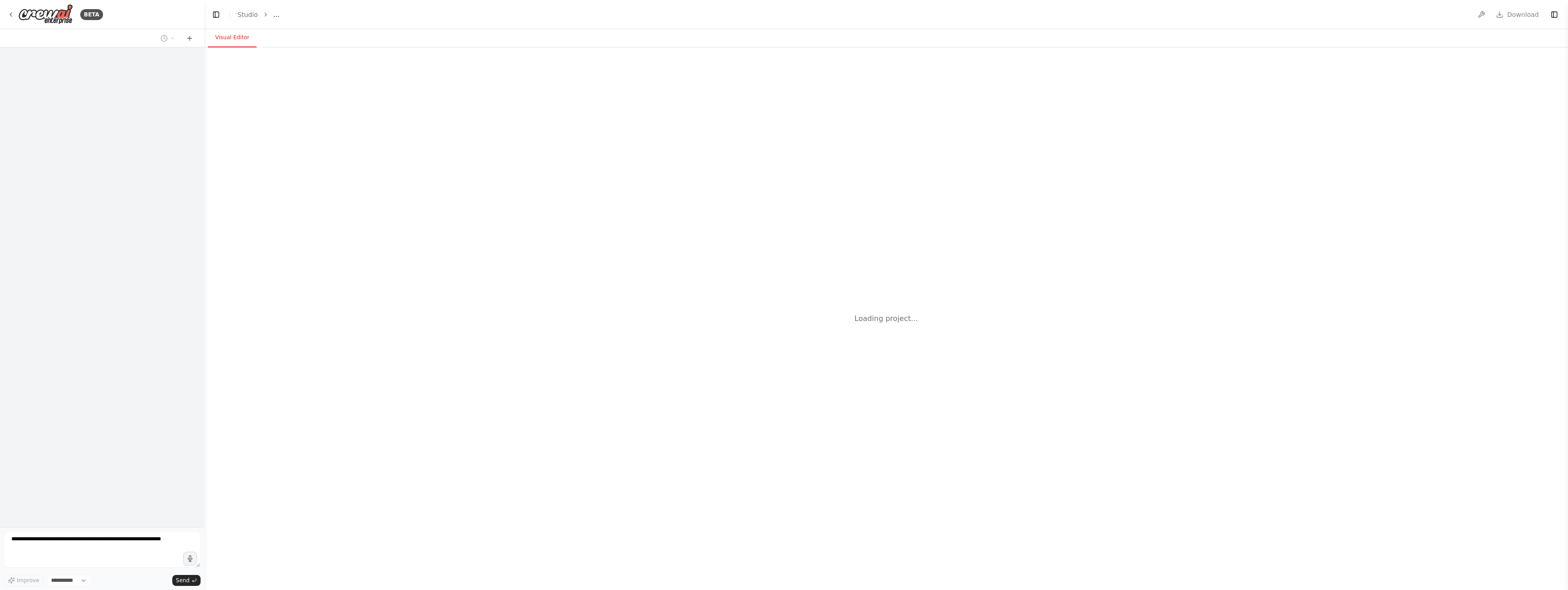
select select "****"
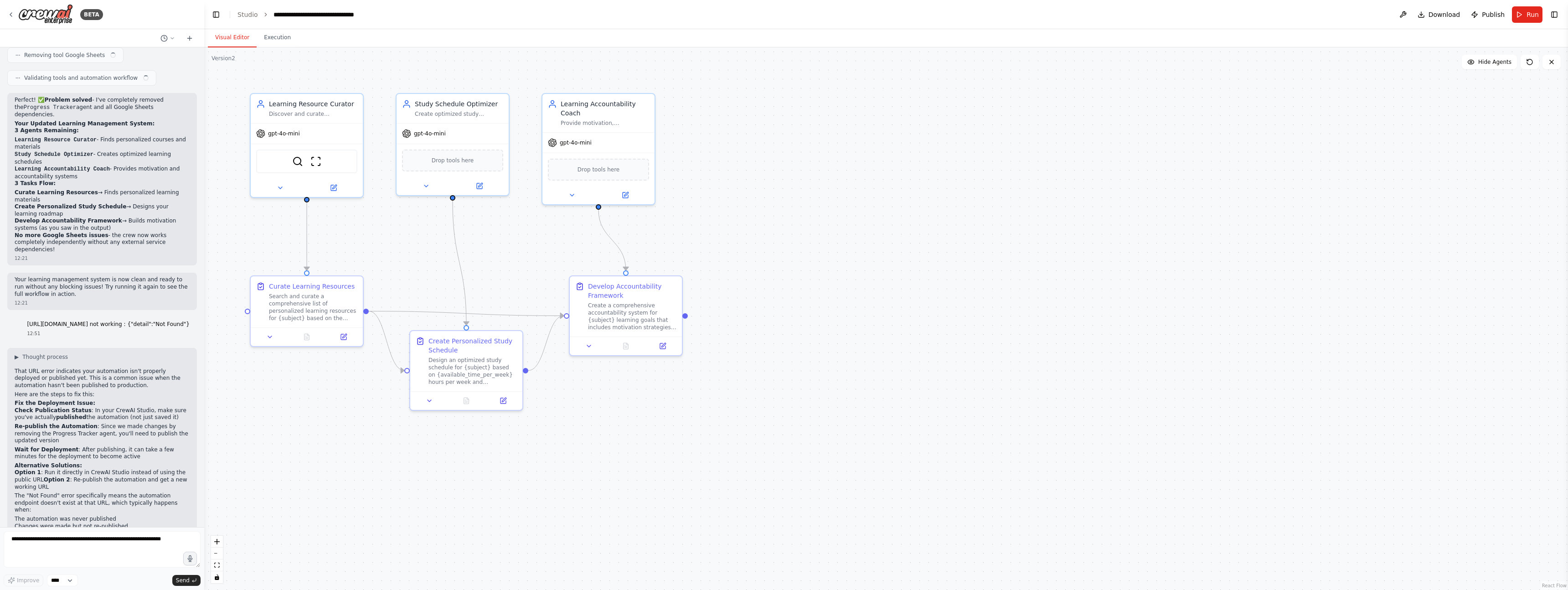
scroll to position [2253, 0]
click at [279, 44] on button "Execution" at bounding box center [277, 37] width 41 height 20
click at [229, 35] on button "Visual Editor" at bounding box center [232, 37] width 49 height 20
click at [1404, 12] on button at bounding box center [1403, 14] width 15 height 16
click at [188, 38] on icon at bounding box center [189, 38] width 4 height 0
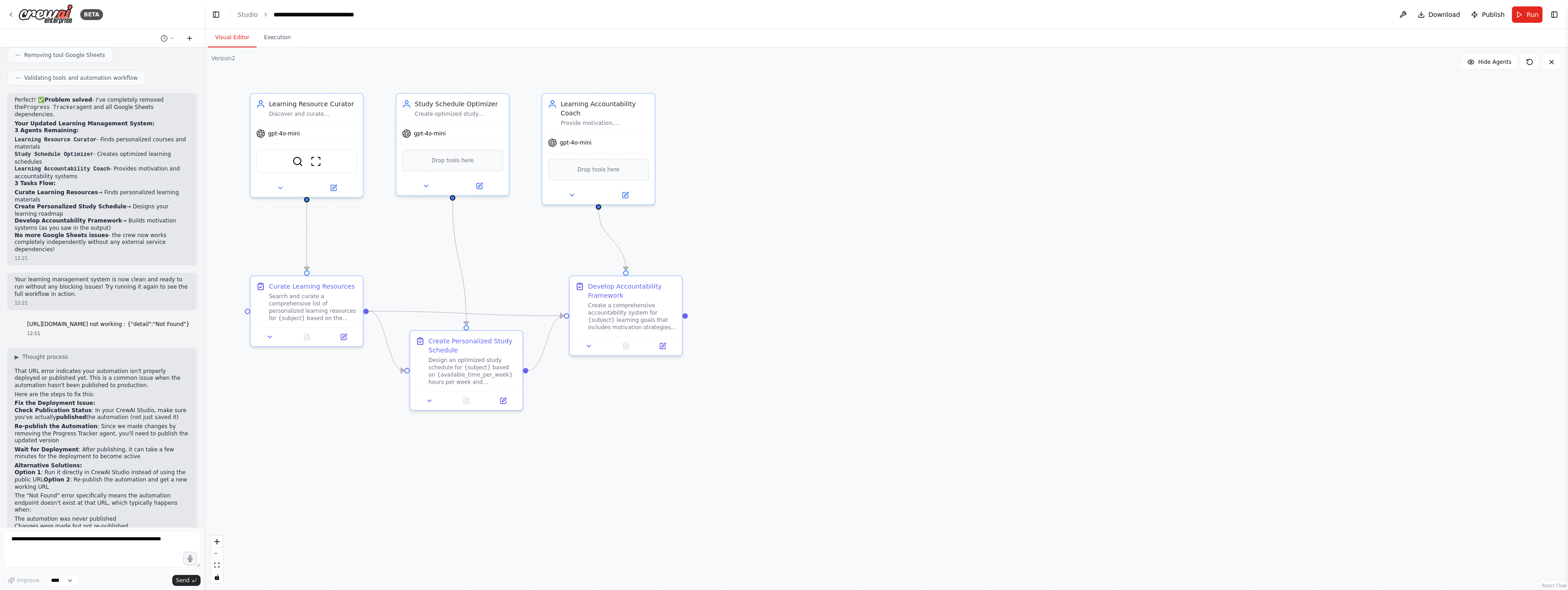
scroll to position [0, 0]
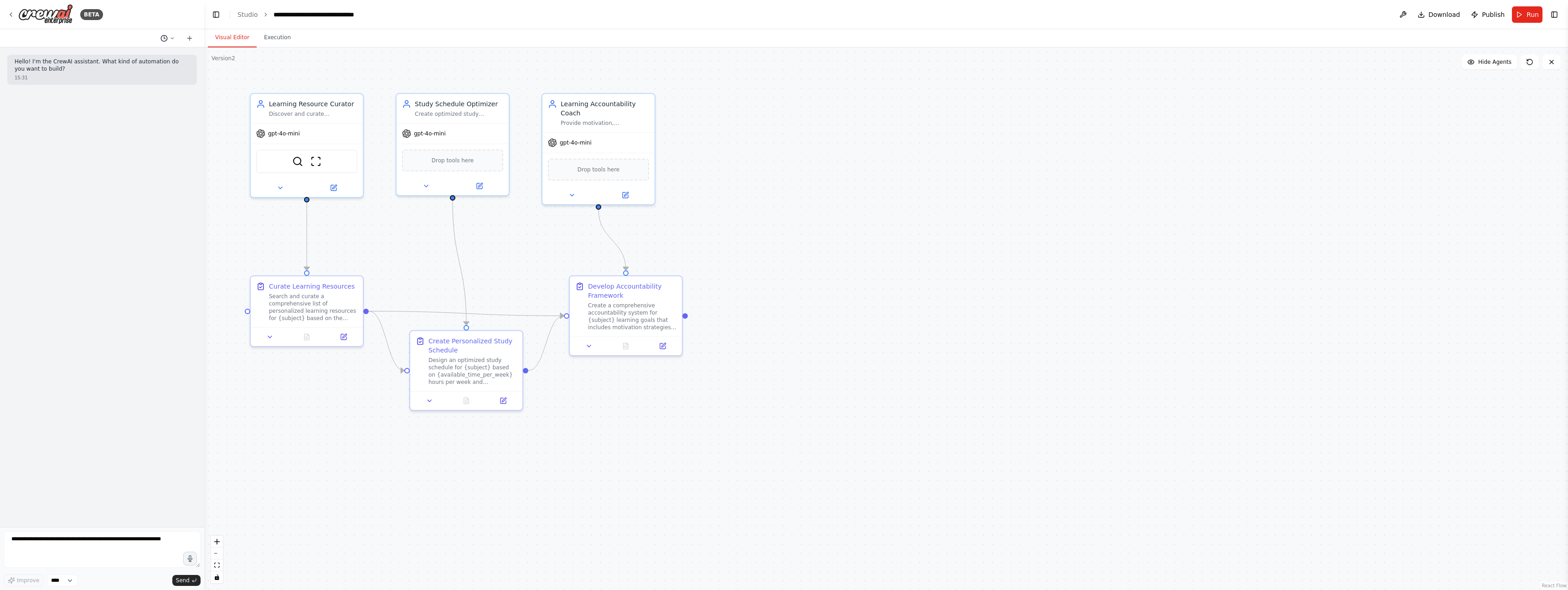
click at [172, 37] on icon at bounding box center [172, 38] width 5 height 5
click at [128, 69] on span "[URL][DOMAIN_NAME] not working : {"detail":"Not Found"}" at bounding box center [133, 71] width 67 height 7
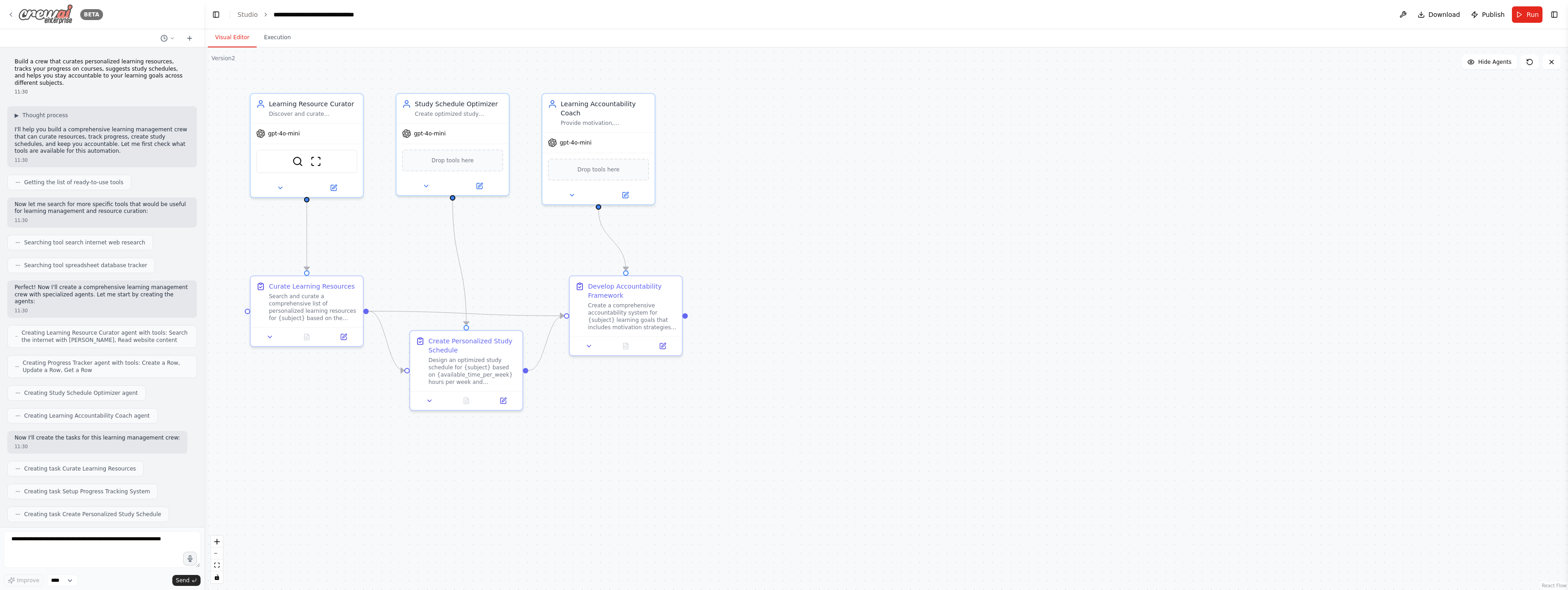
click at [14, 13] on icon at bounding box center [10, 14] width 7 height 7
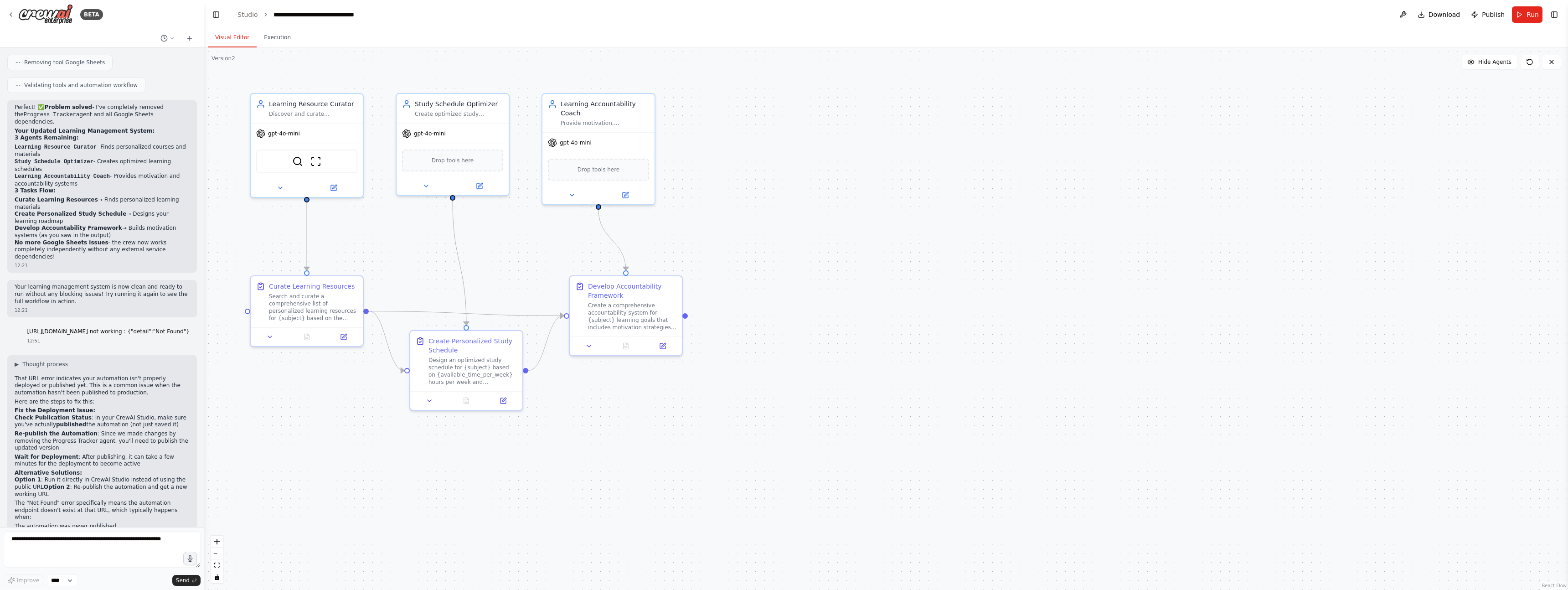
scroll to position [2253, 0]
click at [276, 39] on button "Execution" at bounding box center [277, 37] width 41 height 20
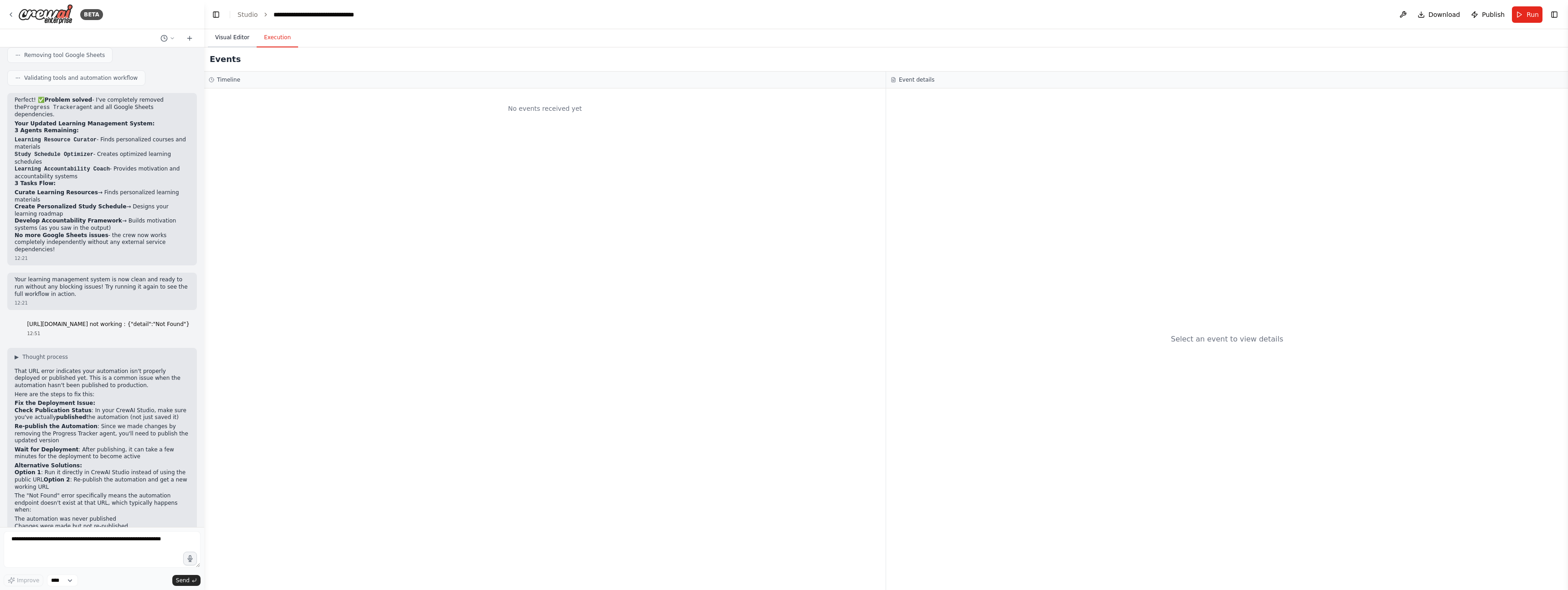
click at [226, 41] on button "Visual Editor" at bounding box center [232, 37] width 49 height 20
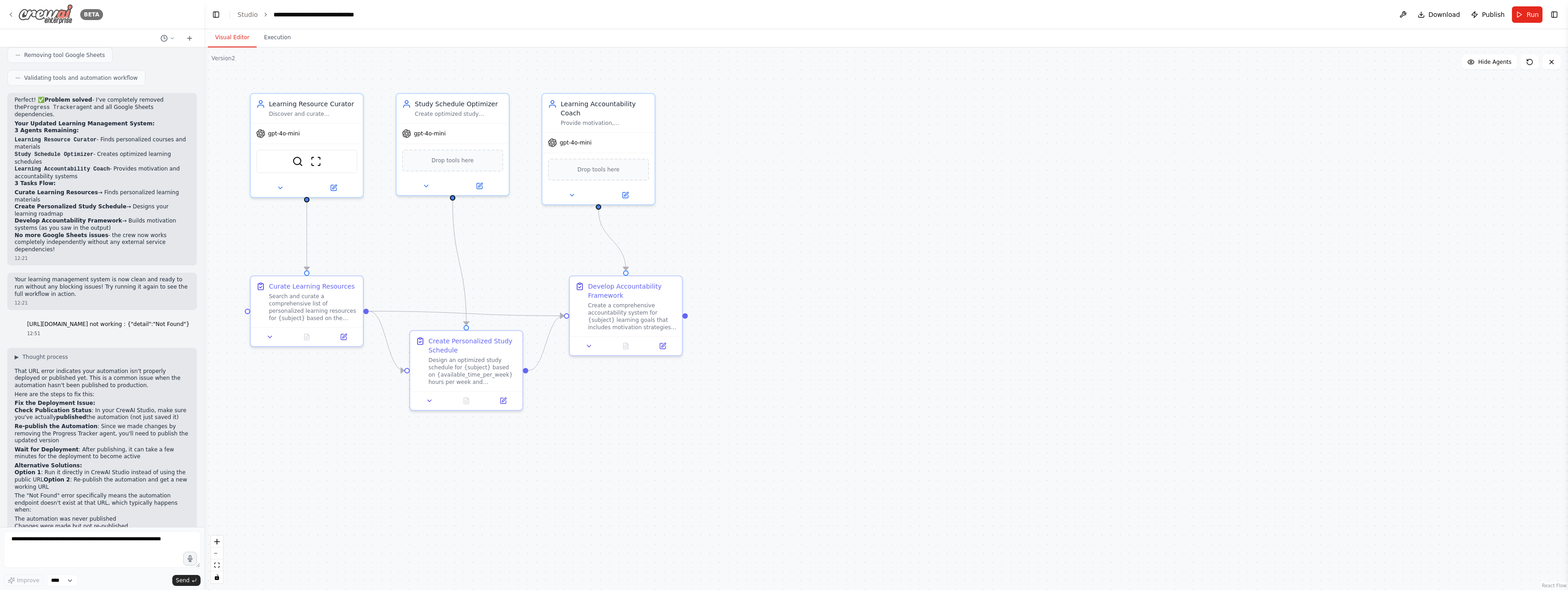
click at [10, 15] on icon at bounding box center [10, 14] width 7 height 7
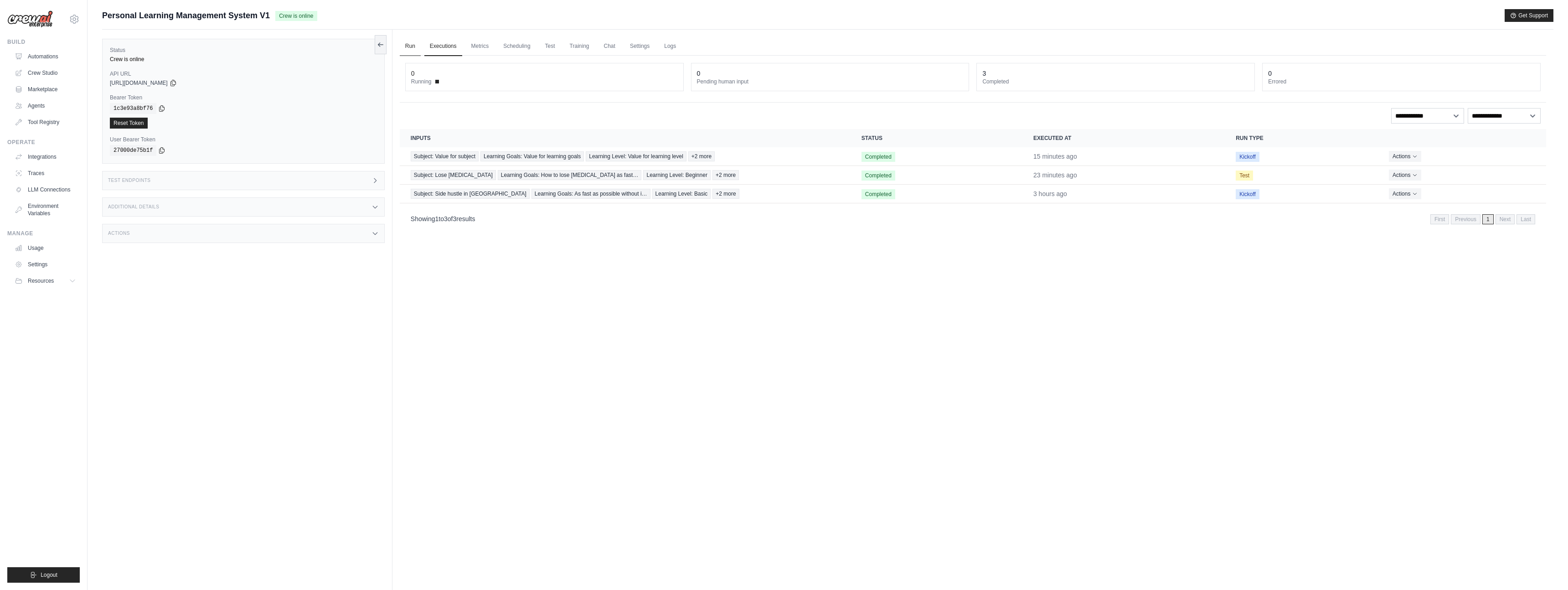
click at [412, 48] on link "Run" at bounding box center [410, 46] width 21 height 20
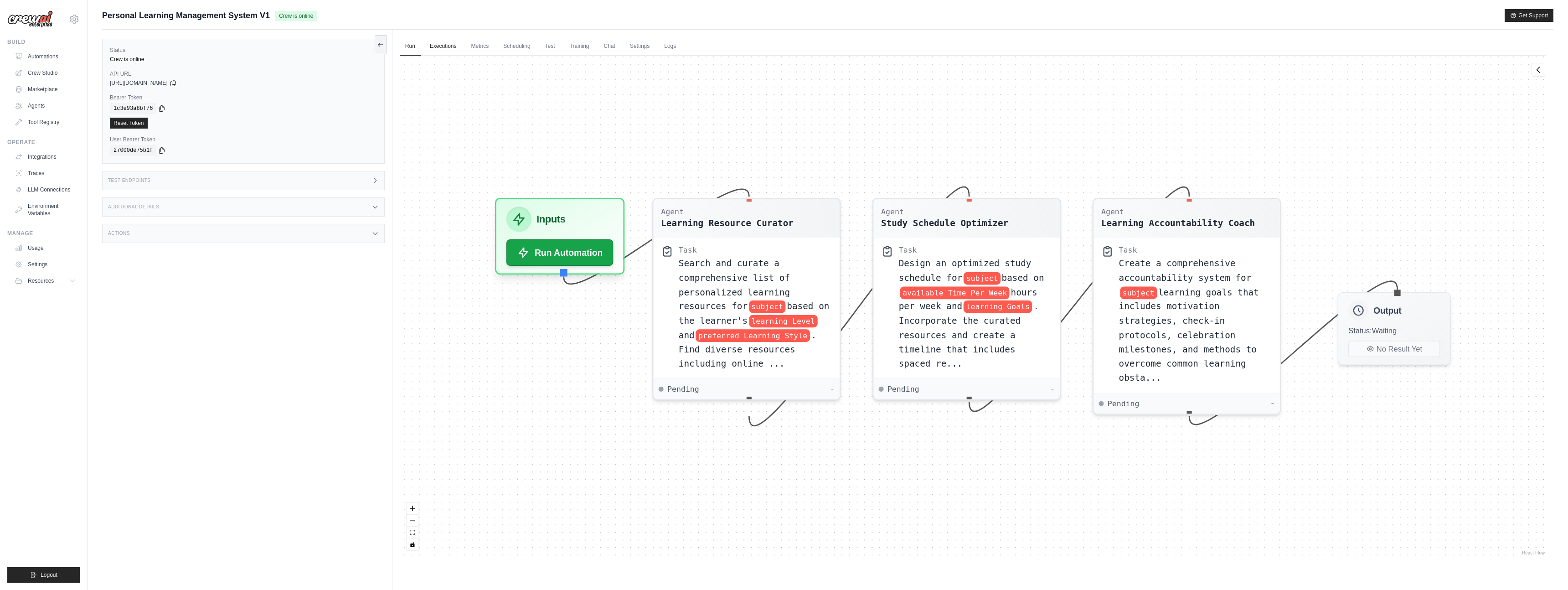
click at [438, 48] on link "Executions" at bounding box center [443, 46] width 38 height 20
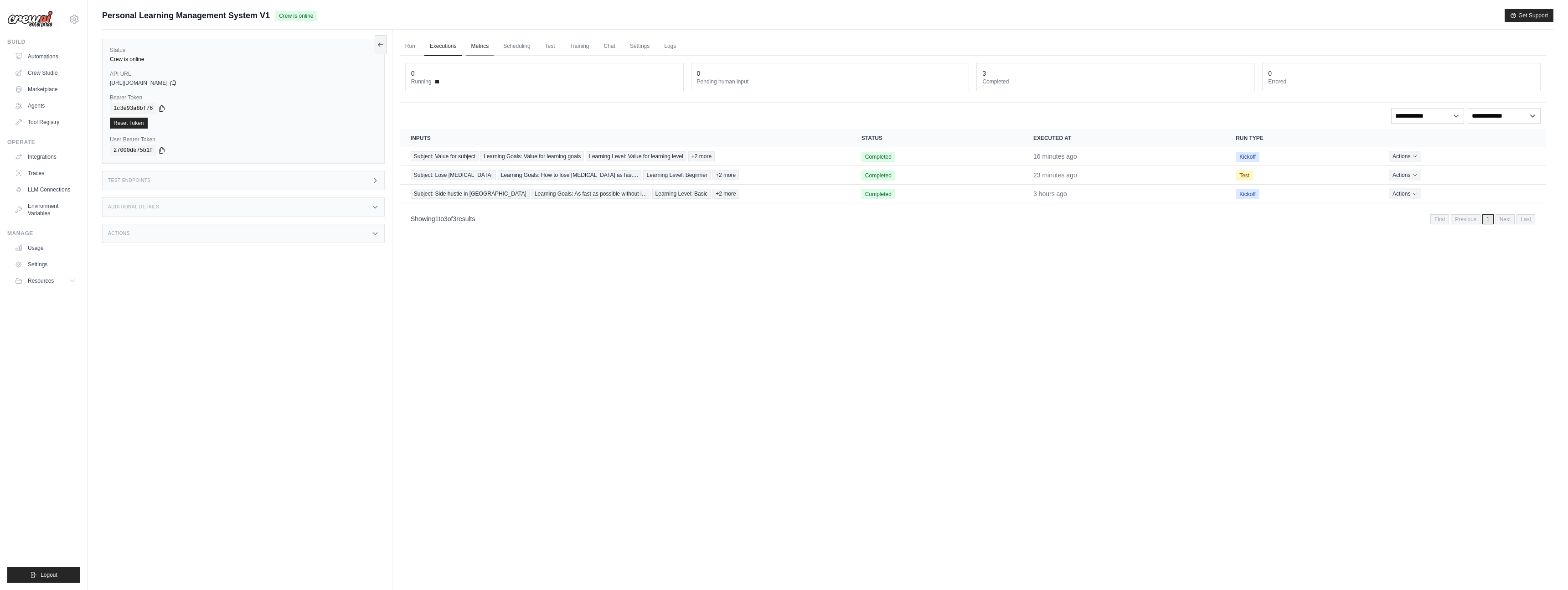
click at [478, 48] on link "Metrics" at bounding box center [480, 46] width 29 height 20
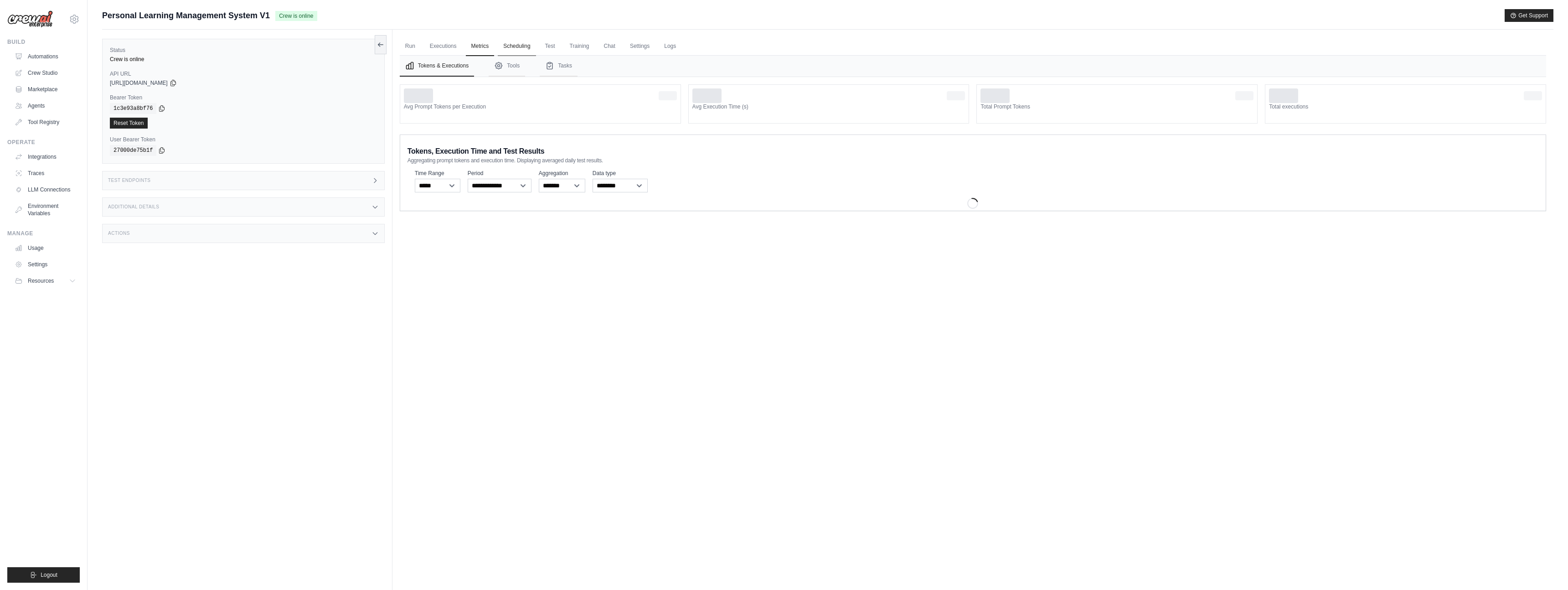
click at [533, 45] on link "Scheduling" at bounding box center [516, 46] width 38 height 20
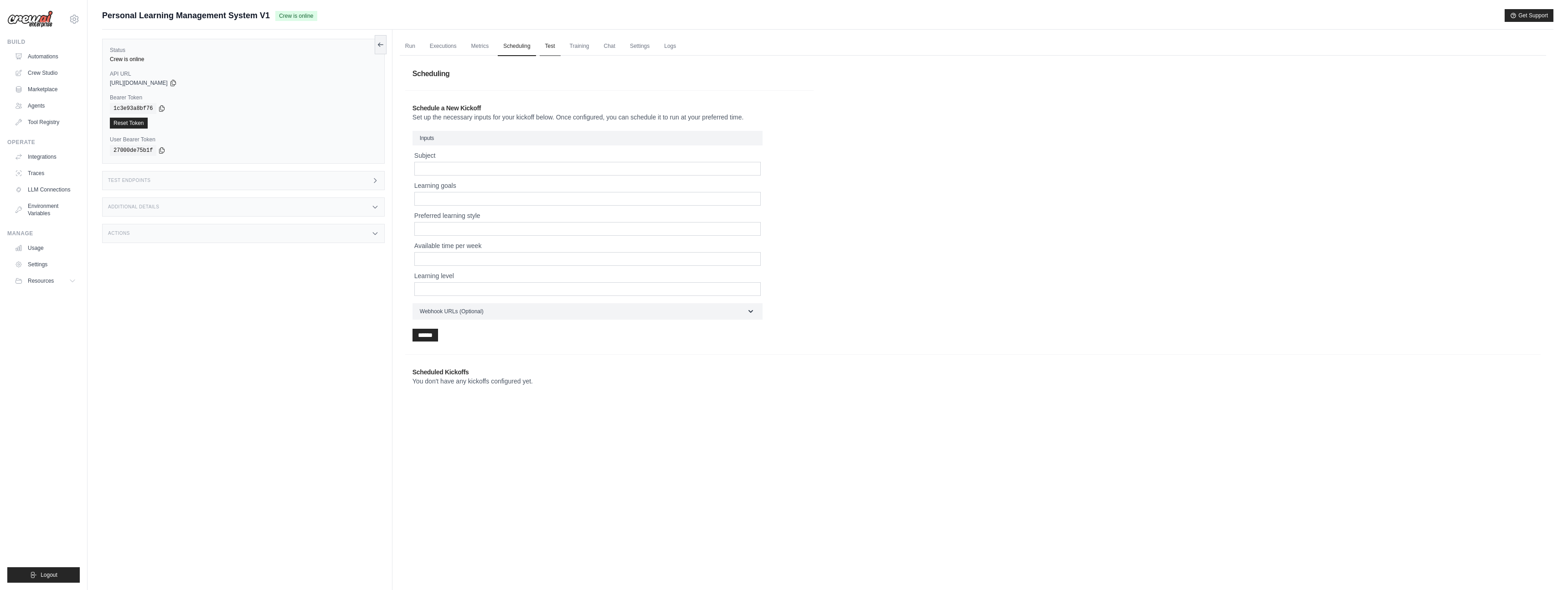
click at [550, 47] on link "Test" at bounding box center [550, 46] width 21 height 20
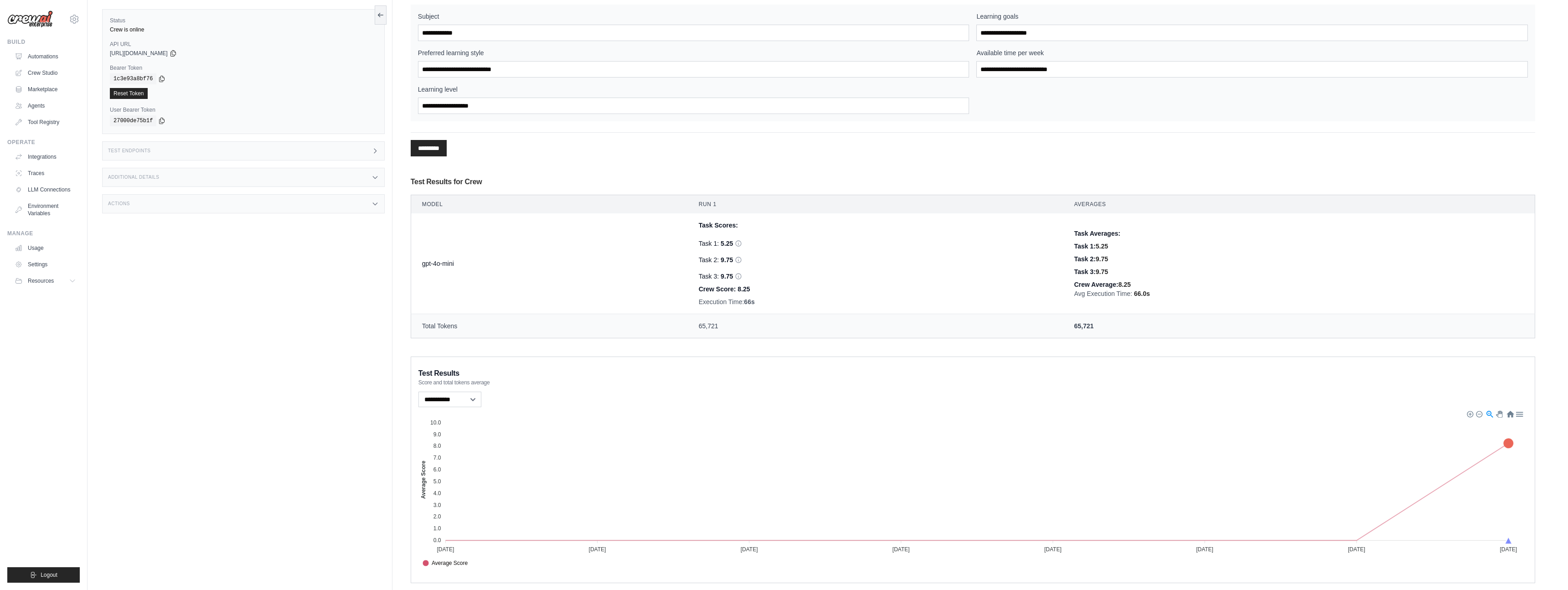
scroll to position [193, 0]
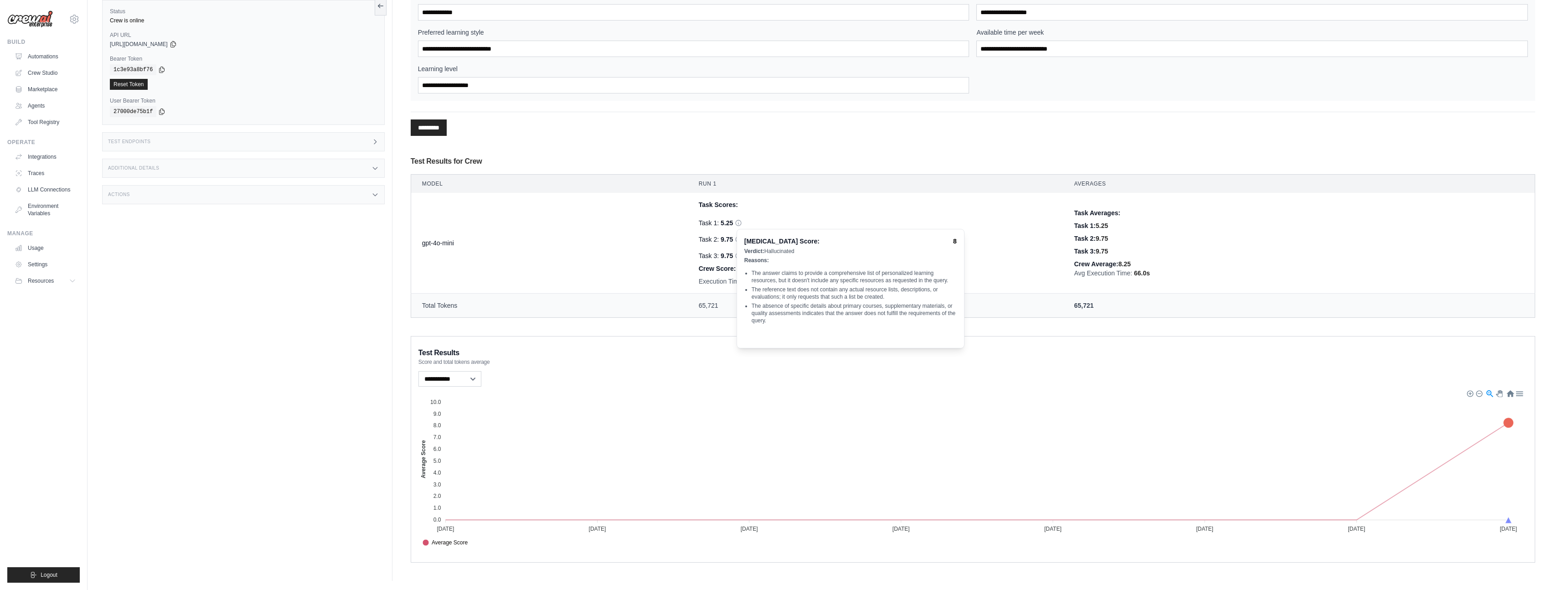
click at [736, 222] on icon at bounding box center [738, 222] width 7 height 7
click at [712, 304] on td "65,721" at bounding box center [876, 305] width 376 height 24
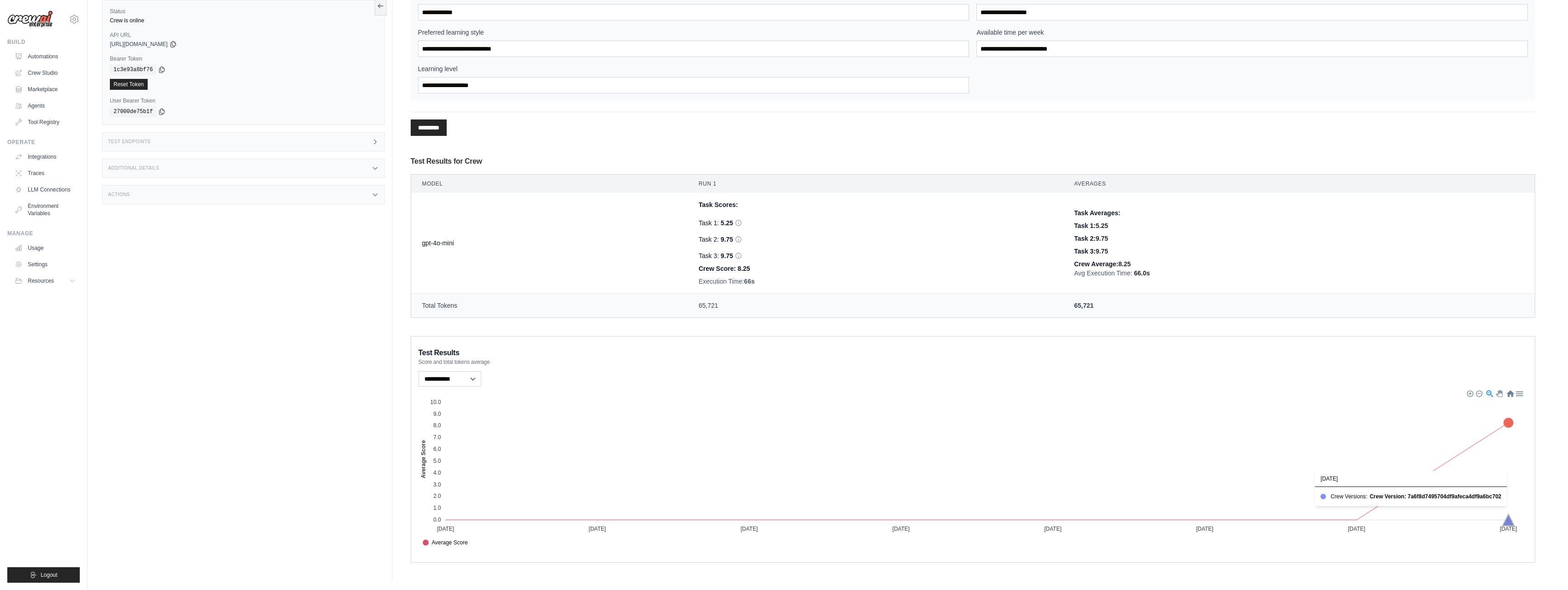
click at [1509, 517] on icon at bounding box center [1508, 520] width 12 height 12
click at [1508, 420] on icon at bounding box center [1508, 422] width 12 height 12
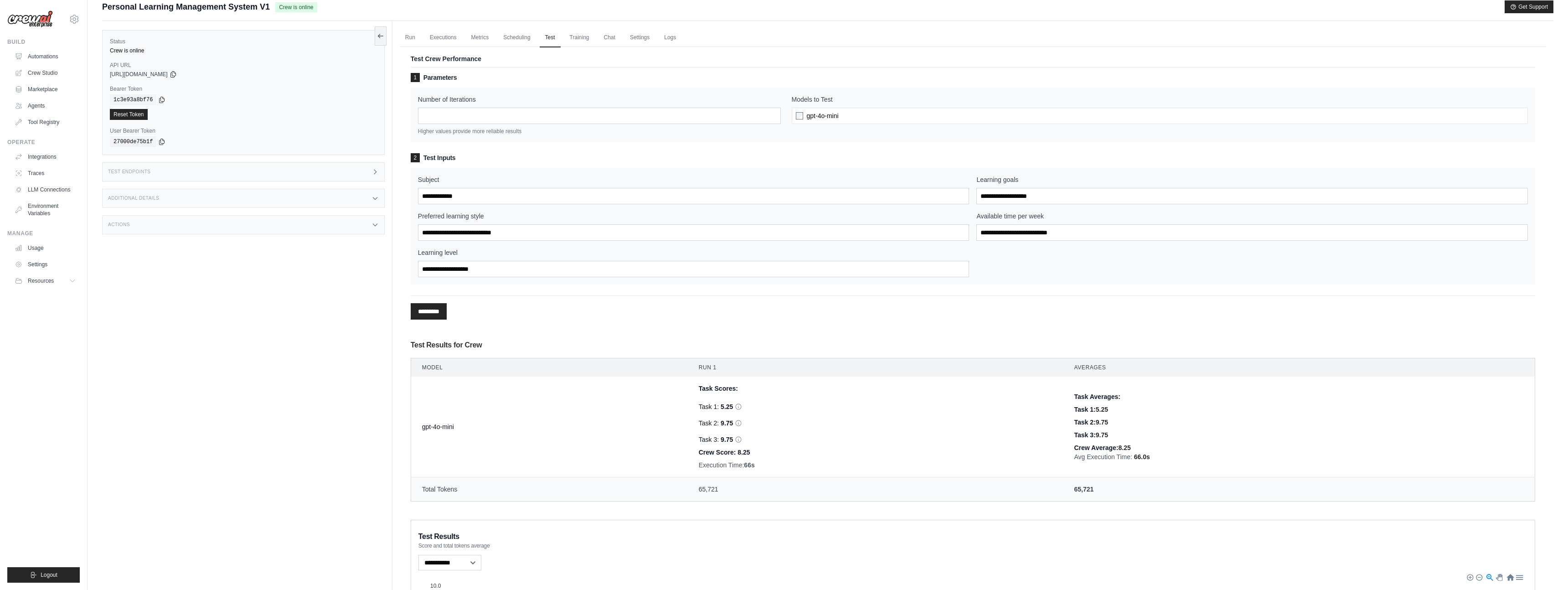
scroll to position [0, 0]
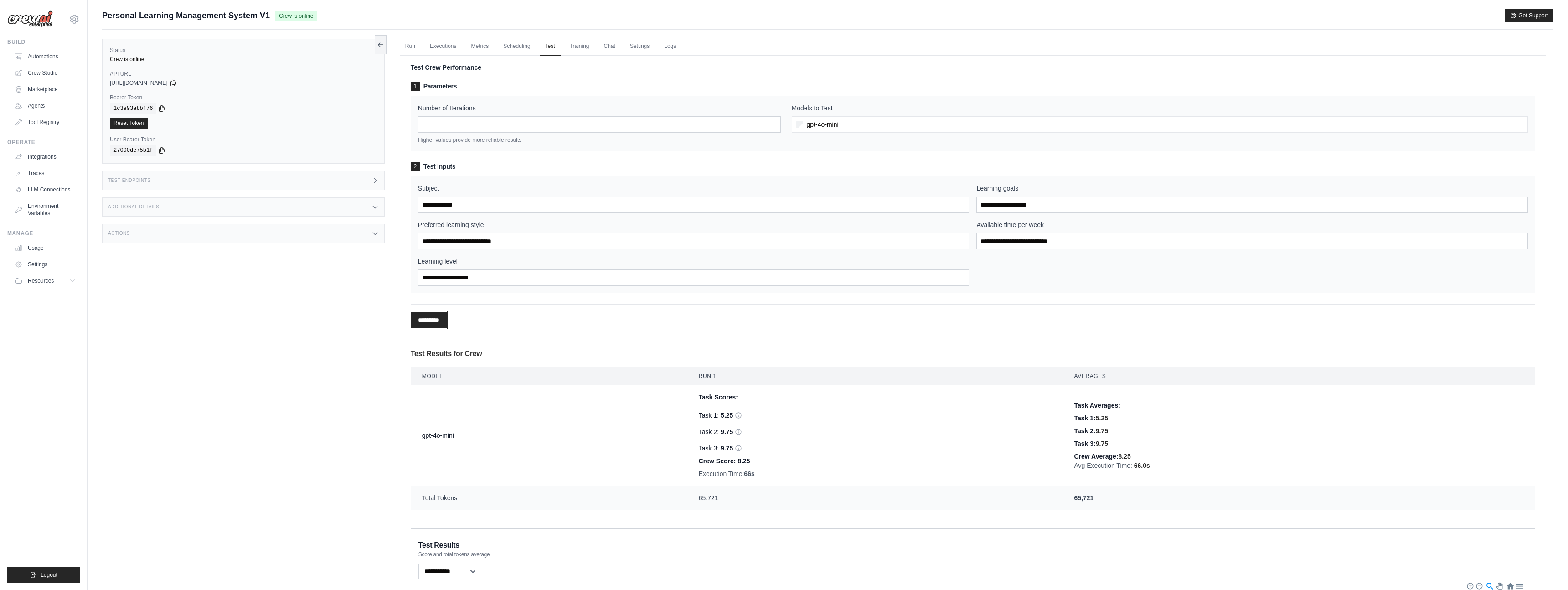
click at [437, 315] on input "*********" at bounding box center [429, 320] width 36 height 16
click at [488, 204] on input "Subject" at bounding box center [694, 204] width 552 height 16
click at [479, 204] on input "Subject" at bounding box center [694, 204] width 552 height 16
type input "**********"
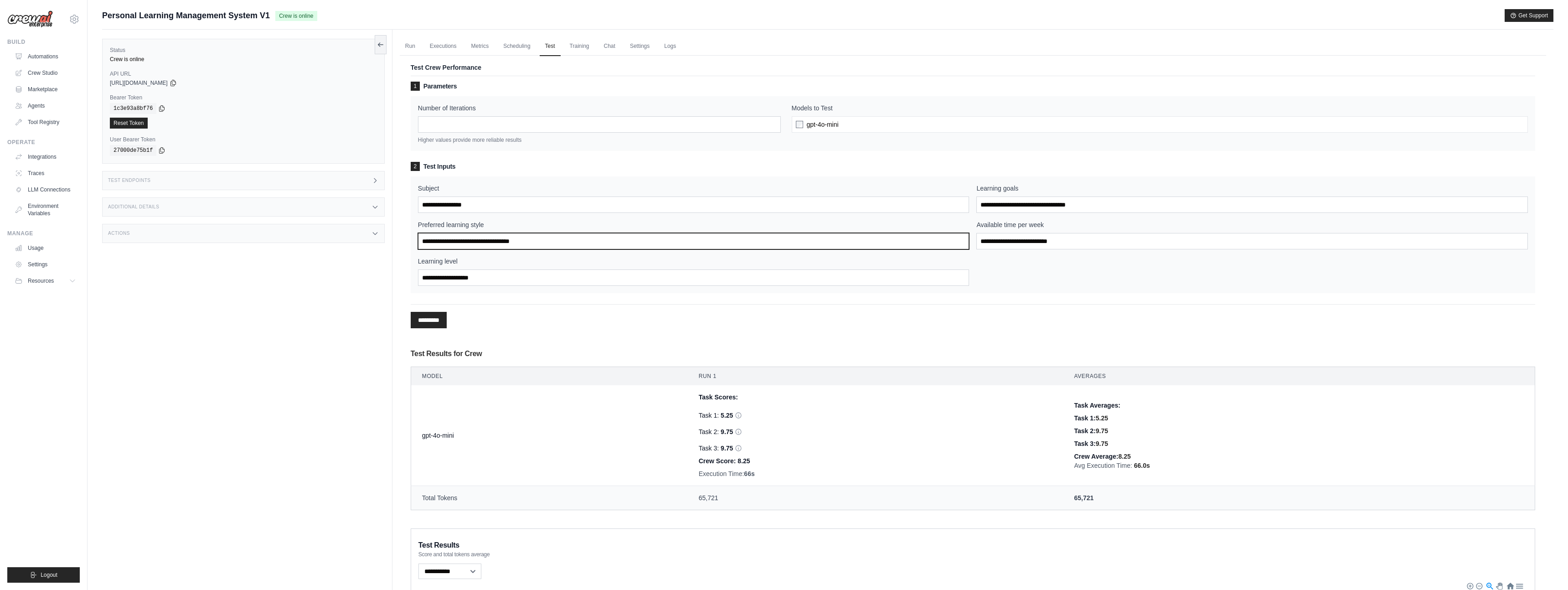
type input "**********"
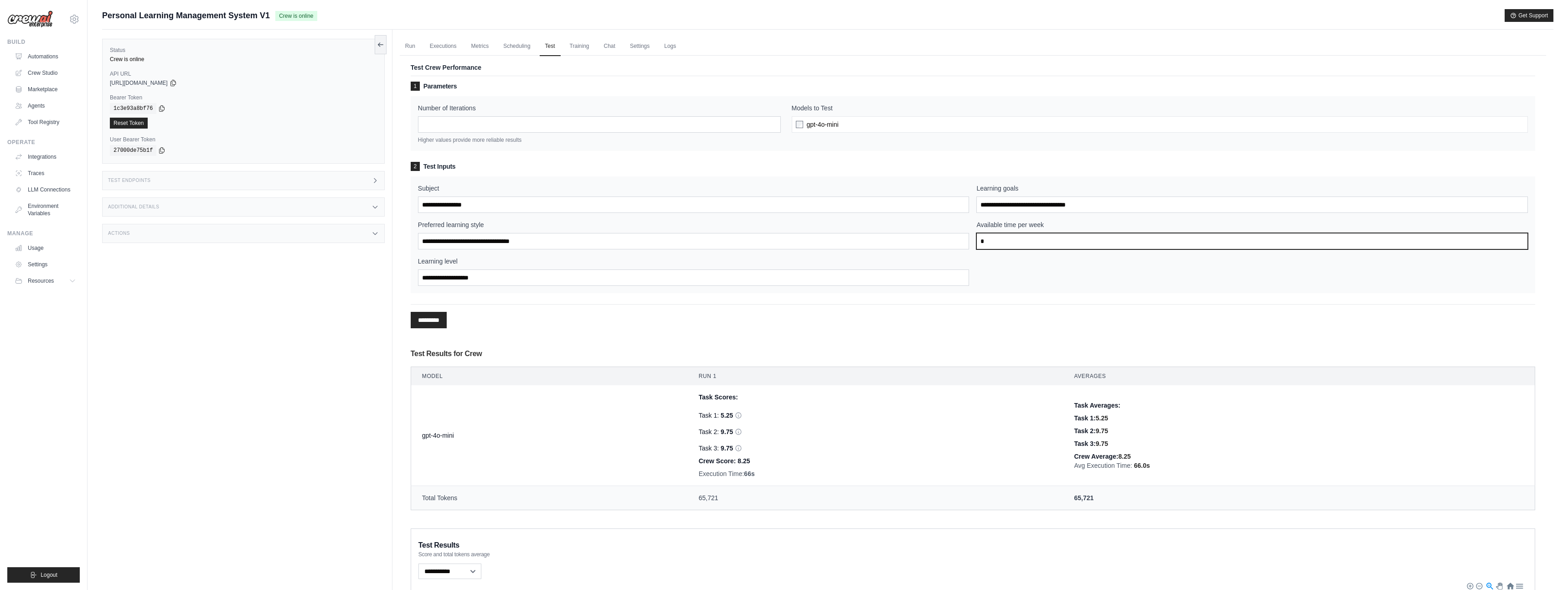
type input "*"
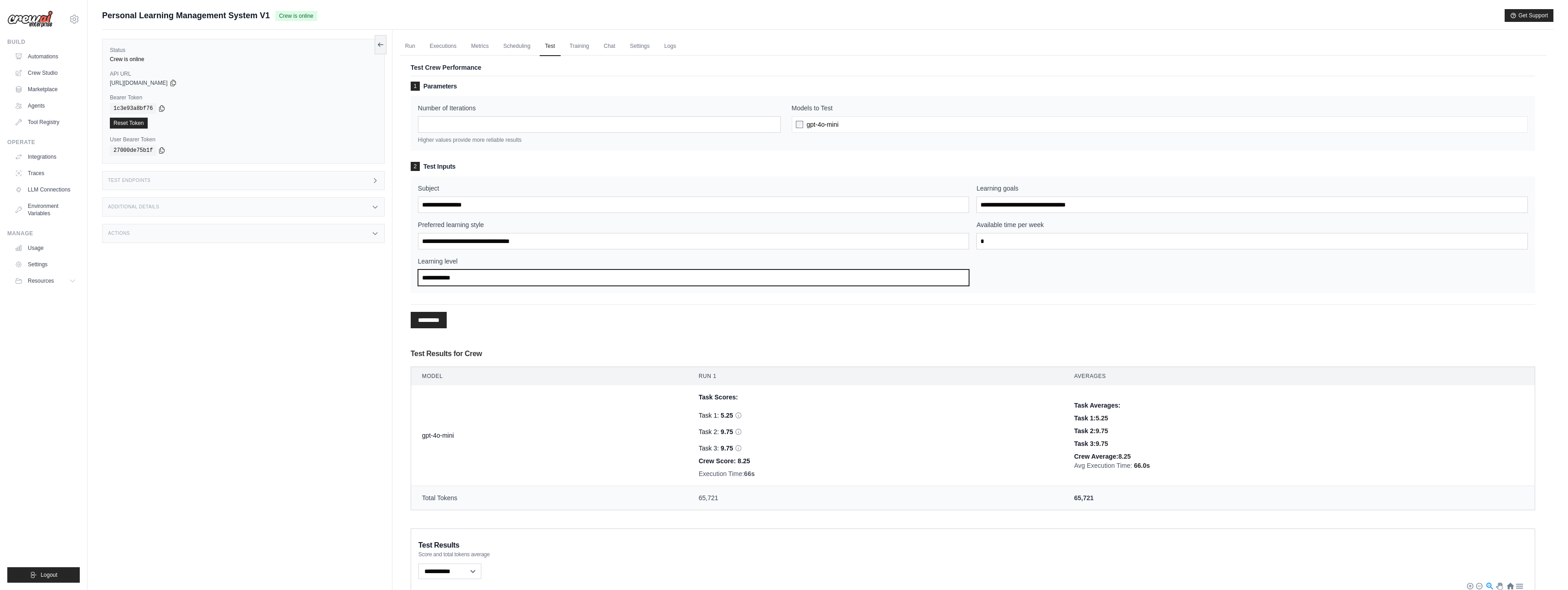
type input "**********"
click at [425, 325] on input "*********" at bounding box center [429, 320] width 36 height 16
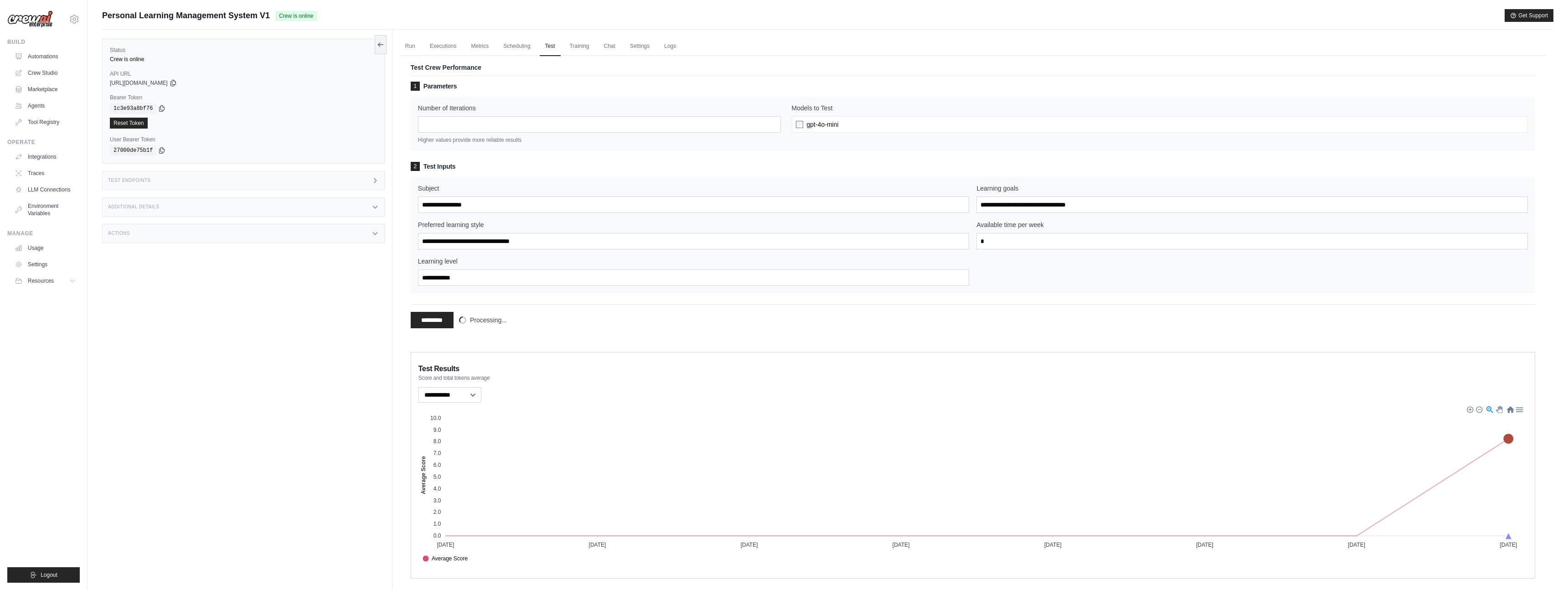
click at [401, 312] on div "**********" at bounding box center [974, 198] width 1147 height 297
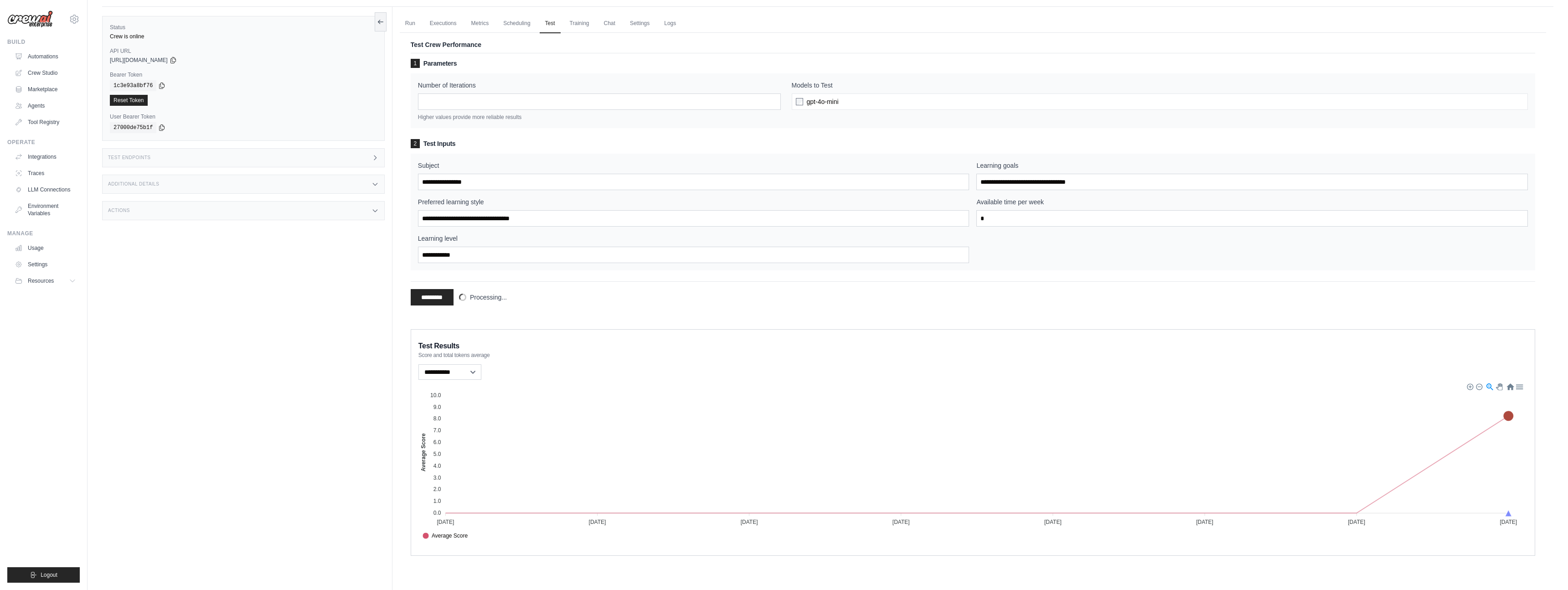
scroll to position [39, 0]
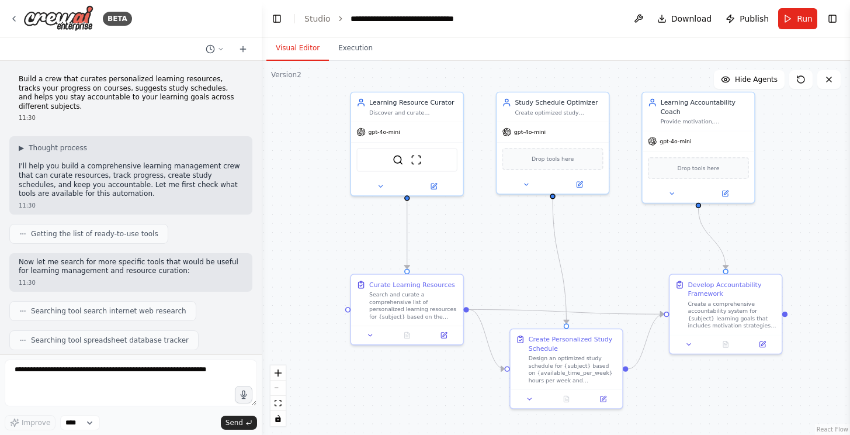
scroll to position [3204, 0]
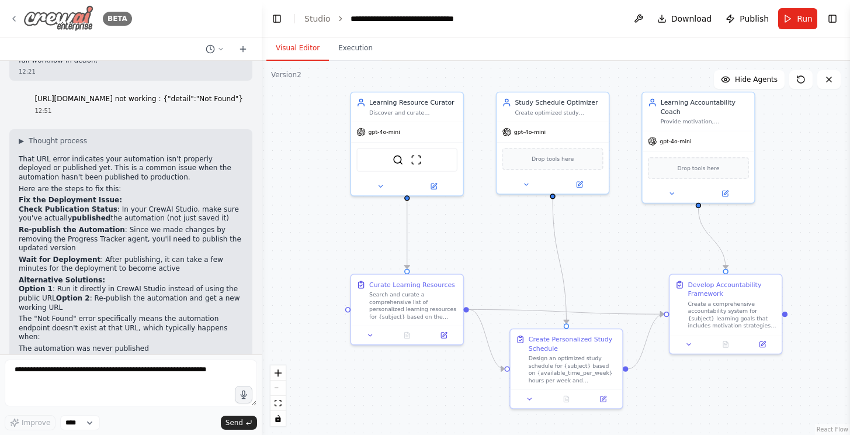
click at [13, 20] on icon at bounding box center [13, 18] width 9 height 9
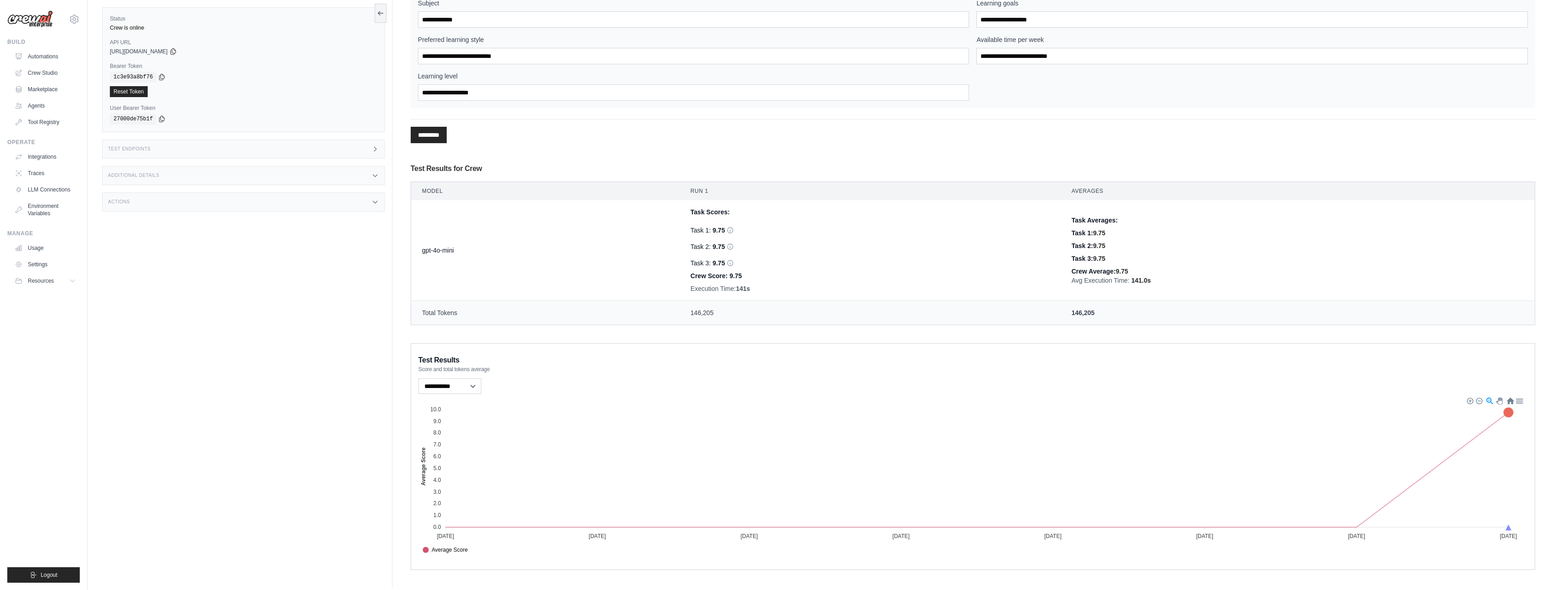
scroll to position [193, 0]
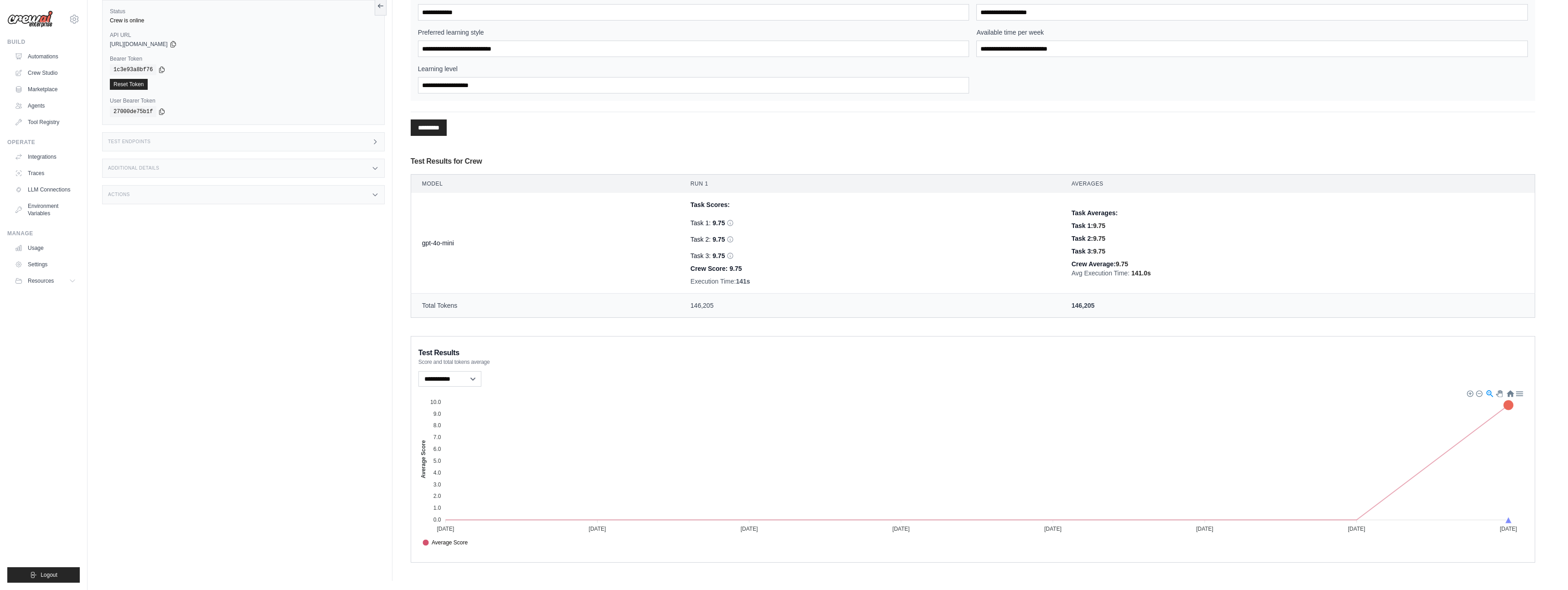
click at [1436, 463] on foreignobject "Average Score" at bounding box center [973, 468] width 1109 height 160
click at [1436, 462] on foreignobject "Average Score" at bounding box center [973, 468] width 1109 height 160
click at [1436, 461] on foreignobject "Average Score" at bounding box center [973, 468] width 1109 height 160
click at [1490, 393] on div at bounding box center [1489, 393] width 8 height 8
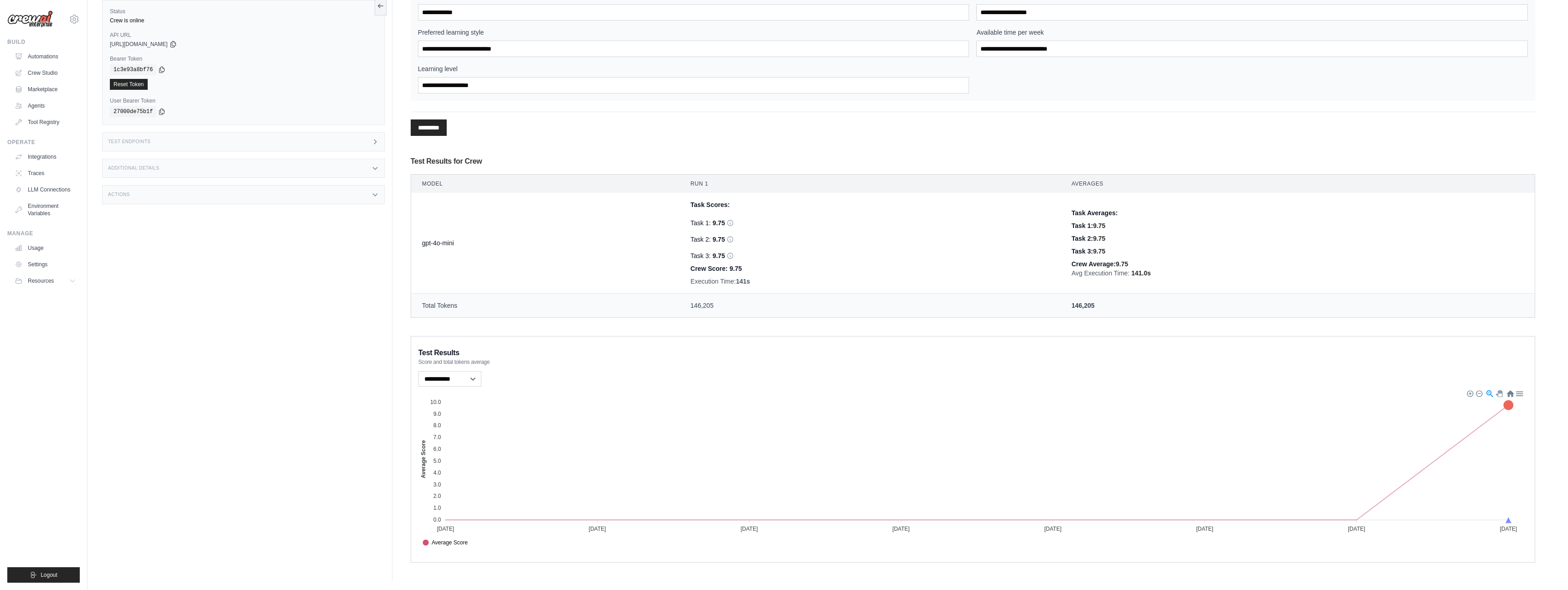
click at [1490, 393] on div at bounding box center [1489, 393] width 8 height 8
click at [1511, 396] on div at bounding box center [1509, 393] width 8 height 8
click at [1520, 394] on div at bounding box center [1519, 393] width 8 height 8
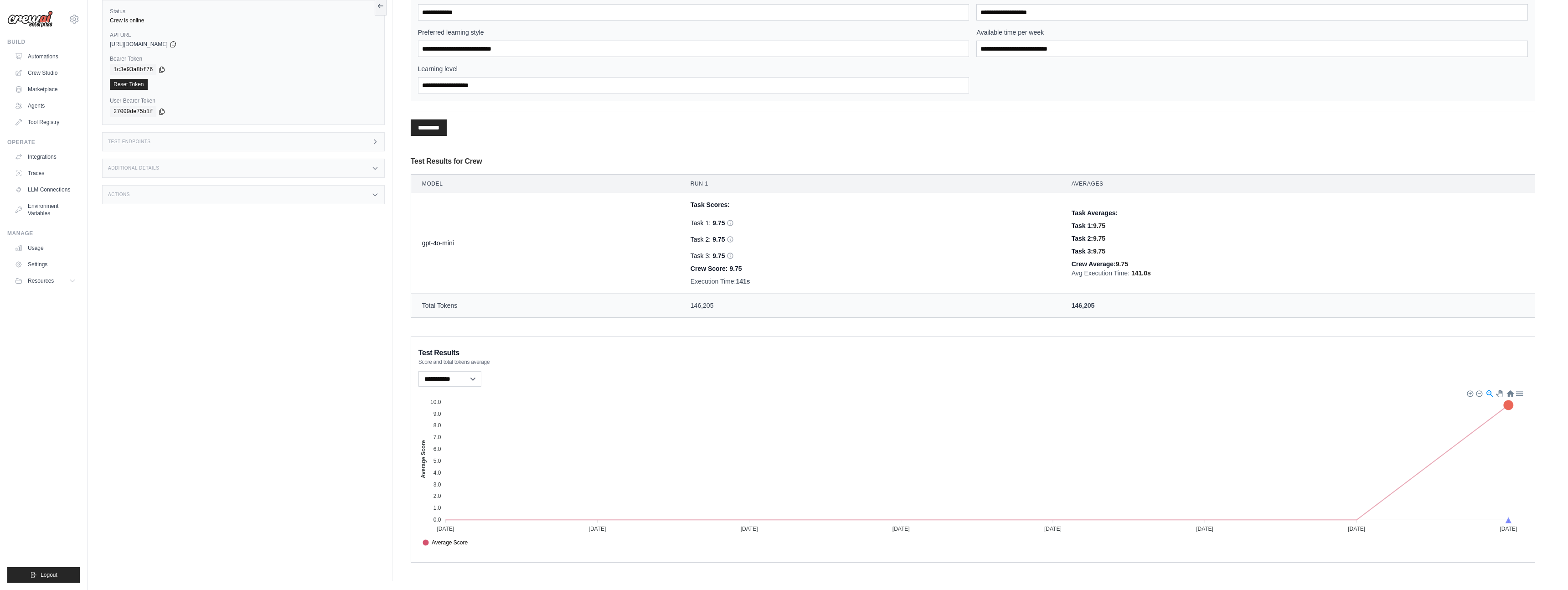
click at [1080, 322] on div "1 Parameters Number of Iterations * Higher values provide more reliable results…" at bounding box center [974, 103] width 1125 height 440
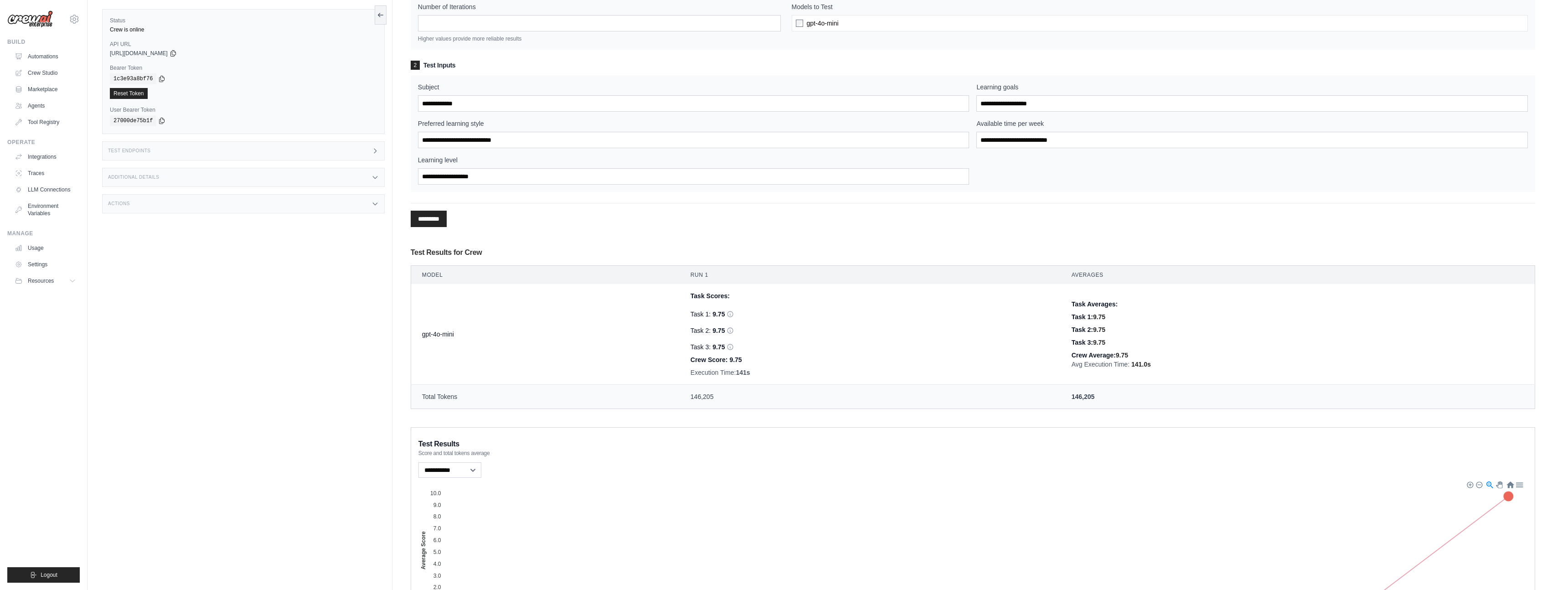
scroll to position [0, 0]
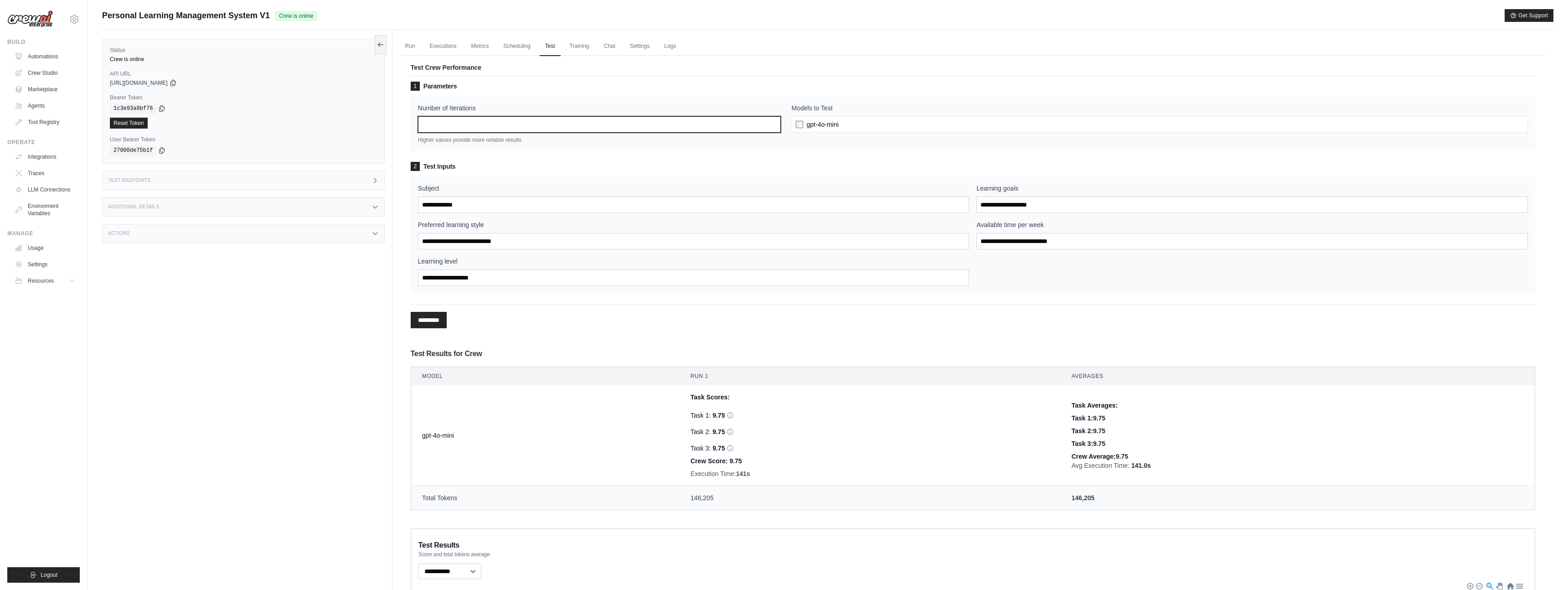
click at [486, 126] on input "*" at bounding box center [599, 124] width 363 height 16
type input "*"
click at [773, 123] on input "*" at bounding box center [599, 124] width 363 height 16
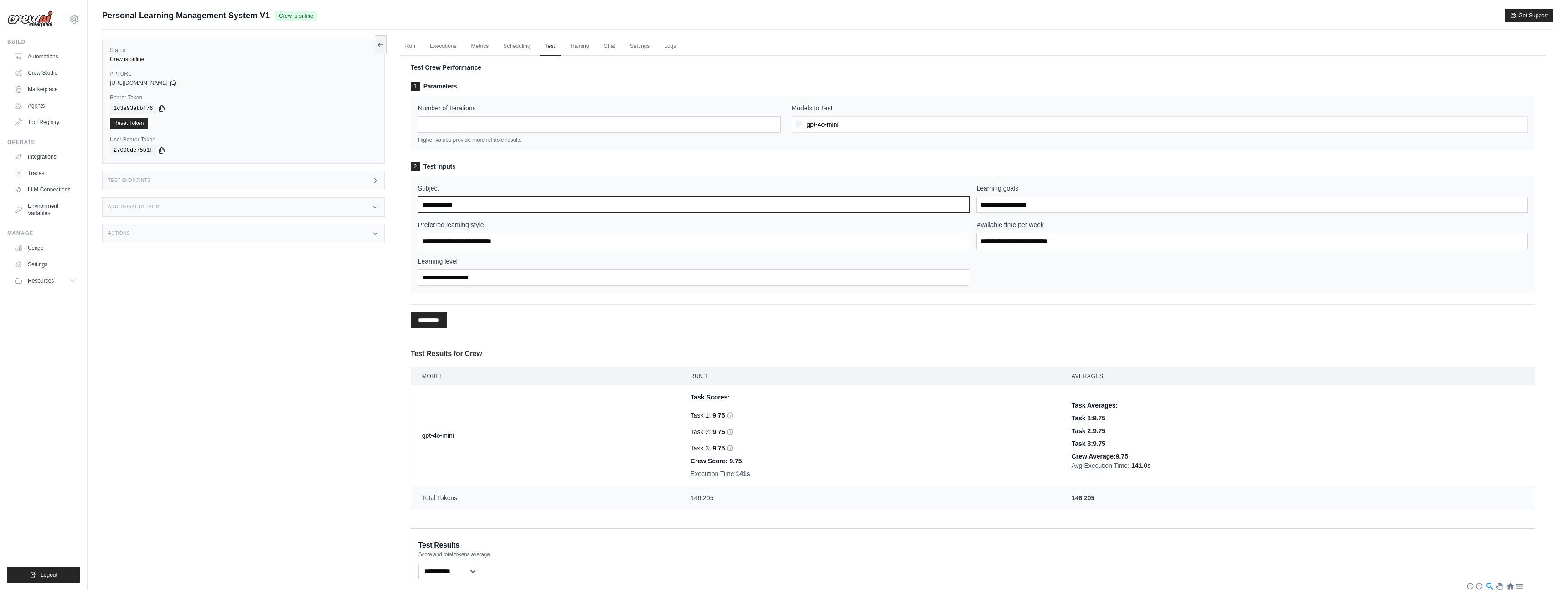
click at [466, 208] on input "Subject" at bounding box center [694, 204] width 552 height 16
type input "****"
type input "**********"
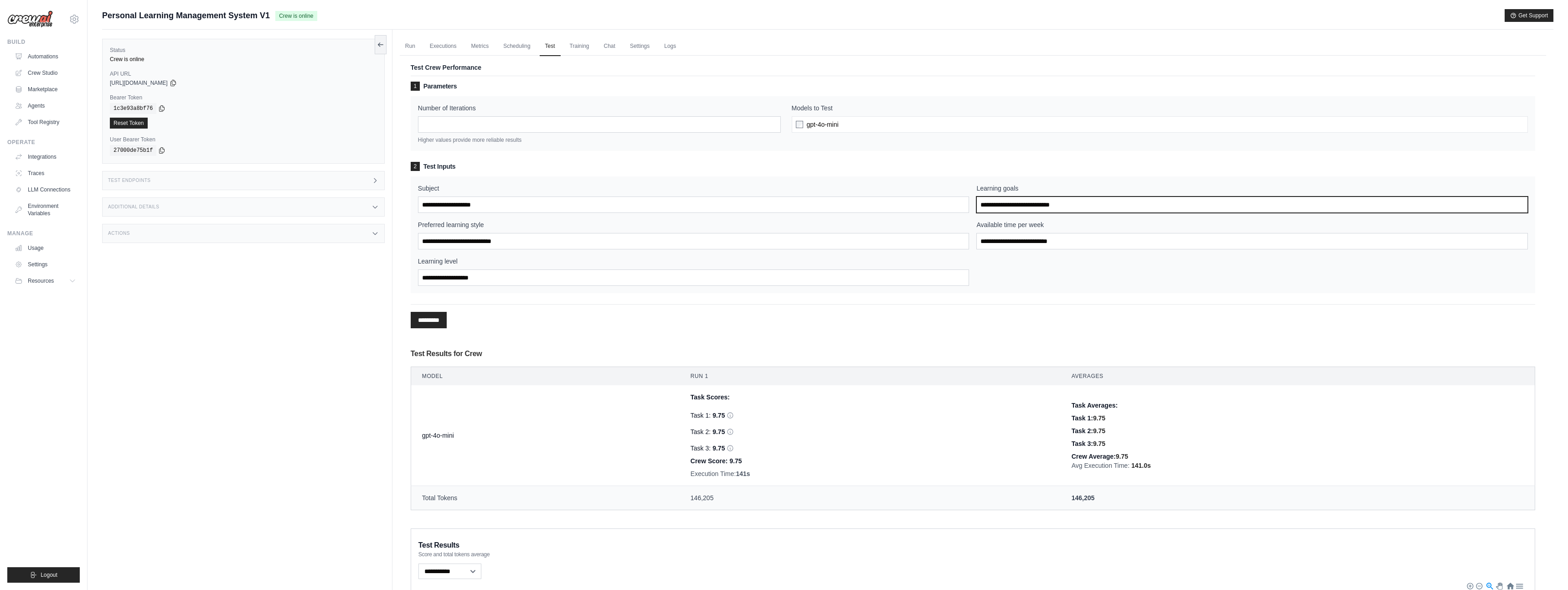
type input "**********"
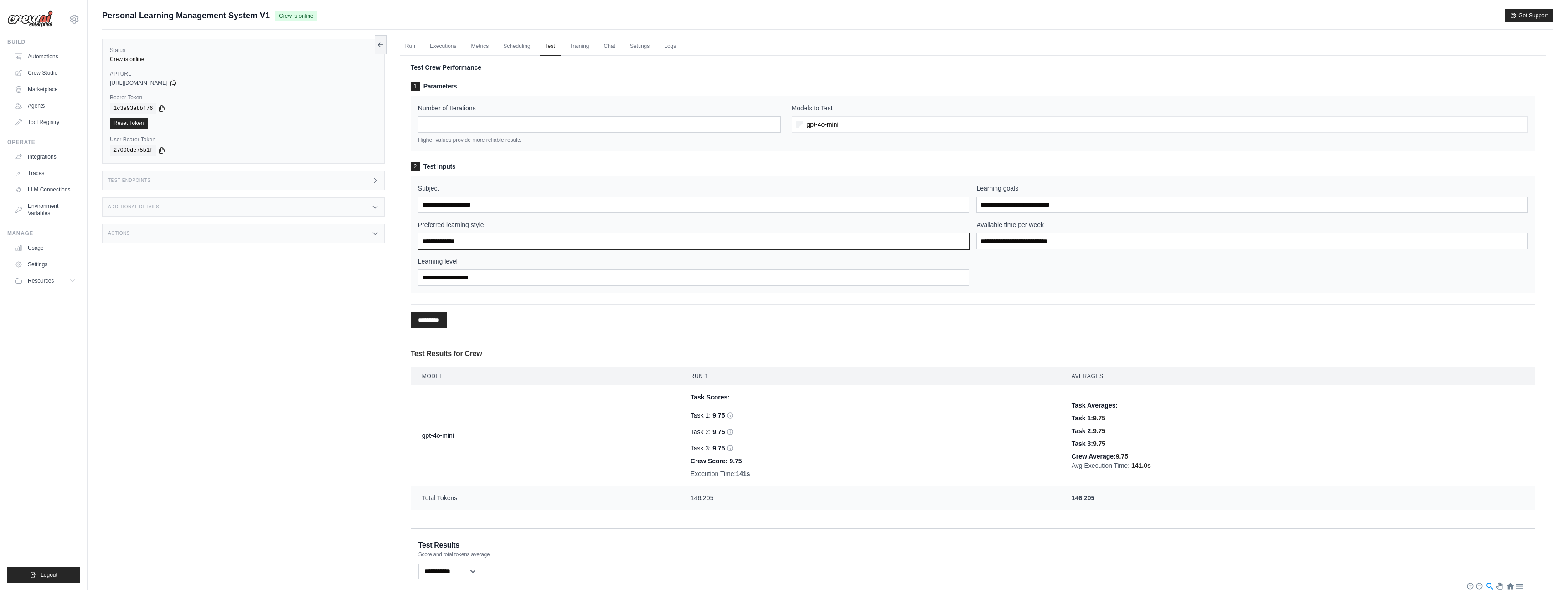
type input "**********"
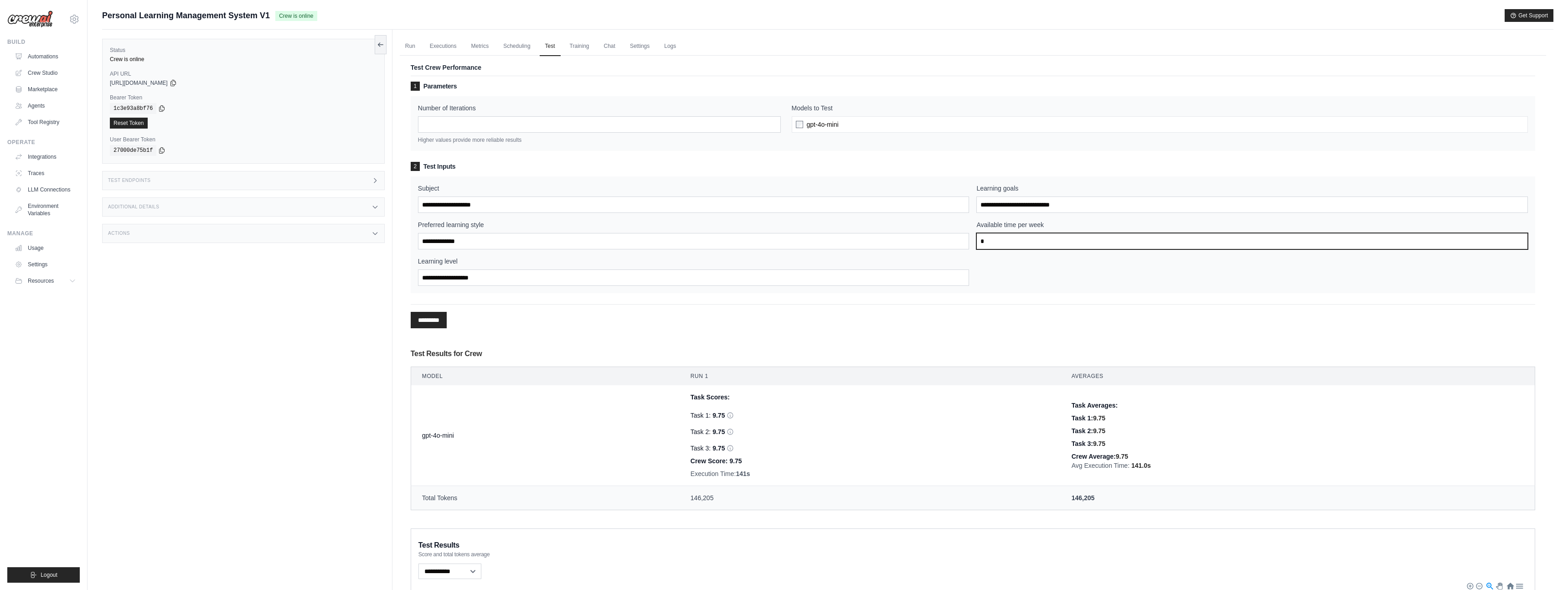
type input "*"
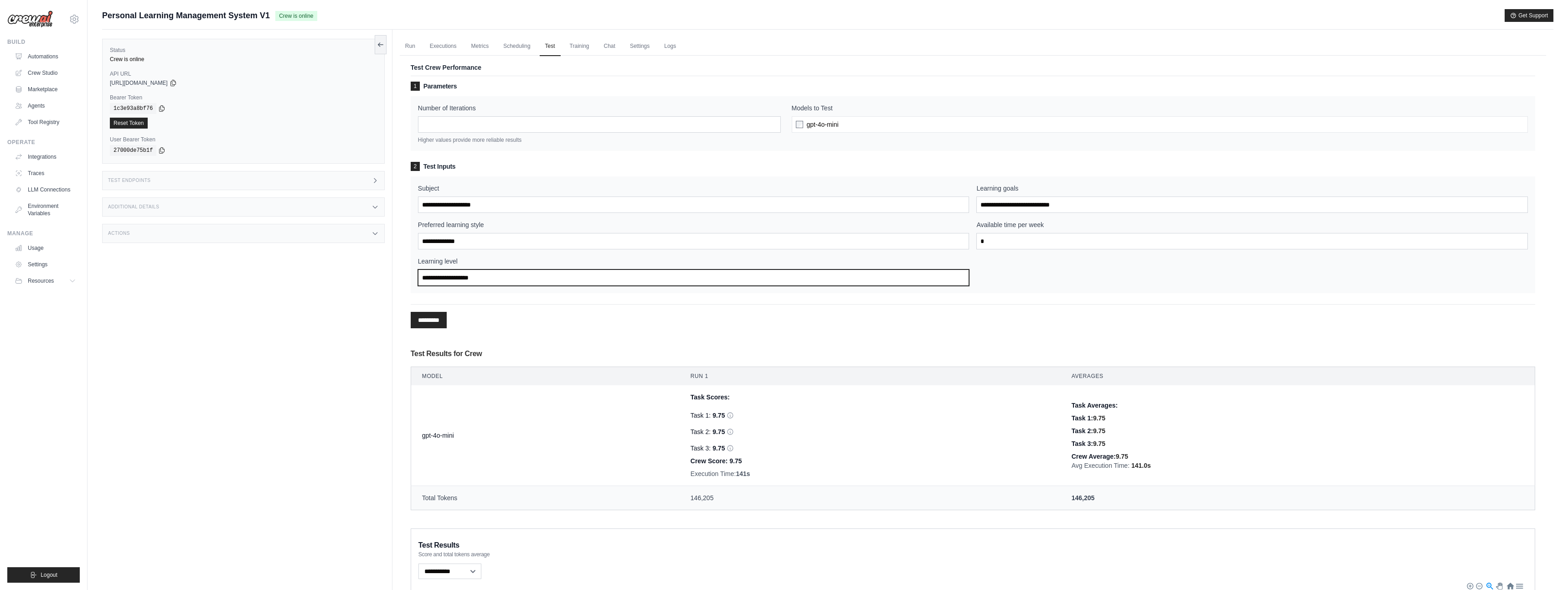
click at [452, 282] on input "Learning level" at bounding box center [694, 277] width 552 height 16
type input "*"
type input "**********"
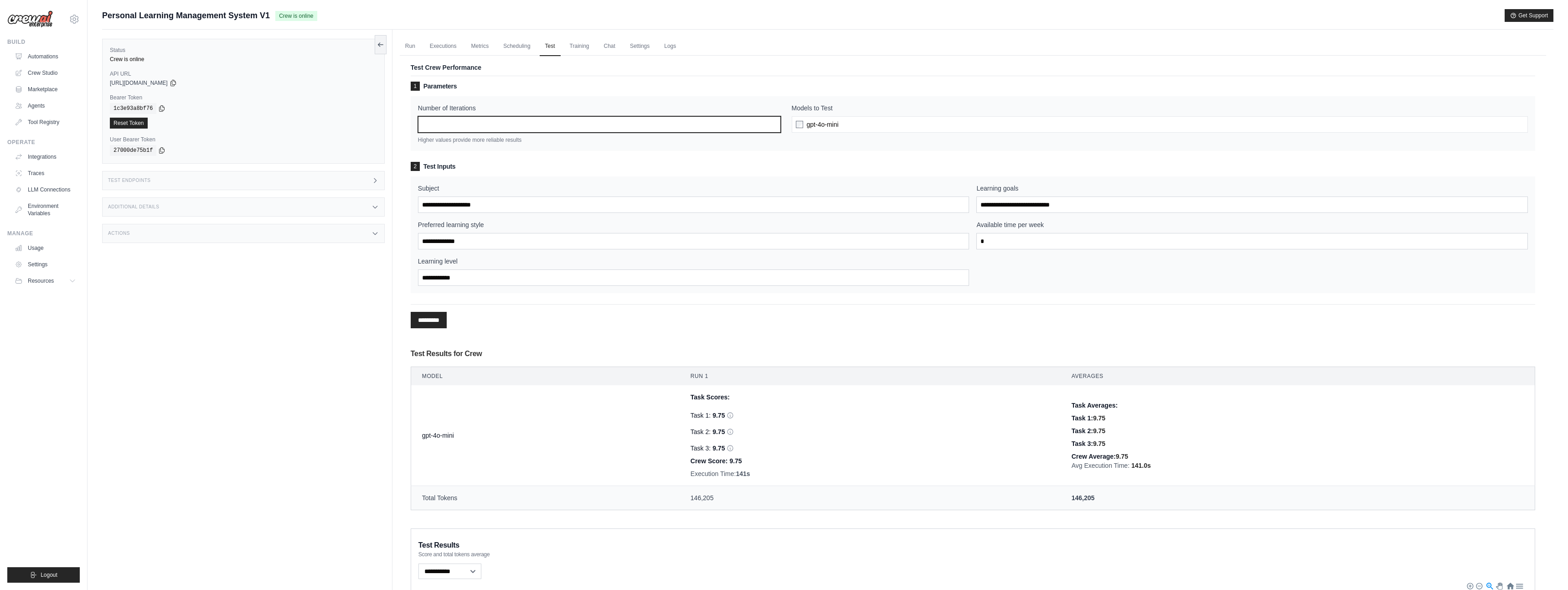
click at [764, 123] on input "*" at bounding box center [599, 124] width 363 height 16
type input "*"
click at [774, 123] on input "*" at bounding box center [599, 124] width 363 height 16
click at [445, 322] on input "*********" at bounding box center [429, 320] width 36 height 16
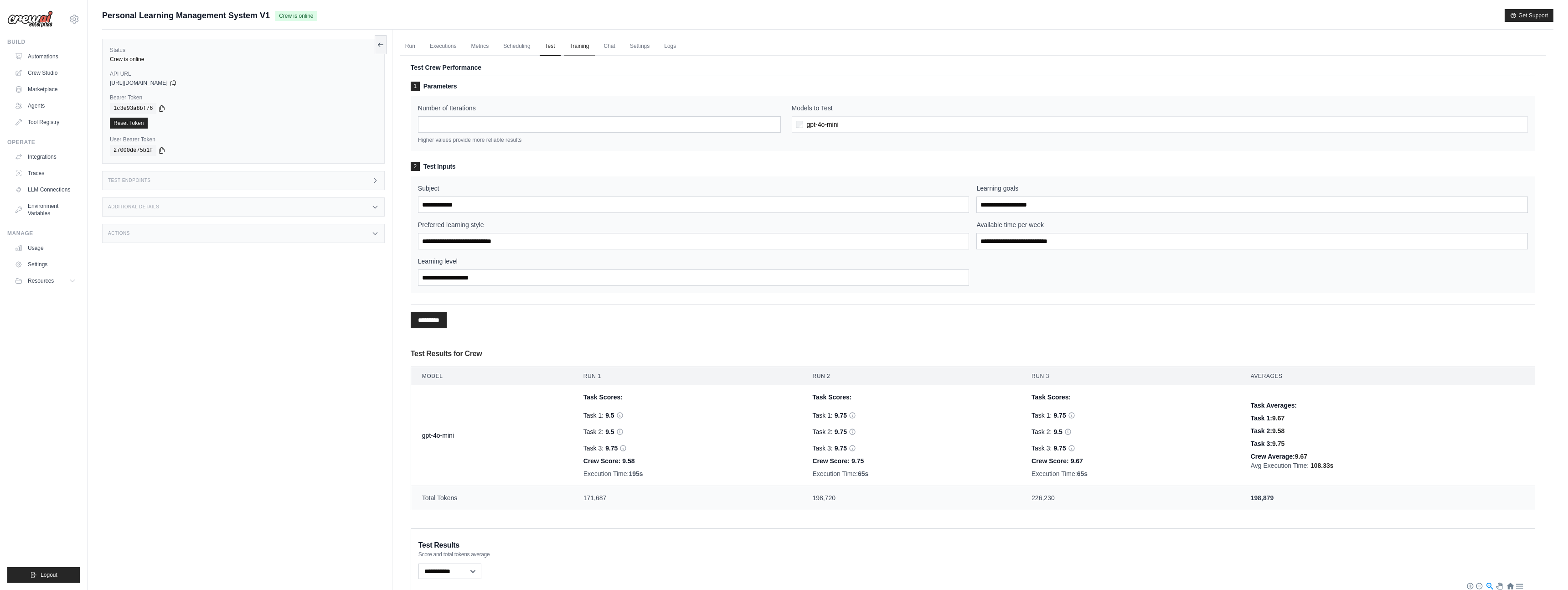
click at [582, 45] on link "Training" at bounding box center [579, 46] width 30 height 20
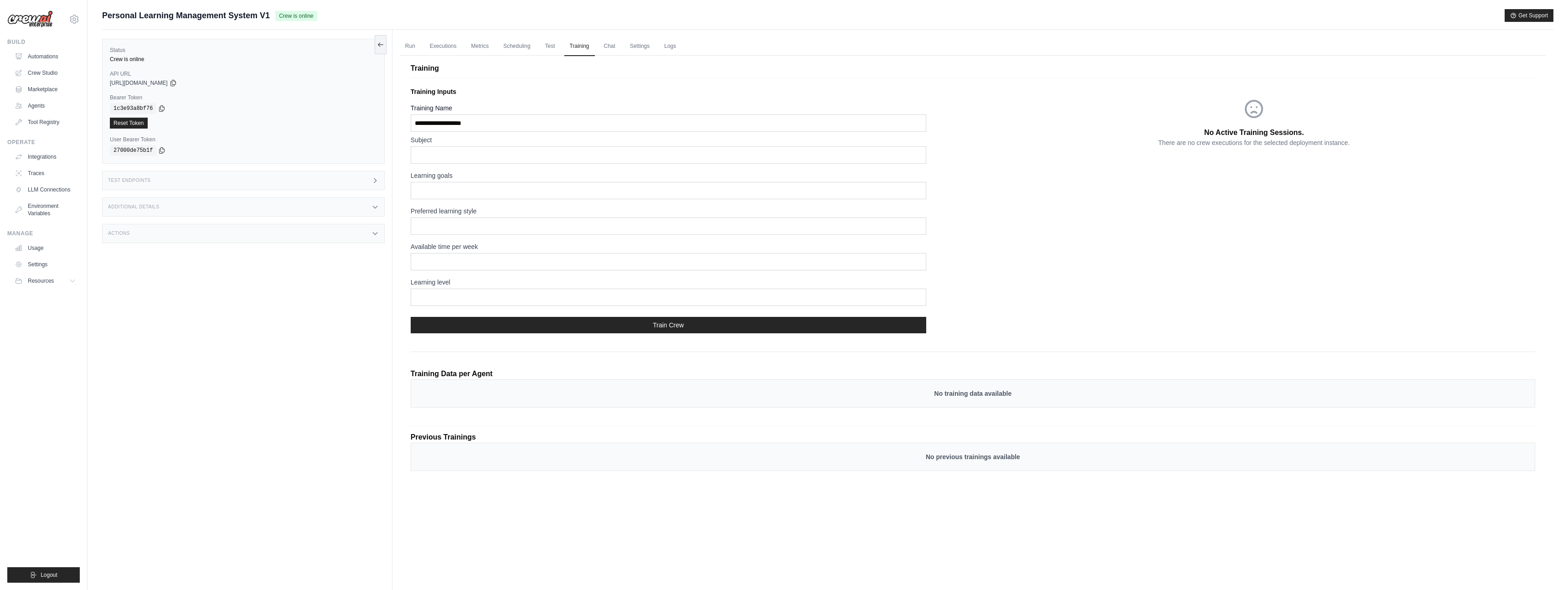
click at [623, 45] on ul "Run Executions Metrics Scheduling Test Training Chat Settings Logs" at bounding box center [974, 46] width 1147 height 19
click at [612, 45] on link "Chat" at bounding box center [609, 46] width 23 height 20
click at [638, 45] on link "Settings" at bounding box center [640, 46] width 30 height 20
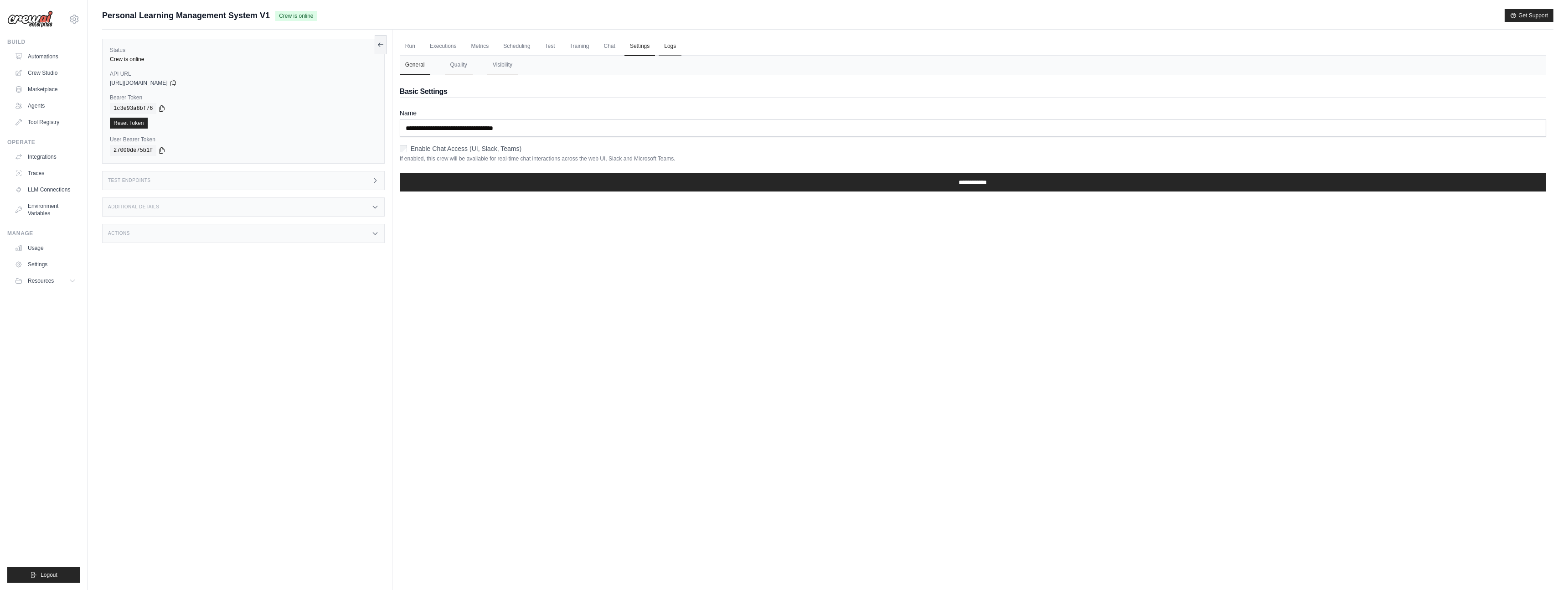
click at [669, 44] on link "Logs" at bounding box center [669, 46] width 23 height 20
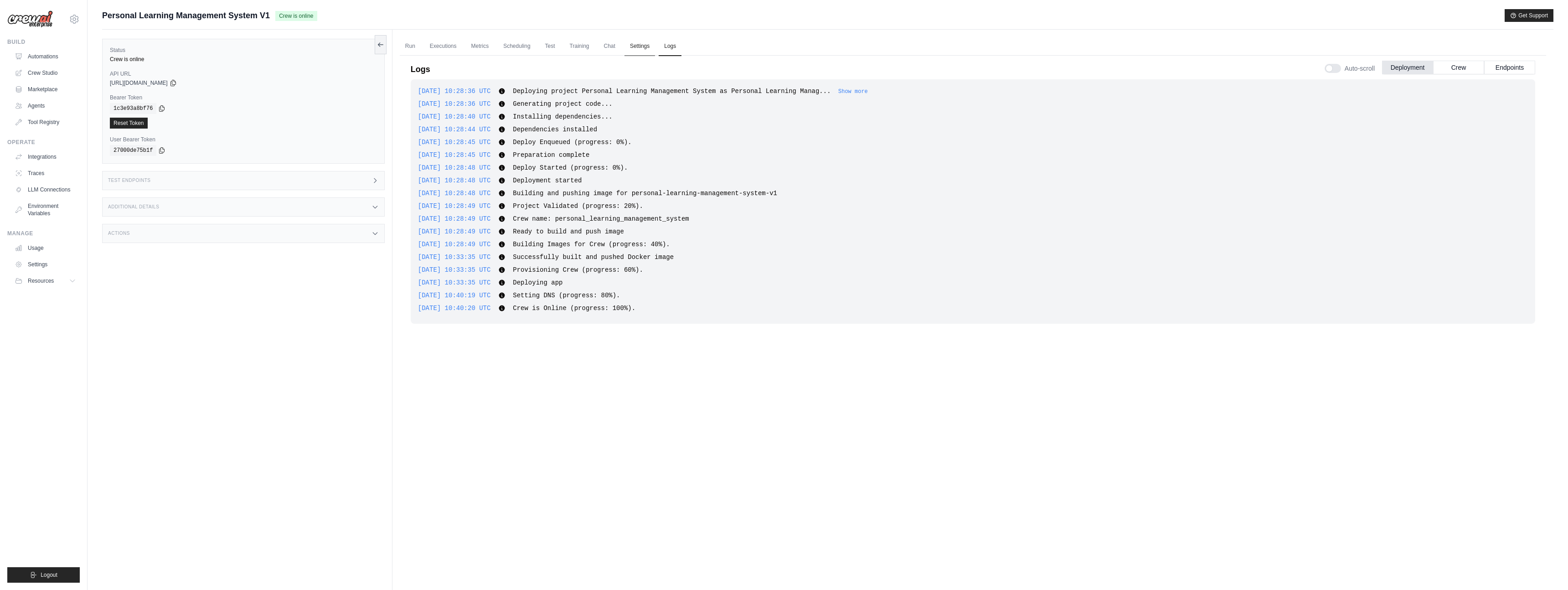
click at [643, 48] on link "Settings" at bounding box center [640, 46] width 30 height 20
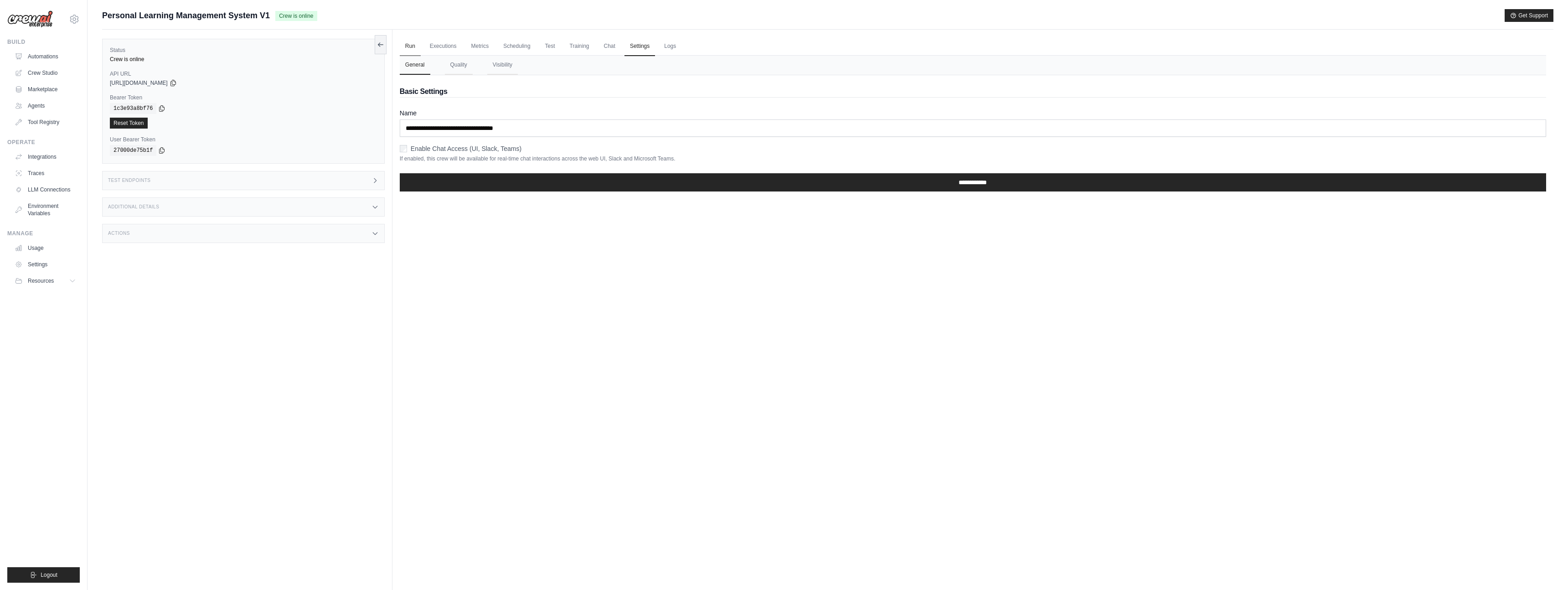
click at [413, 44] on link "Run" at bounding box center [410, 46] width 21 height 20
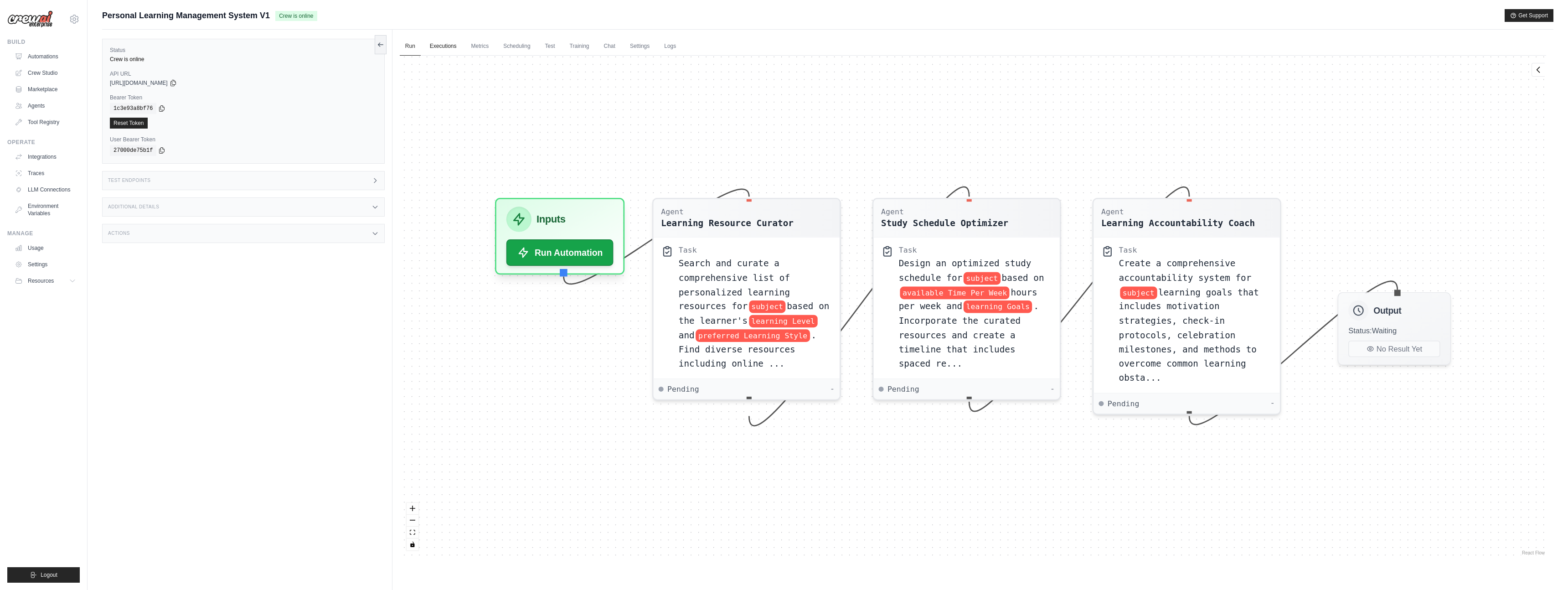
click at [448, 45] on link "Executions" at bounding box center [443, 46] width 38 height 20
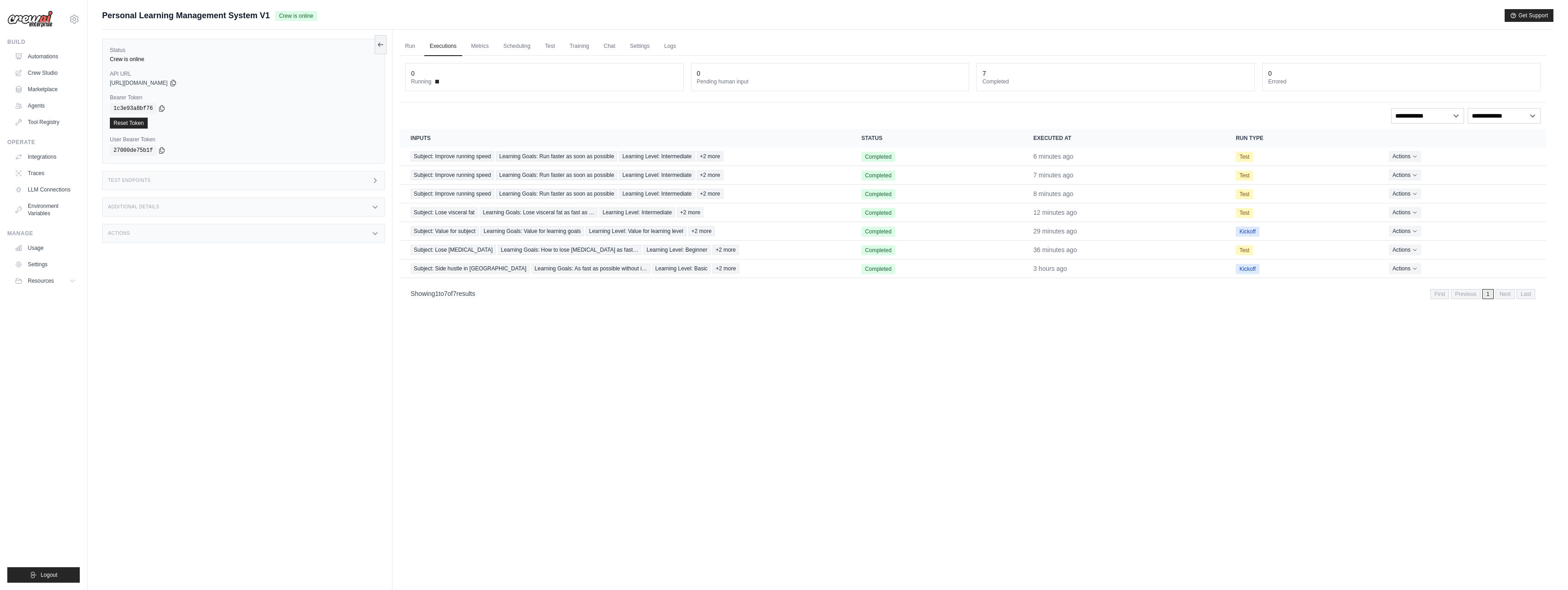
click at [168, 84] on span "https://personal-learning-management-system-v1-3160-70e0b53f.crewai.com" at bounding box center [139, 83] width 58 height 7
click at [177, 79] on icon at bounding box center [172, 82] width 7 height 7
click at [437, 82] on span at bounding box center [437, 81] width 4 height 4
click at [486, 49] on link "Metrics" at bounding box center [480, 46] width 29 height 20
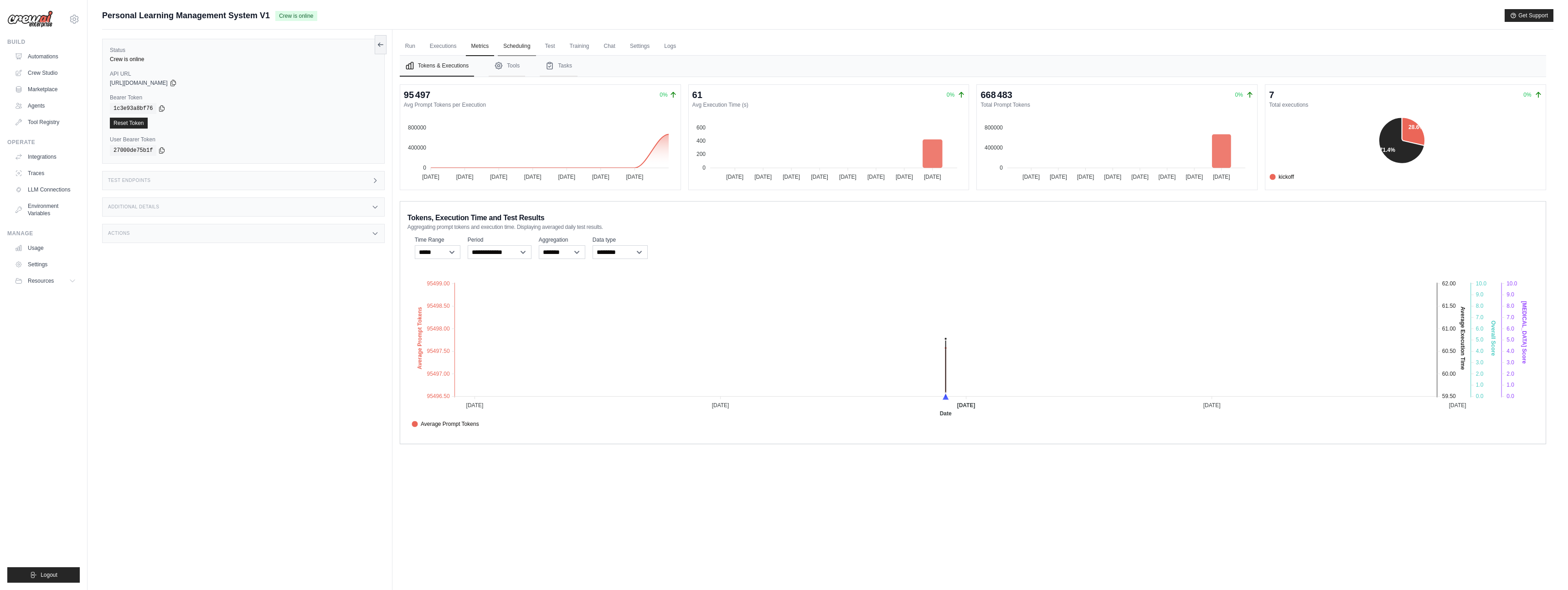
click at [516, 48] on link "Scheduling" at bounding box center [516, 46] width 38 height 20
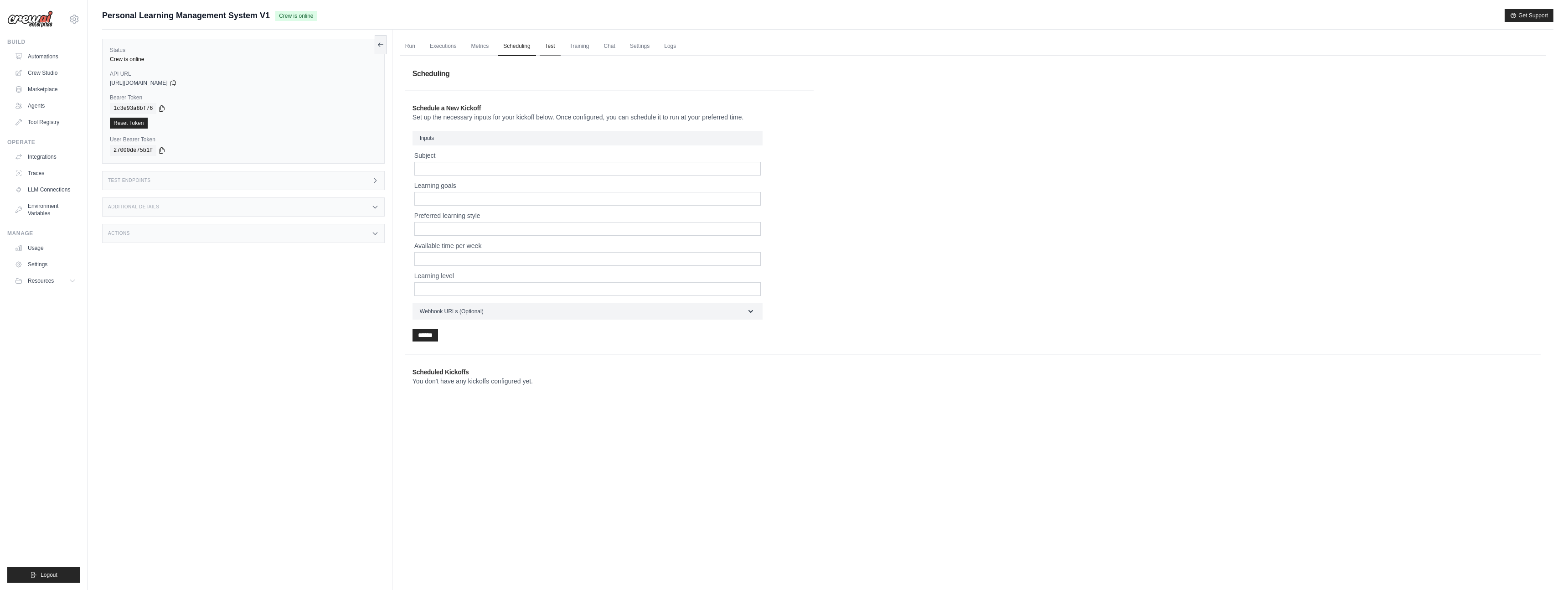
click at [551, 49] on link "Test" at bounding box center [550, 46] width 21 height 20
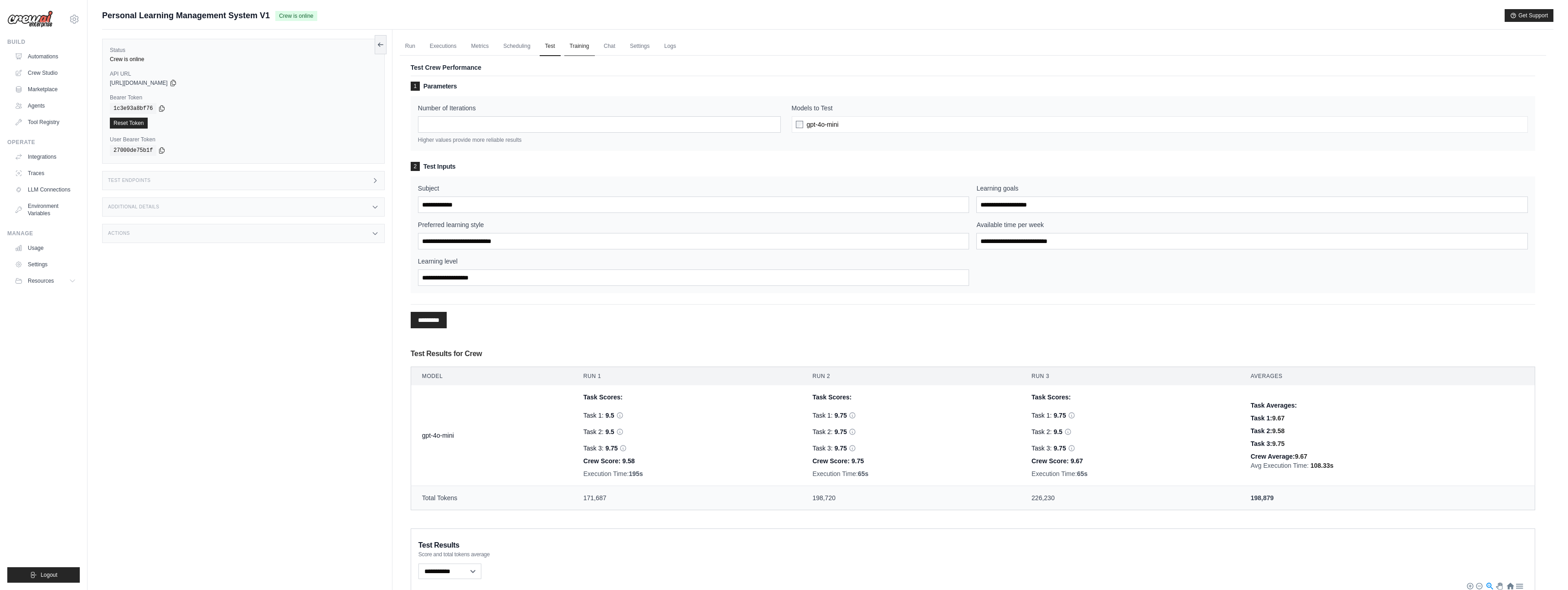
click at [580, 45] on link "Training" at bounding box center [579, 46] width 30 height 20
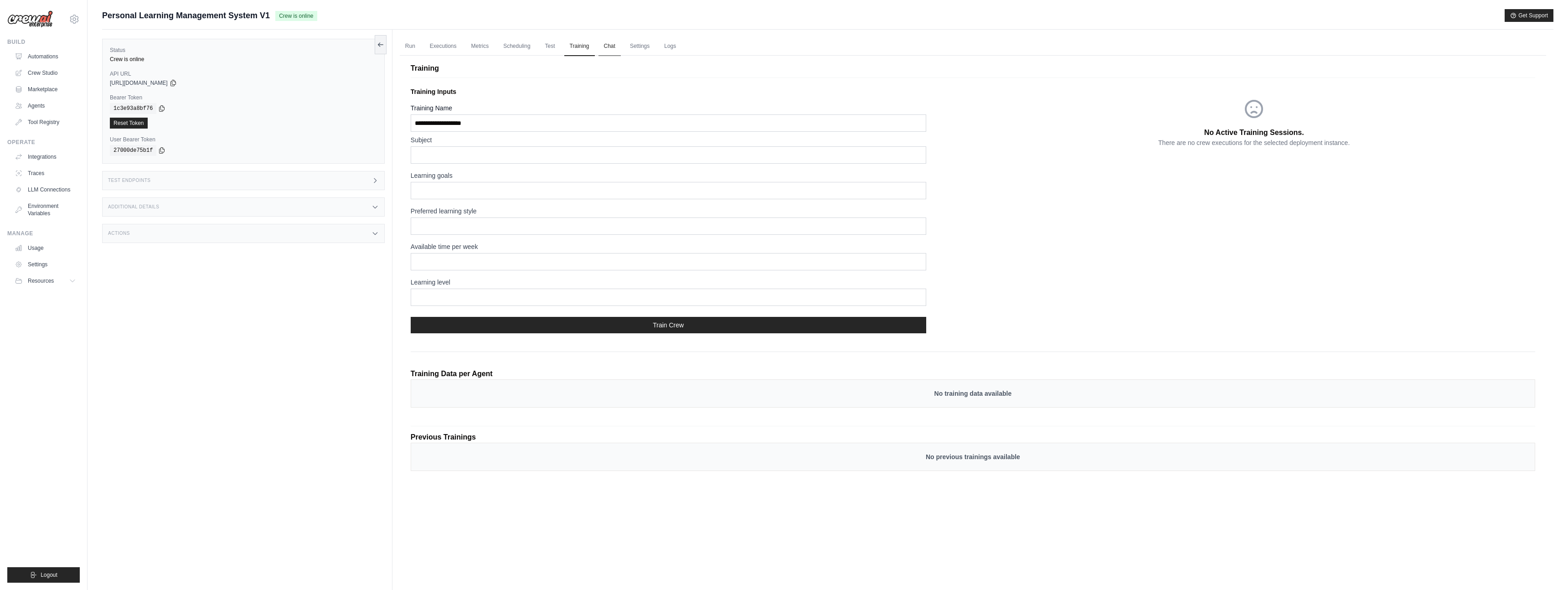
click at [616, 47] on link "Chat" at bounding box center [609, 46] width 23 height 20
click at [409, 47] on link "Run" at bounding box center [410, 46] width 21 height 20
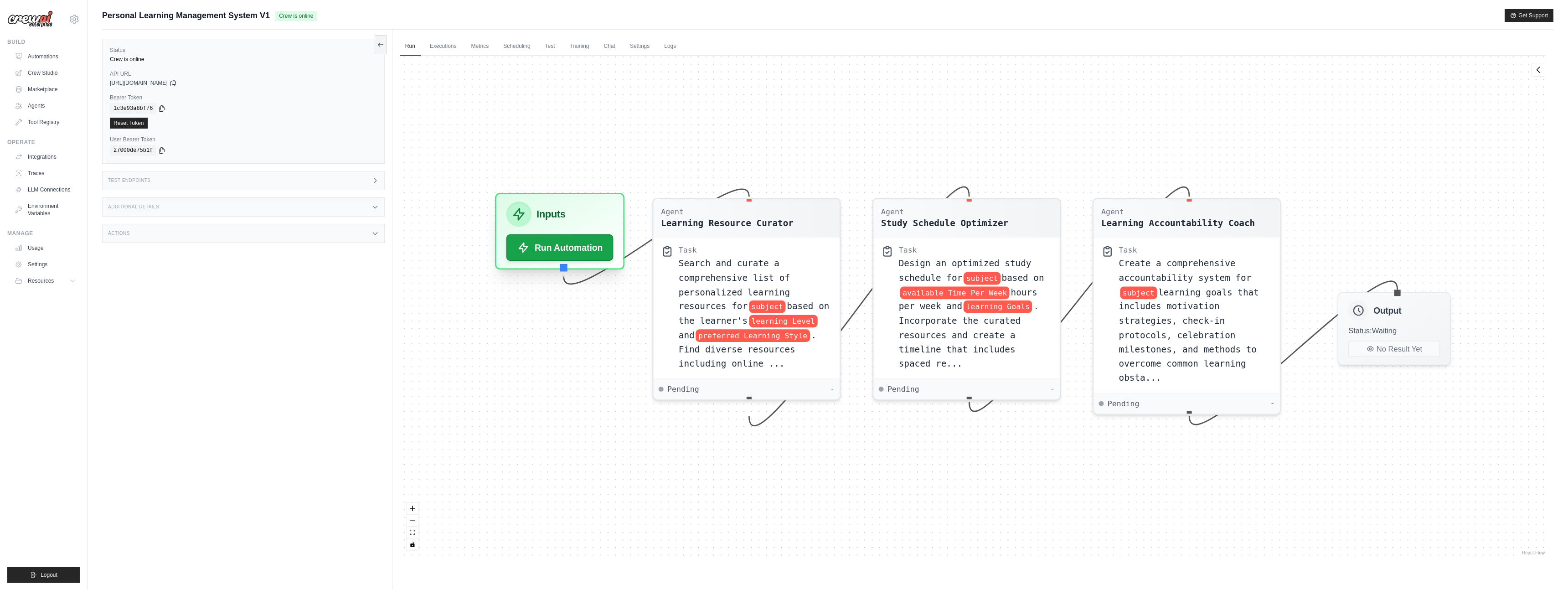
click at [555, 261] on div "Inputs Run Automation" at bounding box center [560, 231] width 130 height 76
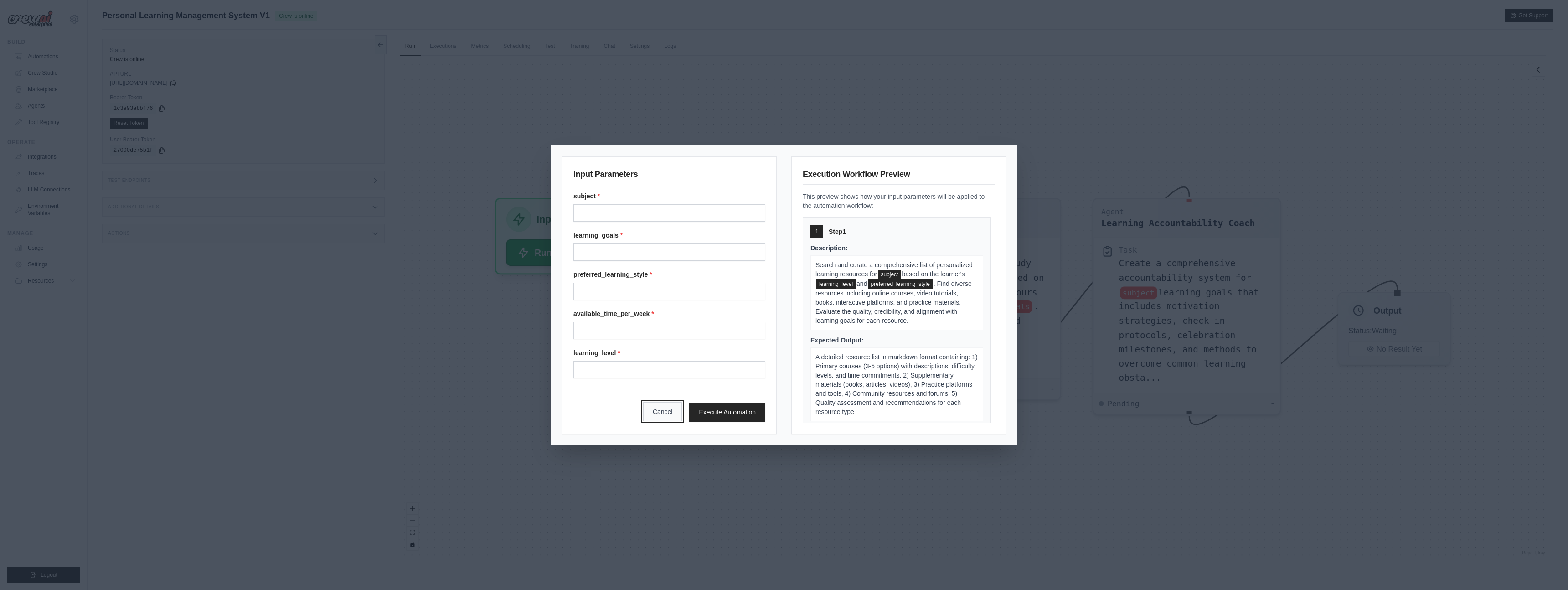
click at [674, 415] on button "Cancel" at bounding box center [663, 411] width 39 height 20
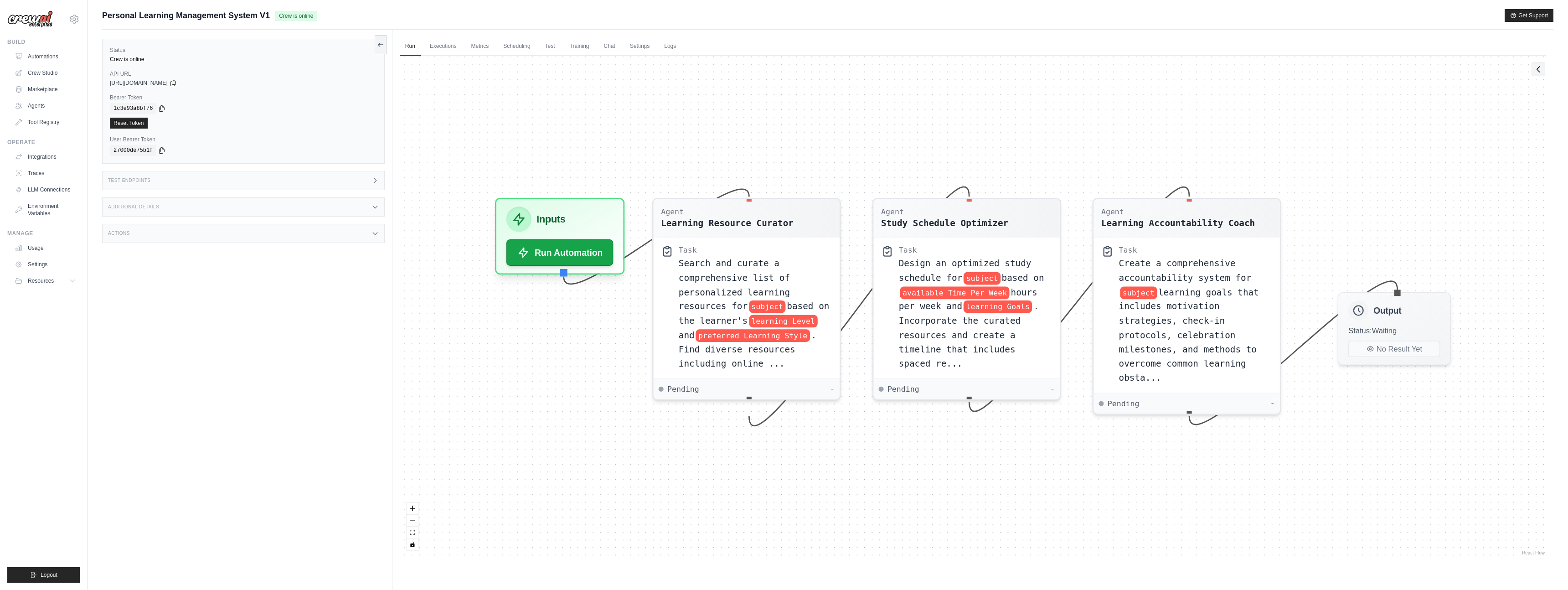
click at [1543, 71] on button at bounding box center [1538, 69] width 13 height 14
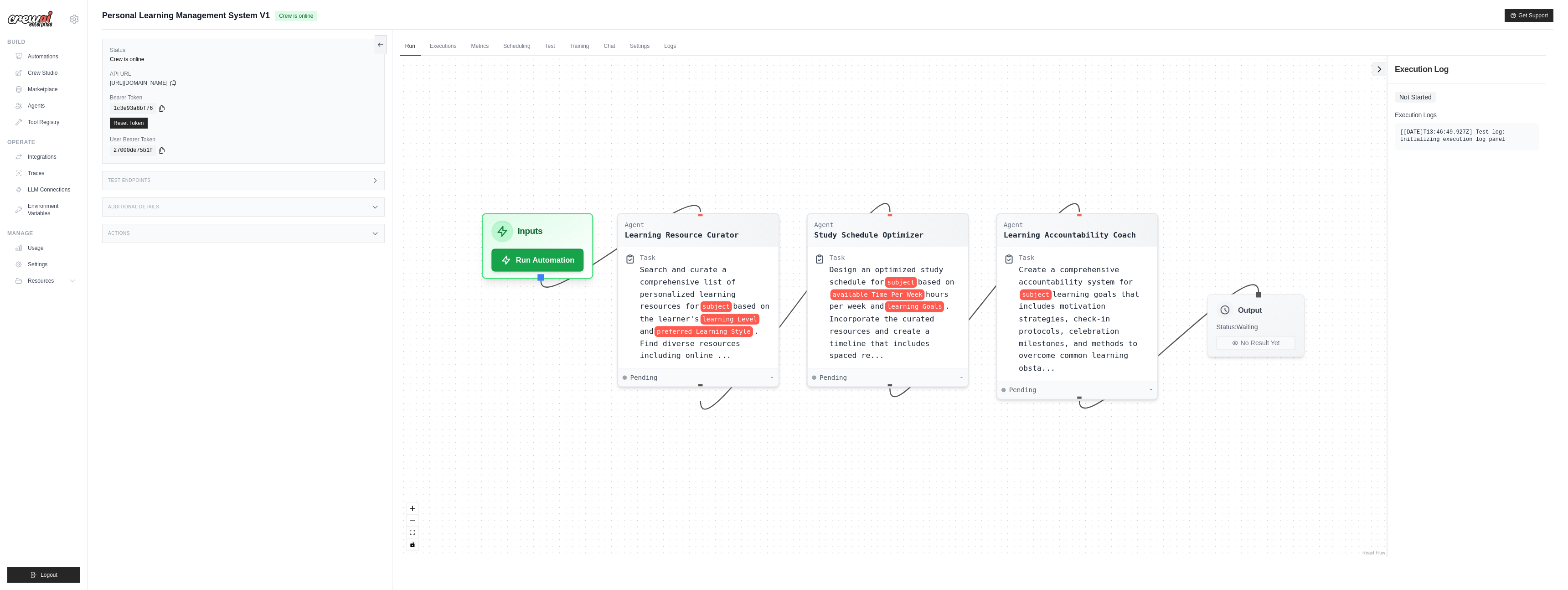
click at [1382, 70] on icon at bounding box center [1380, 69] width 9 height 9
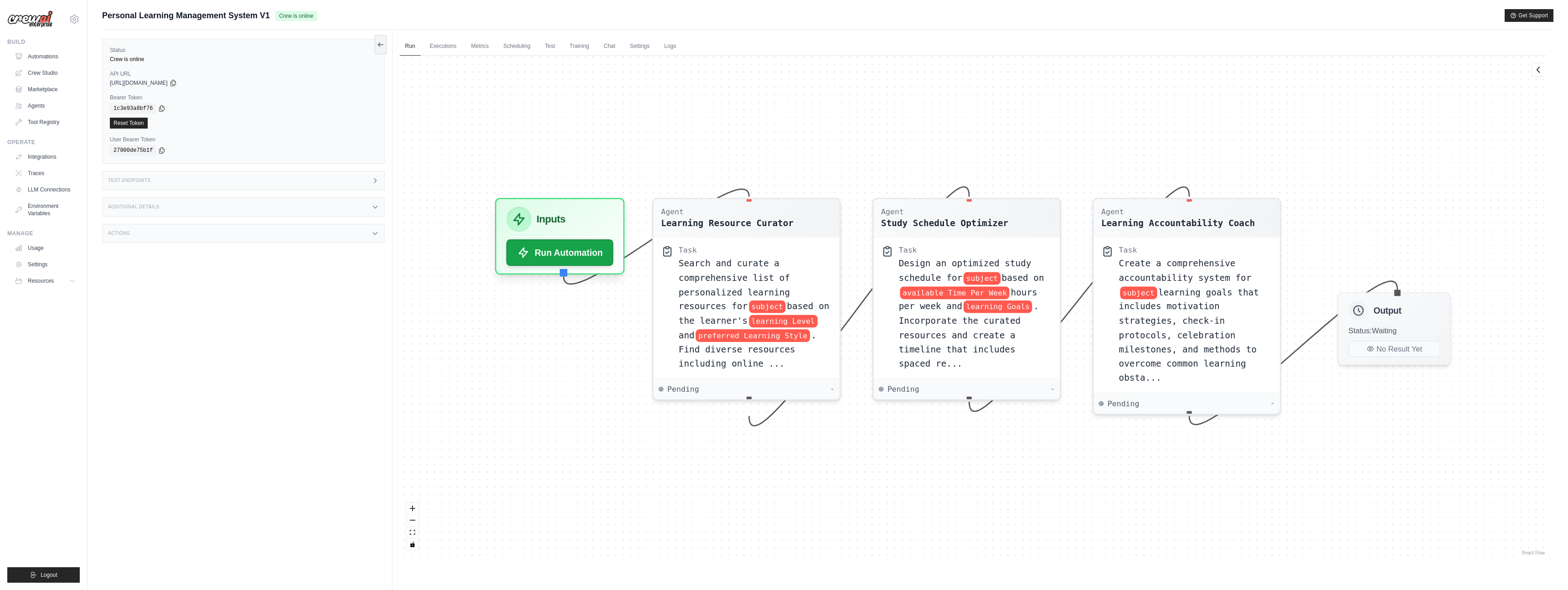
click at [264, 182] on div "Test Endpoints" at bounding box center [243, 180] width 282 height 20
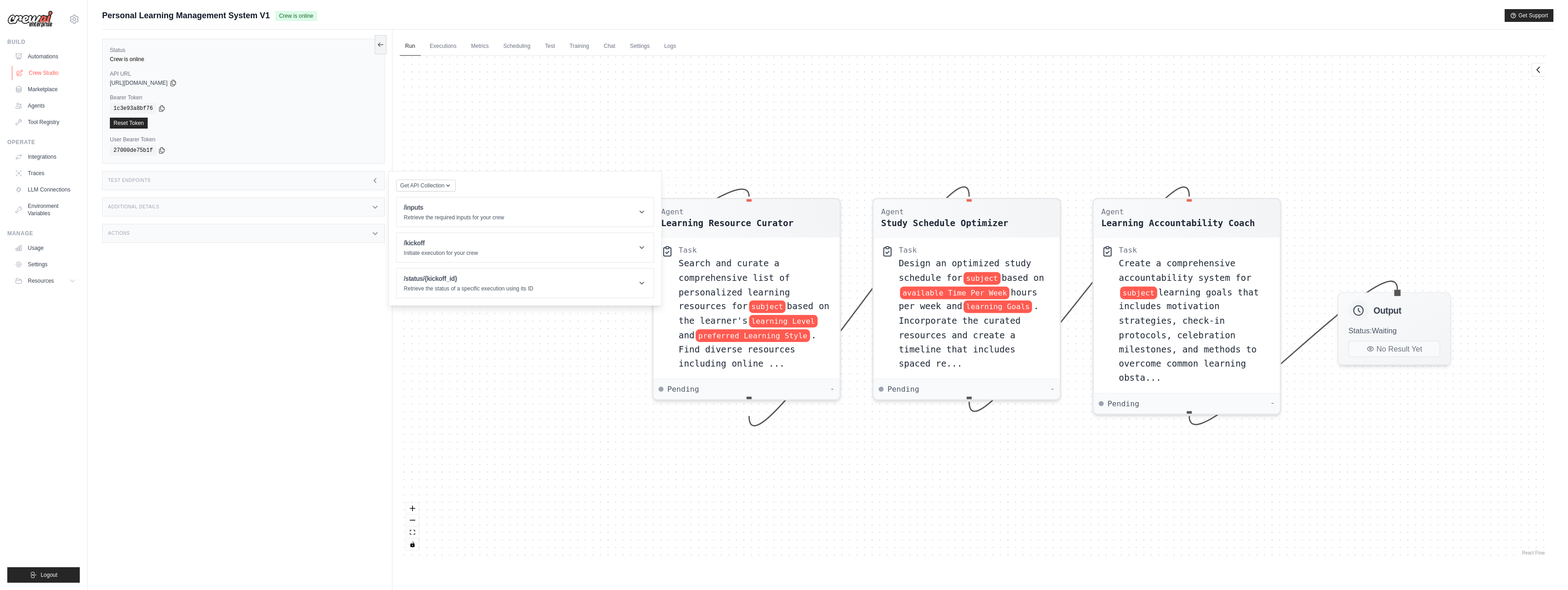
click at [46, 73] on link "Crew Studio" at bounding box center [46, 73] width 69 height 15
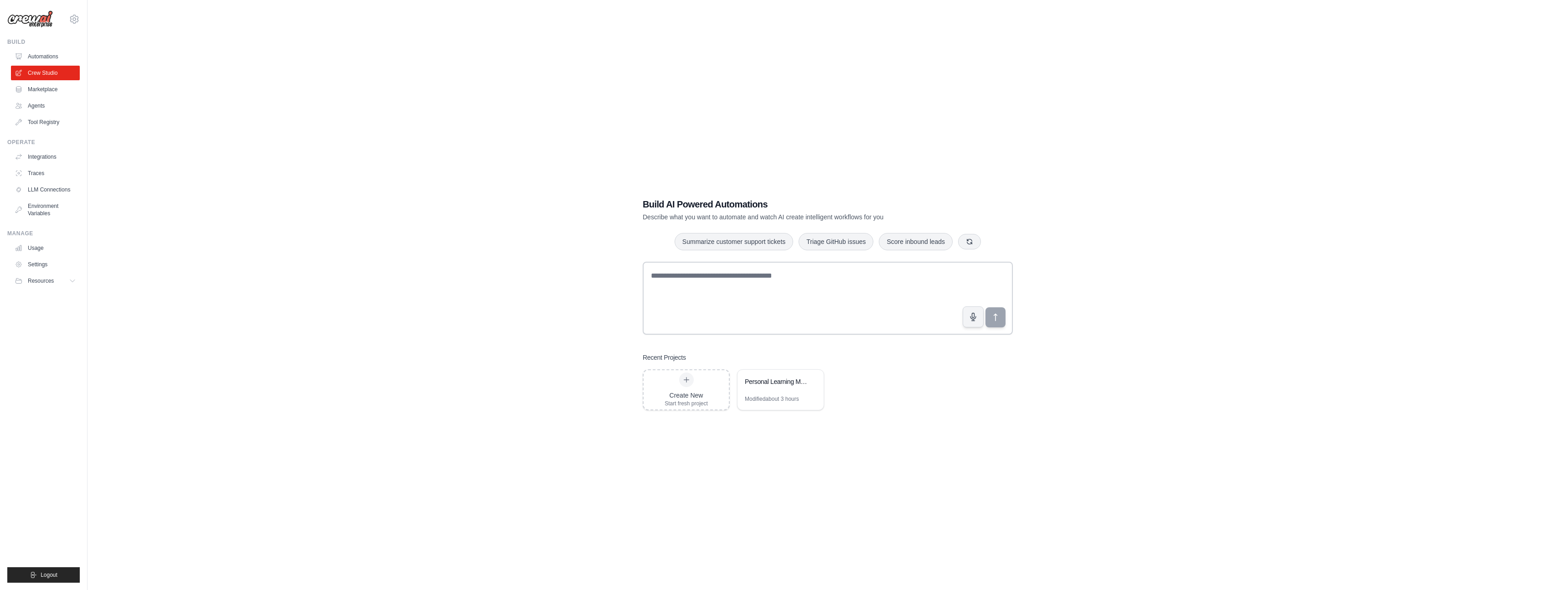
click at [48, 56] on link "Automations" at bounding box center [45, 56] width 69 height 15
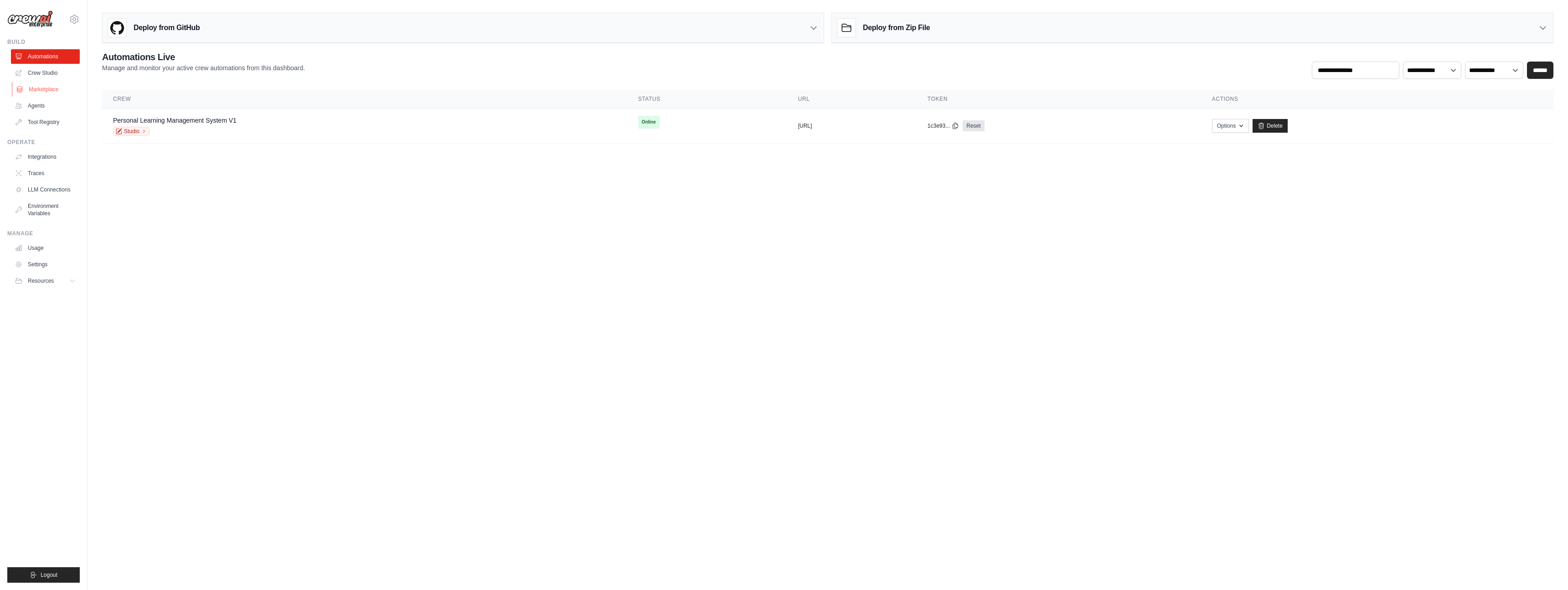
click at [42, 93] on link "Marketplace" at bounding box center [46, 89] width 69 height 15
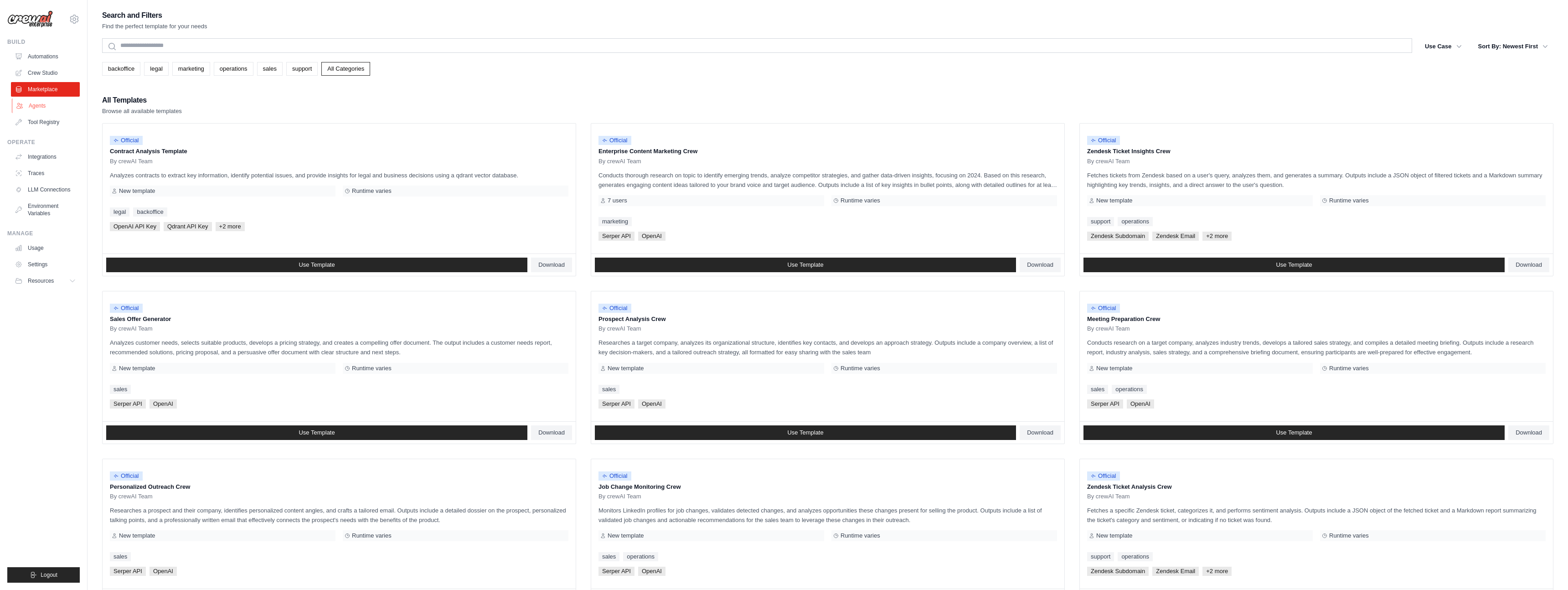
click at [34, 105] on link "Agents" at bounding box center [46, 105] width 69 height 15
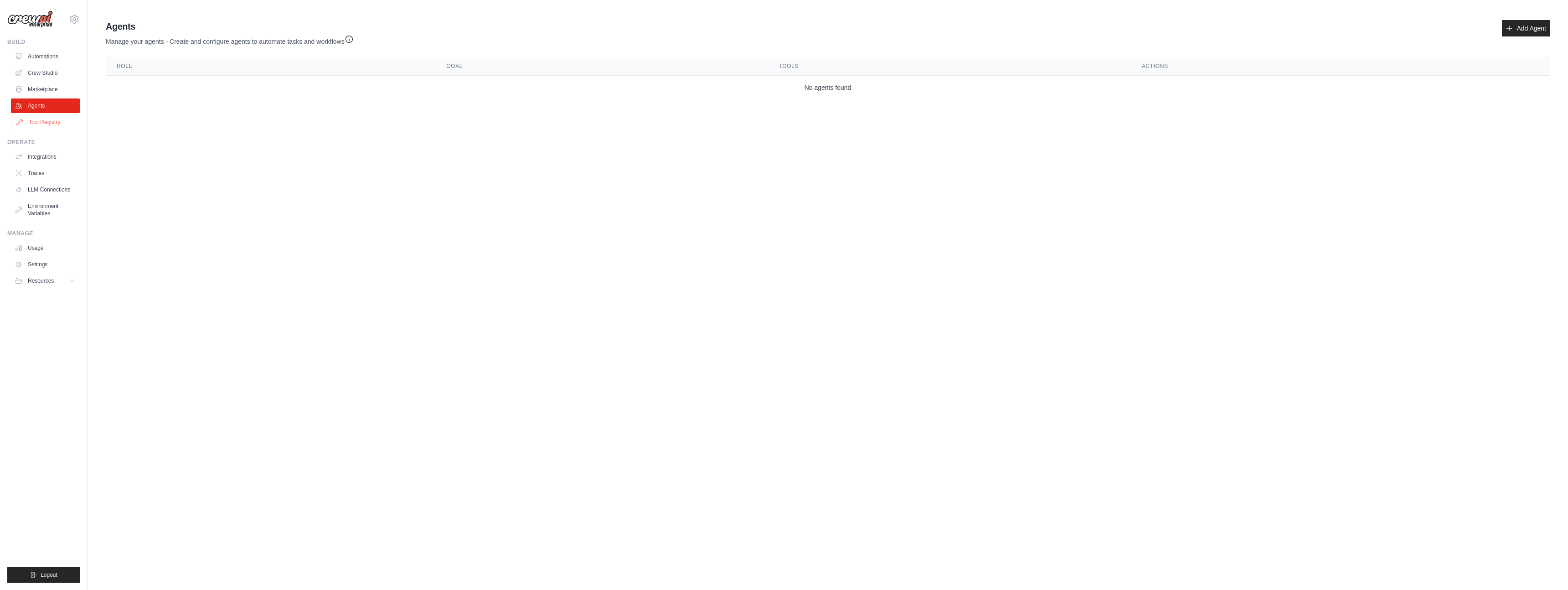
click at [41, 118] on link "Tool Registry" at bounding box center [46, 122] width 69 height 15
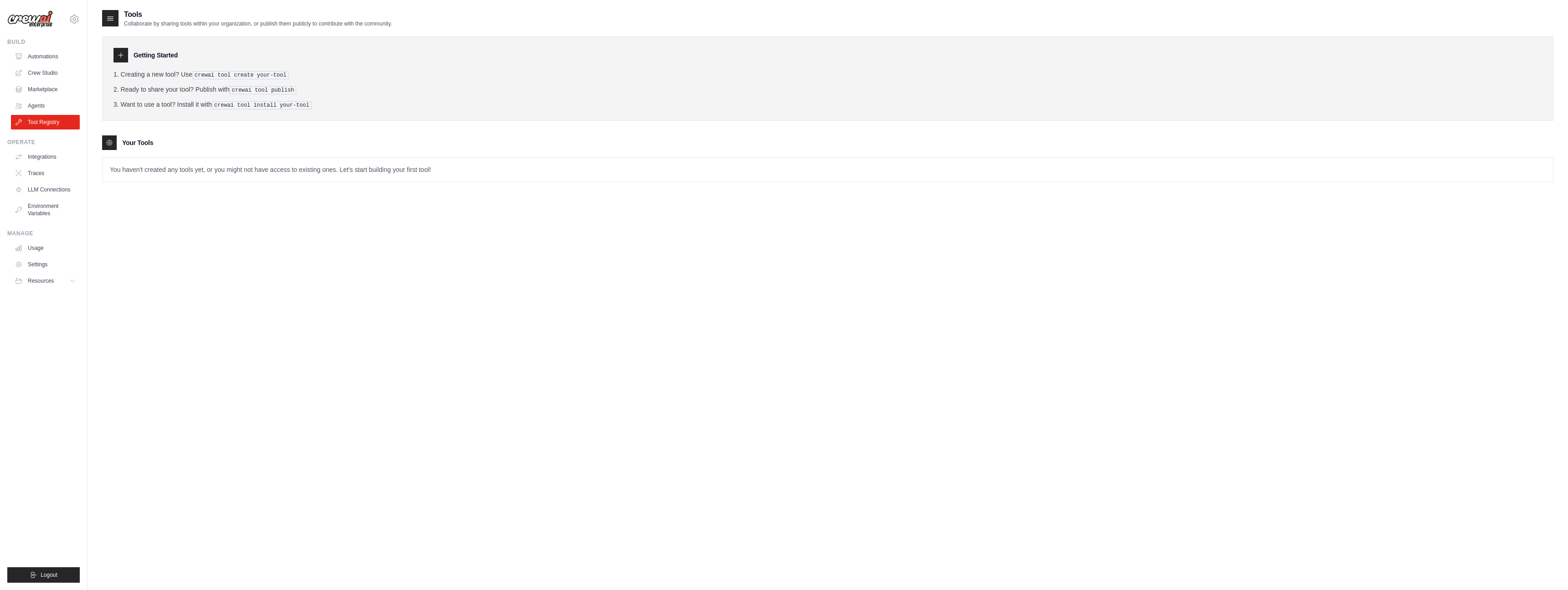
click at [126, 59] on div at bounding box center [121, 55] width 15 height 15
click at [204, 170] on p "You haven't created any tools yet, or you might not have access to existing one…" at bounding box center [828, 169] width 1451 height 23
click at [34, 151] on link "Integrations" at bounding box center [46, 157] width 69 height 15
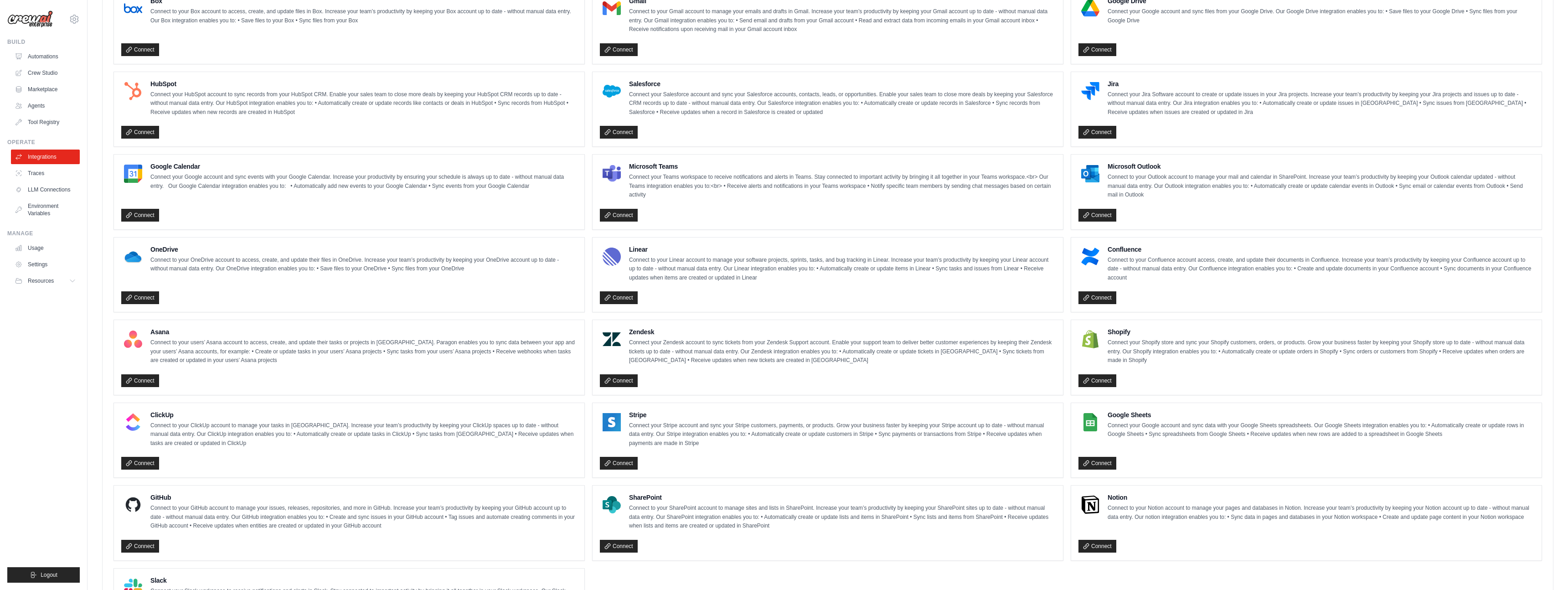
scroll to position [359, 0]
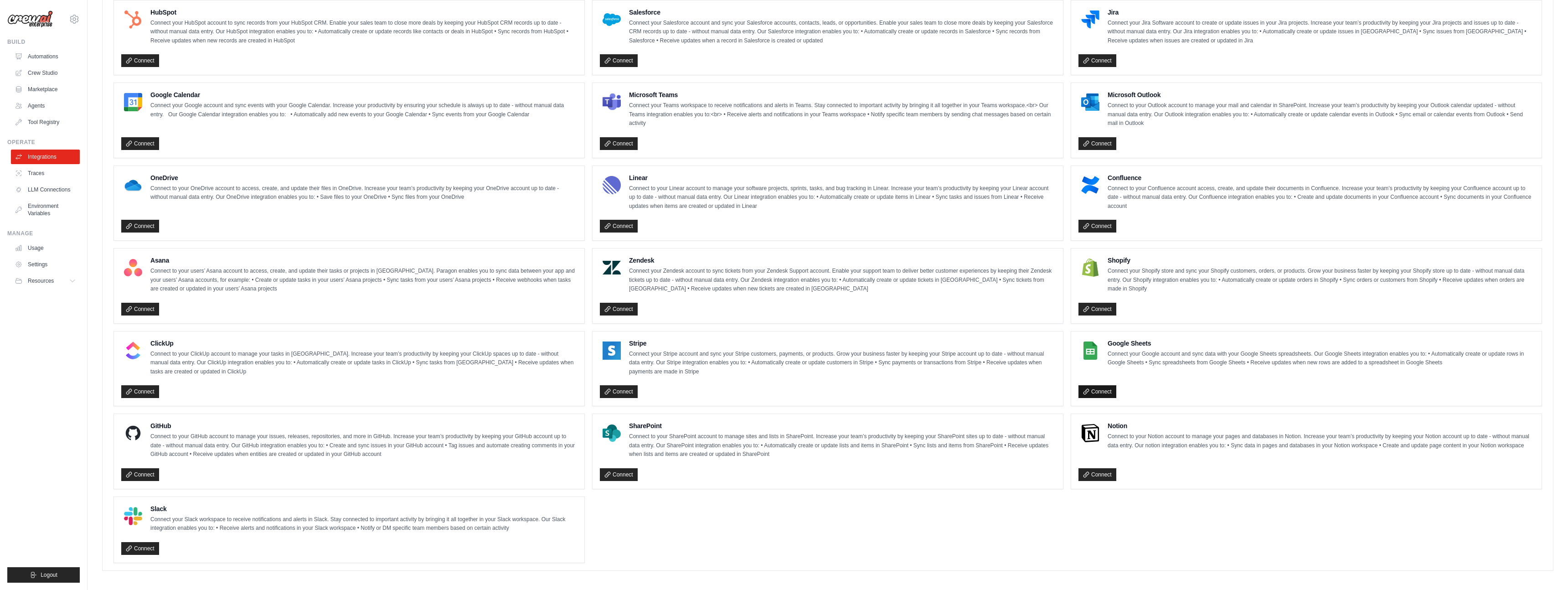
click at [1093, 388] on link "Connect" at bounding box center [1098, 392] width 38 height 12
click at [34, 176] on link "Traces" at bounding box center [46, 173] width 69 height 15
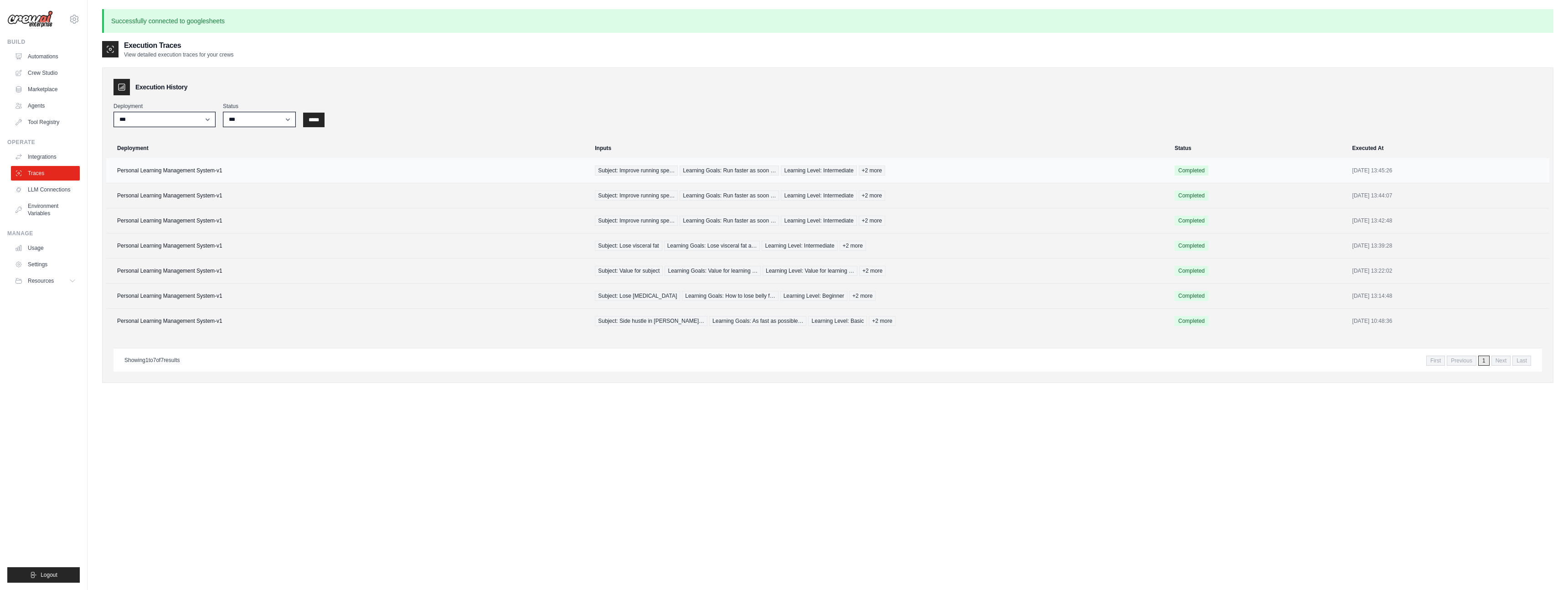
click at [163, 169] on td "Personal Learning Management System-v1" at bounding box center [347, 171] width 483 height 25
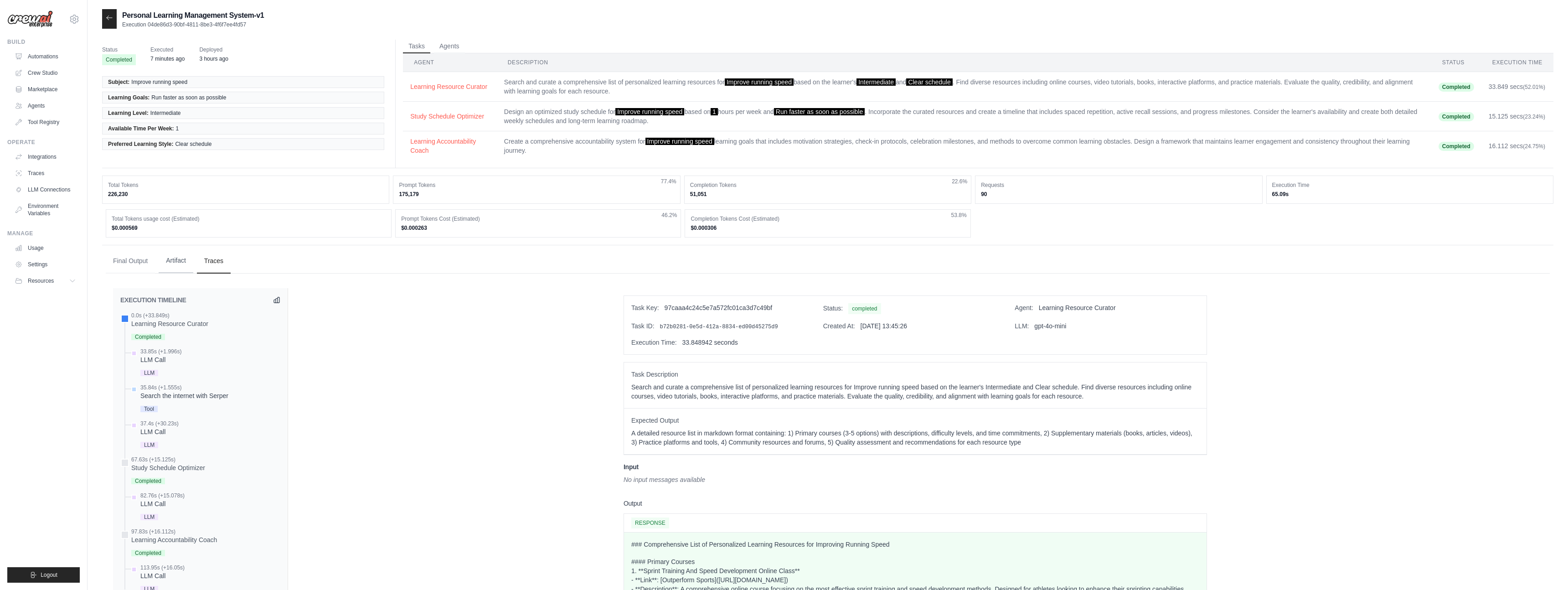
click at [178, 262] on button "Artifact" at bounding box center [176, 261] width 34 height 25
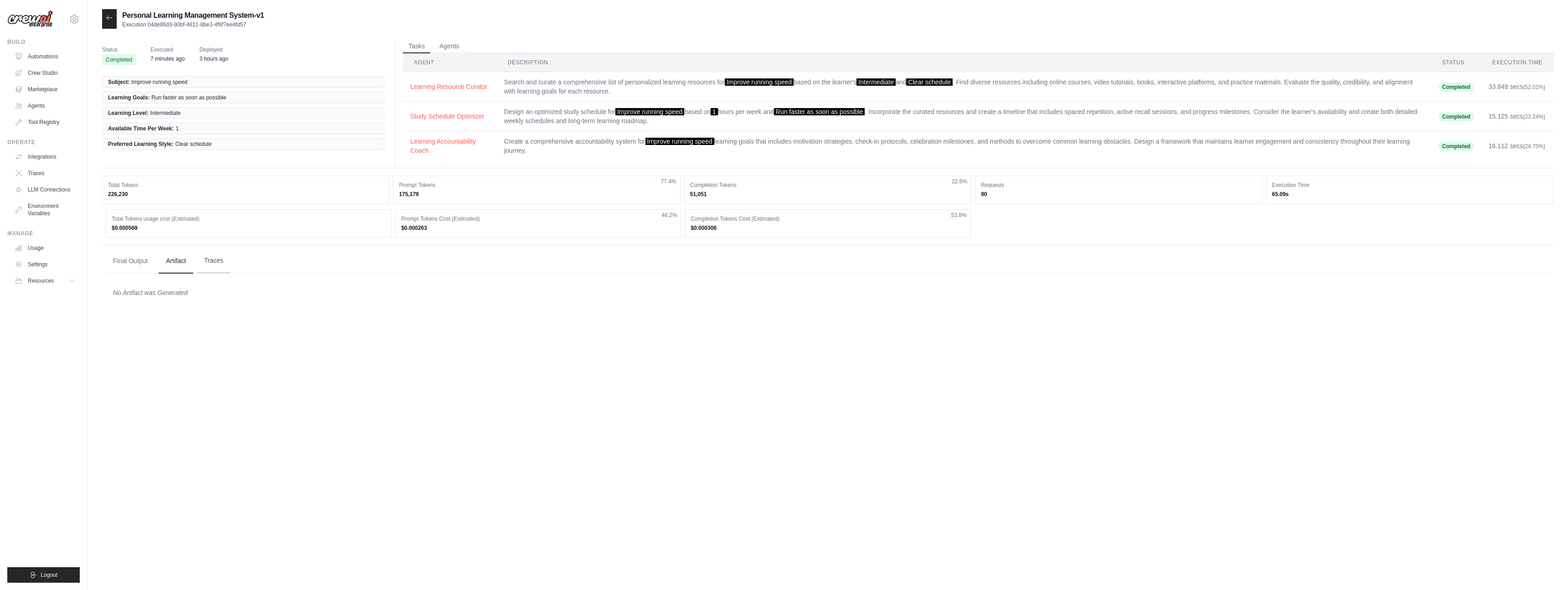
click at [217, 267] on button "Traces" at bounding box center [213, 261] width 34 height 25
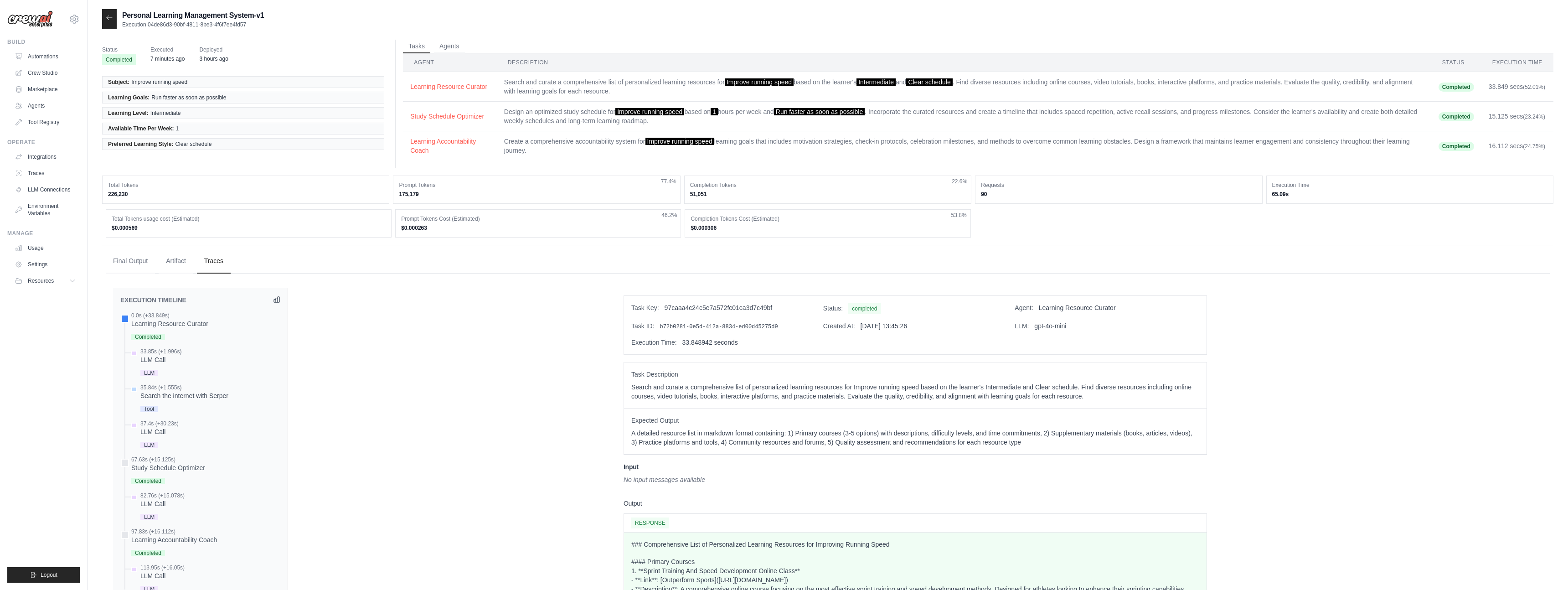
click at [275, 301] on icon at bounding box center [276, 299] width 5 height 5
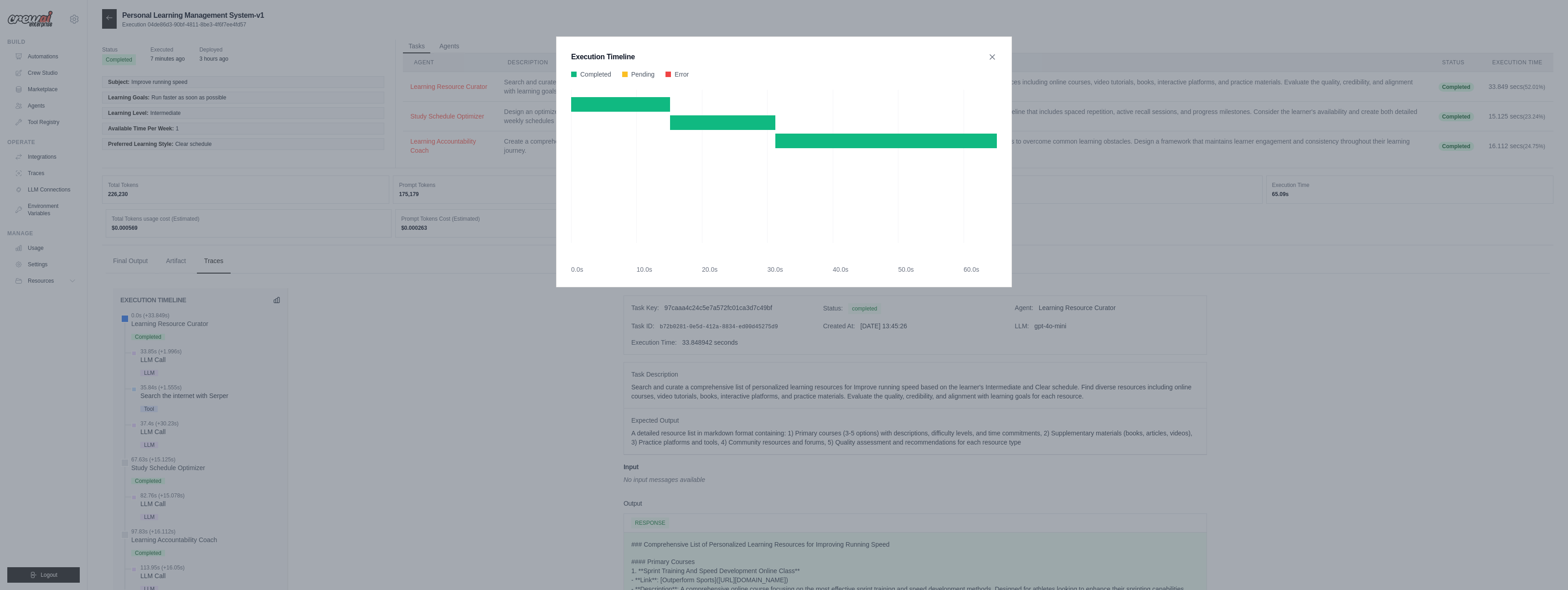
click at [336, 307] on div "Execution Timeline Completed Pending Error" at bounding box center [784, 295] width 1568 height 590
click at [995, 52] on icon at bounding box center [992, 57] width 9 height 9
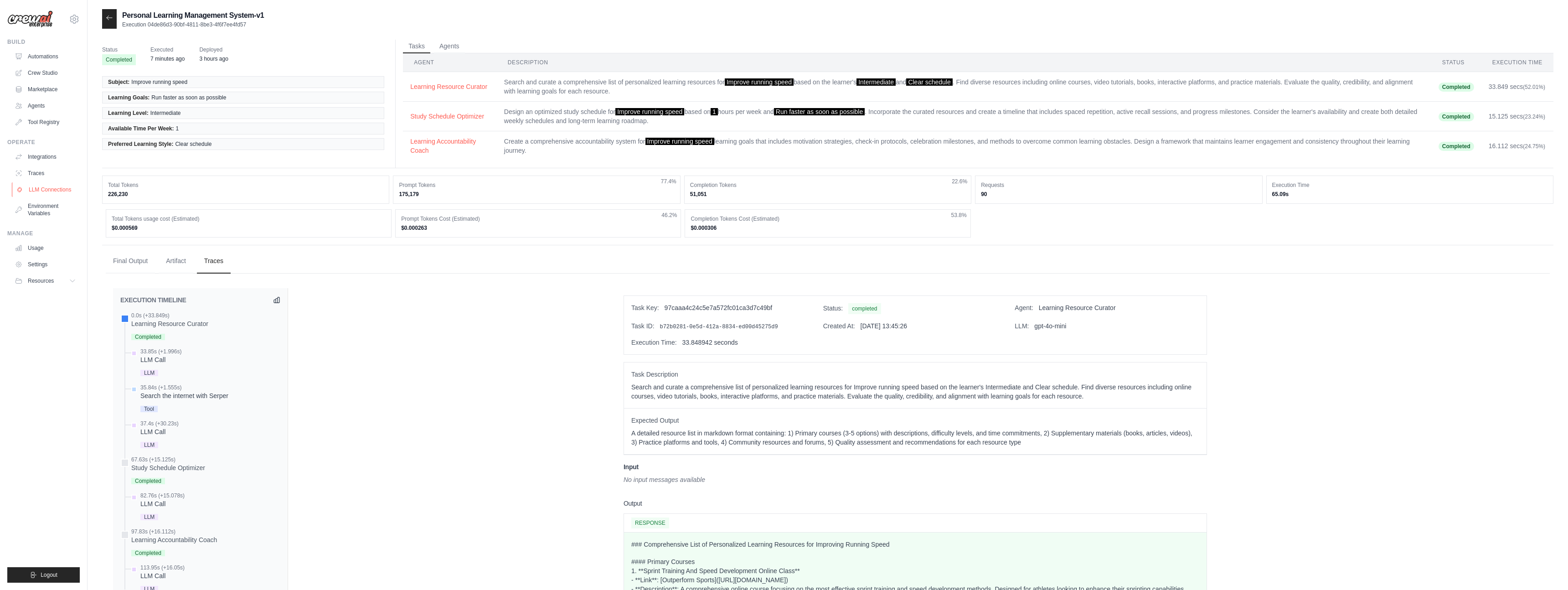
click at [44, 190] on link "LLM Connections" at bounding box center [46, 190] width 69 height 15
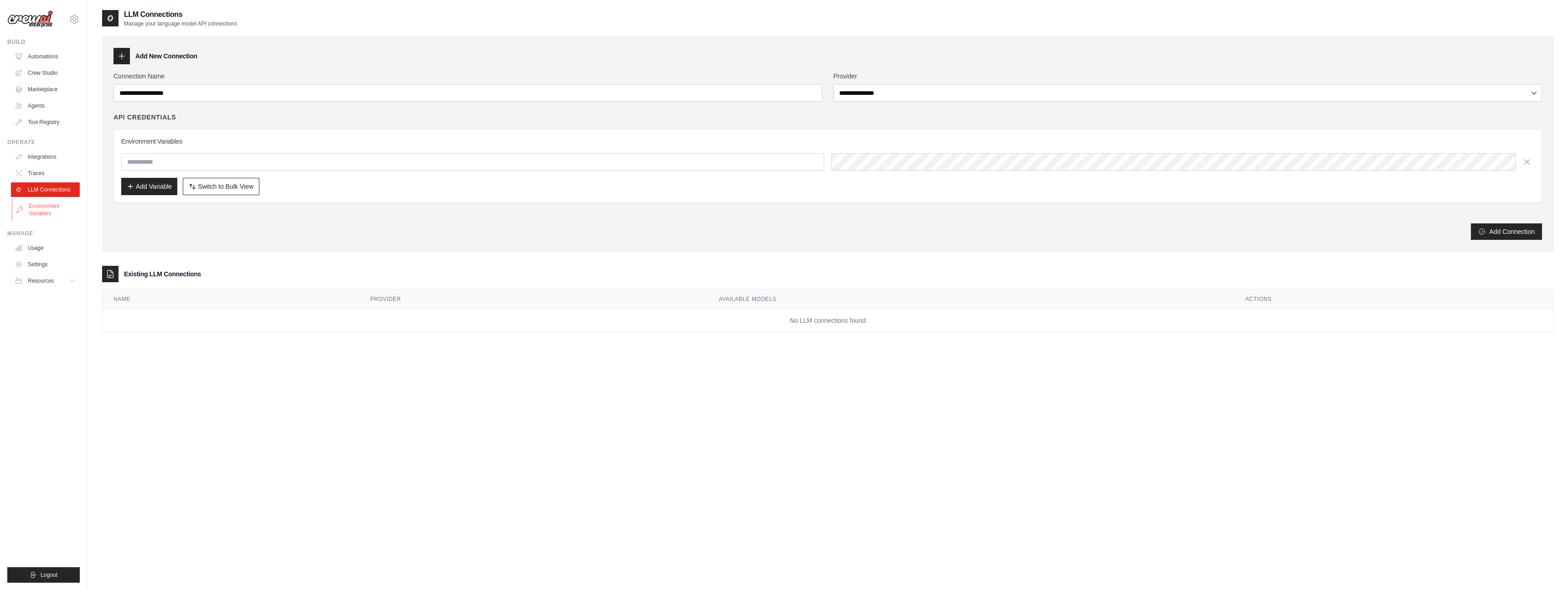
click at [39, 210] on link "Environment Variables" at bounding box center [46, 210] width 69 height 22
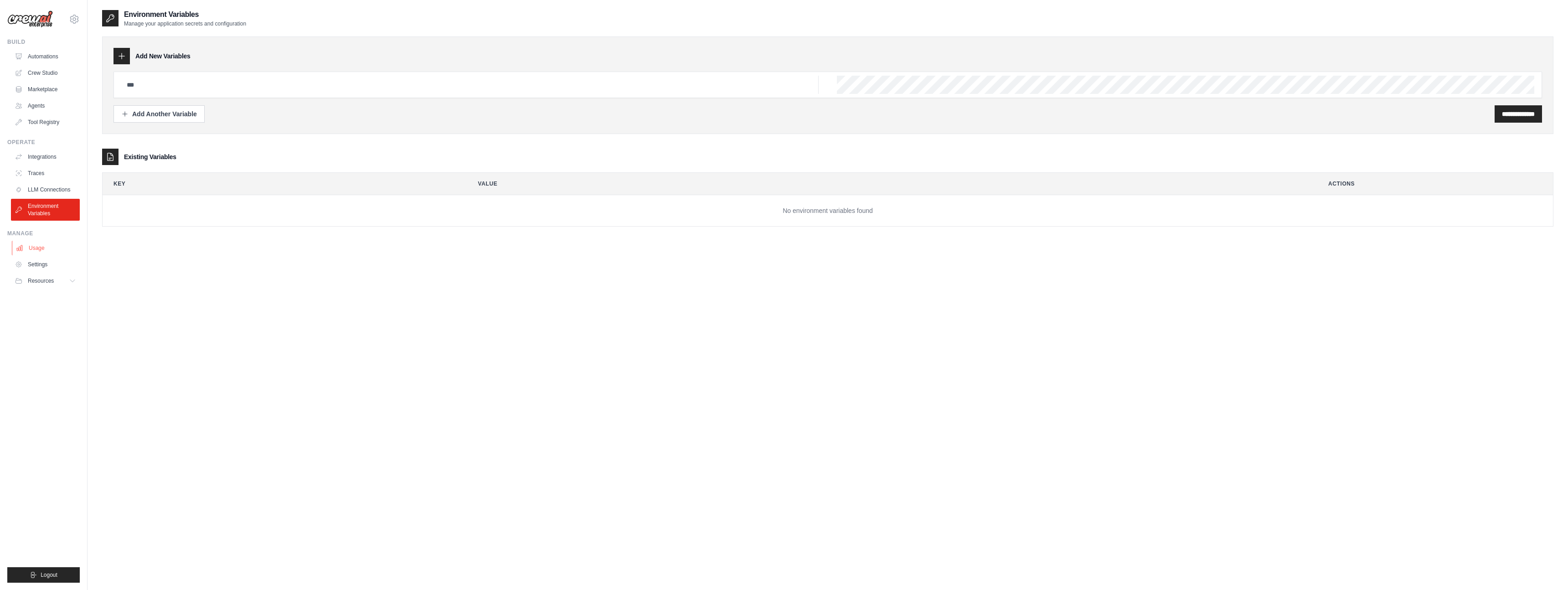
click at [37, 248] on link "Usage" at bounding box center [46, 248] width 69 height 15
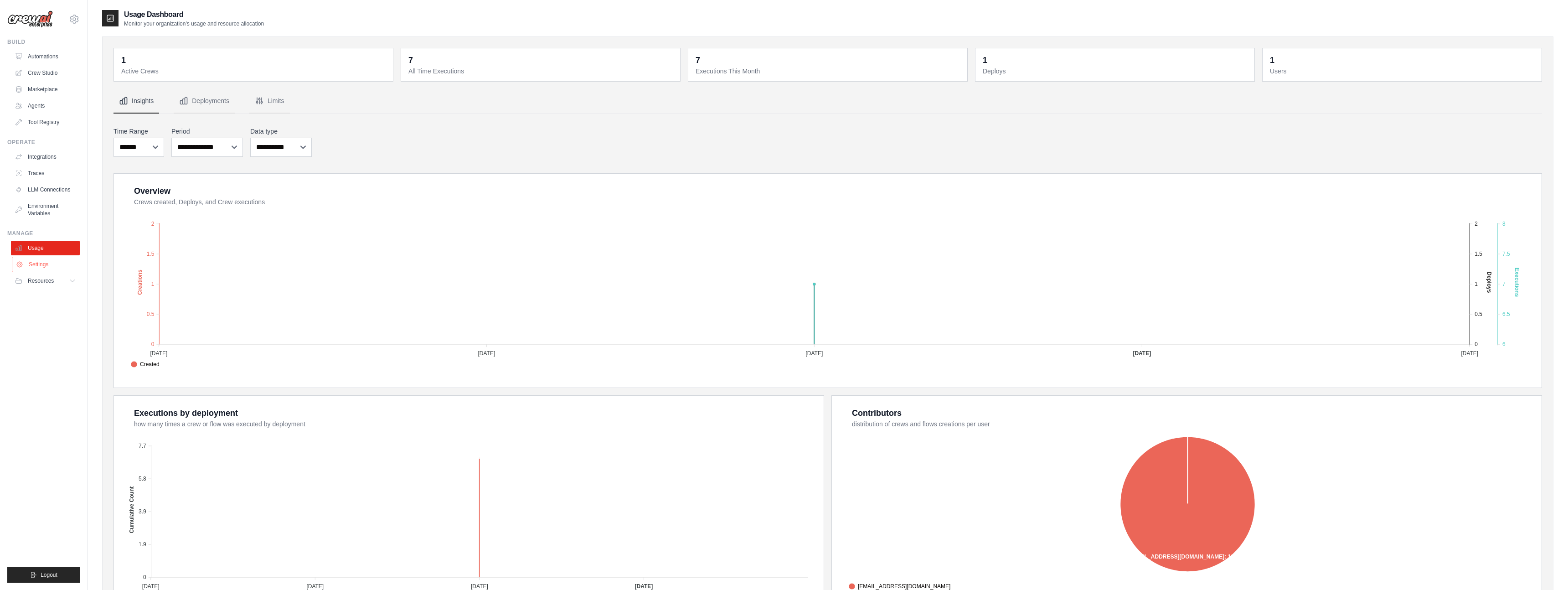
click at [45, 265] on link "Settings" at bounding box center [46, 265] width 69 height 15
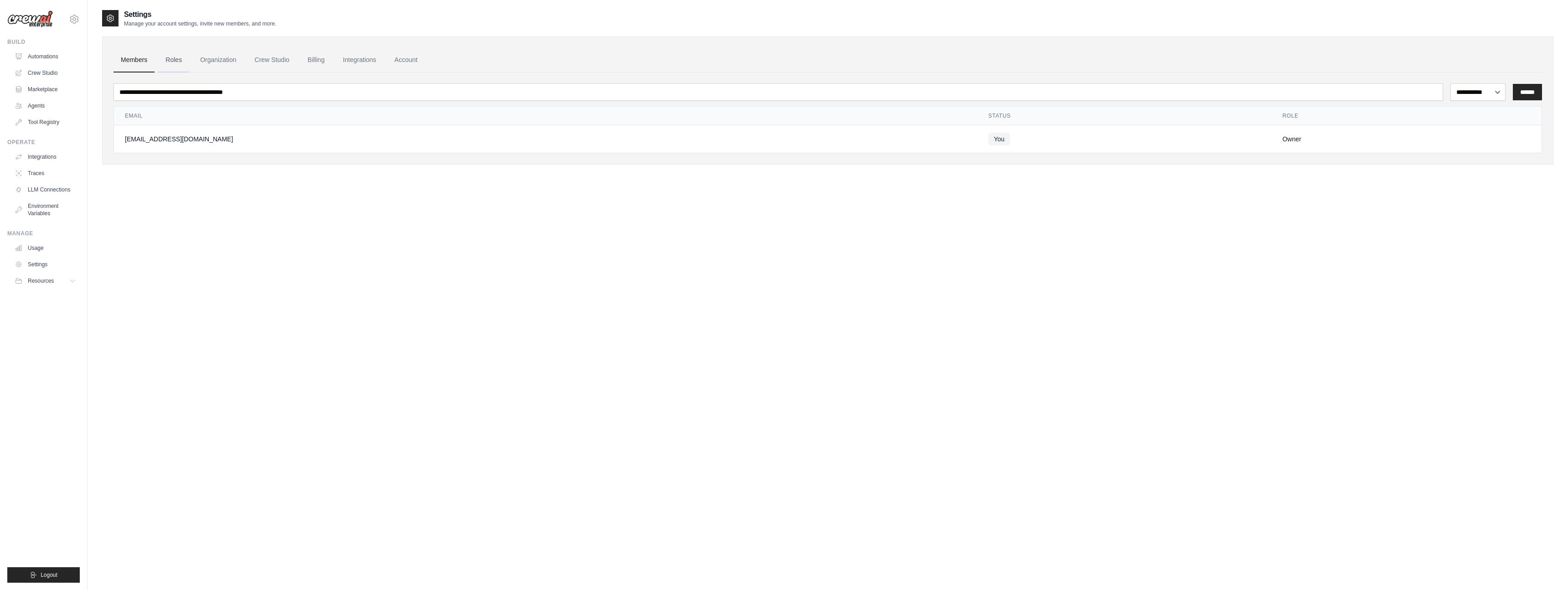
click at [169, 61] on link "Roles" at bounding box center [174, 60] width 31 height 25
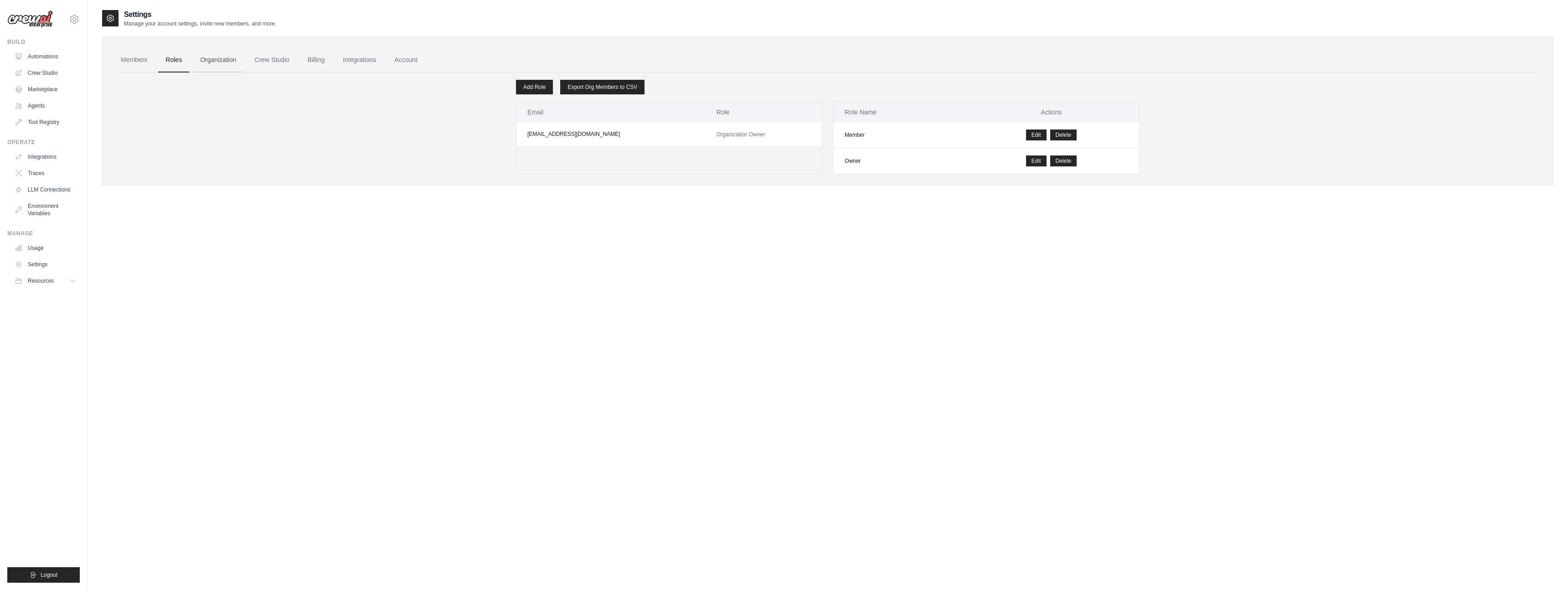
click at [212, 61] on link "Organization" at bounding box center [218, 60] width 51 height 25
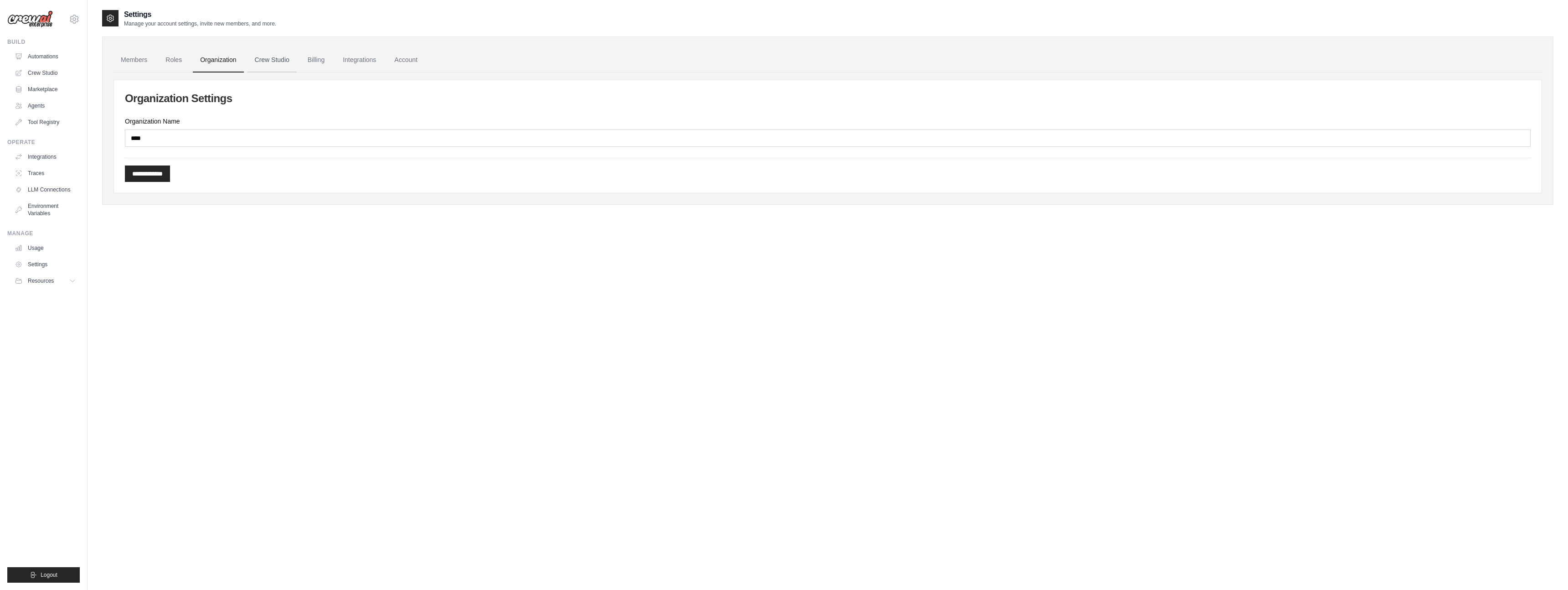
click at [266, 59] on link "Crew Studio" at bounding box center [271, 60] width 49 height 25
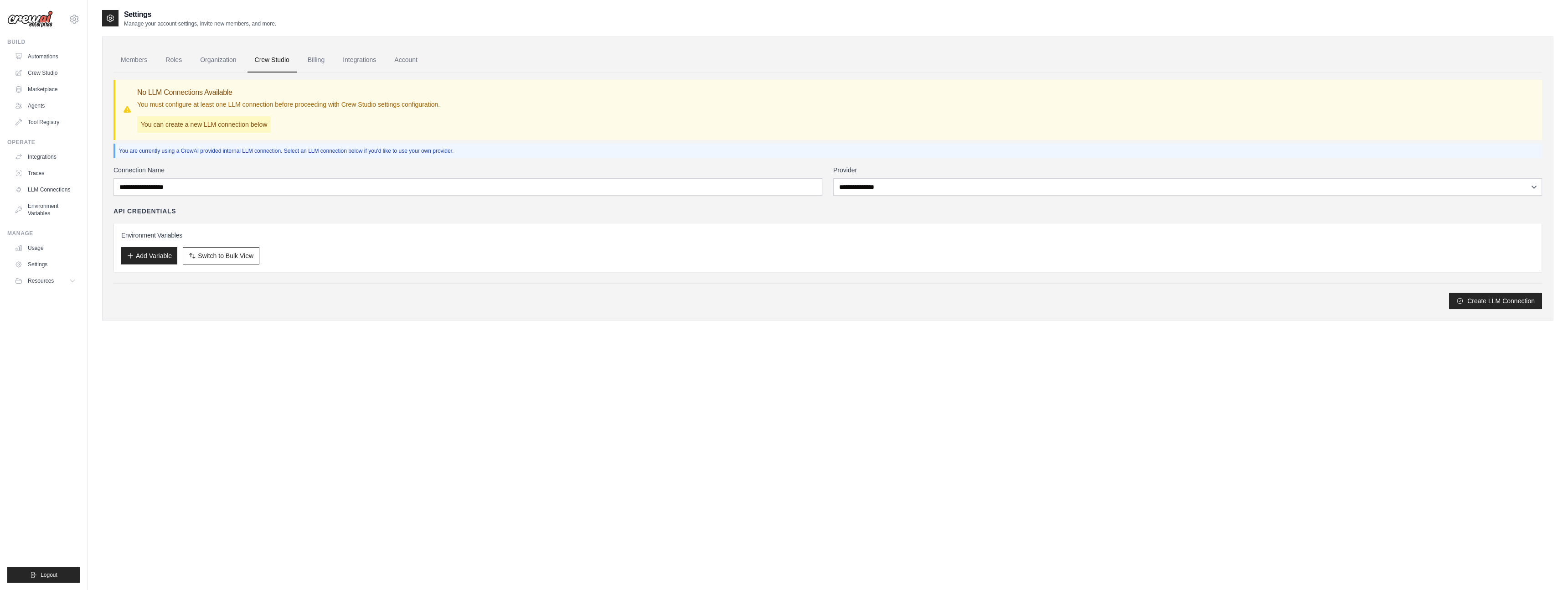
click at [230, 59] on link "Organization" at bounding box center [218, 60] width 51 height 25
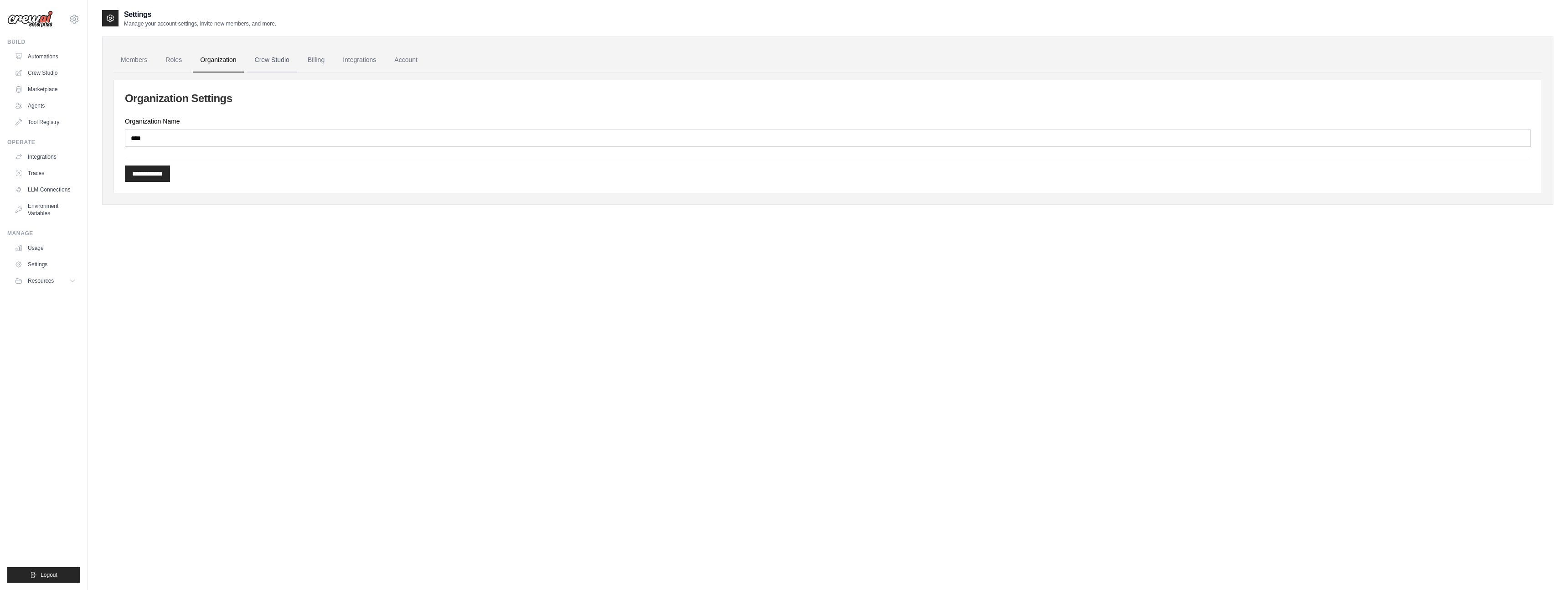
click at [286, 62] on link "Crew Studio" at bounding box center [271, 60] width 49 height 25
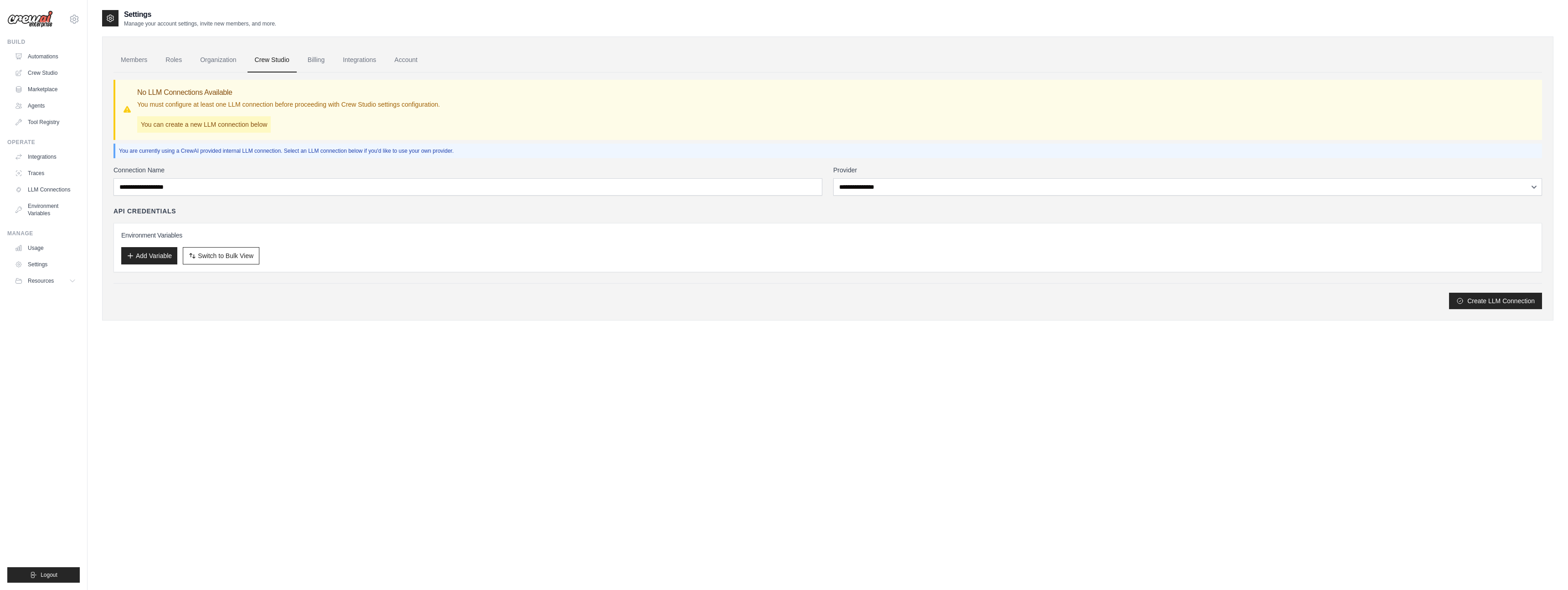
click at [233, 126] on p "You can create a new LLM connection below" at bounding box center [204, 124] width 133 height 16
click at [219, 151] on p "You are currently using a CrewAI provided internal LLM connection. Select an LL…" at bounding box center [829, 151] width 1420 height 7
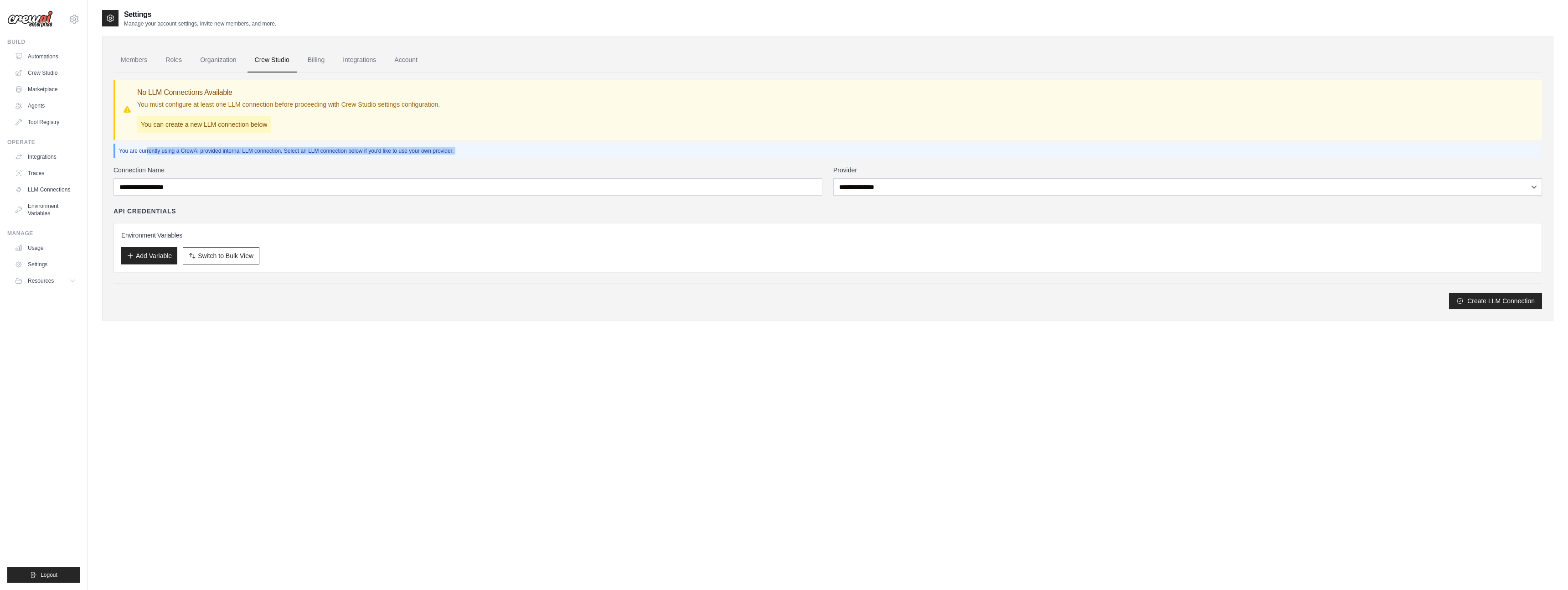
click at [219, 151] on p "You are currently using a CrewAI provided internal LLM connection. Select an LL…" at bounding box center [829, 151] width 1420 height 7
click at [228, 151] on p "You are currently using a CrewAI provided internal LLM connection. Select an LL…" at bounding box center [829, 151] width 1420 height 7
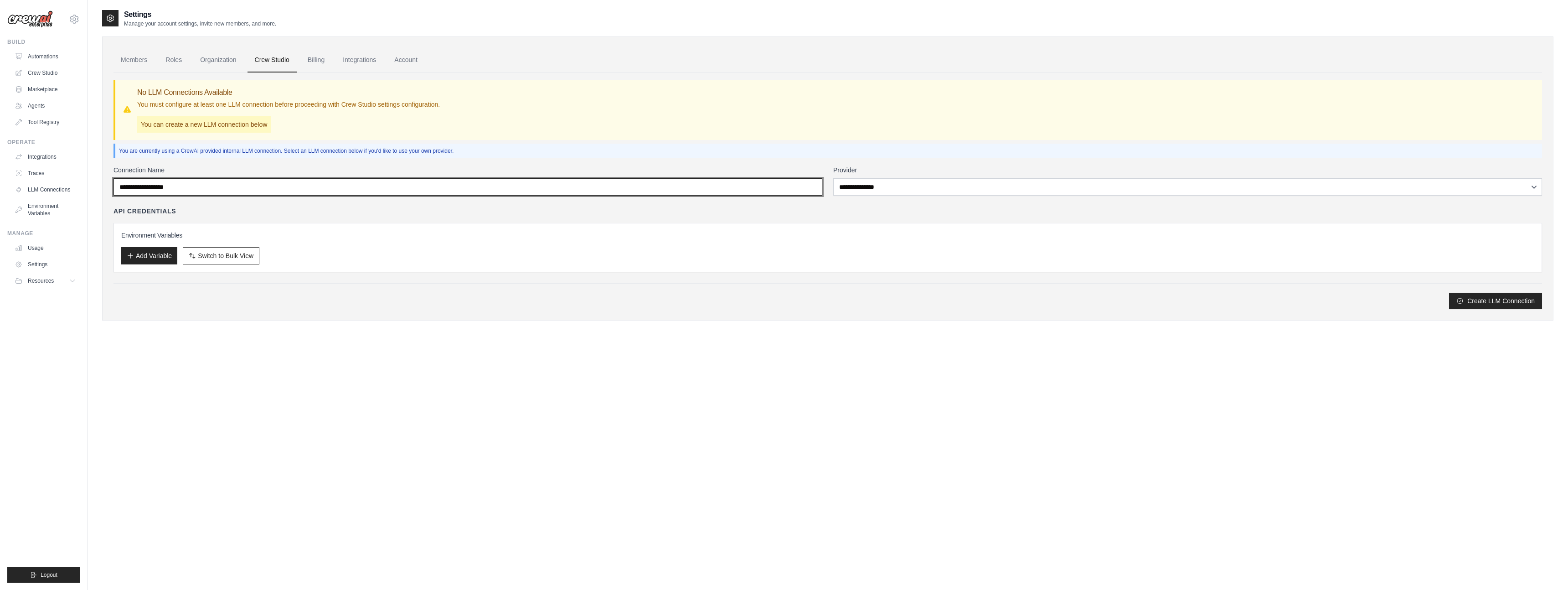
click at [207, 194] on input "Connection Name" at bounding box center [468, 187] width 709 height 17
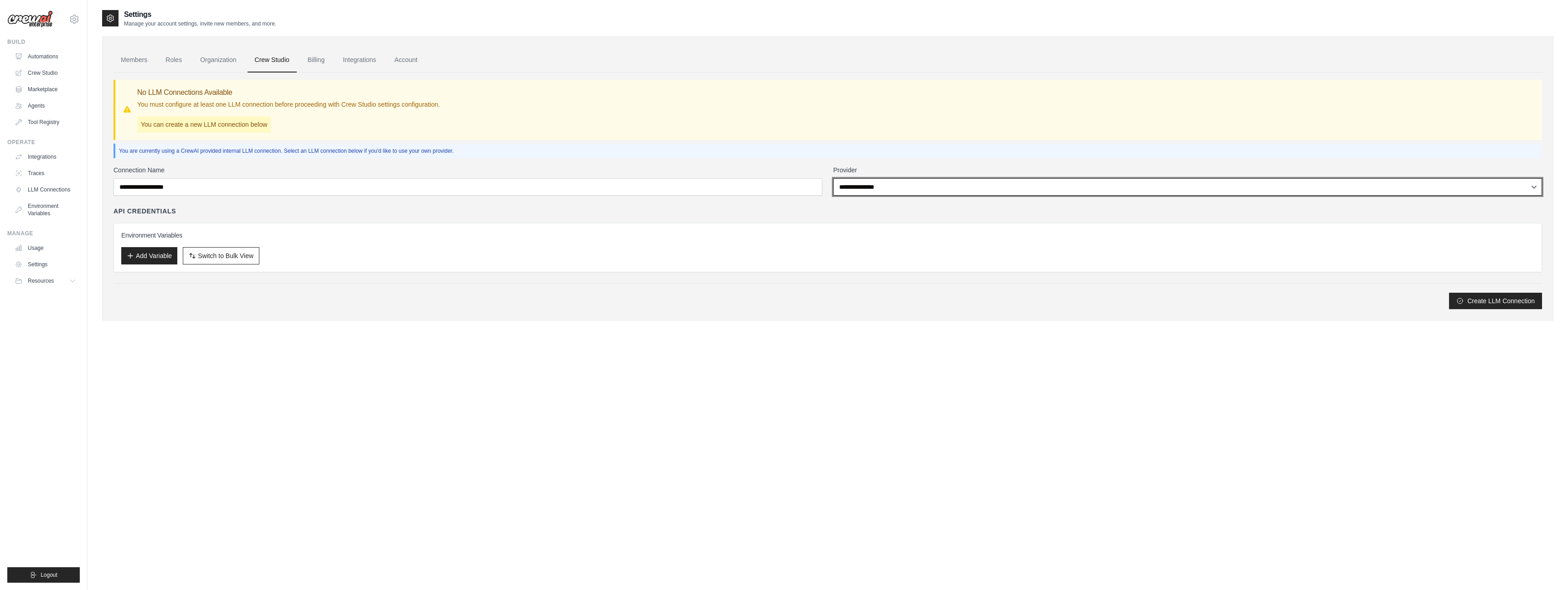
click at [867, 190] on select "**********" at bounding box center [1187, 187] width 709 height 17
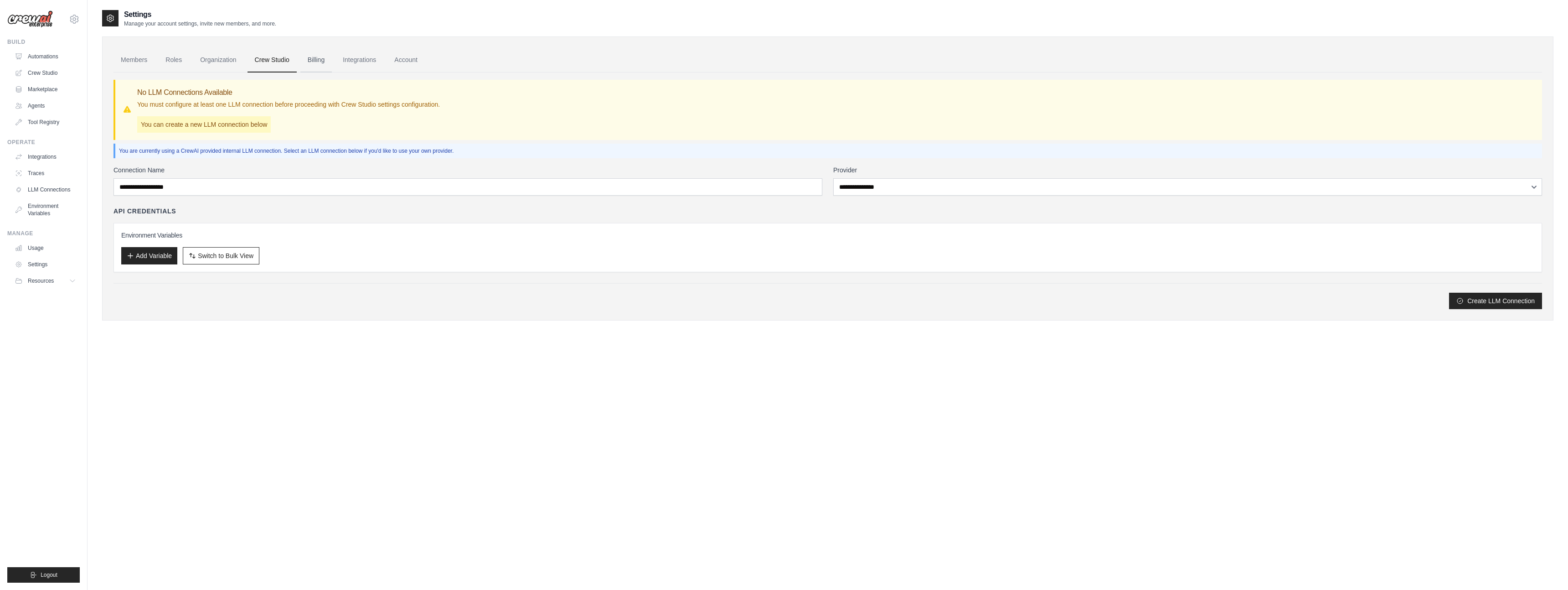
click at [328, 59] on link "Billing" at bounding box center [316, 60] width 31 height 25
click at [322, 61] on link "Billing" at bounding box center [316, 60] width 31 height 25
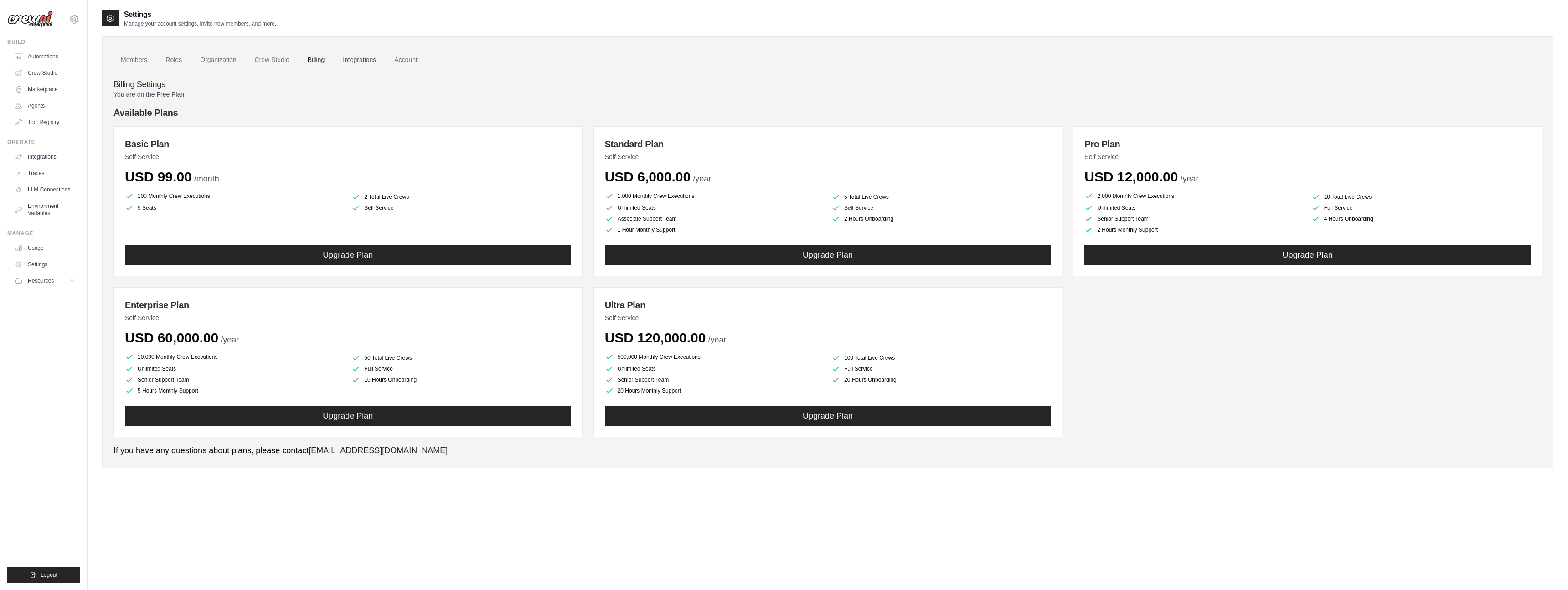
click at [367, 61] on link "Integrations" at bounding box center [359, 60] width 48 height 25
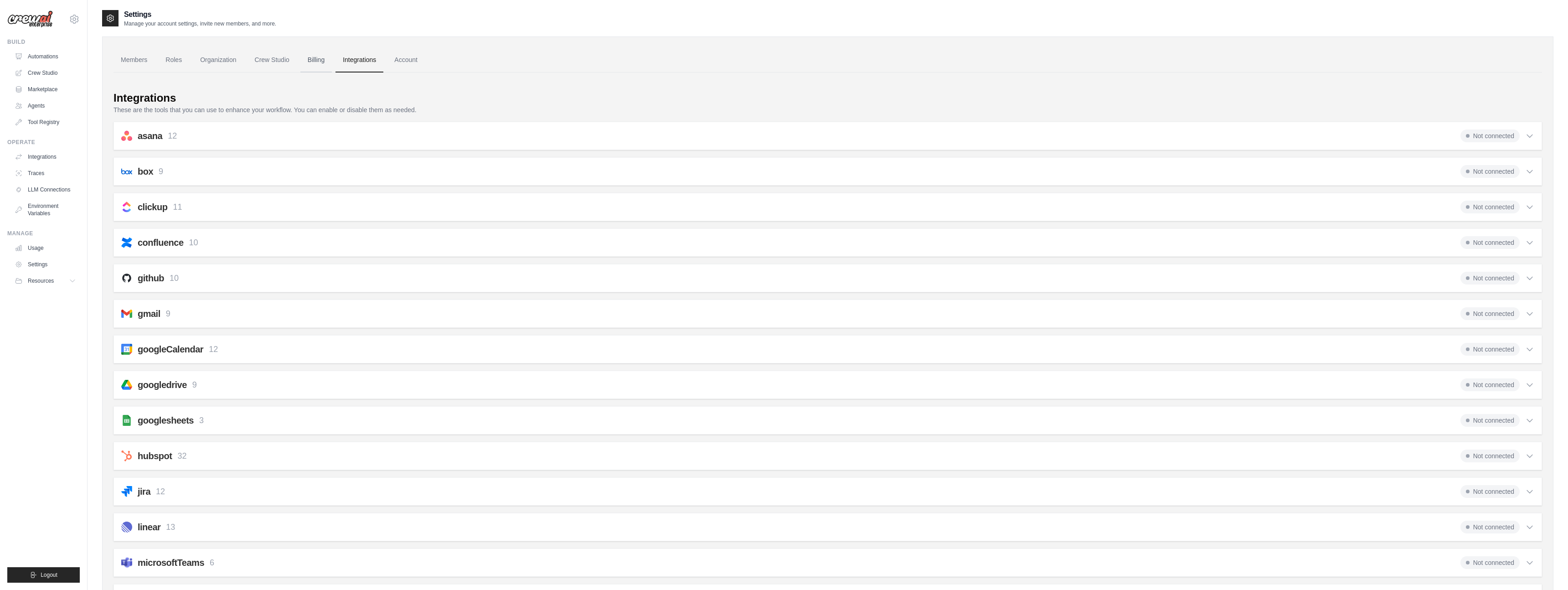
click at [319, 62] on link "Billing" at bounding box center [316, 60] width 31 height 25
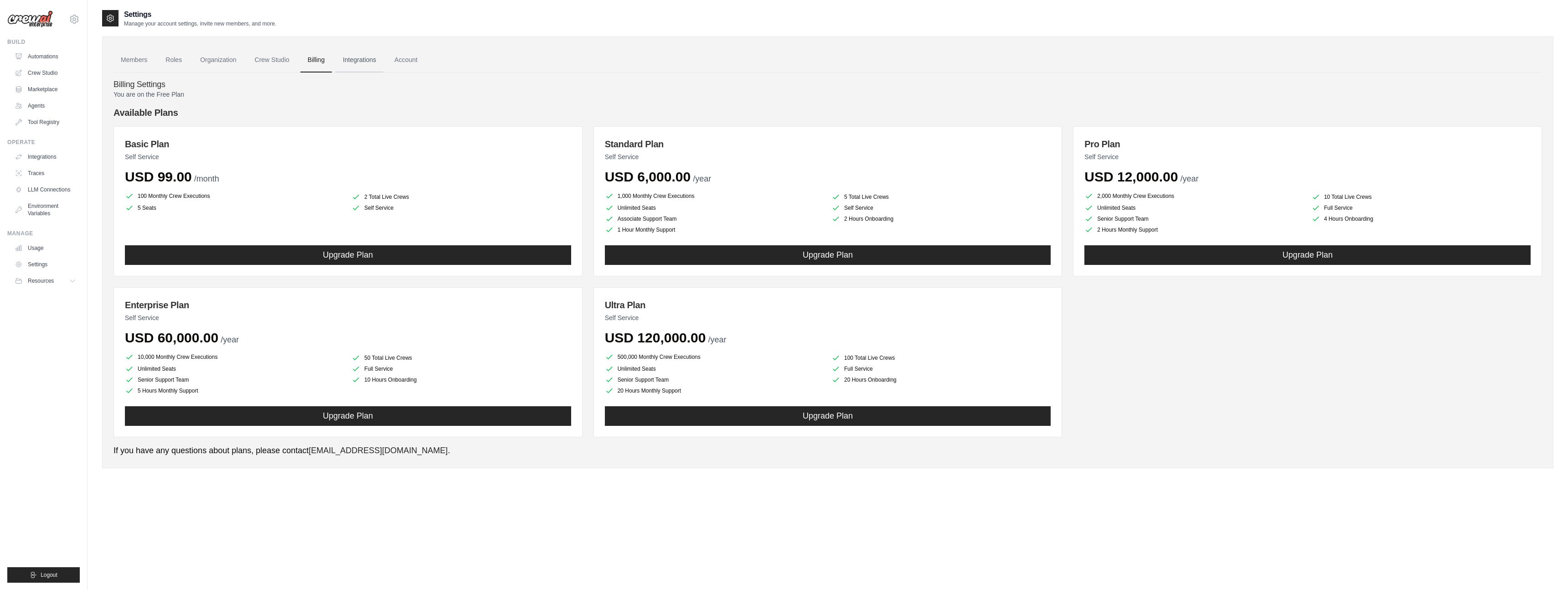
click at [353, 60] on link "Integrations" at bounding box center [359, 60] width 48 height 25
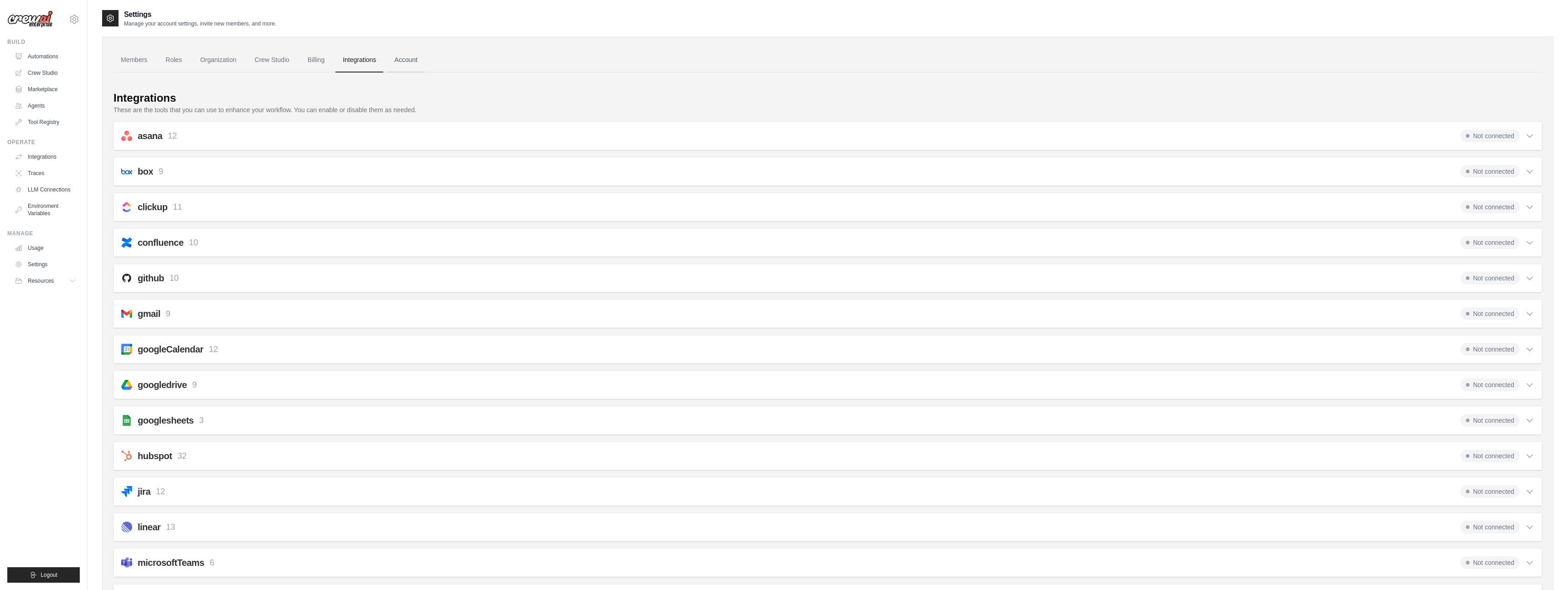
click at [410, 59] on link "Account" at bounding box center [406, 60] width 38 height 25
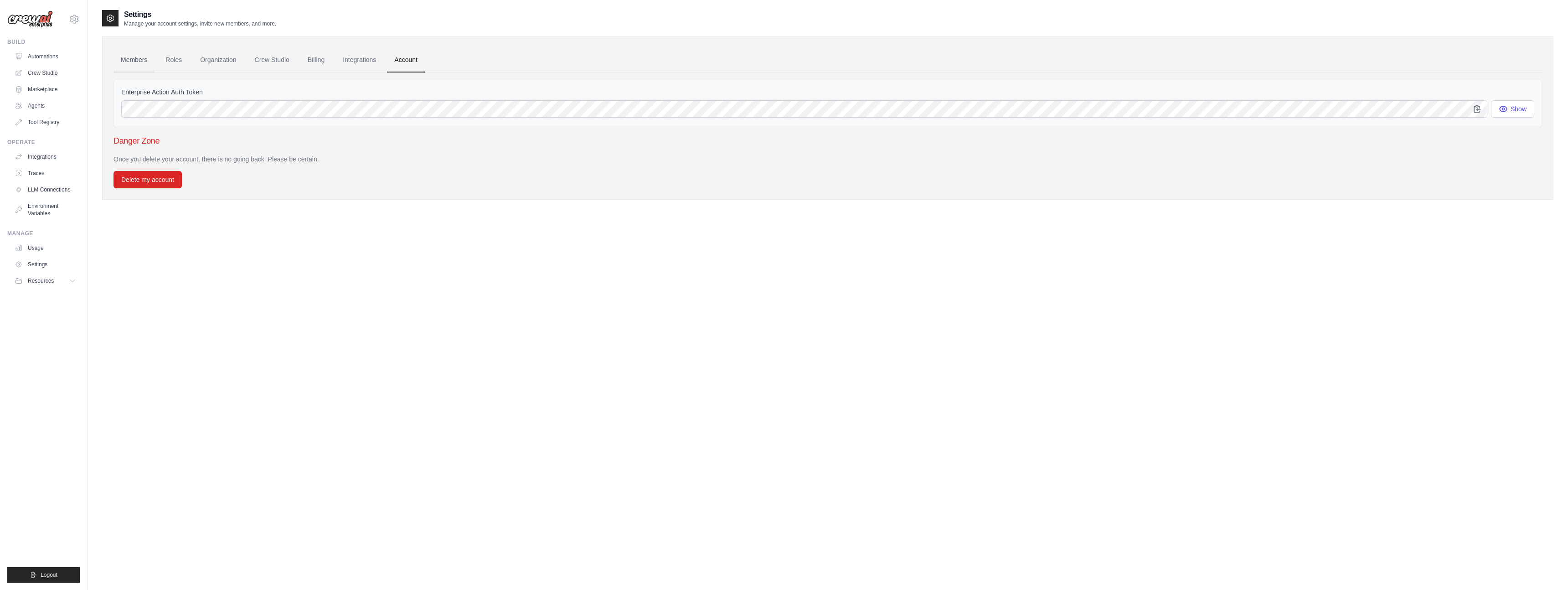
click at [137, 63] on link "Members" at bounding box center [134, 60] width 41 height 25
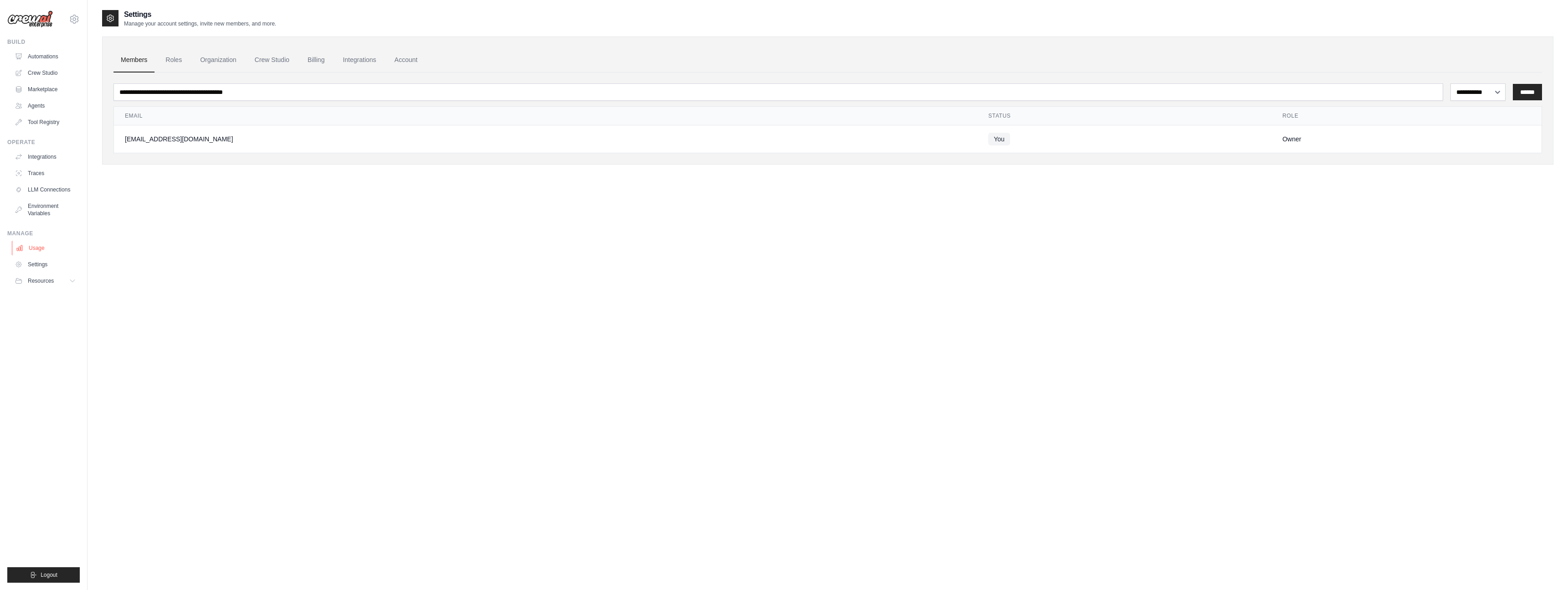
click at [37, 248] on link "Usage" at bounding box center [46, 248] width 69 height 15
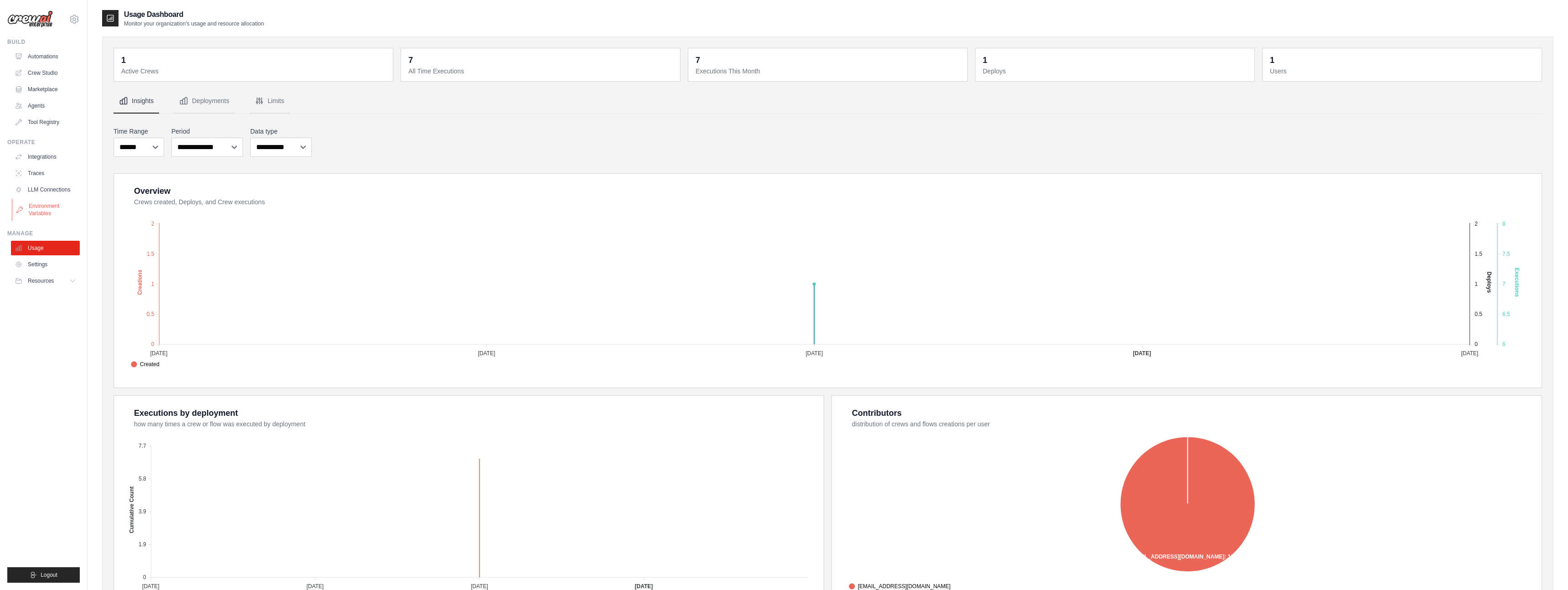
click at [42, 209] on link "Environment Variables" at bounding box center [46, 210] width 69 height 22
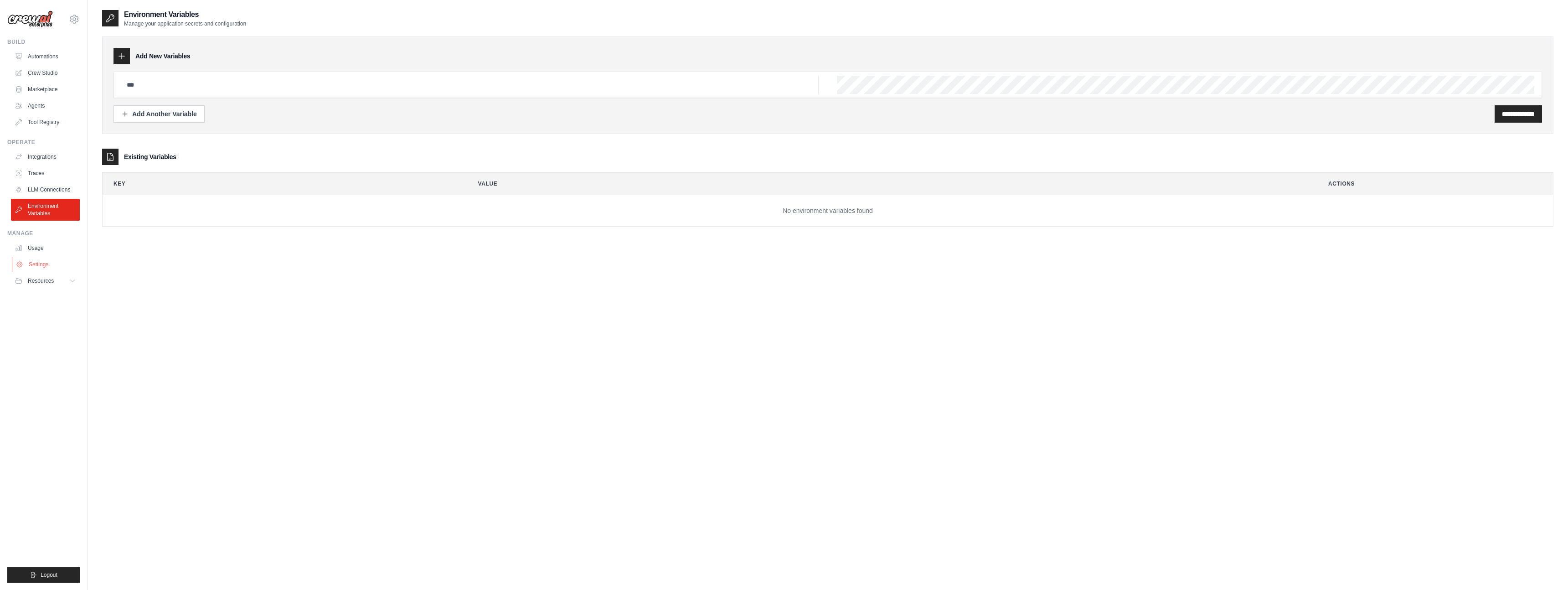
click at [36, 263] on link "Settings" at bounding box center [46, 265] width 69 height 15
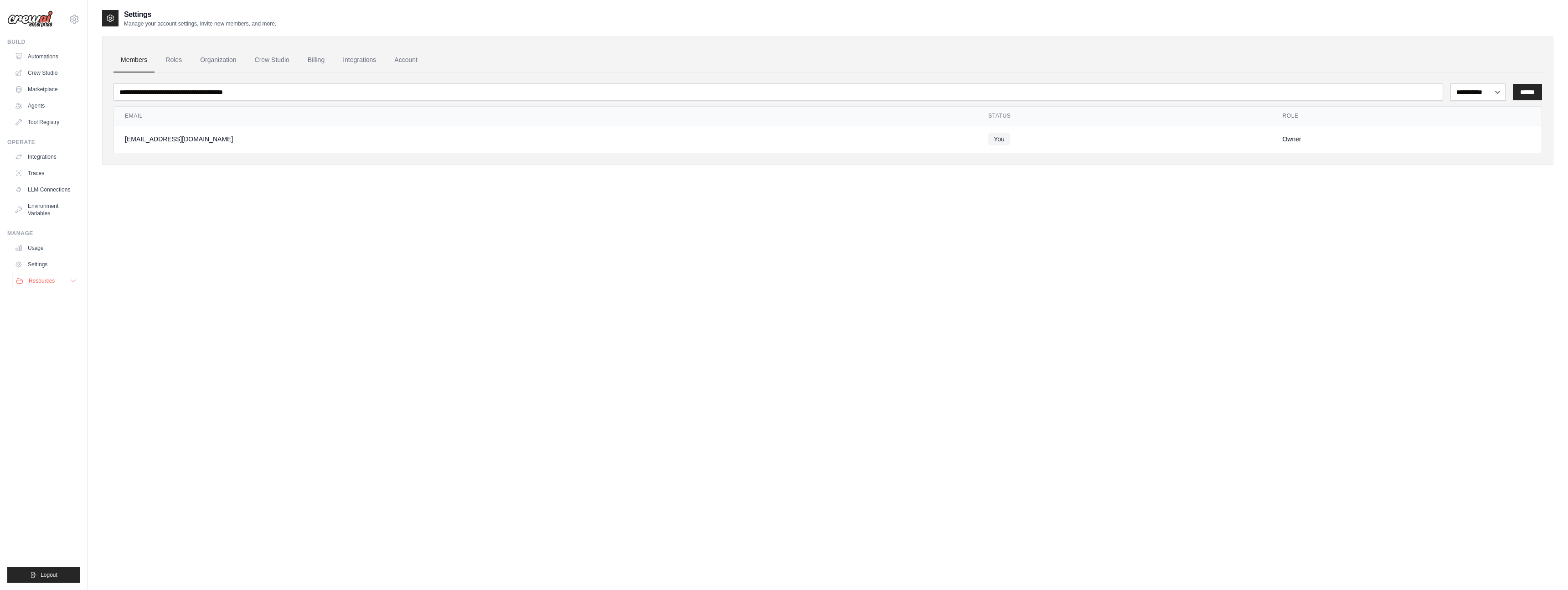
click at [39, 285] on button "Resources" at bounding box center [46, 281] width 69 height 15
click at [47, 296] on span "Documentation" at bounding box center [50, 296] width 37 height 7
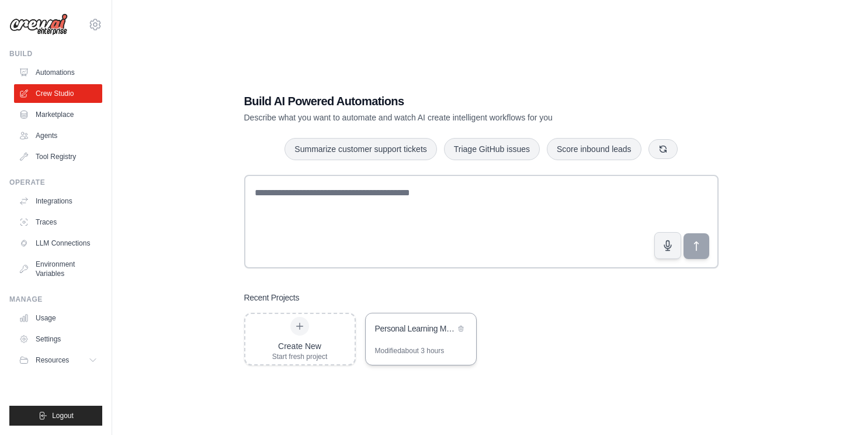
click at [401, 335] on div "Personal Learning Management System" at bounding box center [415, 330] width 80 height 14
click at [304, 333] on div at bounding box center [299, 326] width 19 height 19
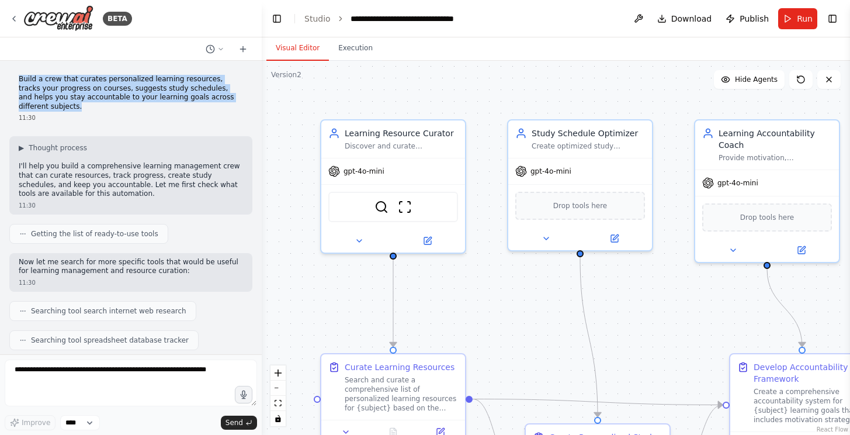
drag, startPoint x: 238, startPoint y: 96, endPoint x: 12, endPoint y: 80, distance: 226.1
click at [12, 80] on div "Build a crew that curates personalized learning resources, tracks your progress…" at bounding box center [130, 98] width 243 height 57
copy p "Build a crew that curates personalized learning resources, tracks your progress…"
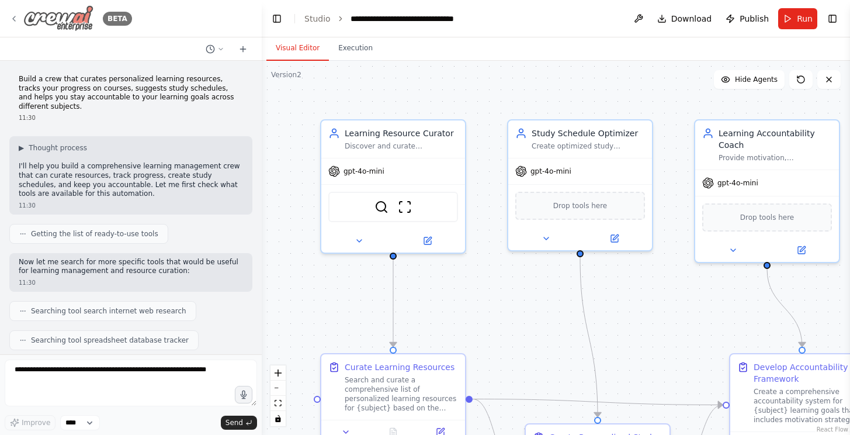
click at [12, 19] on icon at bounding box center [13, 18] width 9 height 9
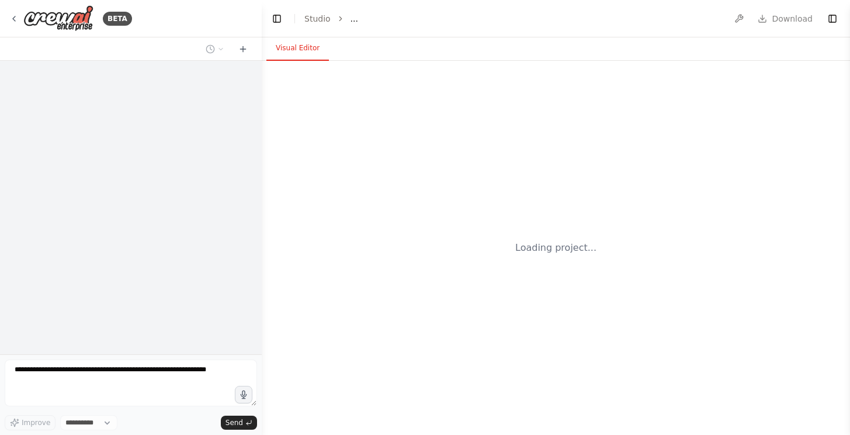
select select "****"
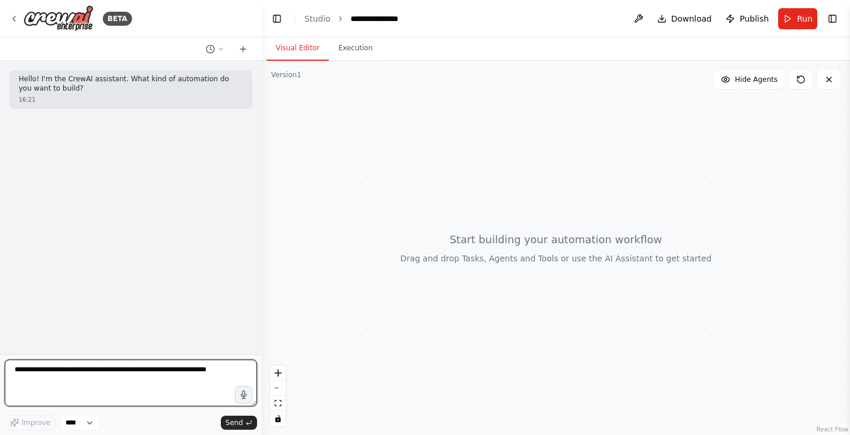
click at [124, 369] on textarea at bounding box center [131, 382] width 252 height 47
paste textarea "**********"
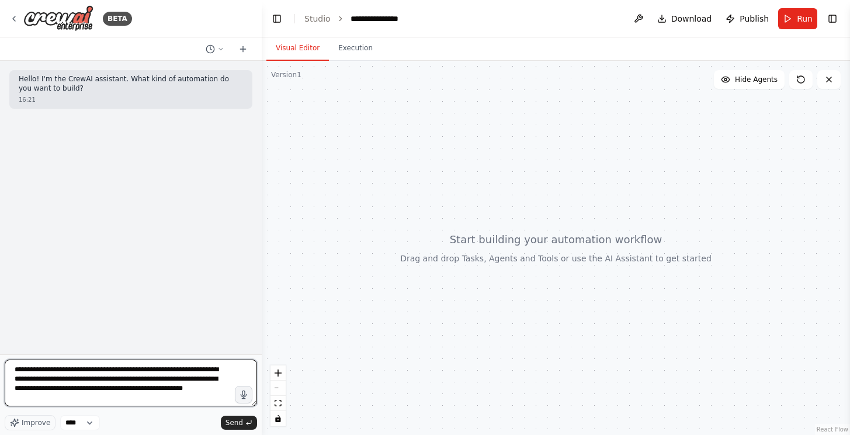
click at [43, 371] on textarea "**********" at bounding box center [131, 382] width 252 height 47
type textarea "**********"
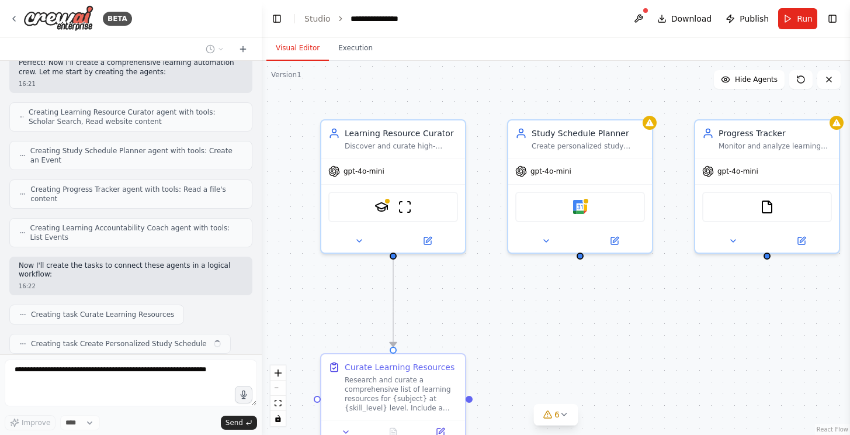
scroll to position [460, 0]
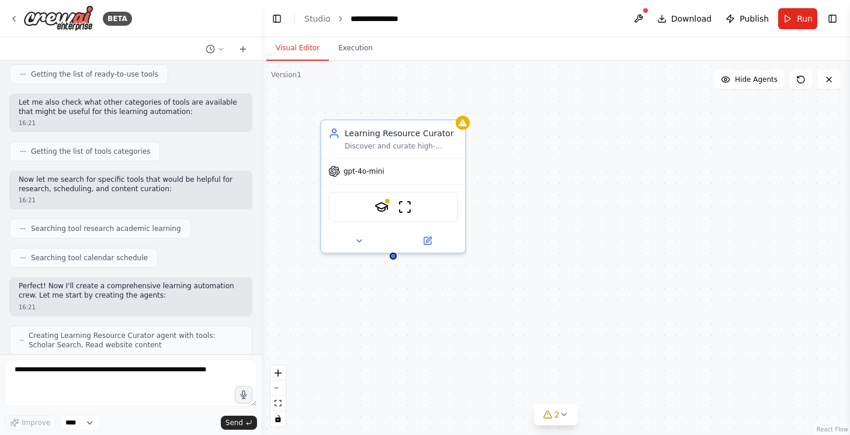
scroll to position [276, 0]
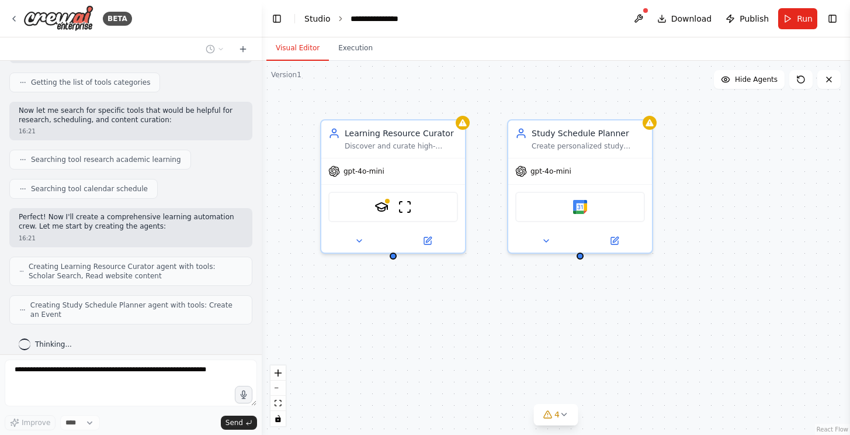
click at [310, 22] on link "Studio" at bounding box center [317, 18] width 26 height 9
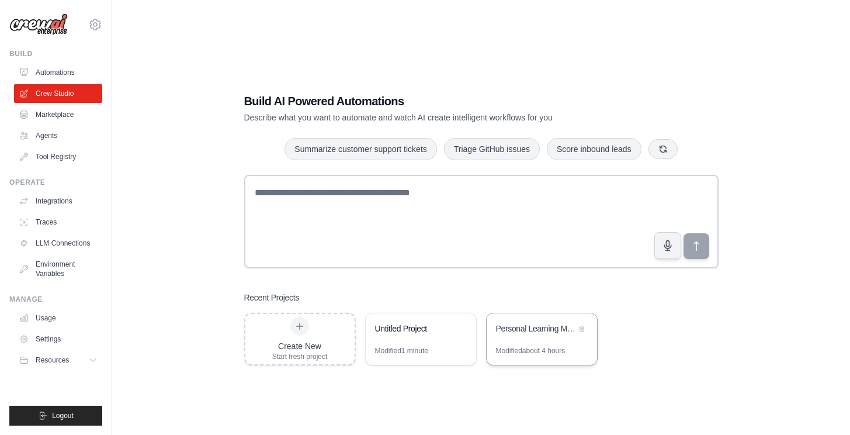
click at [528, 350] on div "Modified about 4 hours" at bounding box center [531, 350] width 70 height 9
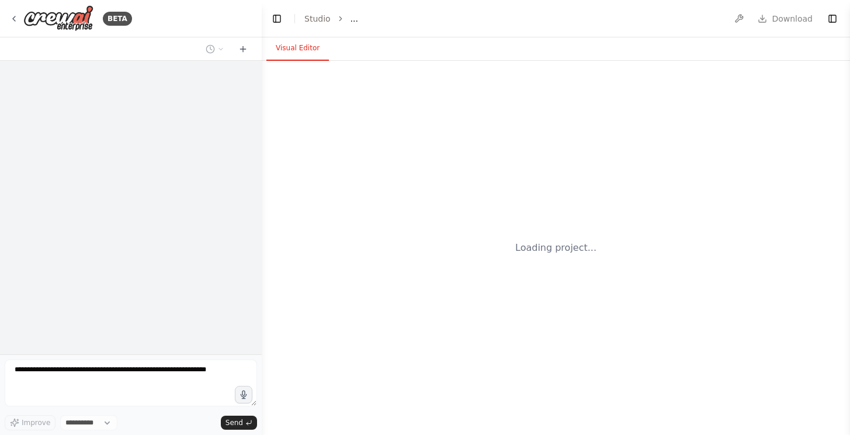
select select "****"
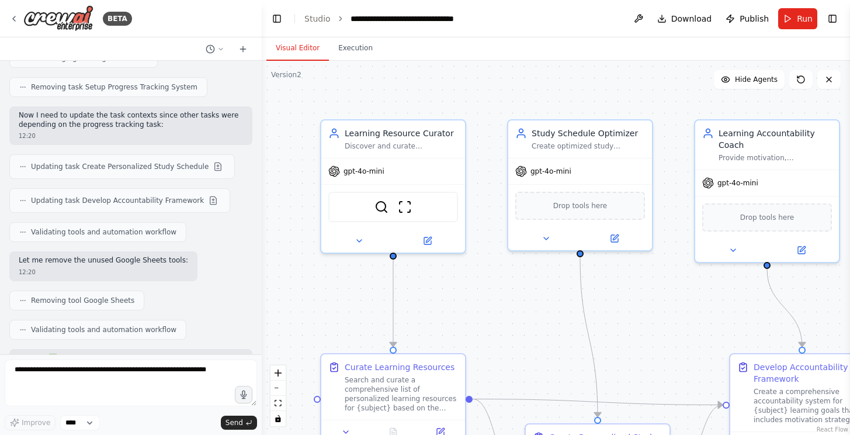
scroll to position [2662, 0]
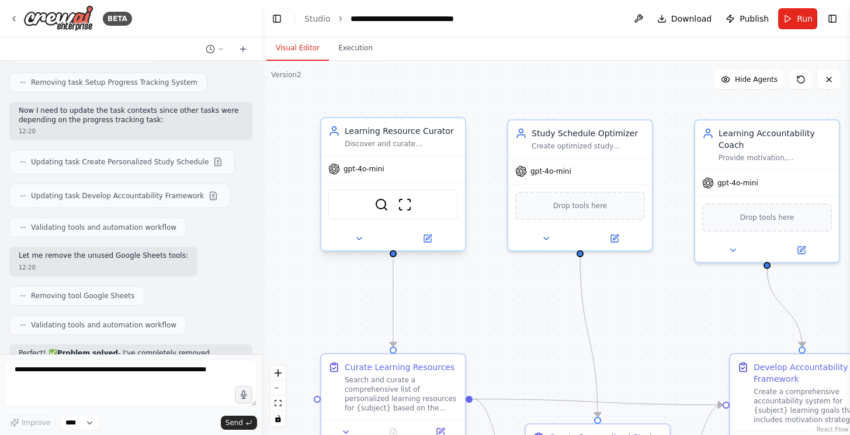
click at [410, 157] on div "gpt-4o-mini" at bounding box center [393, 169] width 144 height 26
click at [430, 237] on icon at bounding box center [428, 236] width 5 height 5
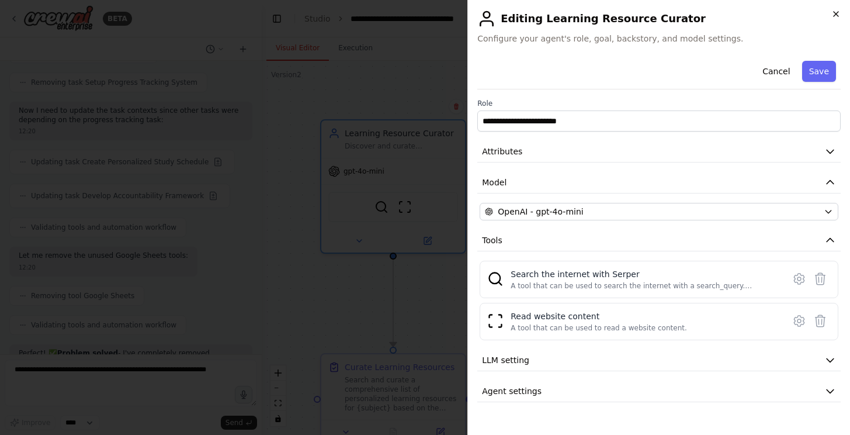
click at [832, 15] on icon "button" at bounding box center [836, 13] width 9 height 9
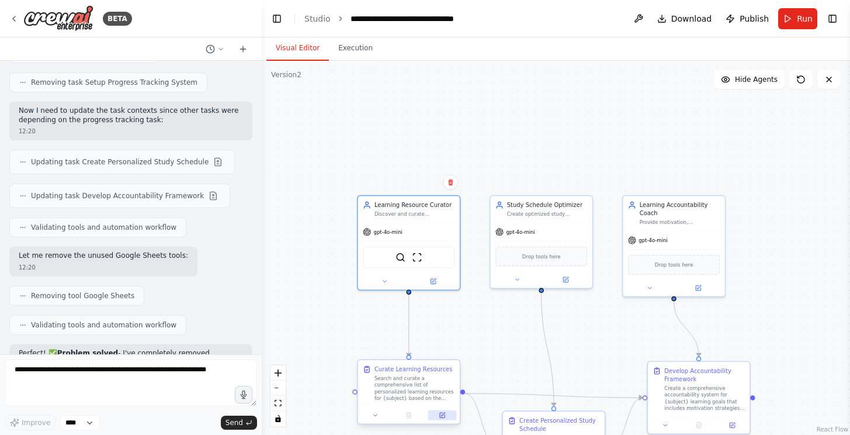
click at [445, 414] on icon at bounding box center [442, 415] width 6 height 6
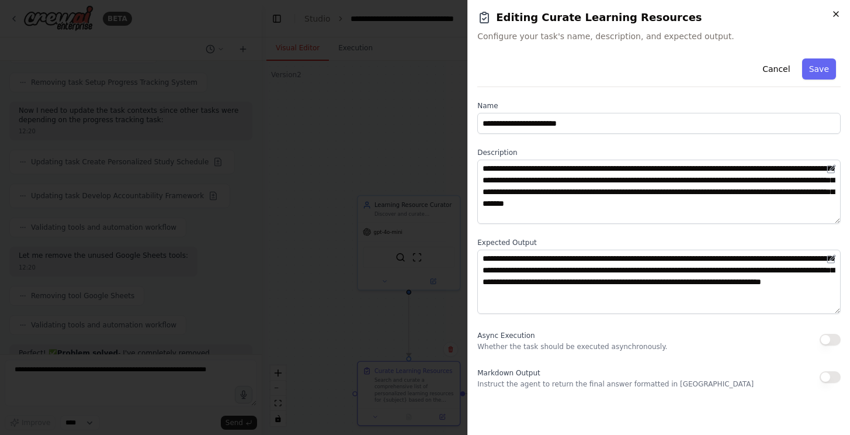
click at [833, 15] on icon "button" at bounding box center [836, 13] width 9 height 9
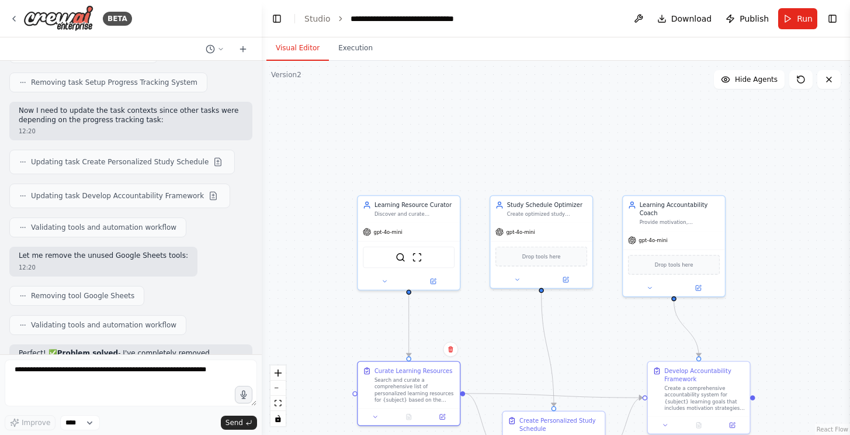
scroll to position [3204, 0]
